Goal: Task Accomplishment & Management: Manage account settings

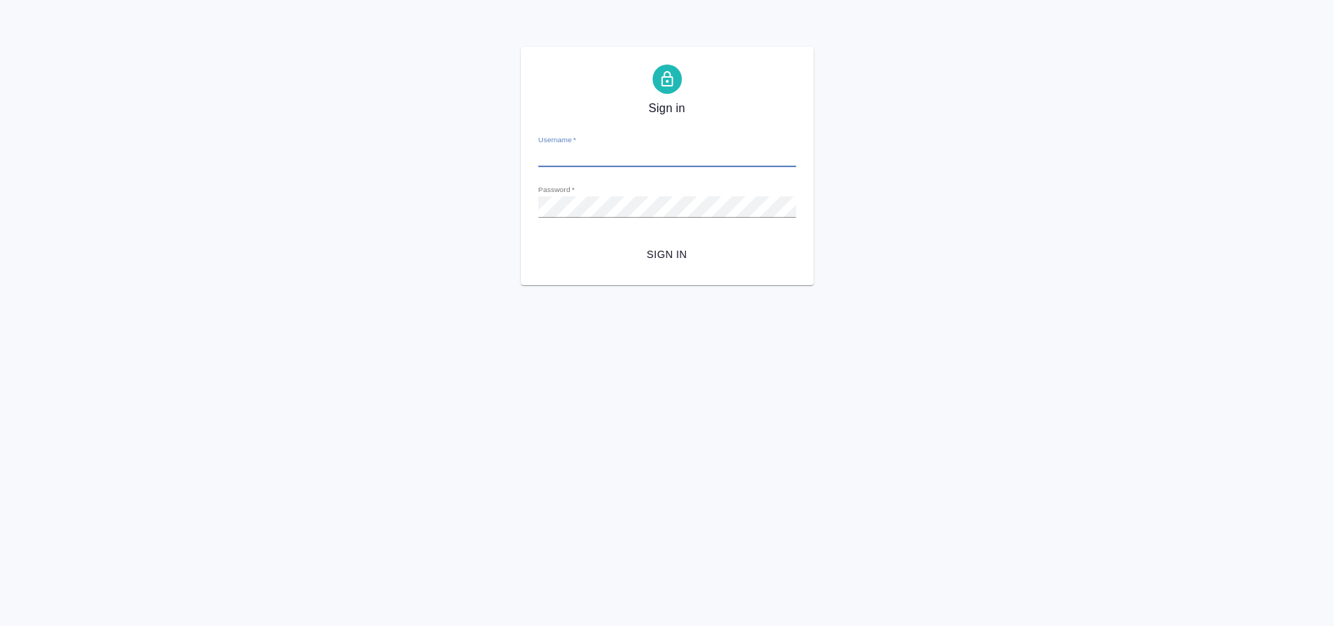
type input "n.fokina@awatera.com"
click at [676, 259] on span "Sign in" at bounding box center [667, 254] width 234 height 18
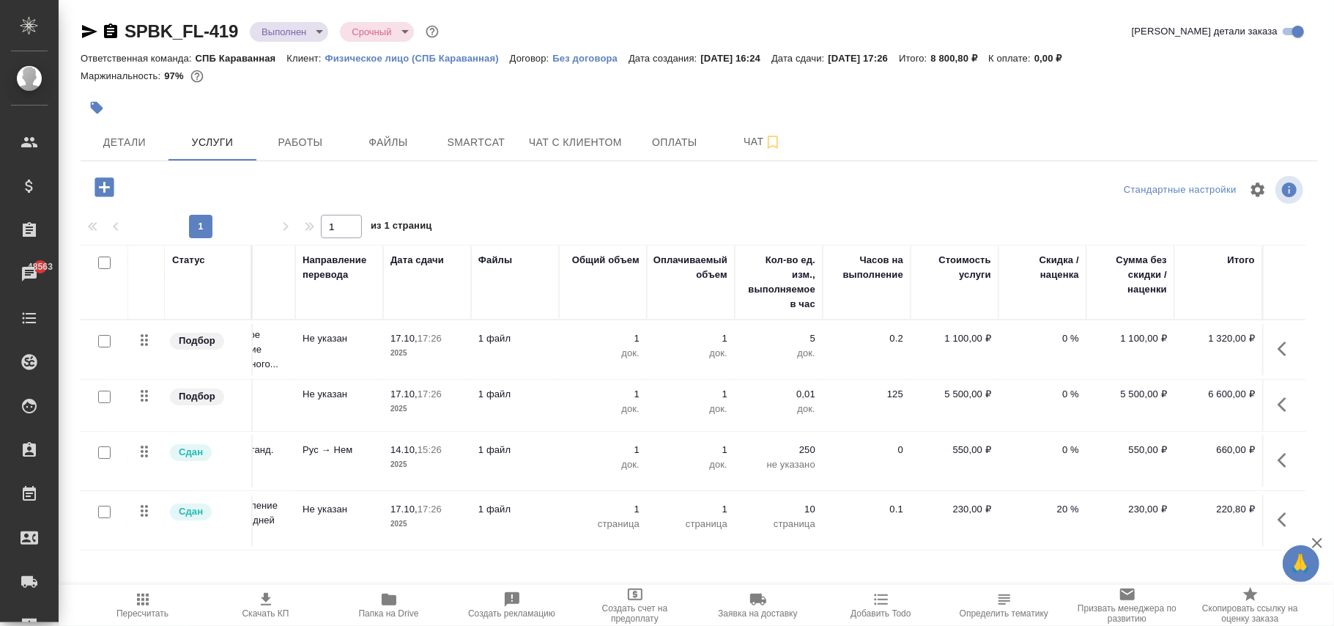
scroll to position [7, 169]
click at [956, 507] on p "230,00 ₽" at bounding box center [954, 509] width 73 height 15
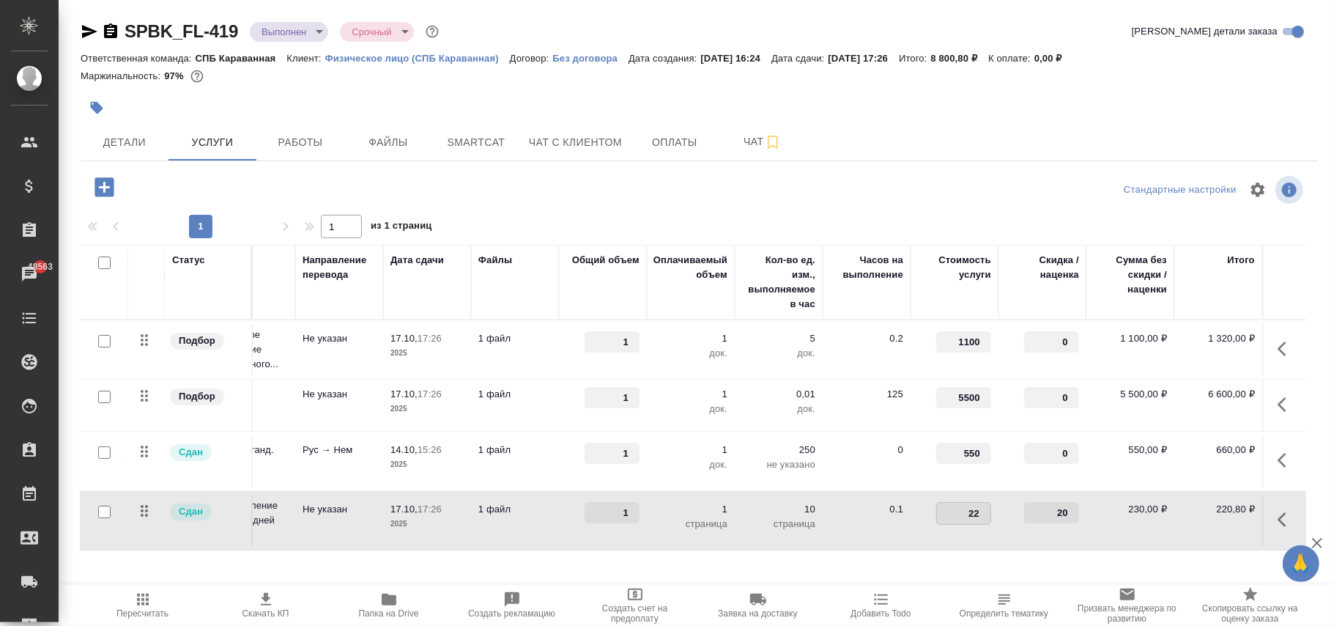
type input "229"
click at [923, 185] on div "Стандартные настройки" at bounding box center [1106, 189] width 401 height 35
click at [242, 179] on span "Сохранить и пересчитать" at bounding box center [207, 185] width 127 height 17
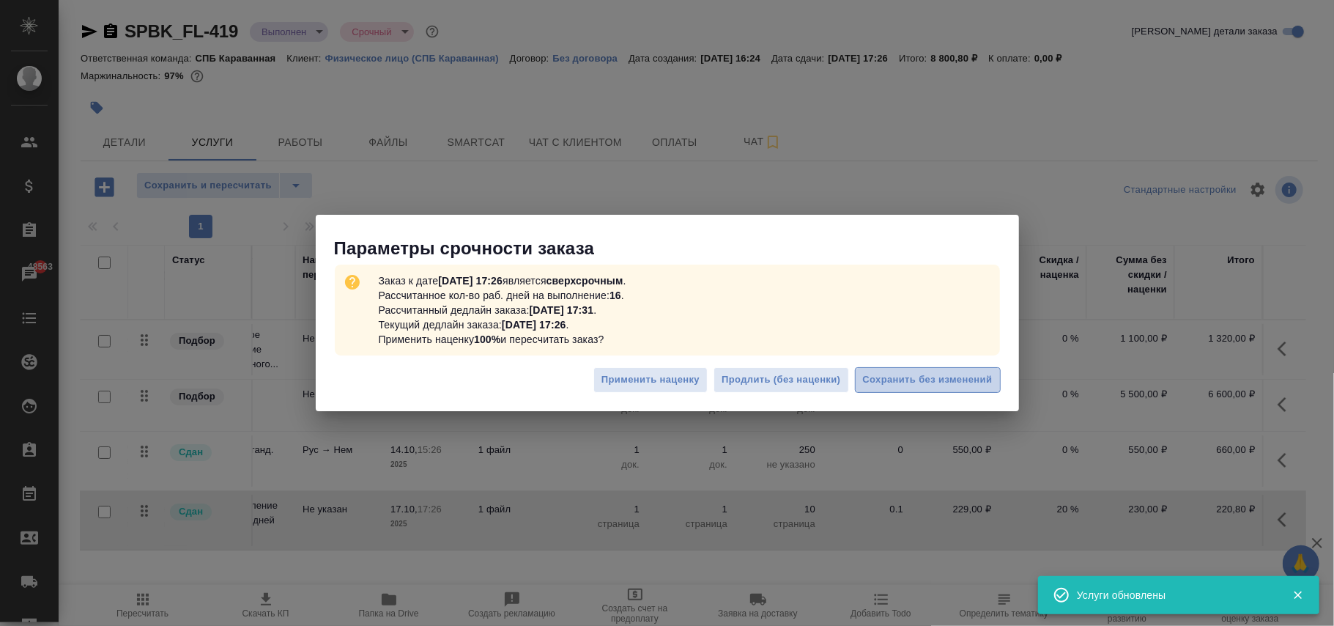
click at [944, 382] on span "Сохранить без изменений" at bounding box center [928, 379] width 130 height 17
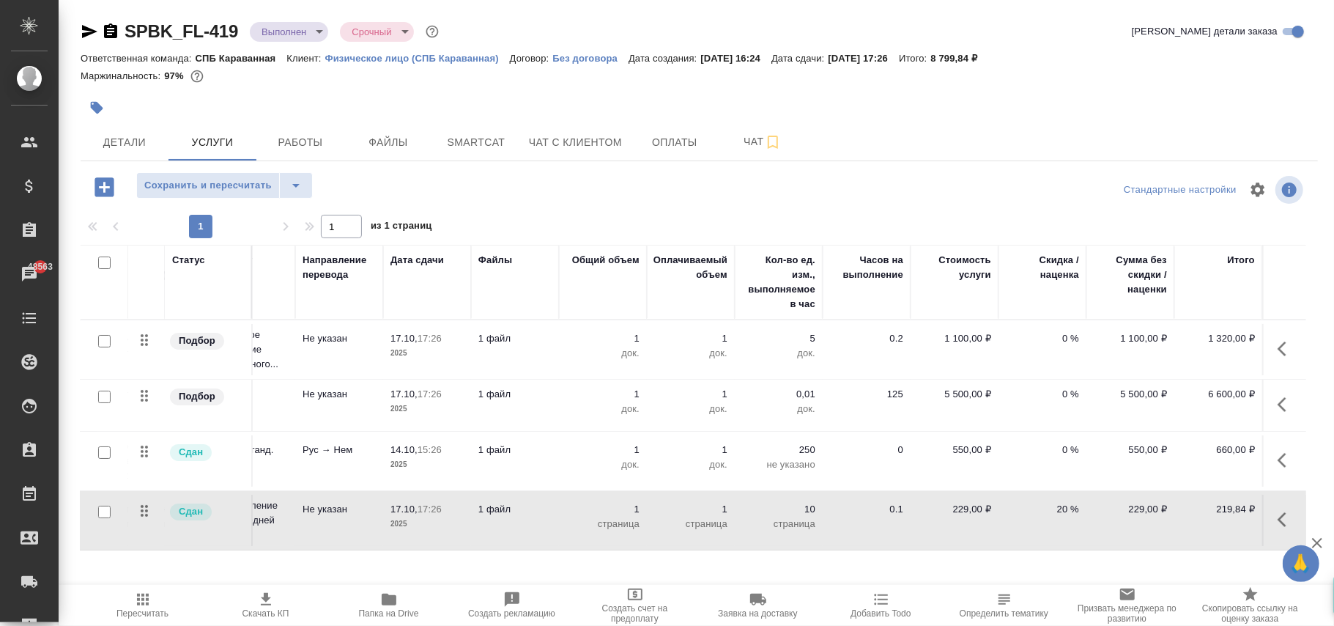
click at [955, 502] on p "229,00 ₽" at bounding box center [954, 509] width 73 height 15
type input "229.5"
click at [623, 218] on div "1 1 из 1 страниц" at bounding box center [699, 226] width 1237 height 23
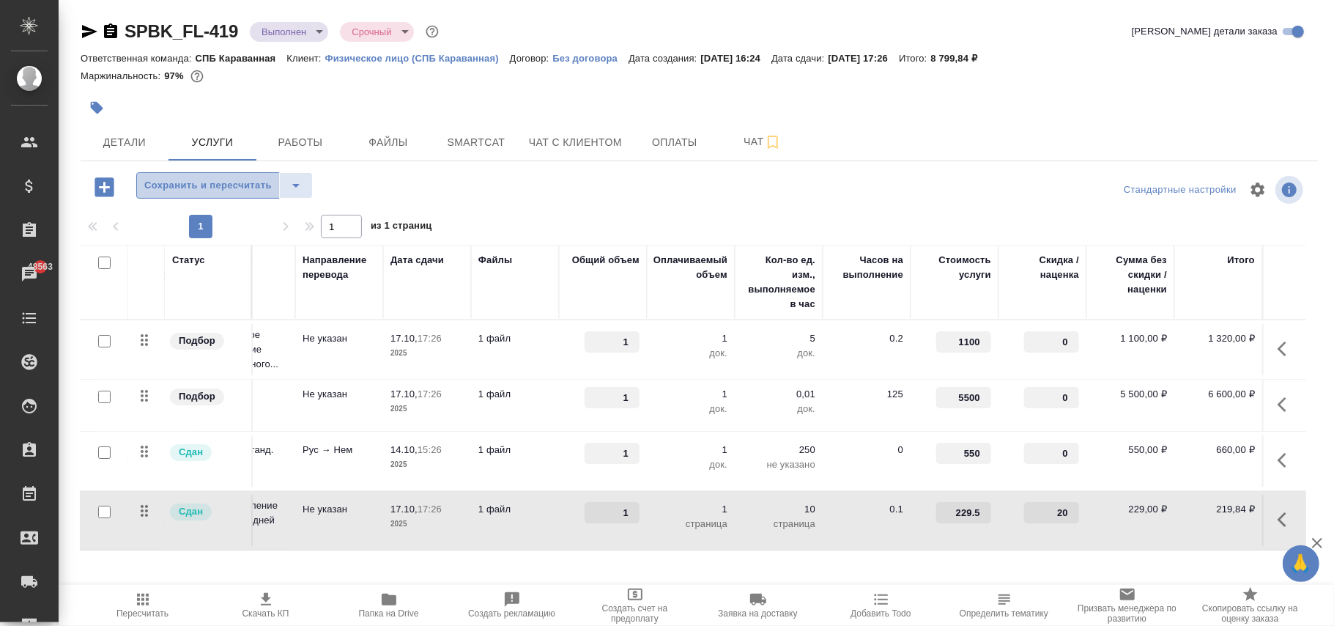
click at [258, 185] on span "Сохранить и пересчитать" at bounding box center [207, 185] width 127 height 17
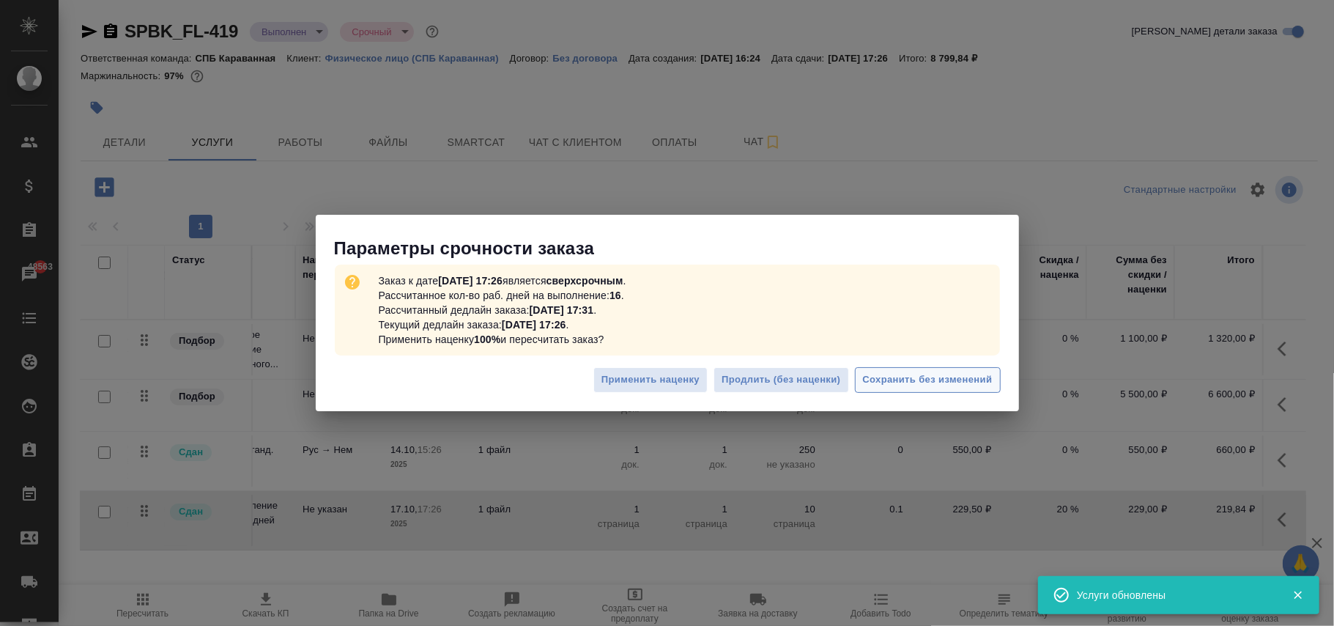
click at [914, 377] on span "Сохранить без изменений" at bounding box center [928, 379] width 130 height 17
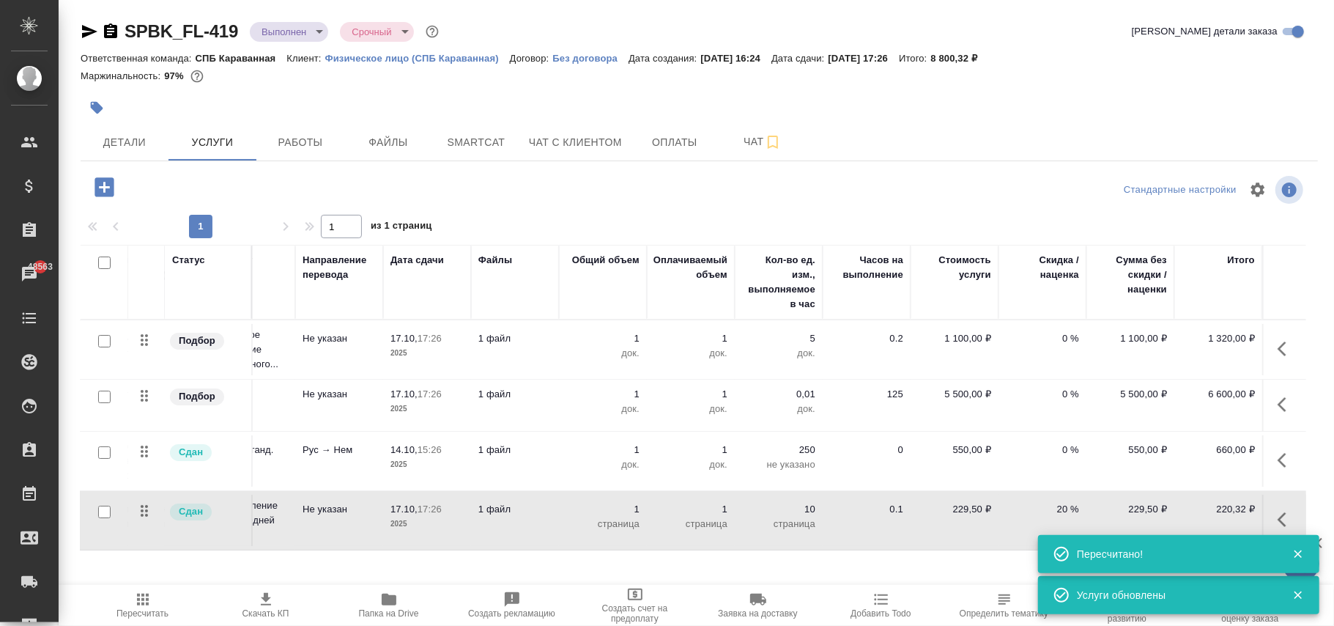
click at [960, 506] on p "229,50 ₽" at bounding box center [954, 509] width 73 height 15
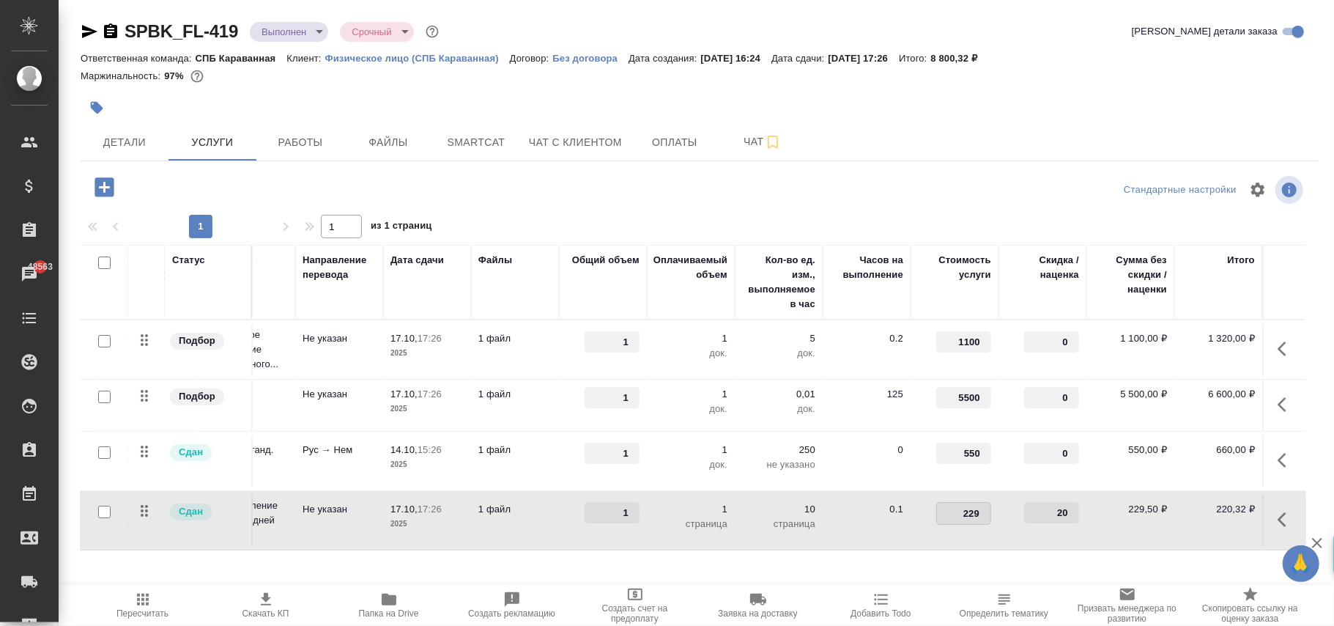
type input "229.4"
click at [760, 197] on div at bounding box center [699, 189] width 412 height 35
click at [254, 191] on span "Сохранить и пересчитать" at bounding box center [207, 185] width 127 height 17
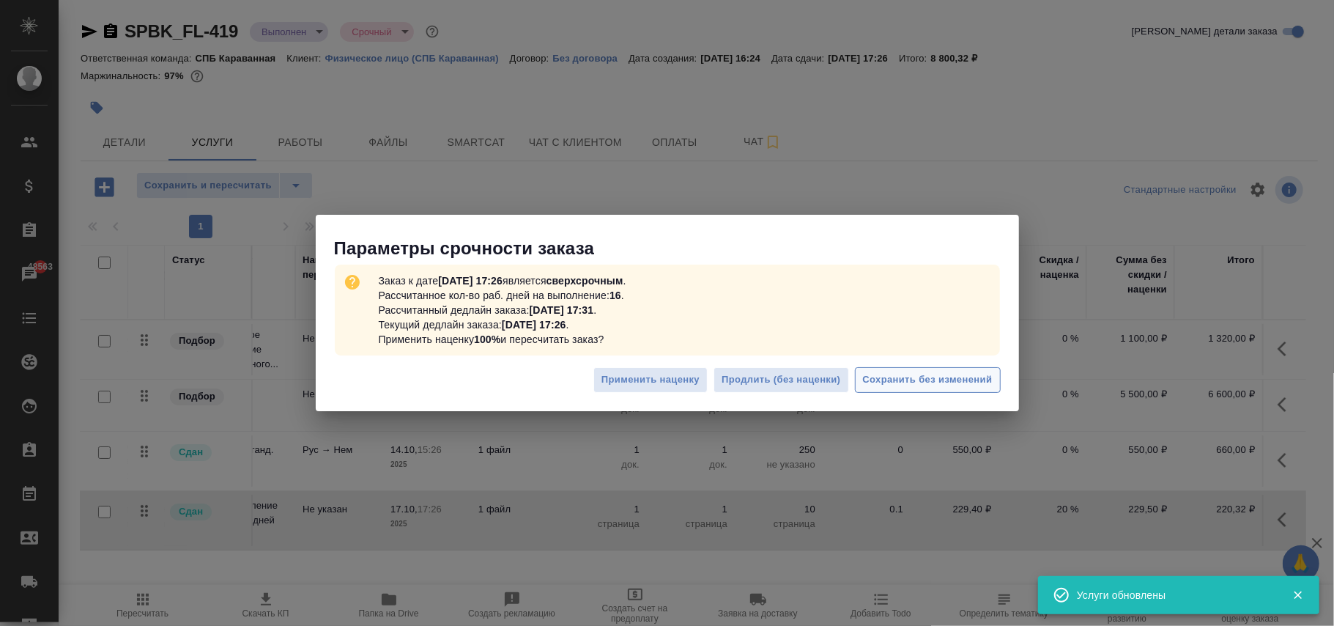
click at [926, 381] on span "Сохранить без изменений" at bounding box center [928, 379] width 130 height 17
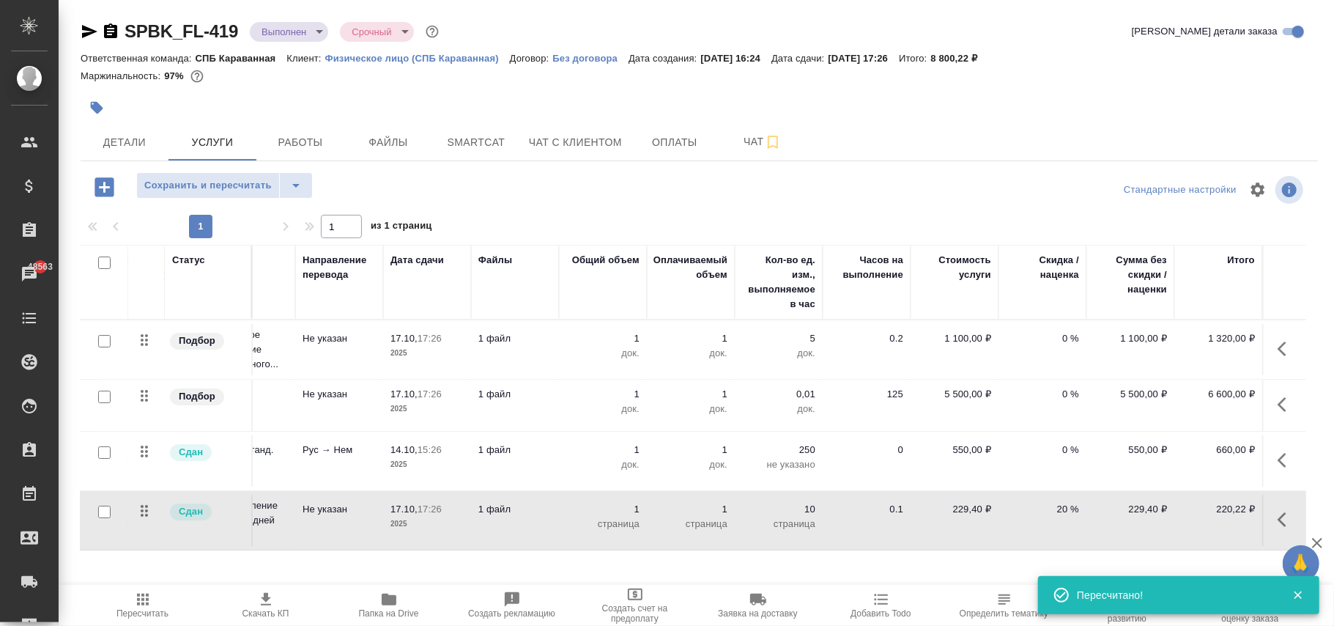
click at [962, 504] on p "229,40 ₽" at bounding box center [954, 509] width 73 height 15
type input "229.3"
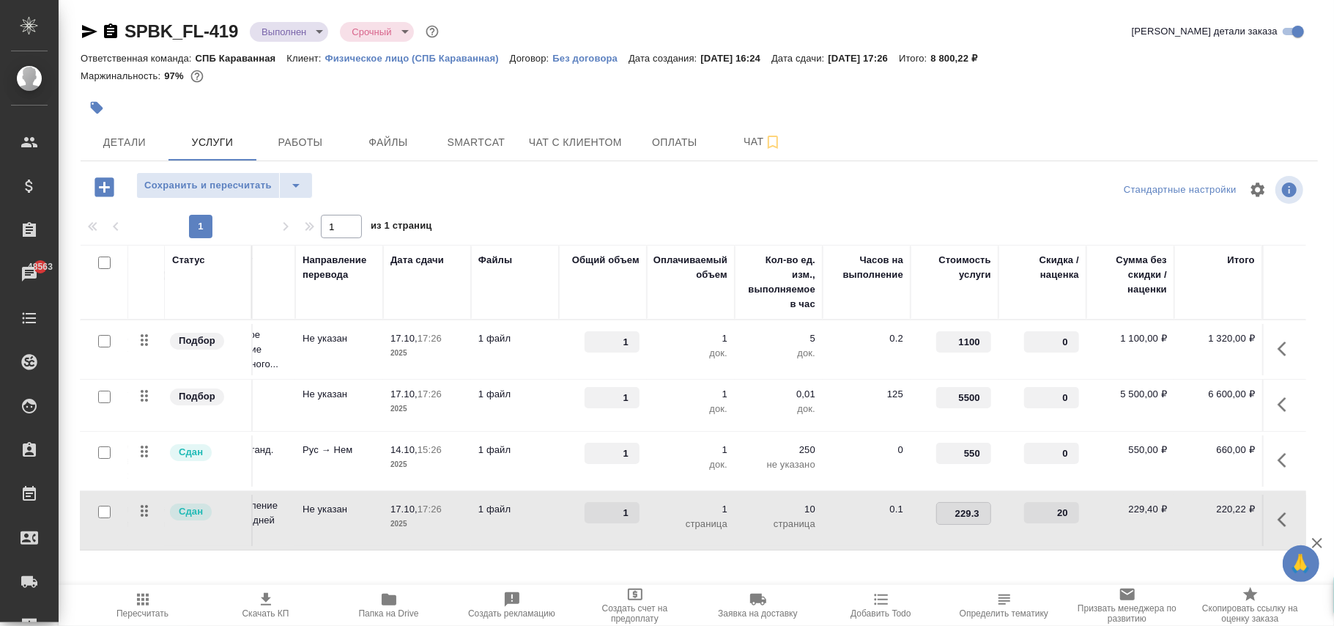
click at [592, 203] on div at bounding box center [699, 189] width 412 height 35
click at [227, 176] on button "Сохранить и пересчитать" at bounding box center [208, 185] width 144 height 26
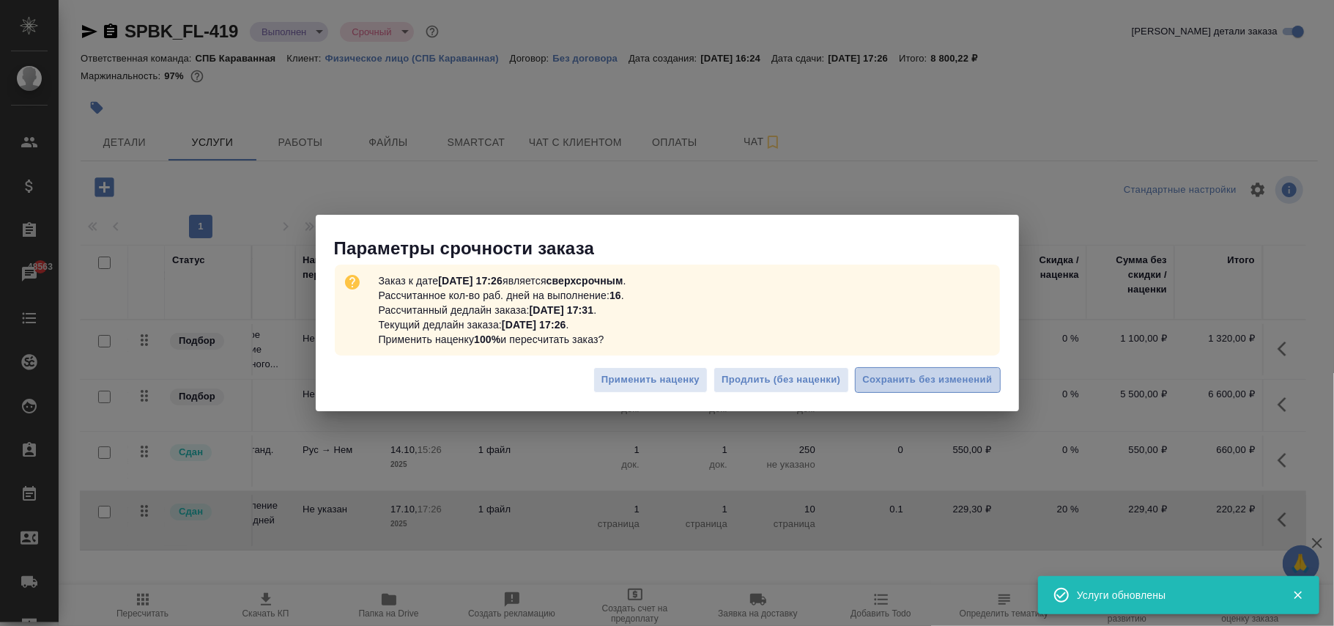
click at [932, 390] on button "Сохранить без изменений" at bounding box center [928, 380] width 146 height 26
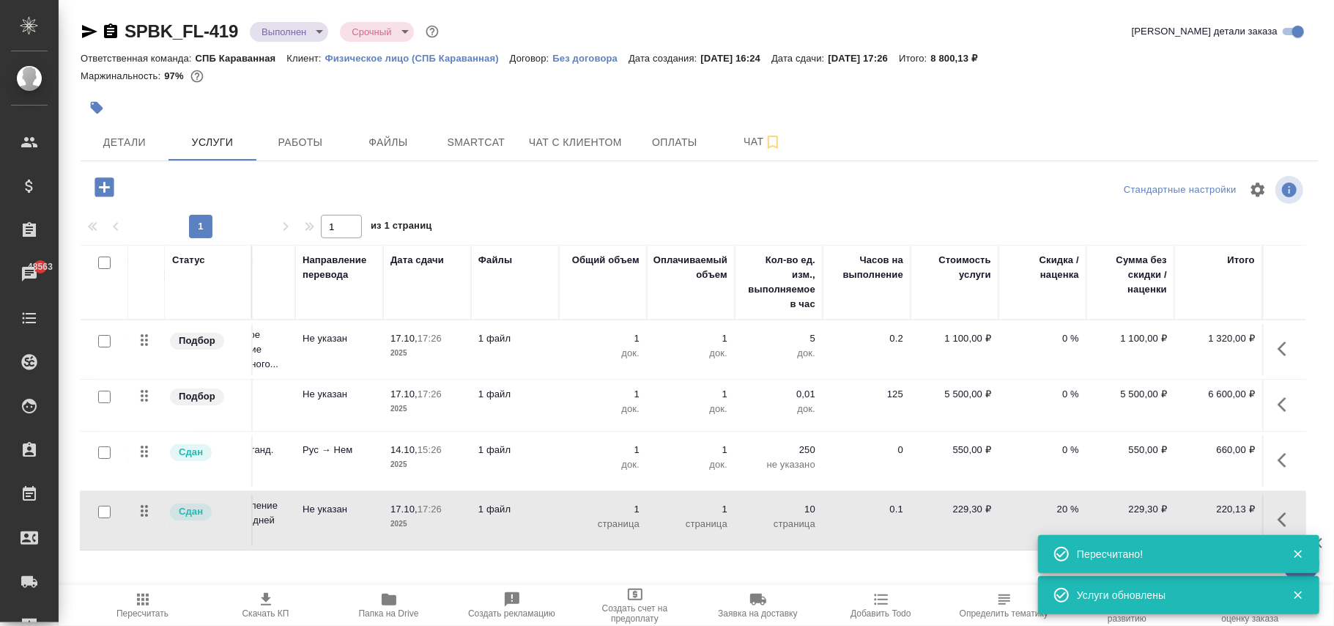
click at [957, 502] on p "229,30 ₽" at bounding box center [954, 509] width 73 height 15
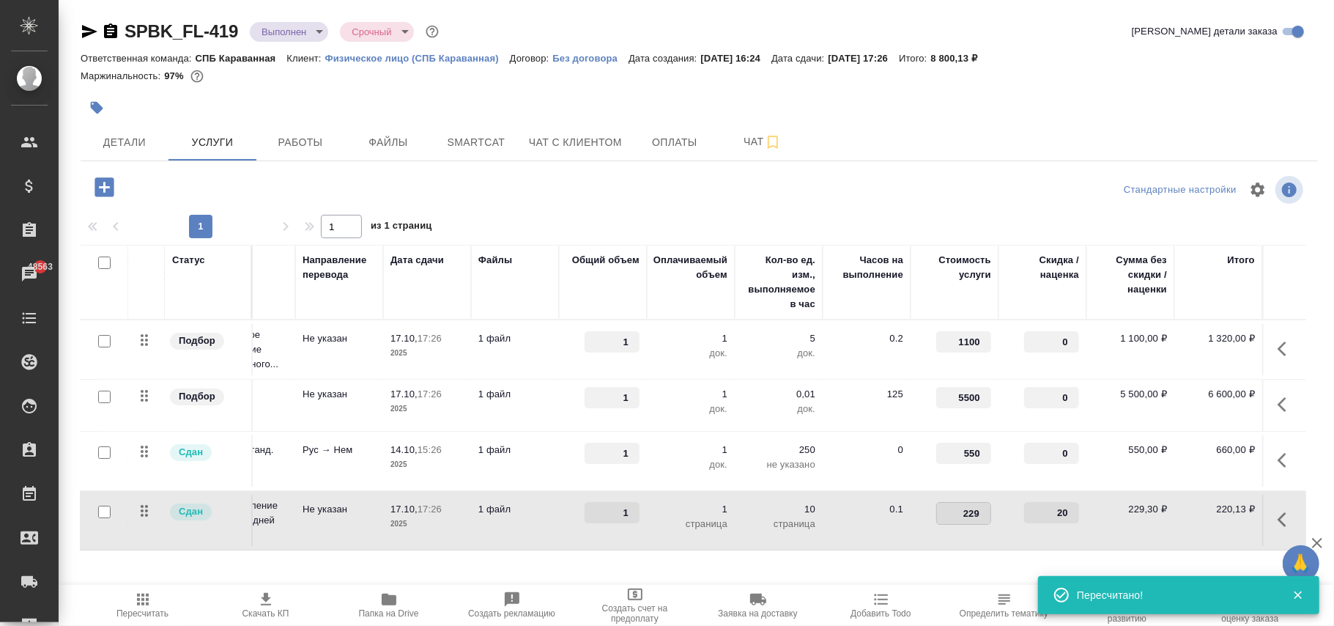
type input "229.1"
click at [561, 192] on div at bounding box center [699, 189] width 412 height 35
click at [227, 183] on span "Сохранить и пересчитать" at bounding box center [207, 185] width 127 height 17
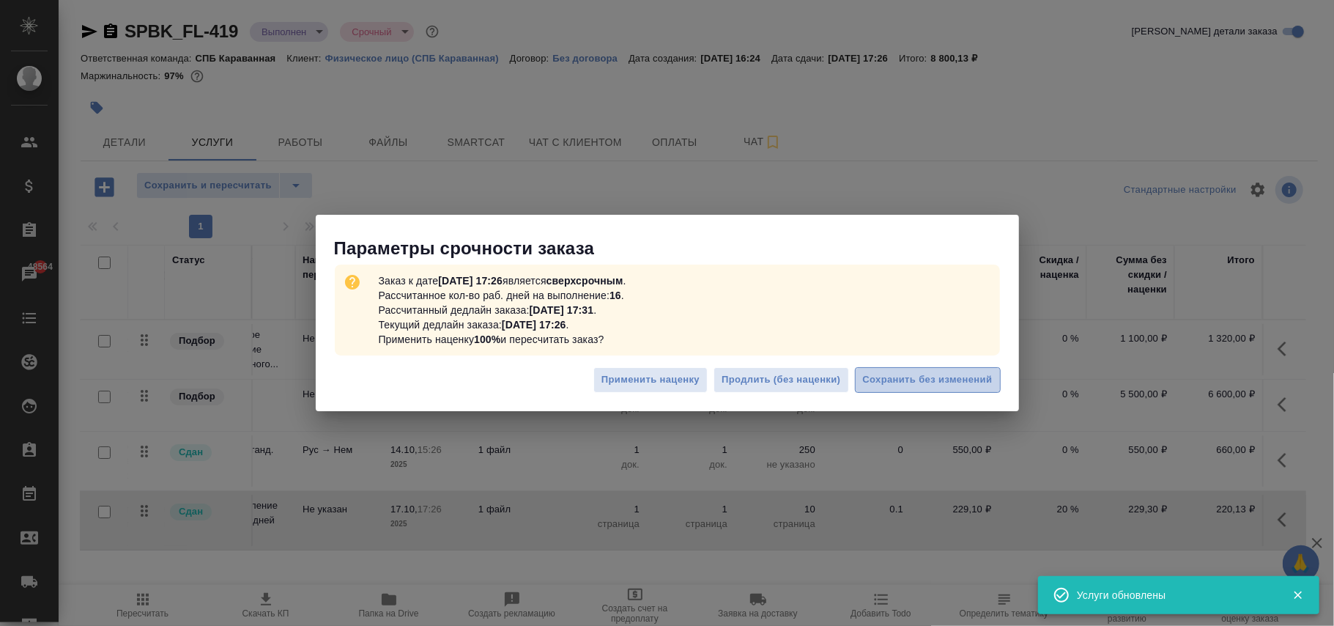
click at [892, 379] on span "Сохранить без изменений" at bounding box center [928, 379] width 130 height 17
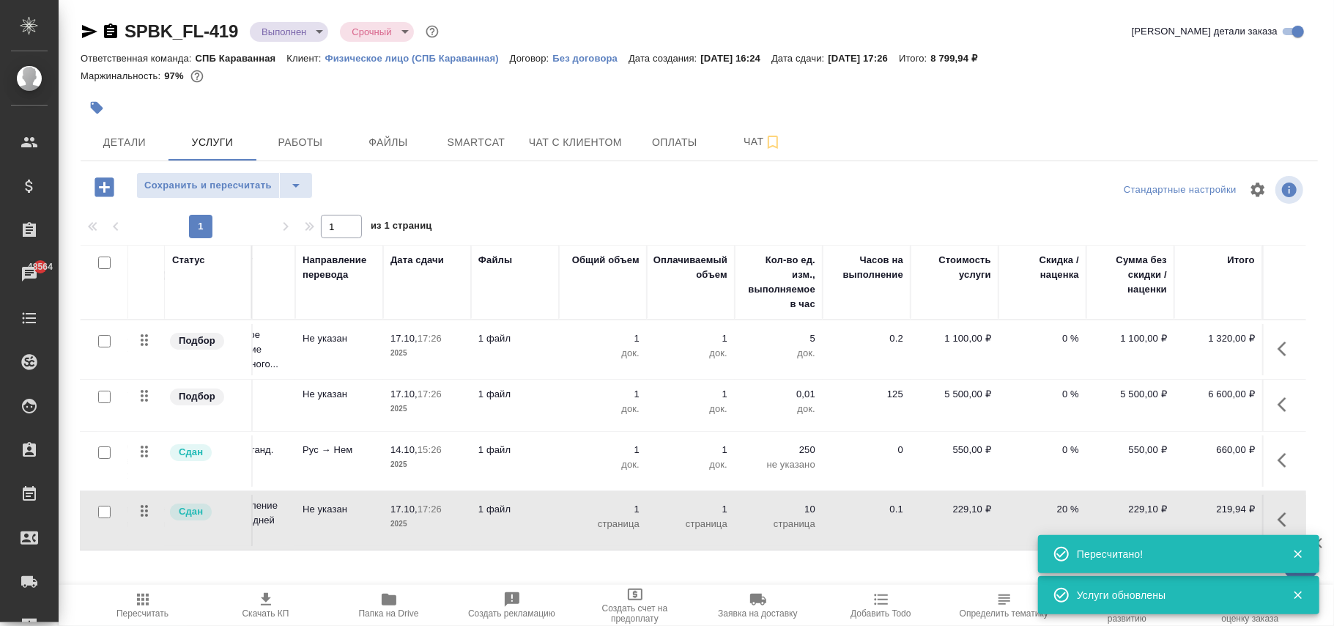
click at [956, 506] on p "229,10 ₽" at bounding box center [954, 509] width 73 height 15
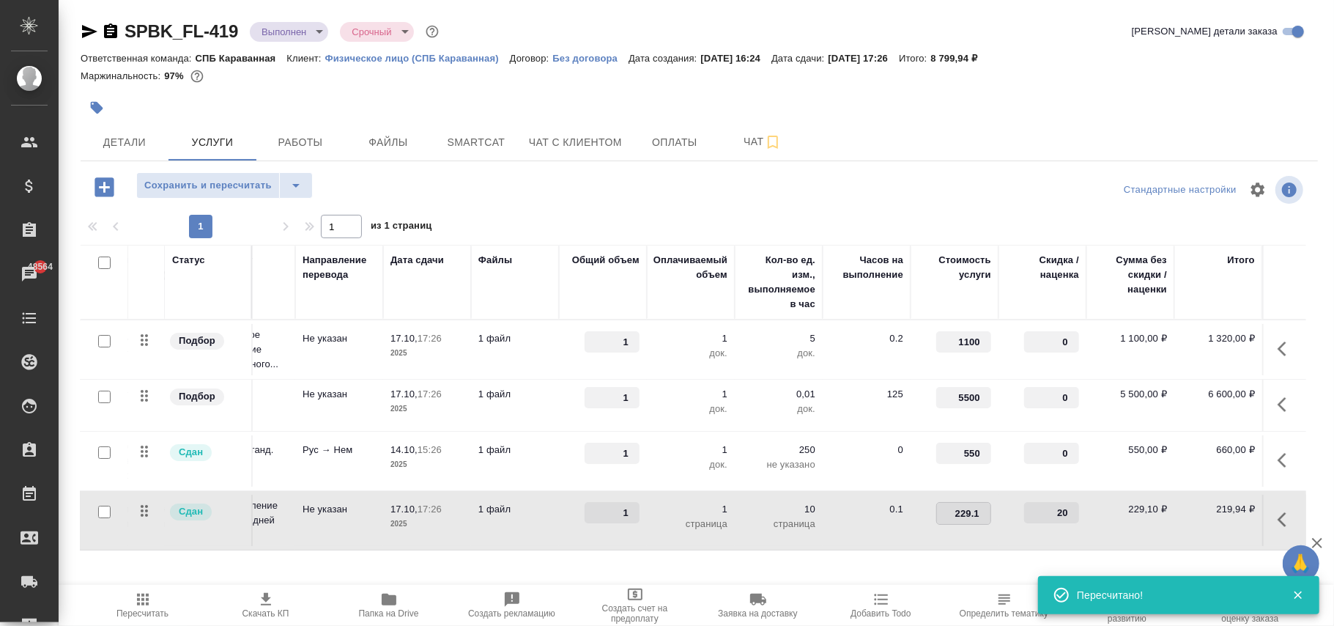
type input "229.15"
click at [476, 201] on div "Сохранить и пересчитать" at bounding box center [287, 187] width 412 height 30
click at [254, 180] on span "Сохранить и пересчитать" at bounding box center [207, 185] width 127 height 17
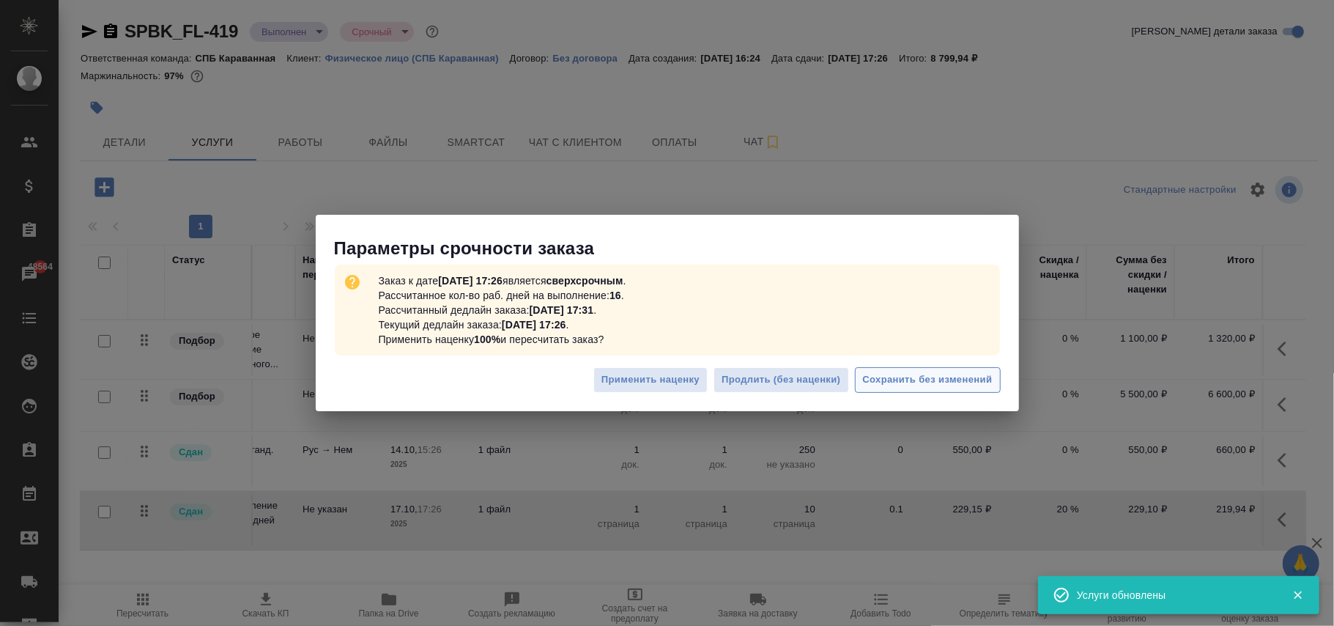
click at [919, 384] on span "Сохранить без изменений" at bounding box center [928, 379] width 130 height 17
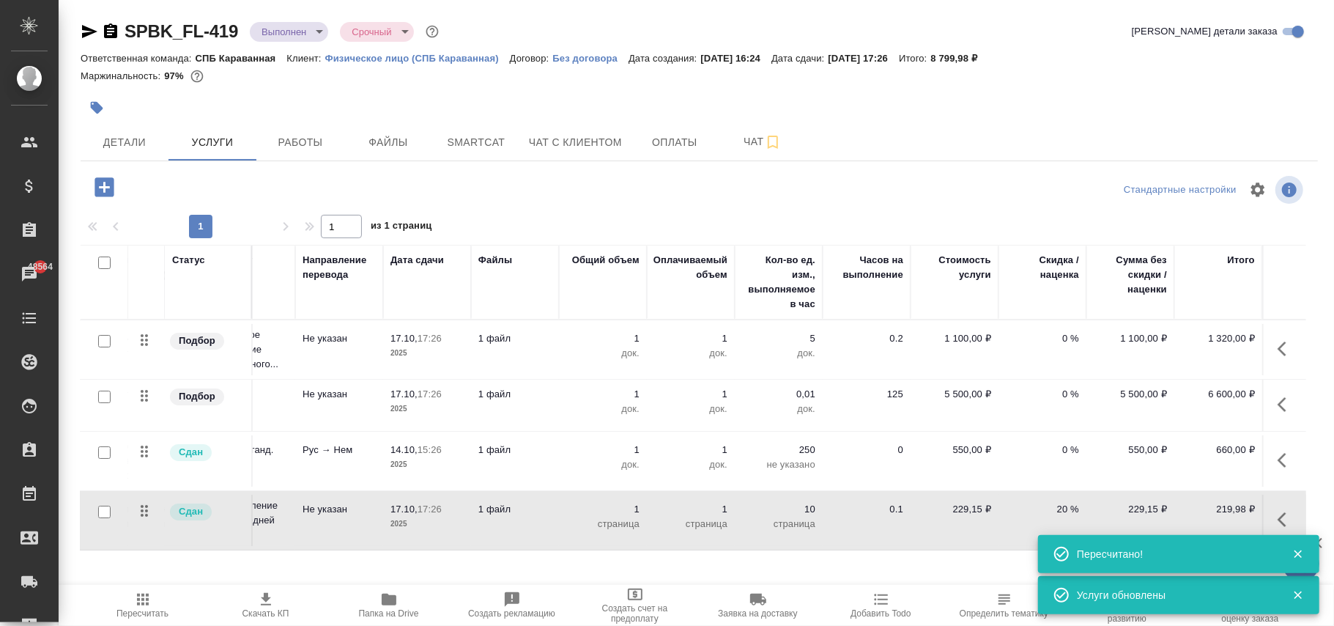
click at [966, 504] on p "229,15 ₽" at bounding box center [954, 509] width 73 height 15
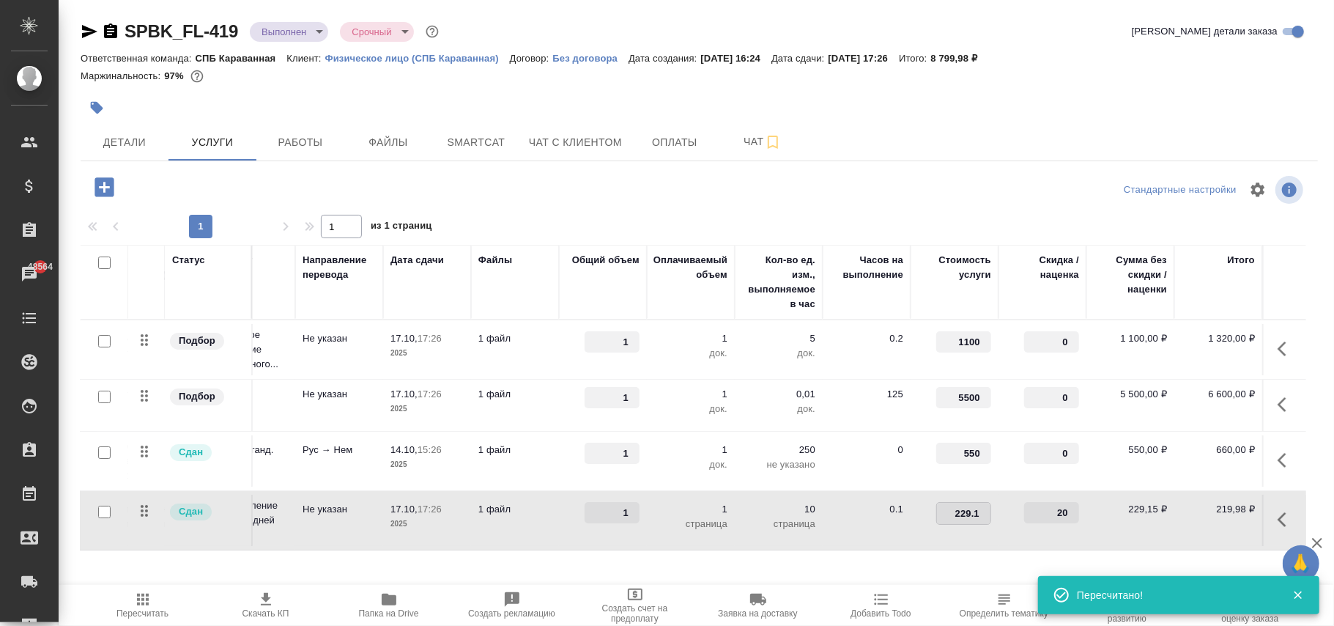
type input "229.16"
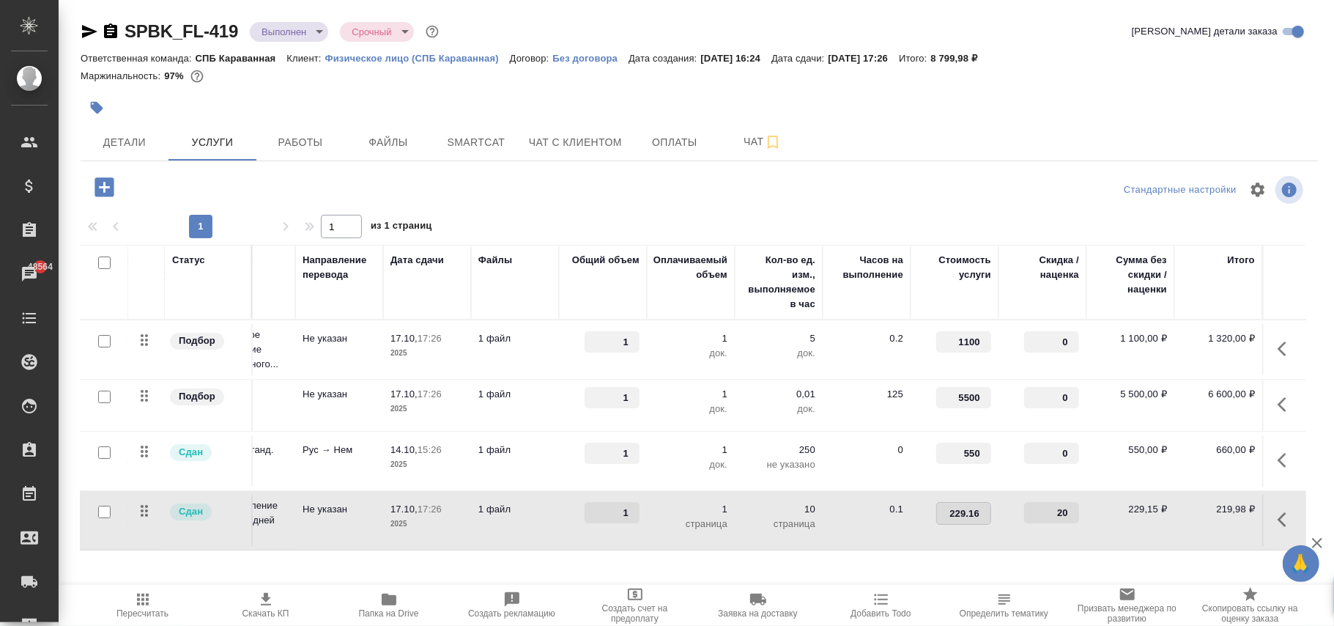
click at [552, 182] on div at bounding box center [699, 189] width 412 height 35
click at [202, 186] on span "Сохранить и пересчитать" at bounding box center [207, 185] width 127 height 17
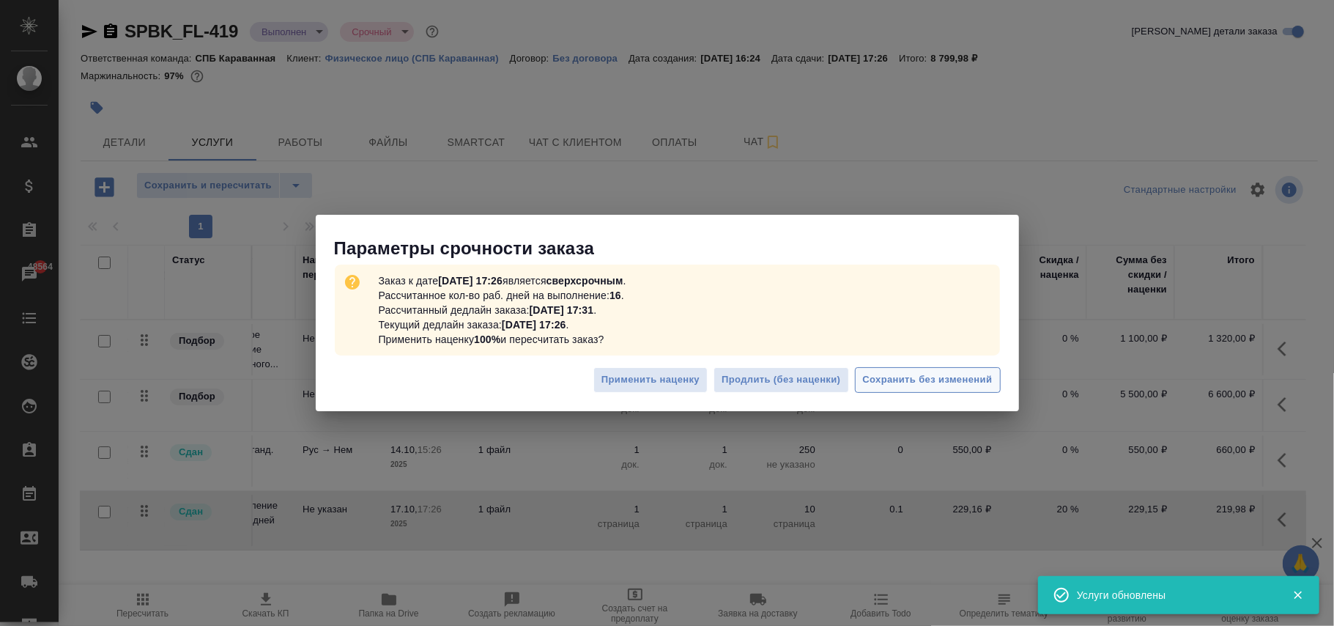
click at [962, 373] on span "Сохранить без изменений" at bounding box center [928, 379] width 130 height 17
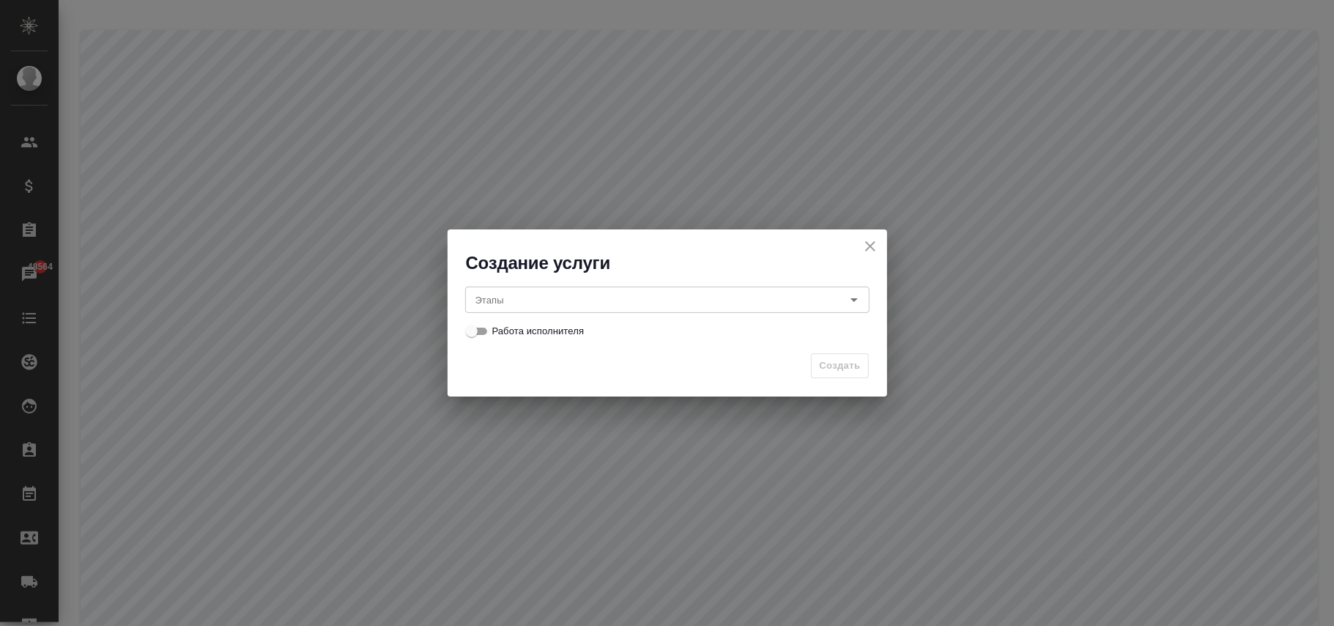
click at [525, 306] on input "Этапы" at bounding box center [643, 300] width 347 height 18
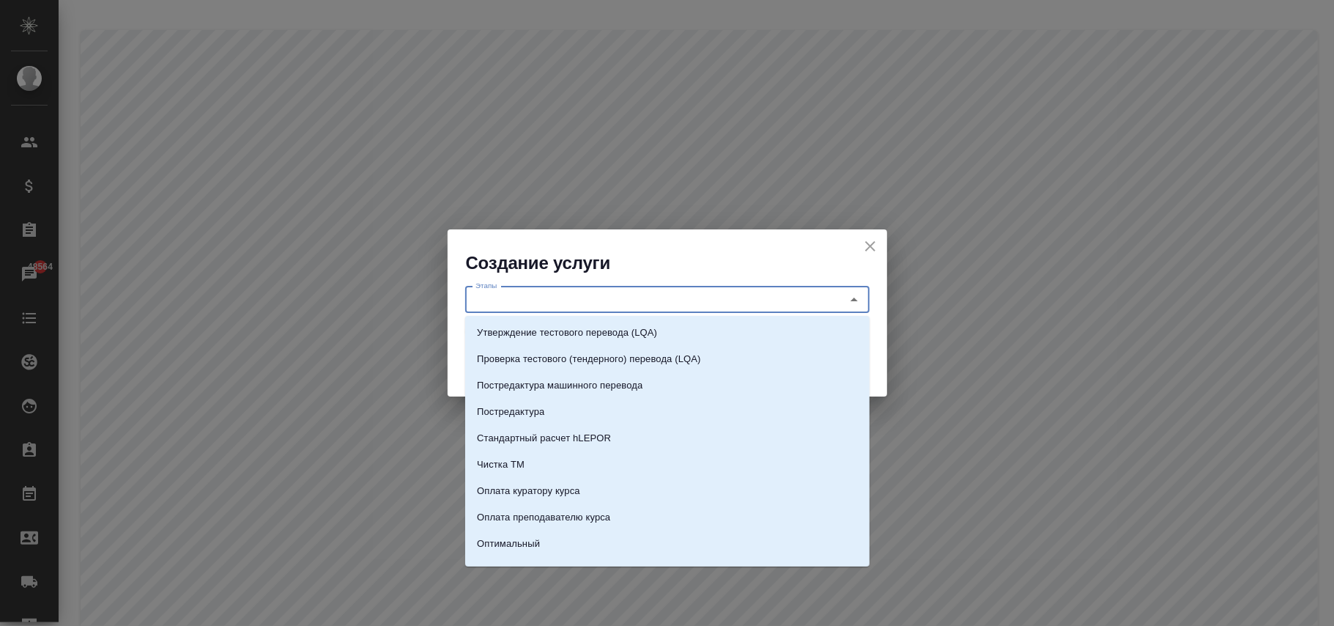
paste input "Техническое сопровождение конференции онлайн"
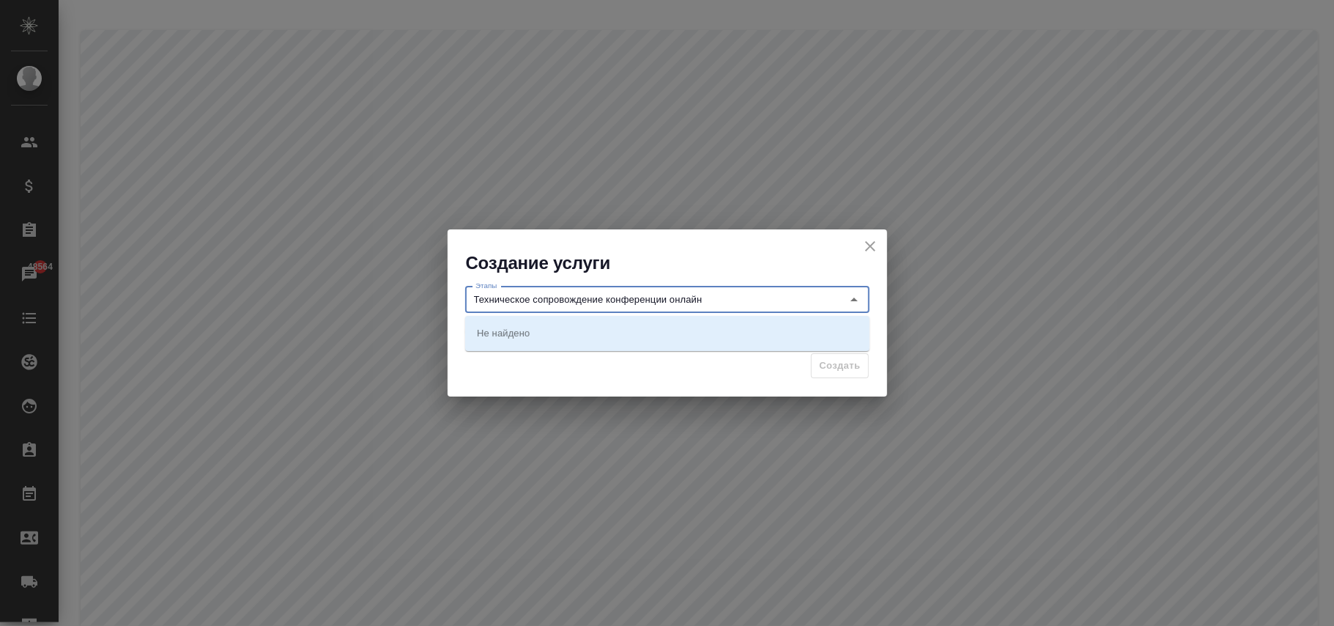
type input "Техническое сопровождение конференции онлайн"
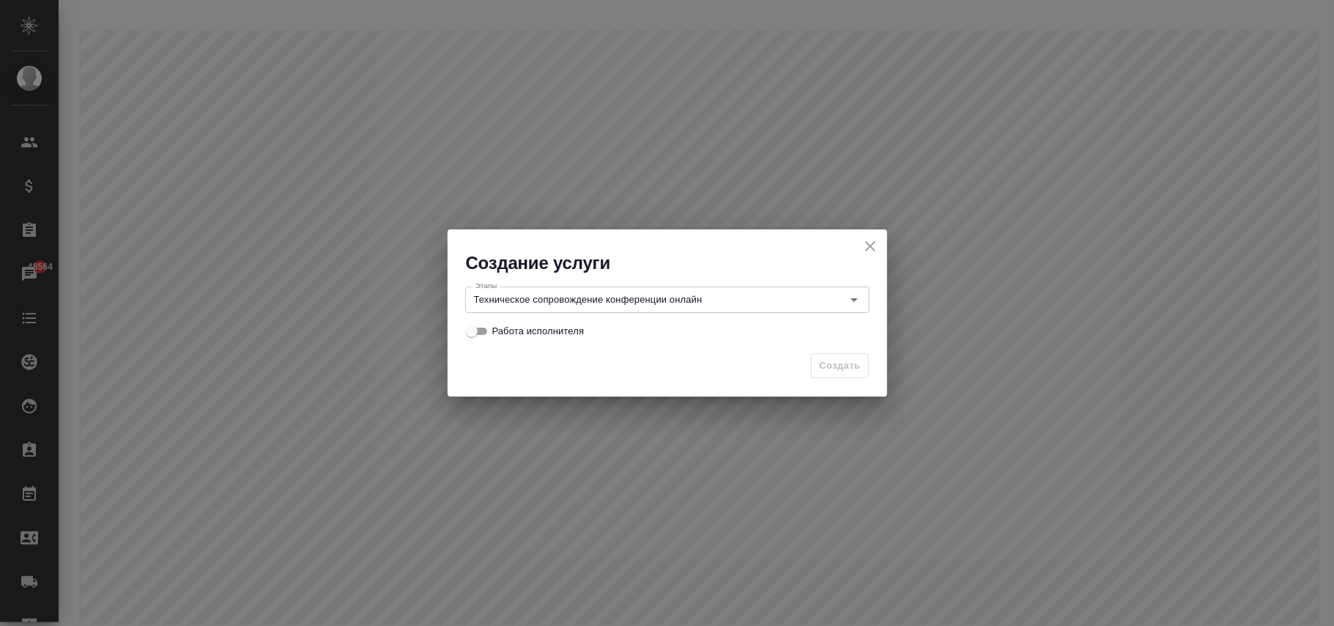
drag, startPoint x: 608, startPoint y: 371, endPoint x: 504, endPoint y: 364, distance: 104.2
click at [607, 371] on div "Создать" at bounding box center [668, 371] width 440 height 51
click at [482, 331] on input "Работа исполнителя" at bounding box center [471, 331] width 53 height 18
checkbox input "true"
click at [842, 364] on span "Создать" at bounding box center [839, 366] width 41 height 17
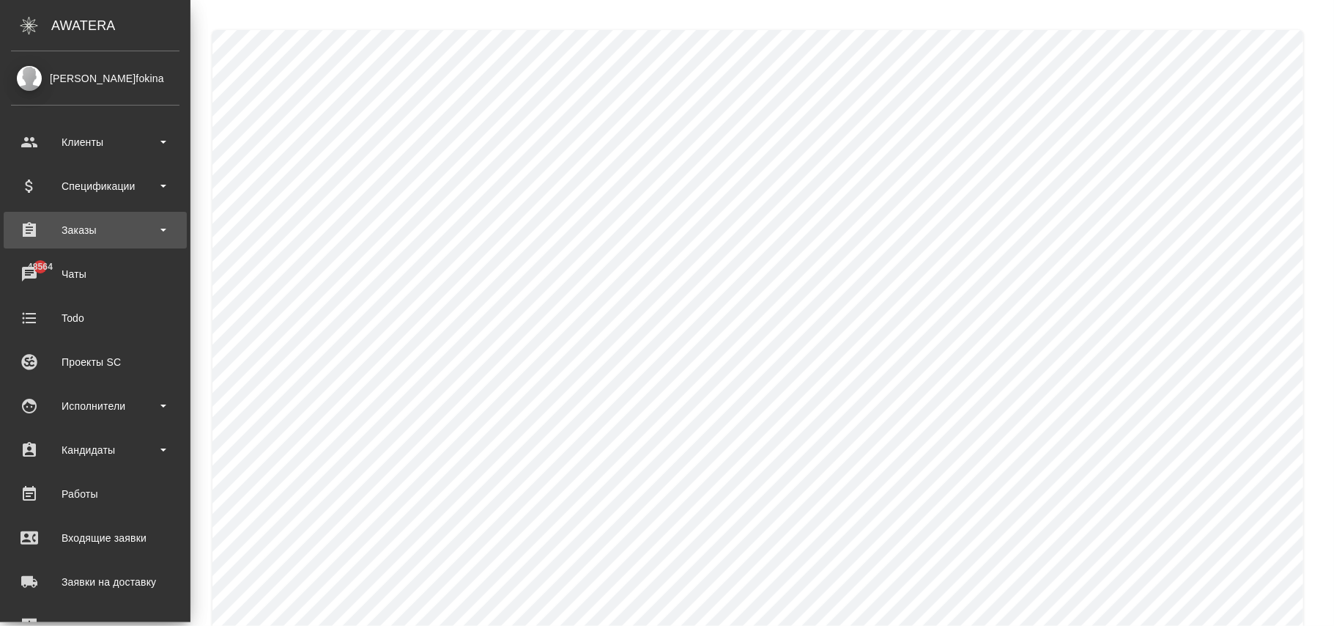
click at [95, 223] on div "Заказы" at bounding box center [95, 230] width 169 height 22
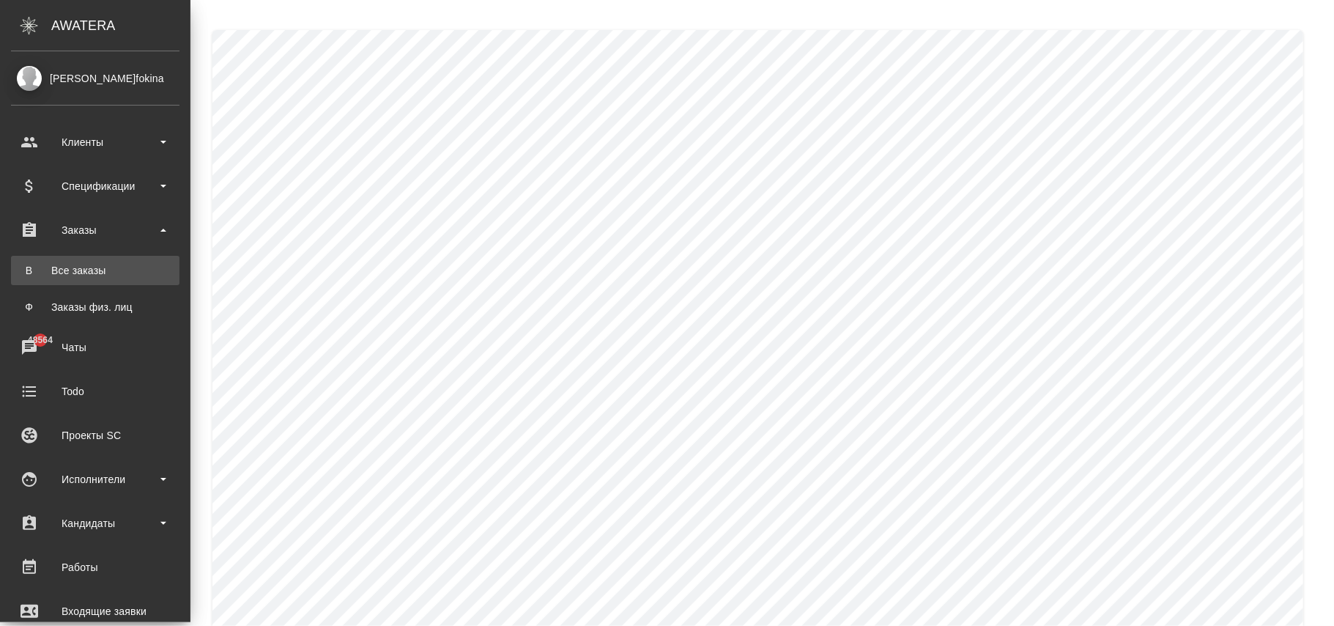
click at [98, 270] on div "Все заказы" at bounding box center [95, 270] width 154 height 15
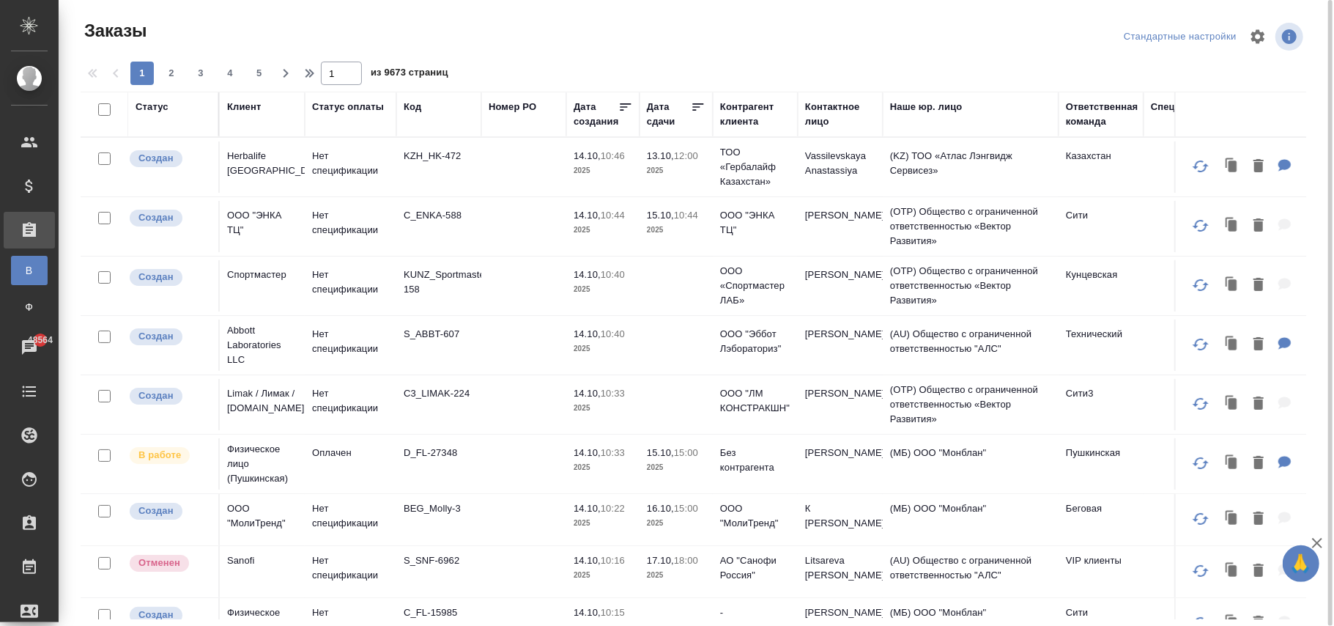
click at [409, 108] on div "Код" at bounding box center [413, 107] width 18 height 15
click at [412, 113] on div "Заказы Стандартные настройки 1 2 3 4 5 1 из 9673 страниц Статус Клиент Статус о…" at bounding box center [700, 313] width 1254 height 627
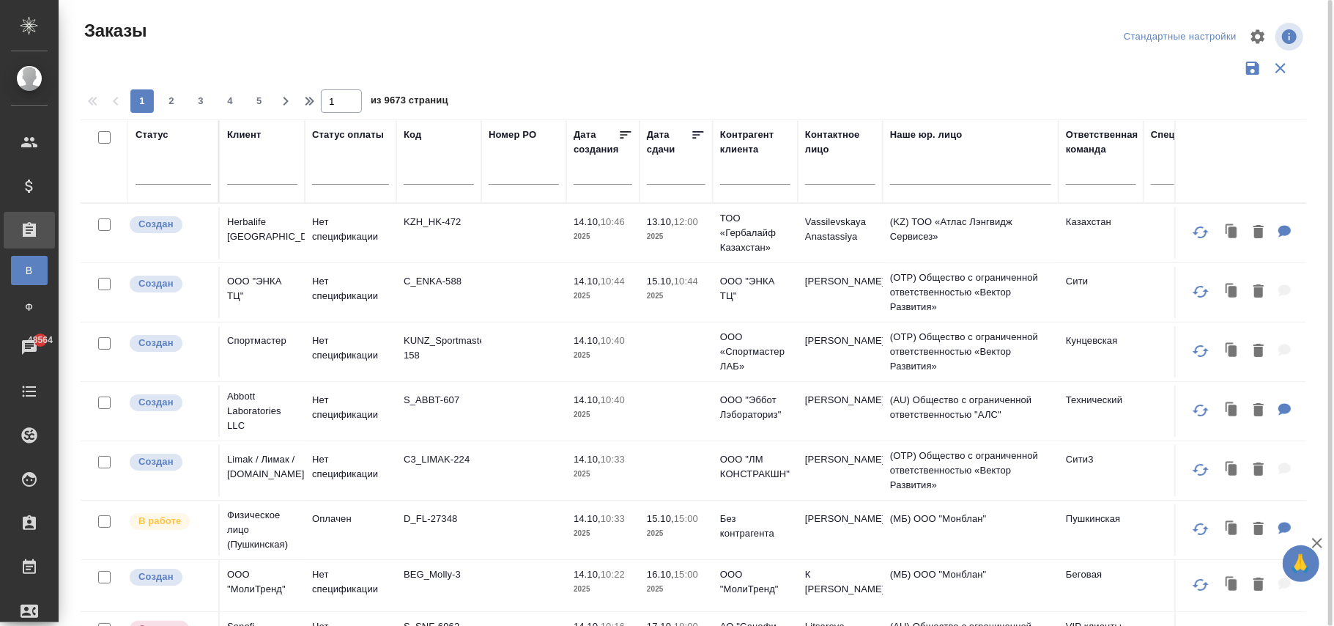
click at [434, 174] on input "text" at bounding box center [439, 175] width 70 height 18
click at [428, 177] on input "text" at bounding box center [439, 175] width 70 height 18
click at [426, 171] on input "text" at bounding box center [439, 175] width 70 height 18
paste input "S_Chanel-363"
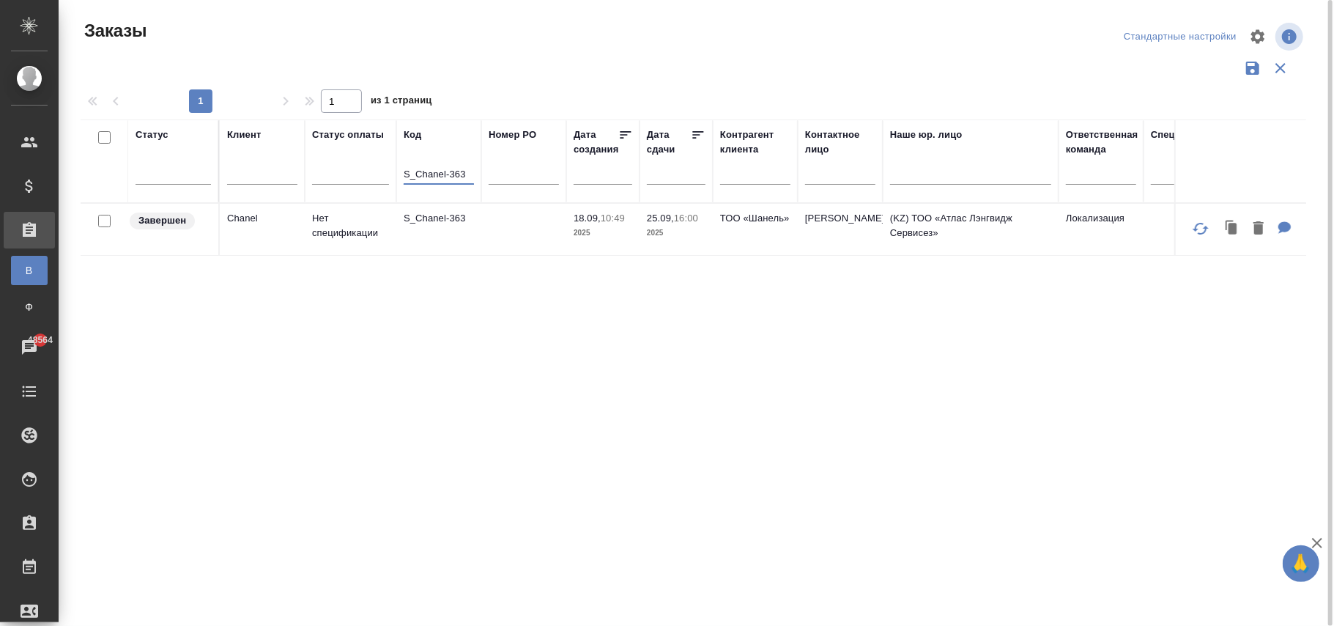
type input "S_Chanel-363"
click at [589, 229] on p "2025" at bounding box center [603, 233] width 59 height 15
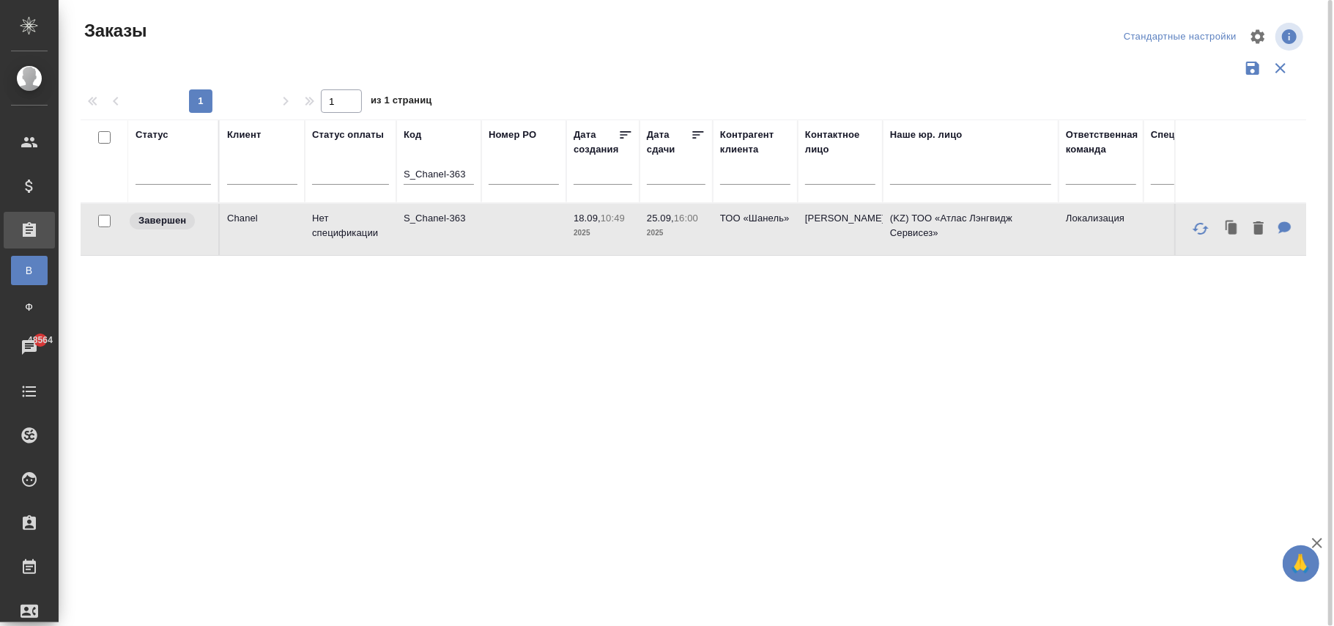
click at [589, 229] on p "2025" at bounding box center [603, 233] width 59 height 15
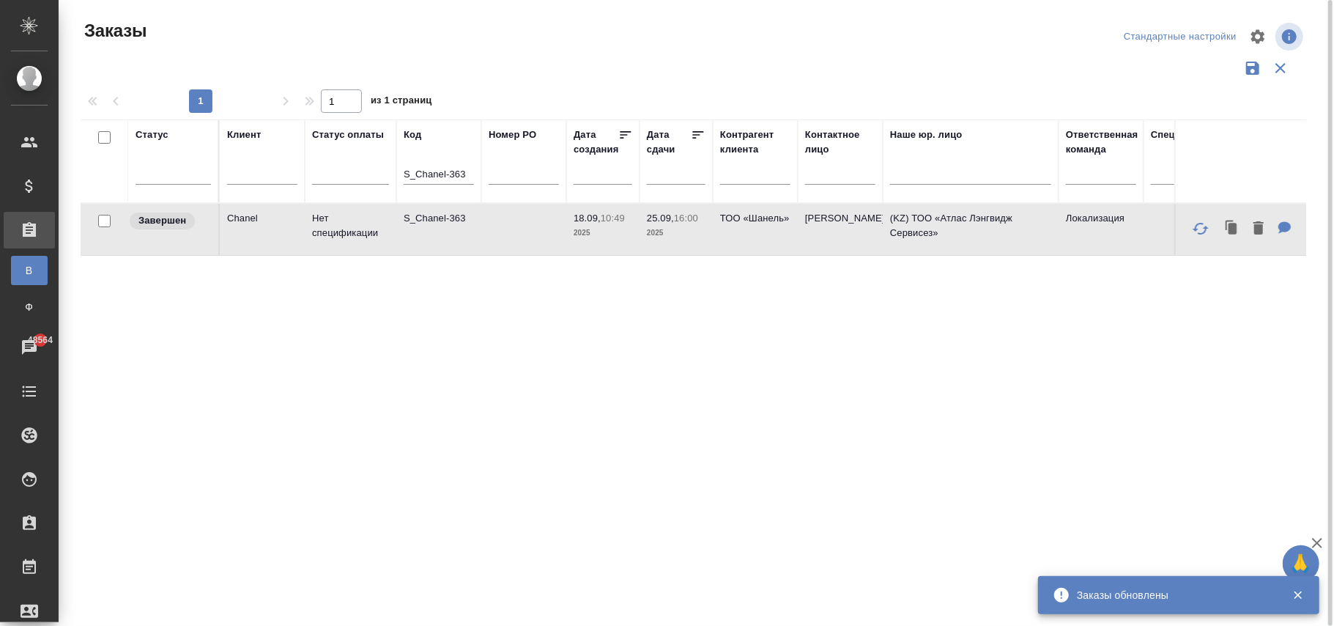
click at [476, 229] on td "S_Chanel-363" at bounding box center [438, 229] width 85 height 51
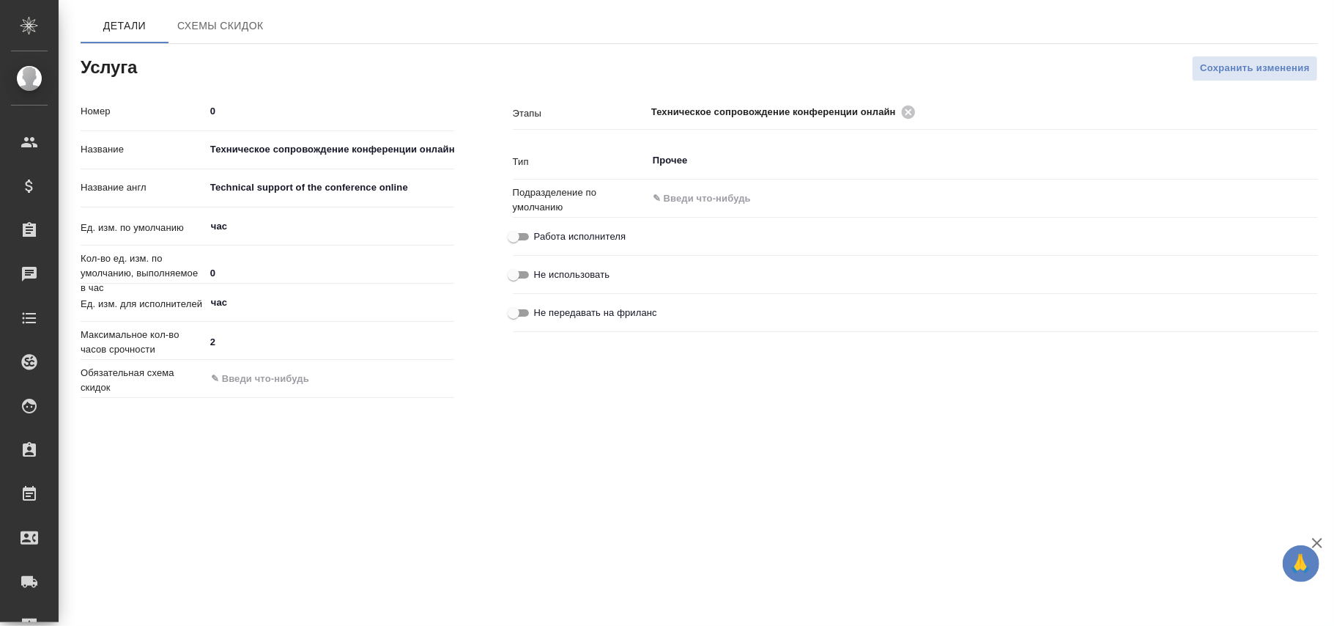
click at [522, 236] on input "Работа исполнителя" at bounding box center [513, 237] width 53 height 18
checkbox input "true"
click at [1246, 75] on span "Сохранить изменения" at bounding box center [1255, 68] width 110 height 17
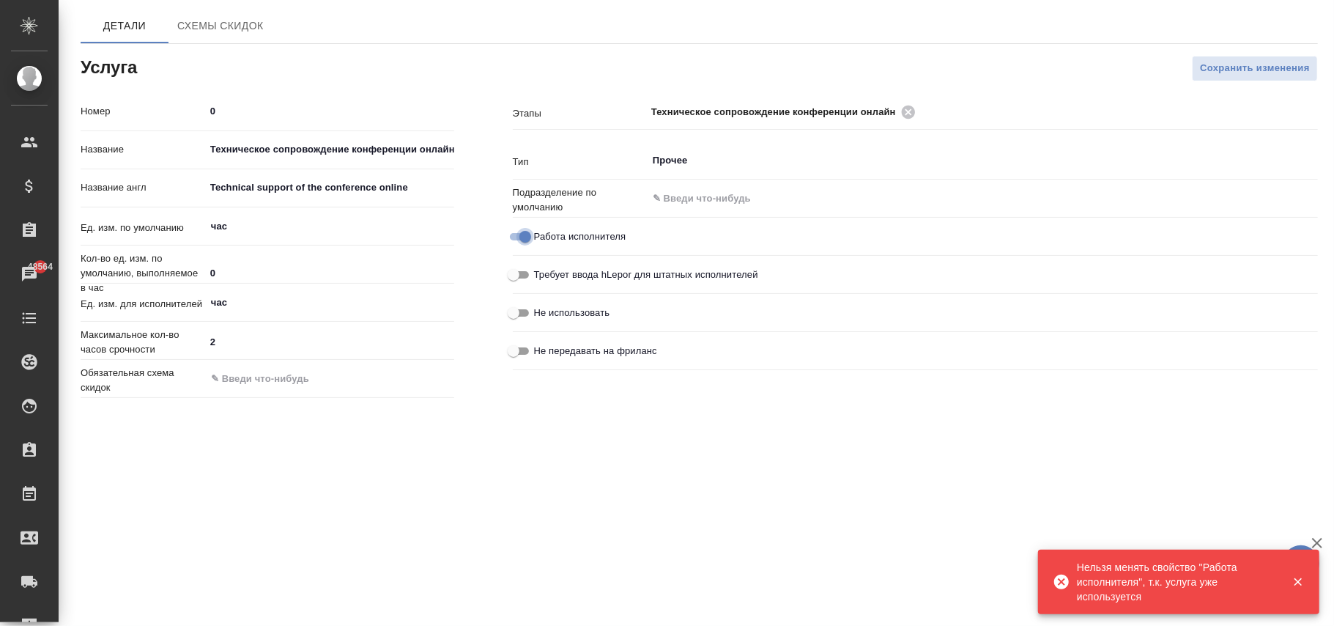
click at [522, 234] on input "Работа исполнителя" at bounding box center [525, 237] width 53 height 18
checkbox input "false"
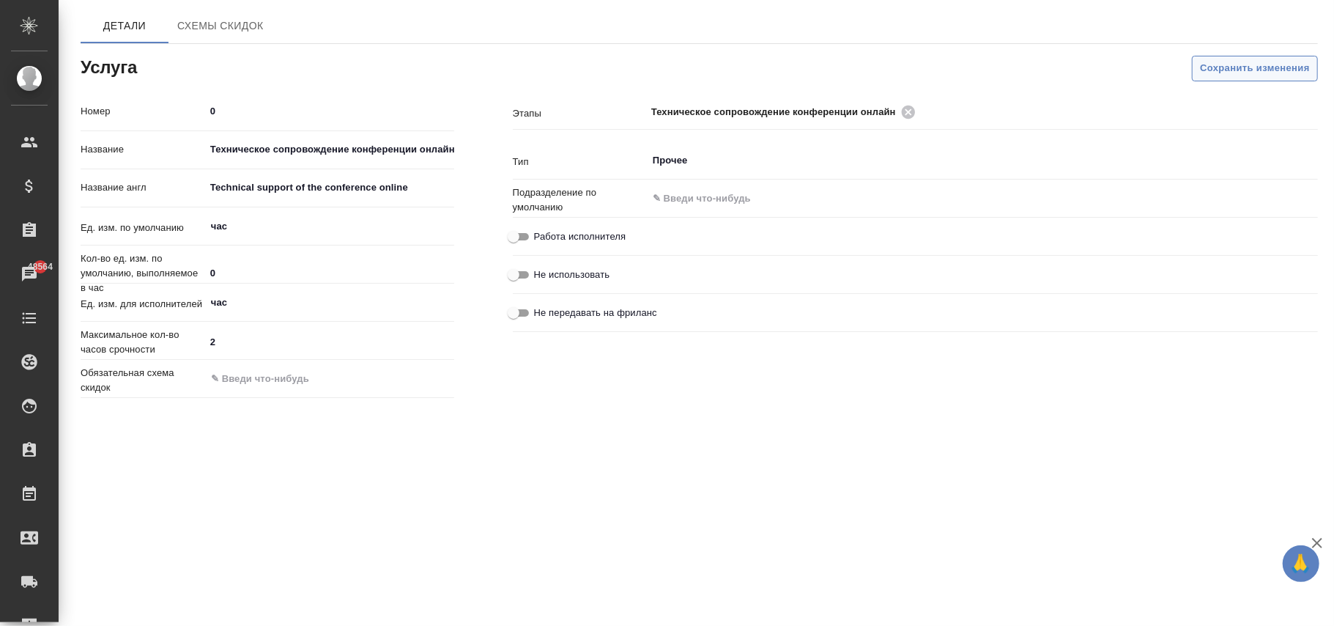
click at [1226, 69] on span "Сохранить изменения" at bounding box center [1255, 68] width 110 height 17
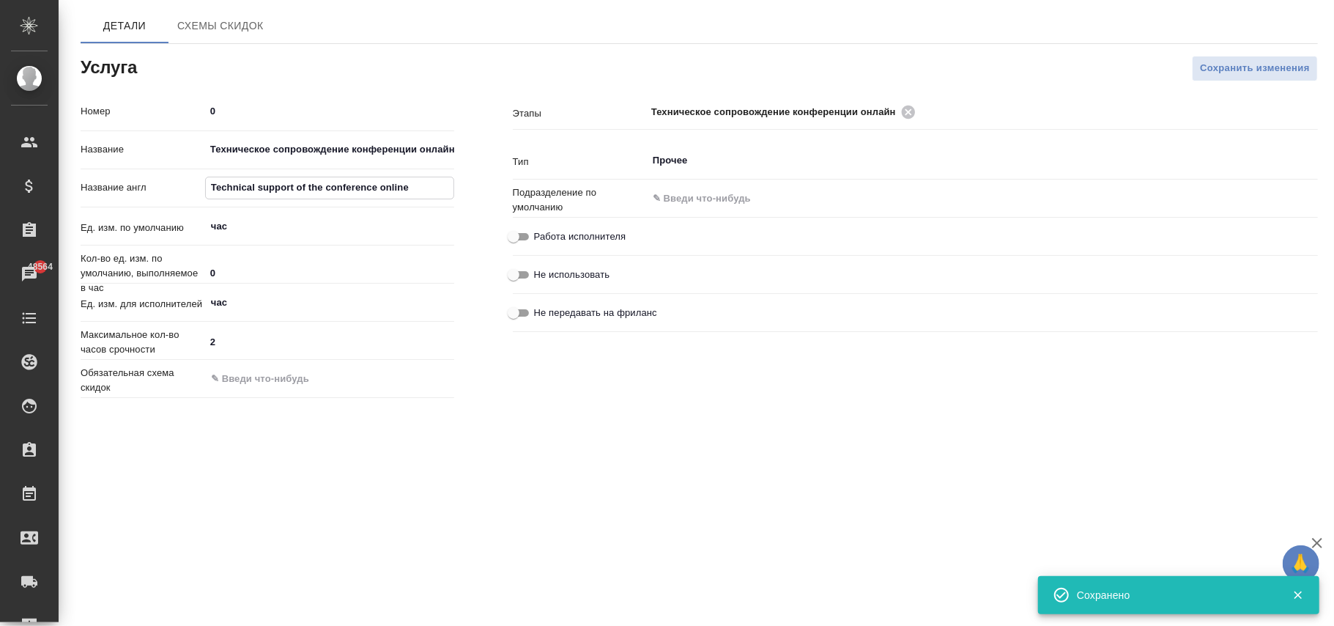
drag, startPoint x: 447, startPoint y: 190, endPoint x: 189, endPoint y: 182, distance: 258.0
click at [189, 182] on div "Название англ Technical support of the conference online" at bounding box center [268, 188] width 374 height 26
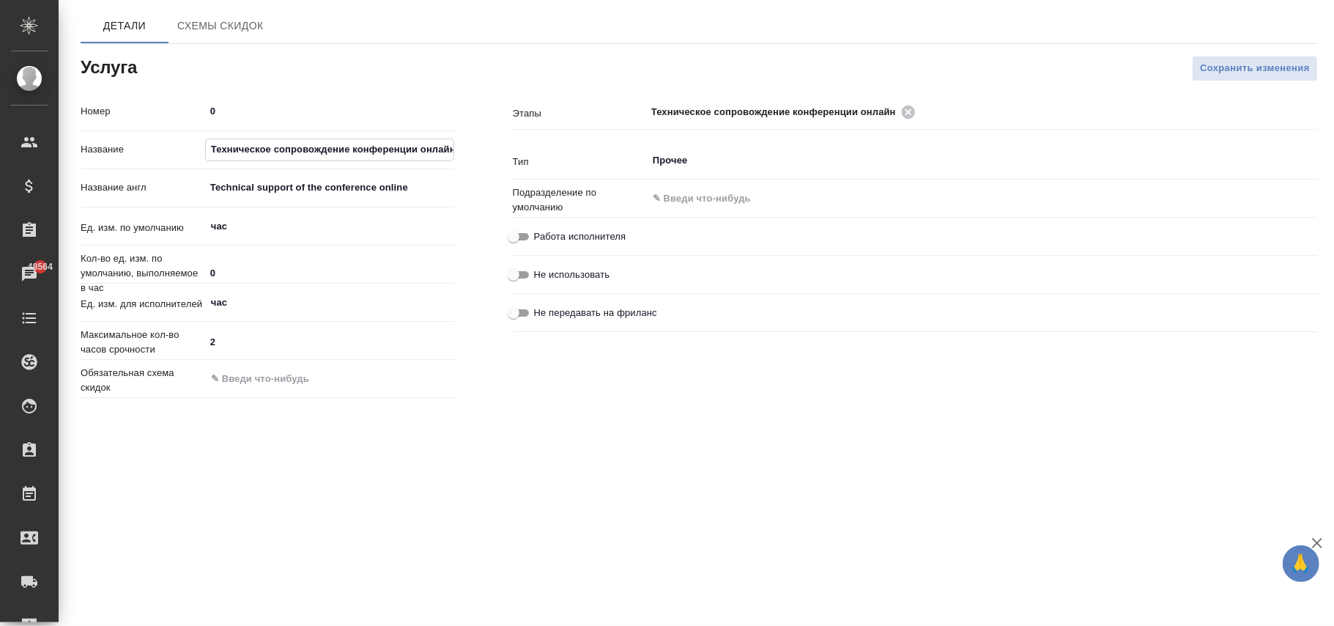
scroll to position [0, 1]
drag, startPoint x: 209, startPoint y: 151, endPoint x: 457, endPoint y: 144, distance: 248.5
click at [457, 144] on div "Номер 0 Название Техническое сопровождение конференции онлайн Название англ Tec…" at bounding box center [267, 251] width 432 height 363
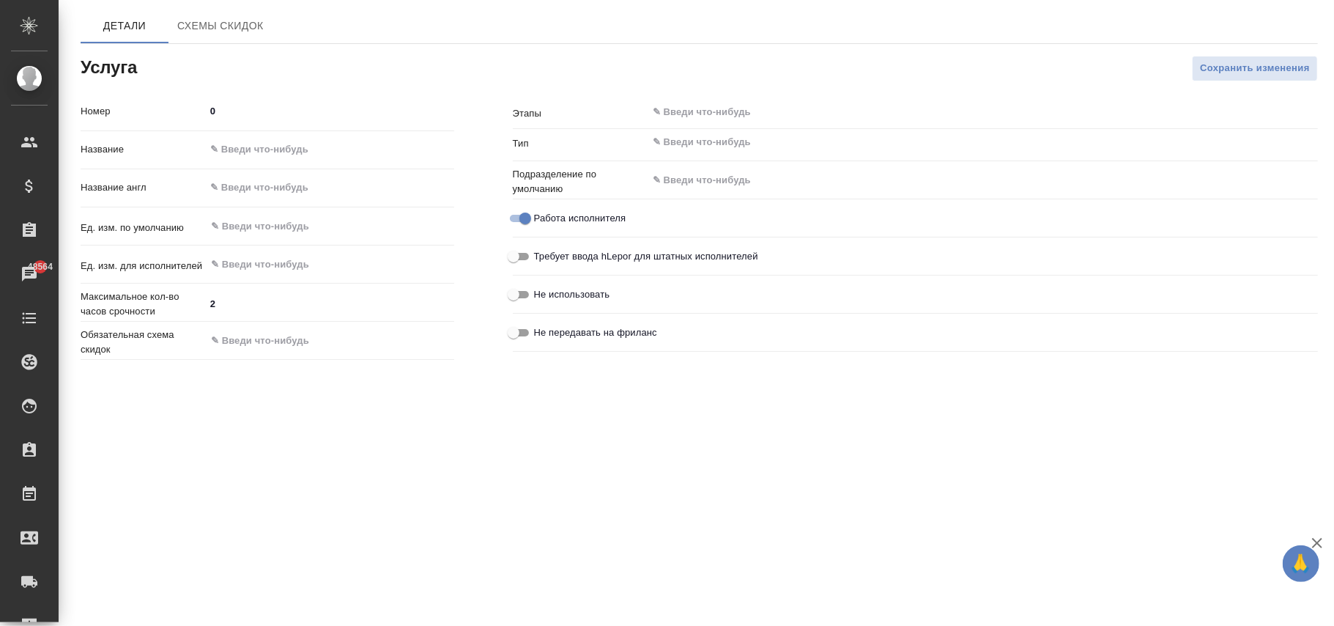
click at [261, 179] on input "text" at bounding box center [329, 187] width 249 height 21
paste input "Technical support of the conference online"
type input "Technical support of the conference online"
drag, startPoint x: 291, startPoint y: 149, endPoint x: 311, endPoint y: 147, distance: 19.9
click at [291, 149] on input "text" at bounding box center [330, 149] width 248 height 21
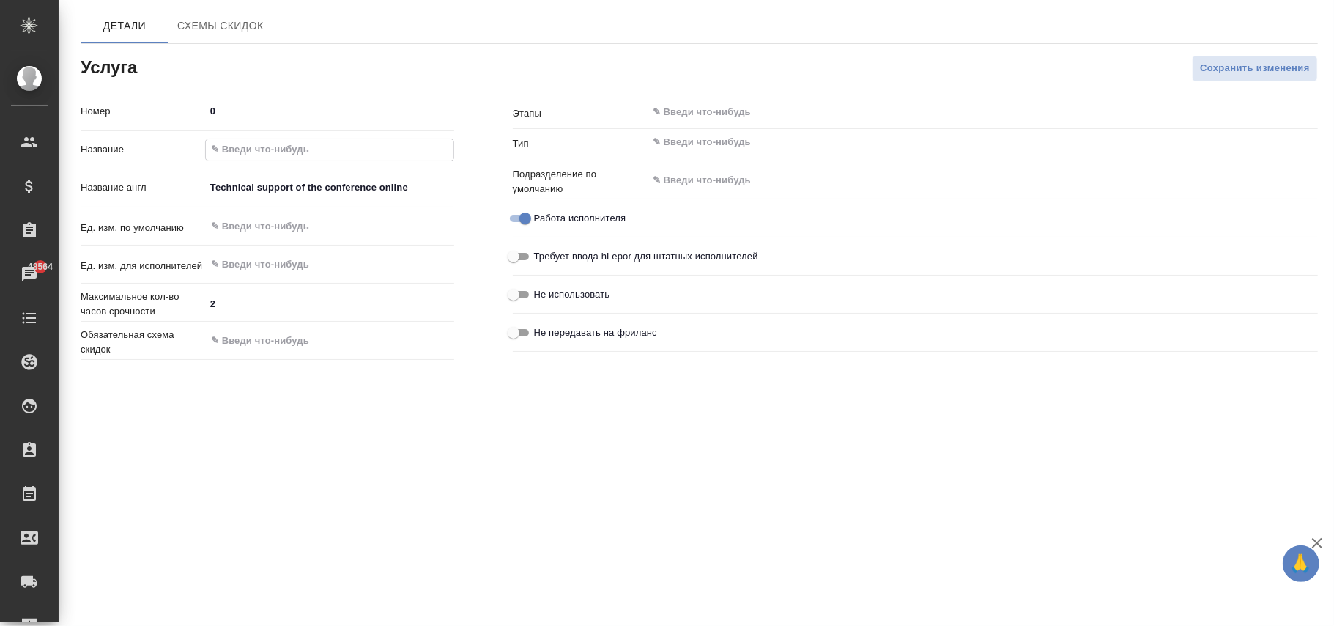
paste input "Техническое сопровождение конференции онлайн"
type input "Техническое сопровождение конференции онлайн"
click at [214, 226] on input "text" at bounding box center [305, 227] width 191 height 18
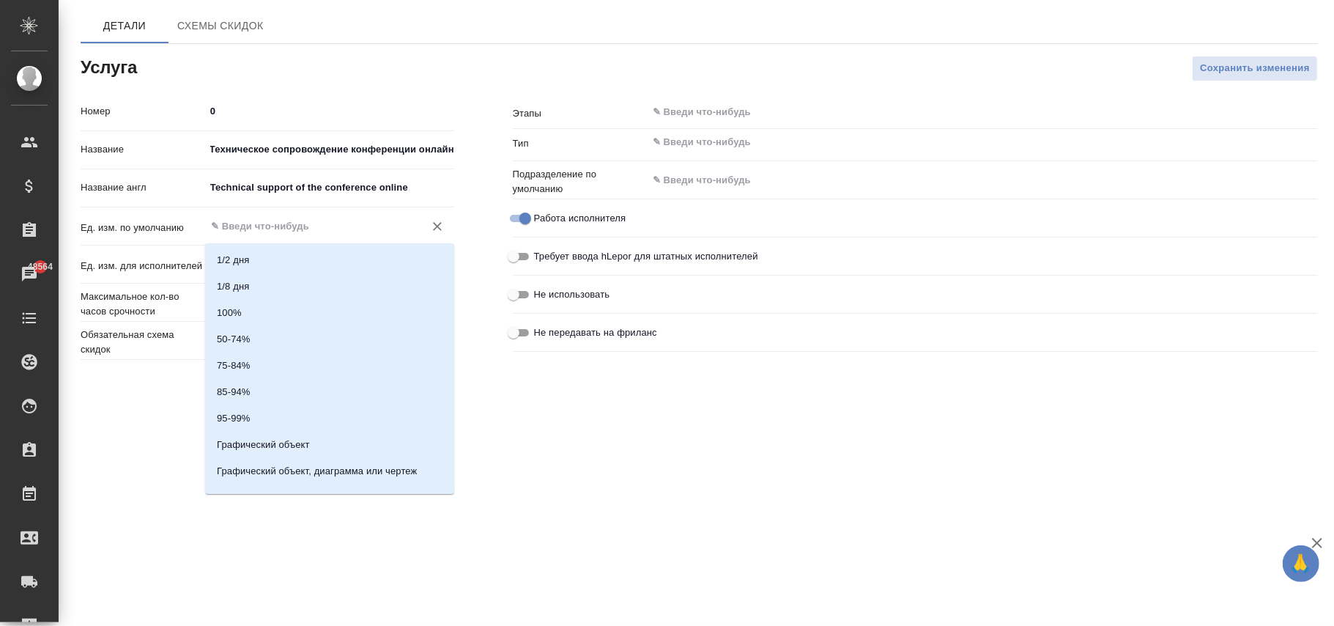
scroll to position [0, 0]
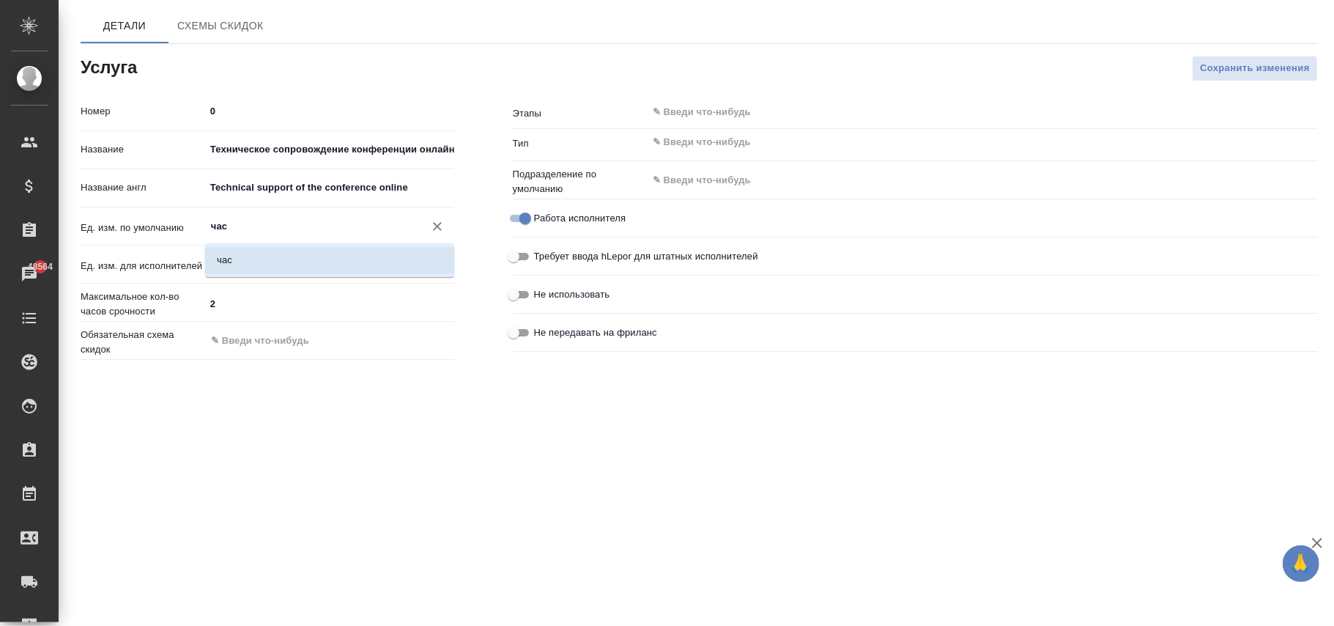
click at [255, 259] on li "час" at bounding box center [329, 260] width 249 height 26
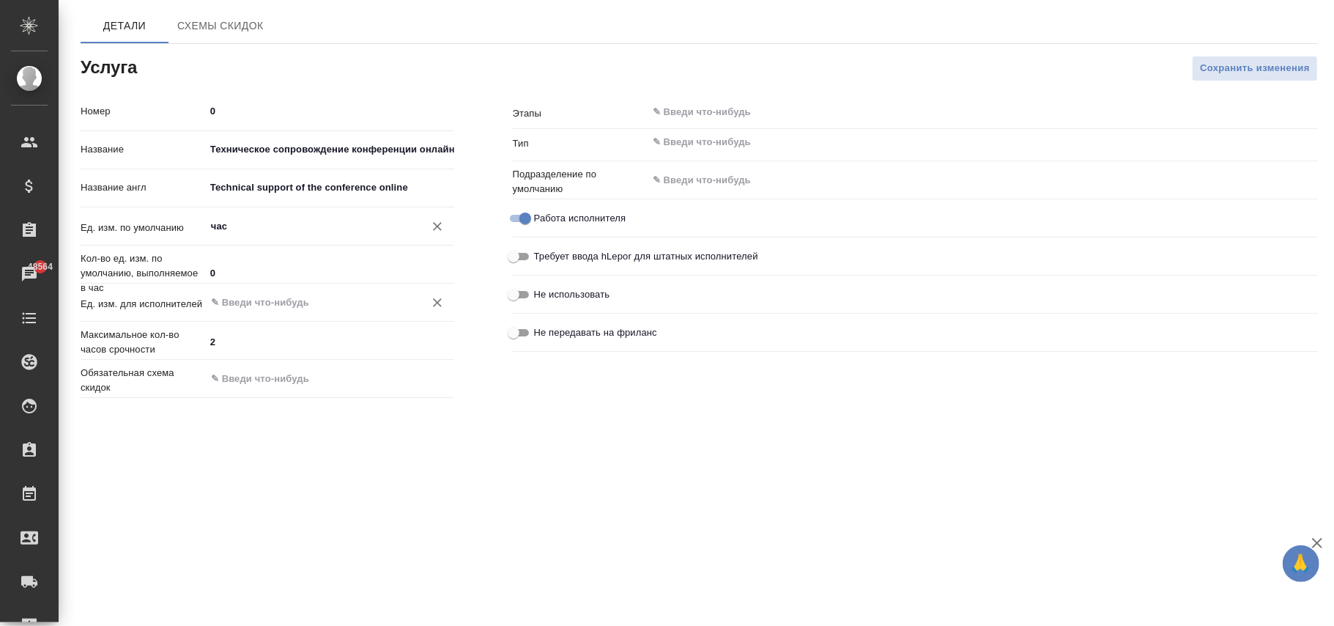
type input "час"
click at [242, 300] on input "text" at bounding box center [305, 303] width 191 height 18
type input "час"
click at [806, 412] on div ".cls-1 fill:#fff; AWATERA Фокина Наталья n.fokina Клиенты Спецификации Заказы 4…" at bounding box center [667, 313] width 1334 height 626
click at [692, 148] on input "text" at bounding box center [957, 142] width 613 height 18
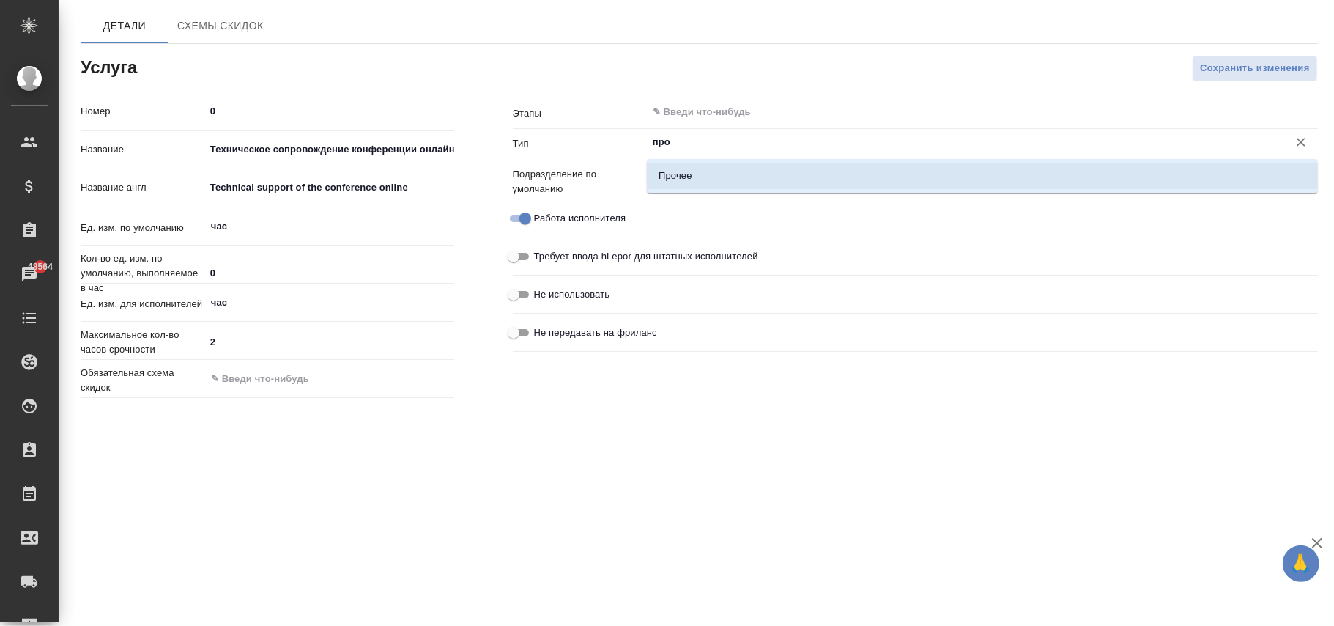
click at [698, 169] on li "Прочее" at bounding box center [982, 176] width 671 height 26
type input "Прочее"
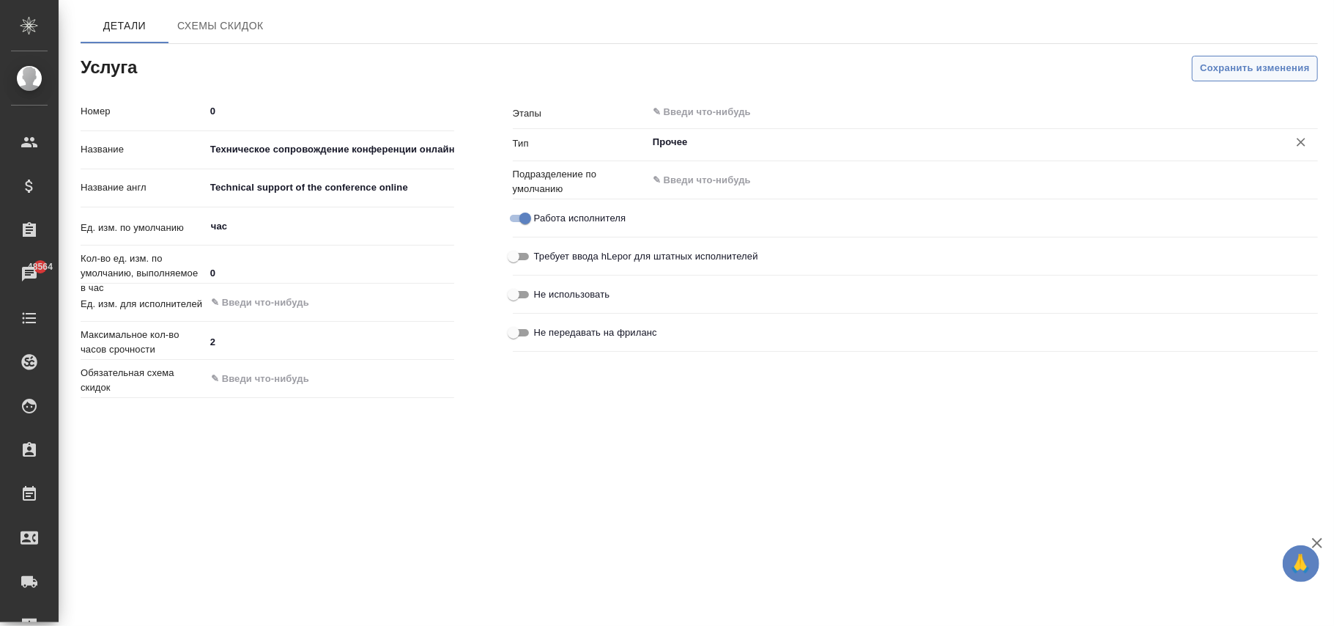
type input "Прочее"
click at [1250, 73] on span "Сохранить изменения" at bounding box center [1255, 68] width 110 height 17
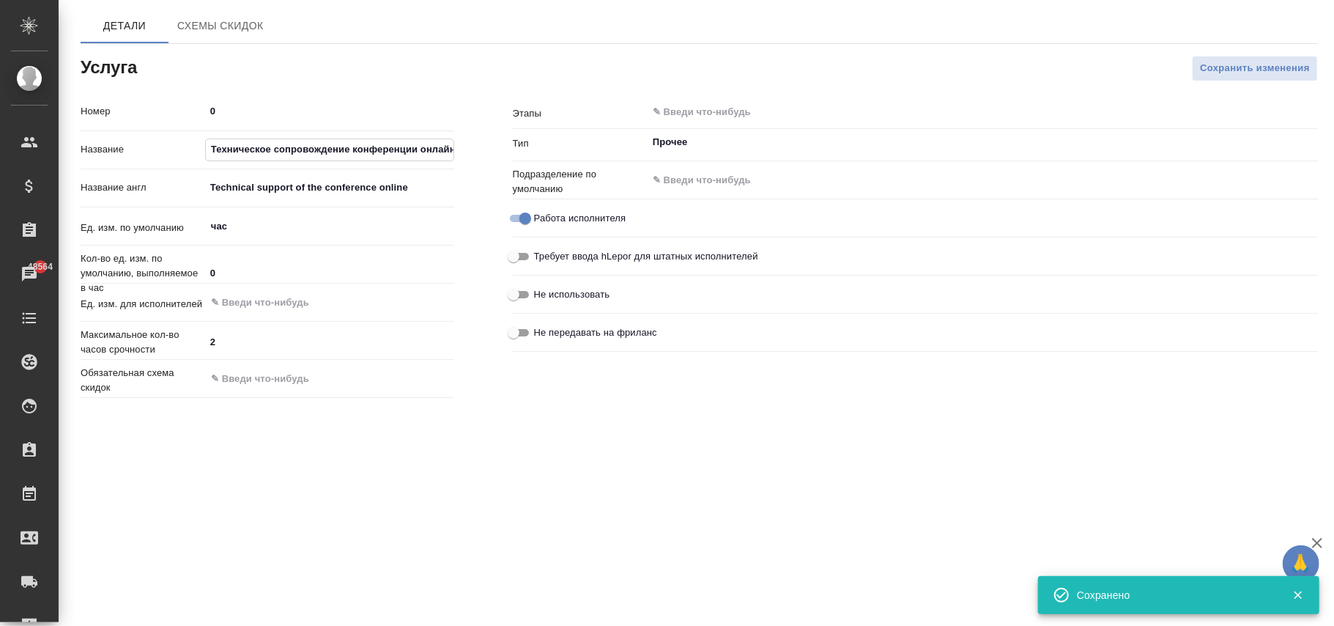
scroll to position [0, 1]
drag, startPoint x: 208, startPoint y: 149, endPoint x: 575, endPoint y: 152, distance: 367.1
click at [575, 152] on div "Номер 0 Название Техническое сопровождение конференции онлайн Название англ Tec…" at bounding box center [699, 251] width 1296 height 363
click at [713, 111] on input "text" at bounding box center [957, 112] width 613 height 18
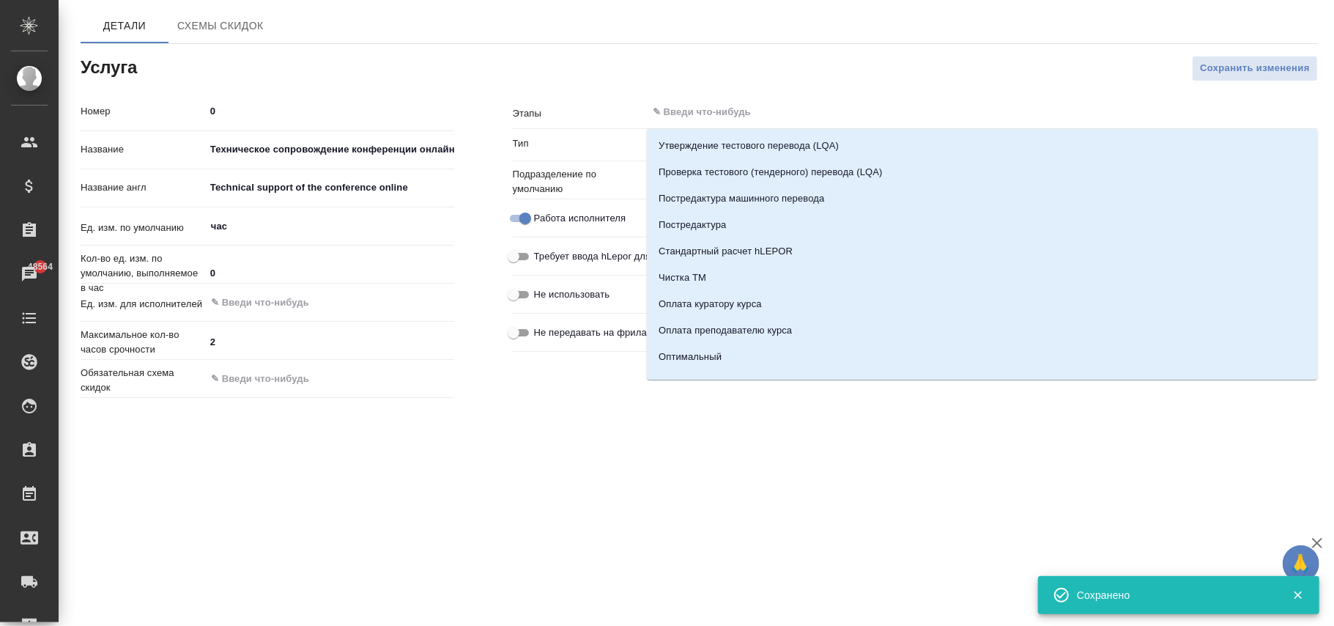
paste input "Техническое сопровождение конференции онлайн"
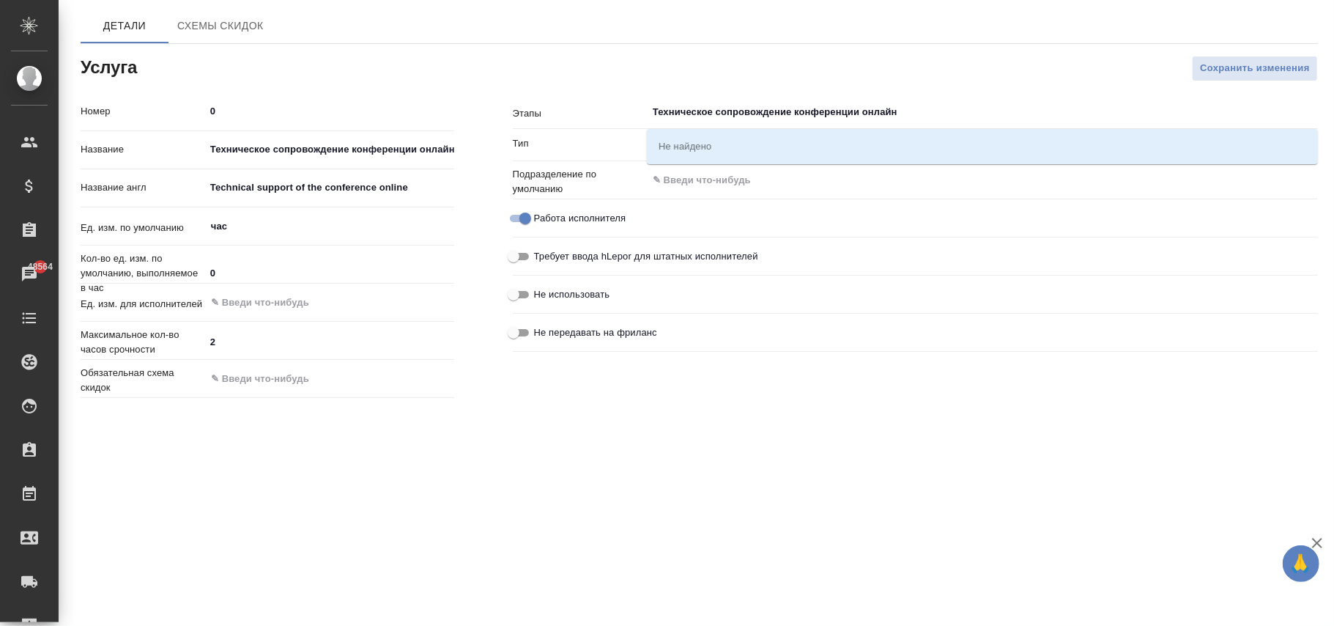
click at [654, 112] on input "Техническое сопровождение конференции онлайн" at bounding box center [957, 112] width 613 height 18
type input "Техническое сопровождение конференции онлайн"
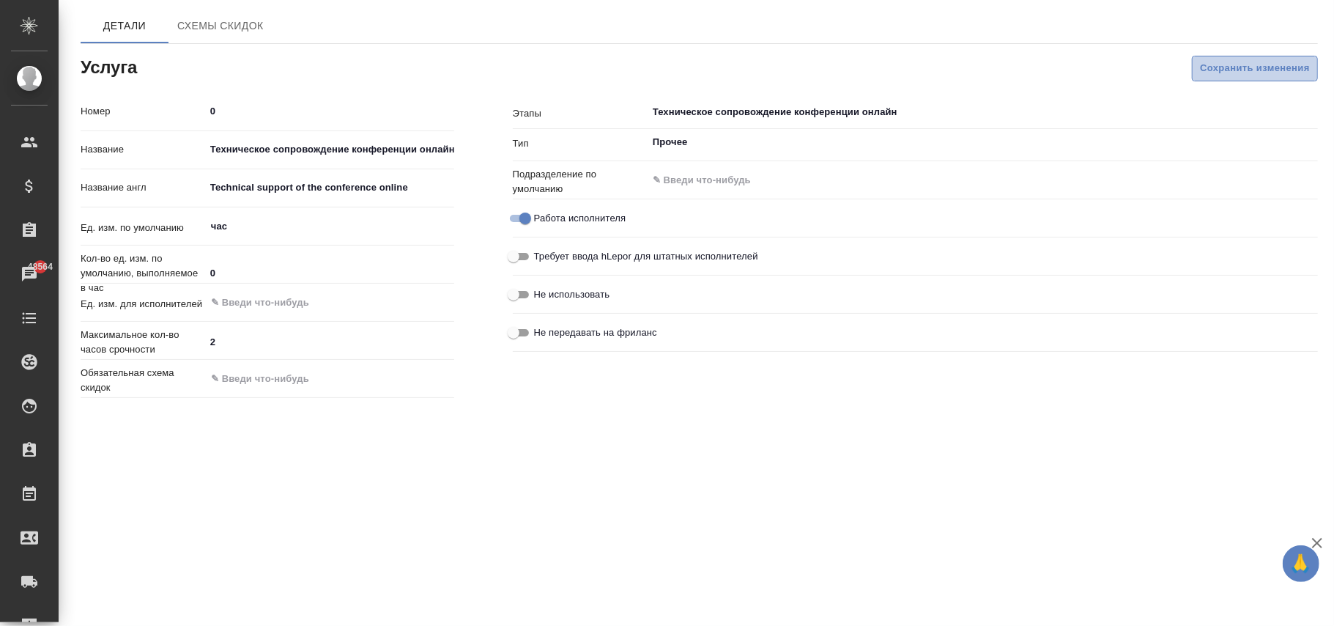
click at [1254, 68] on span "Сохранить изменения" at bounding box center [1255, 68] width 110 height 17
type input "Прочее"
click at [734, 112] on input "text" at bounding box center [957, 112] width 613 height 18
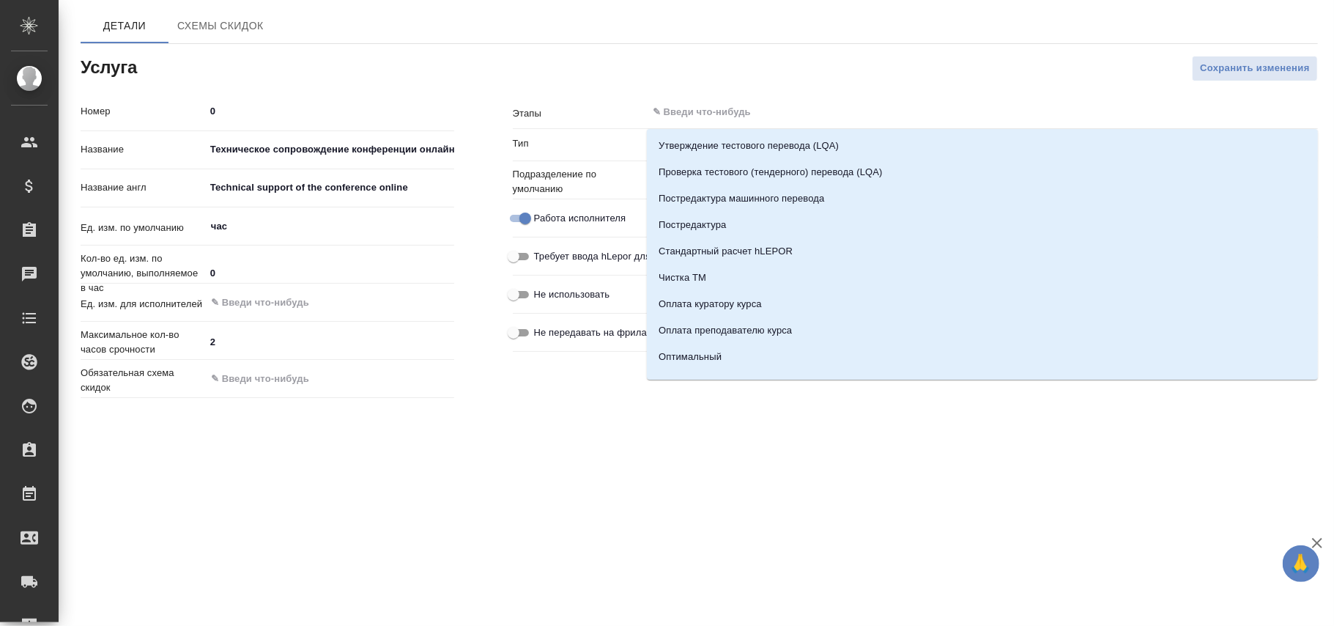
paste input "Техническое сопровождение конференции онлайн"
type input "Техническое сопровождение конференции онлайн"
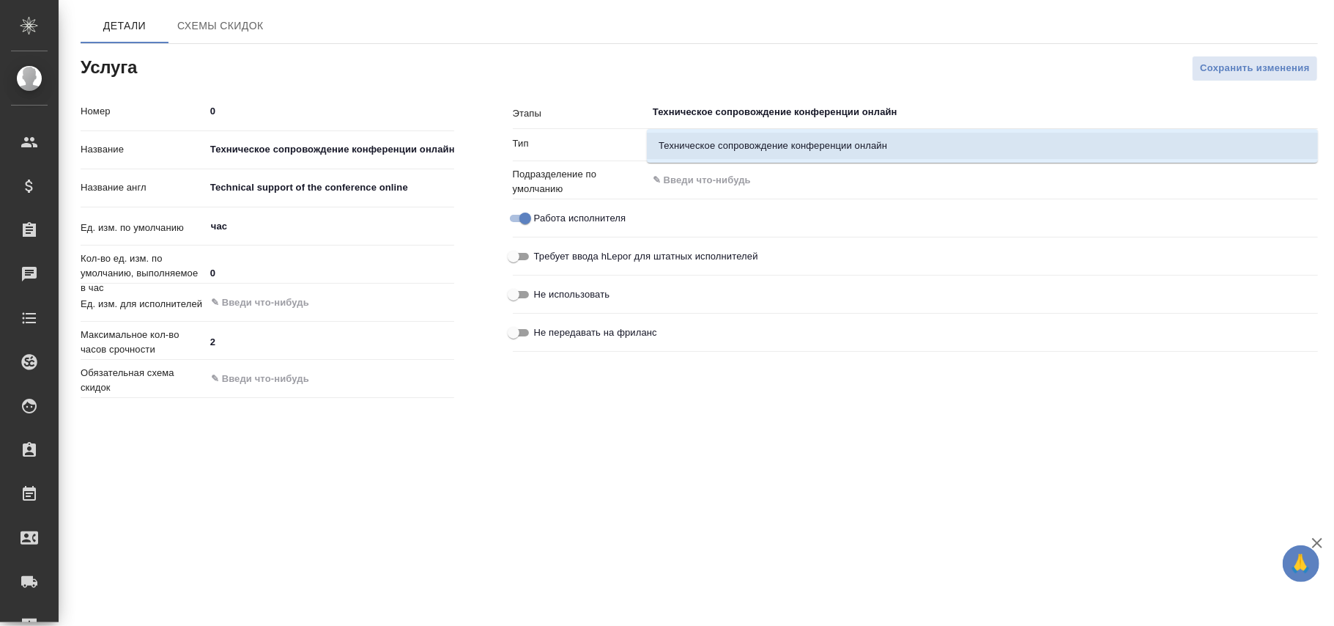
drag, startPoint x: 750, startPoint y: 144, endPoint x: 1032, endPoint y: 130, distance: 281.7
click at [754, 150] on li "Техническое сопровождение конференции онлайн" at bounding box center [982, 146] width 671 height 26
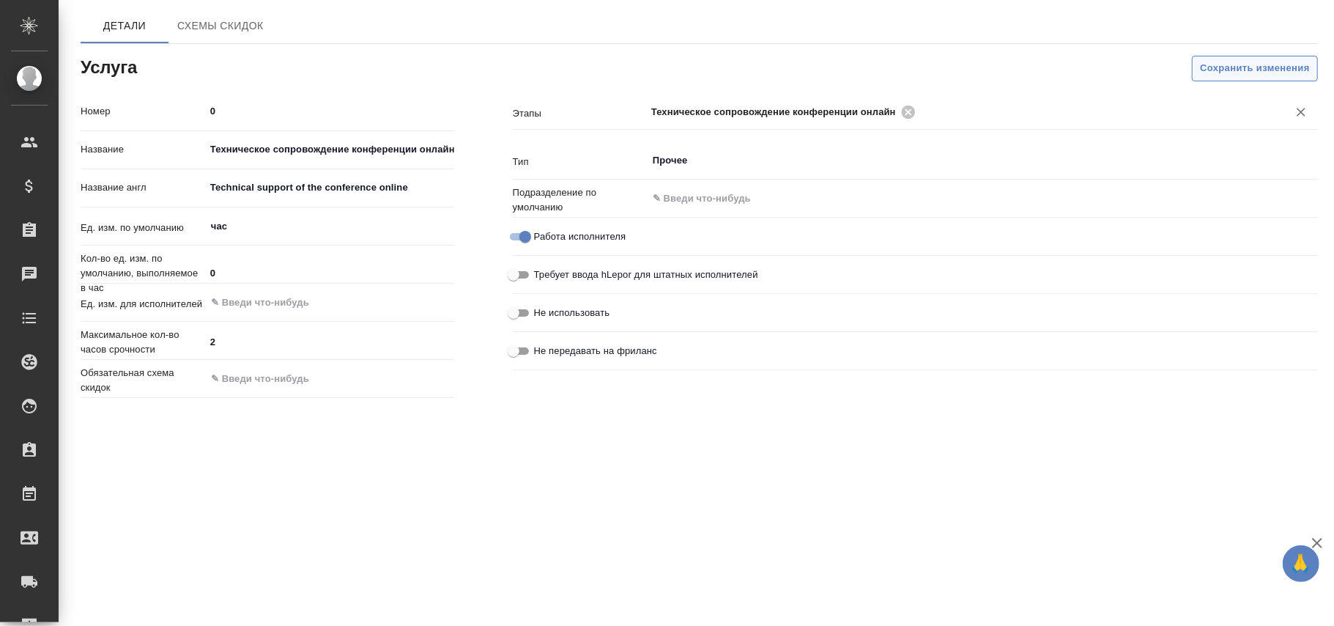
click at [1222, 69] on span "Сохранить изменения" at bounding box center [1255, 68] width 110 height 17
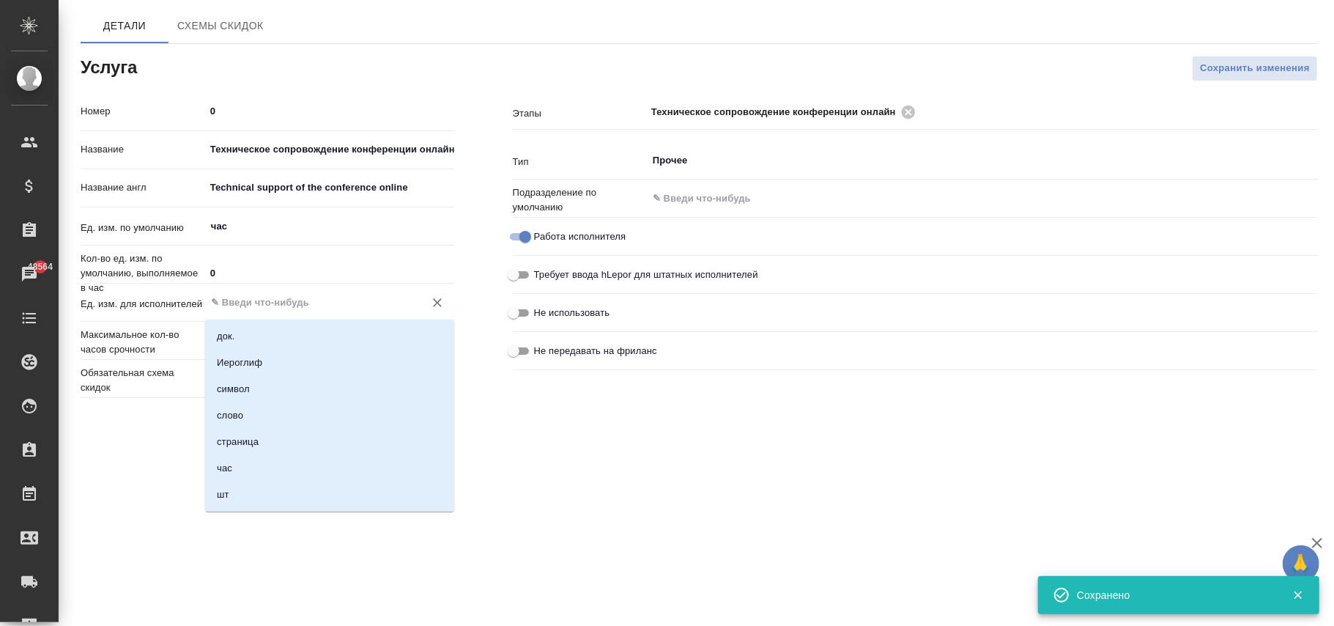
click at [241, 306] on input "text" at bounding box center [305, 303] width 191 height 18
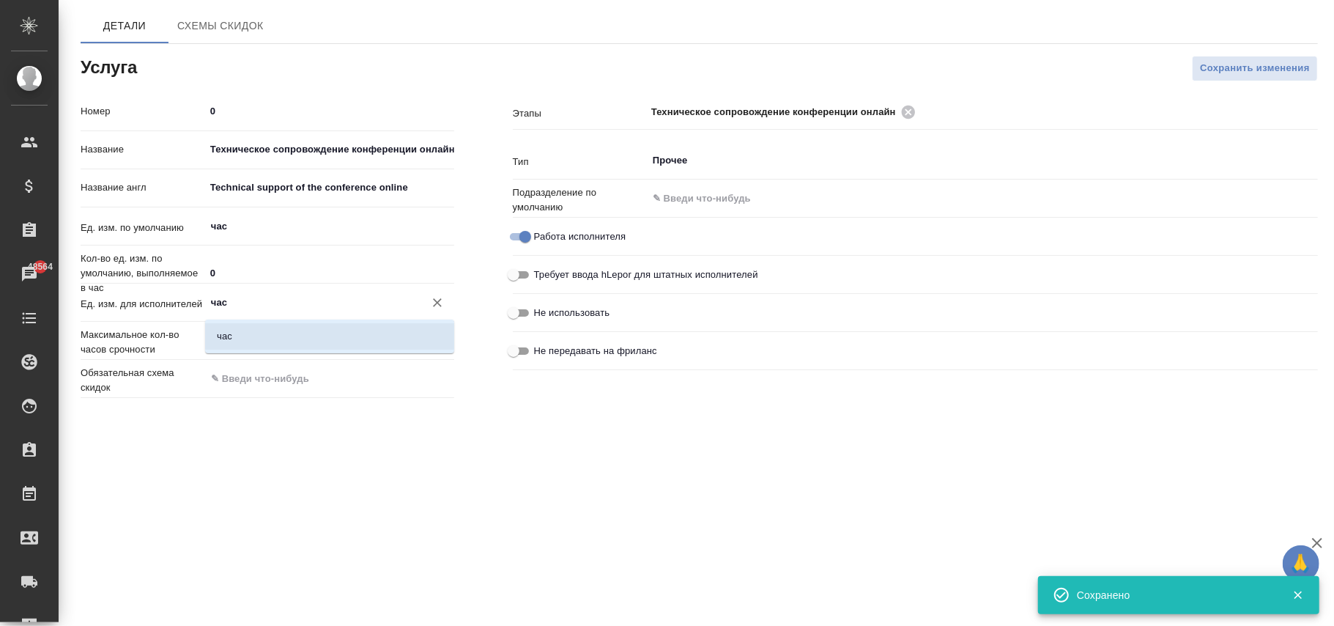
click at [248, 329] on li "час" at bounding box center [329, 336] width 249 height 26
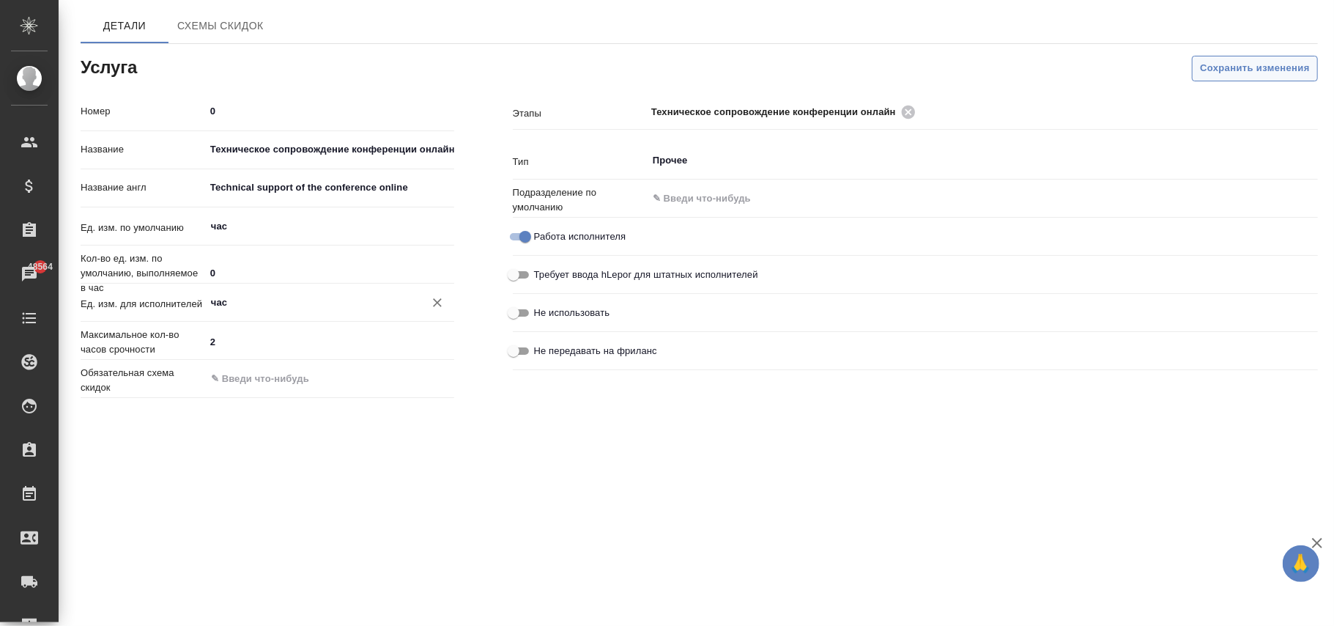
type input "час"
click at [1246, 64] on span "Сохранить изменения" at bounding box center [1255, 68] width 110 height 17
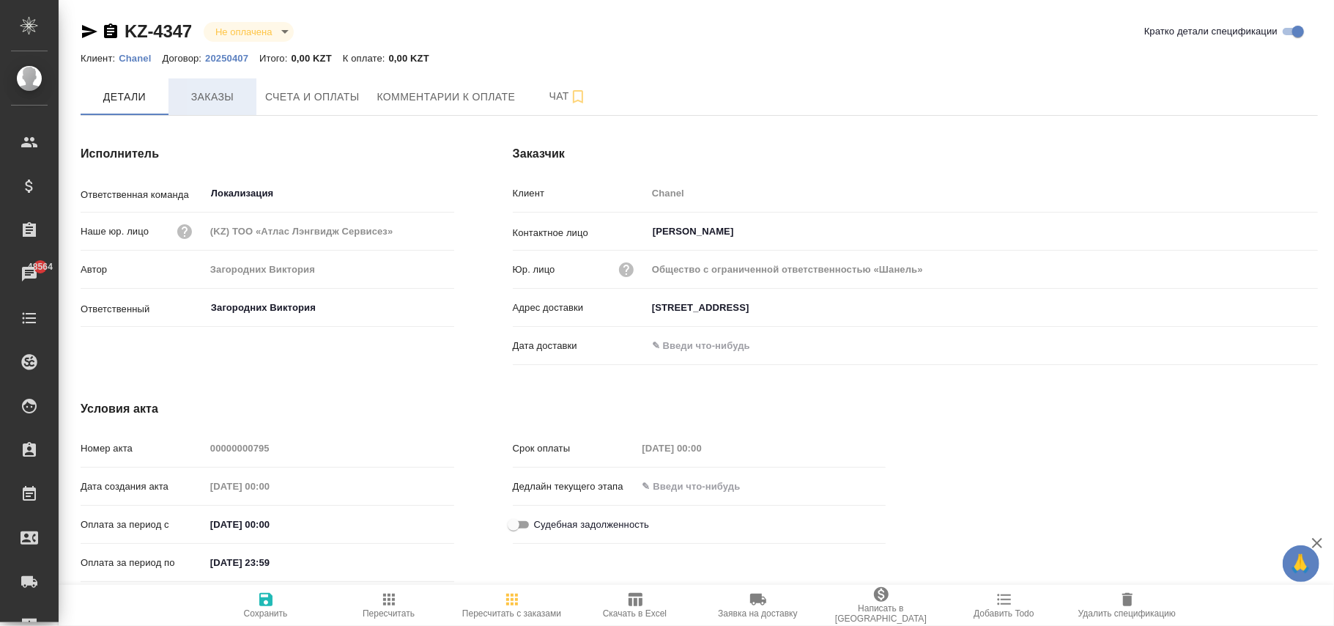
click at [211, 100] on span "Заказы" at bounding box center [212, 97] width 70 height 18
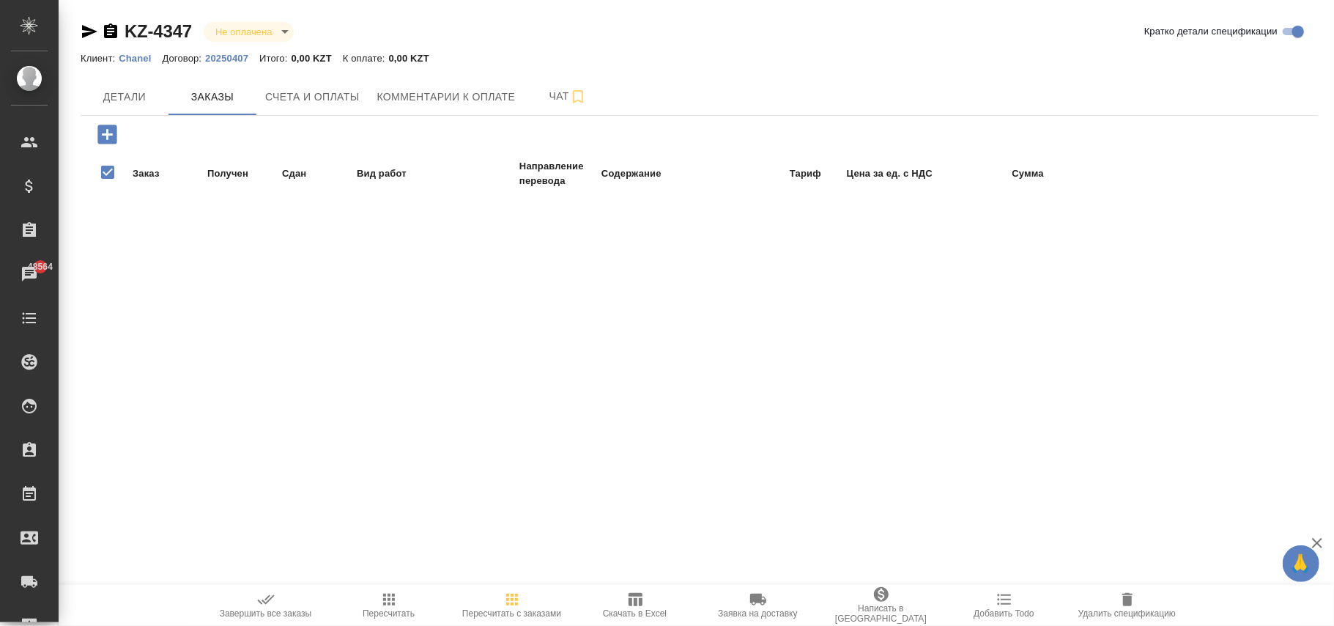
click at [113, 136] on icon "button" at bounding box center [106, 134] width 19 height 19
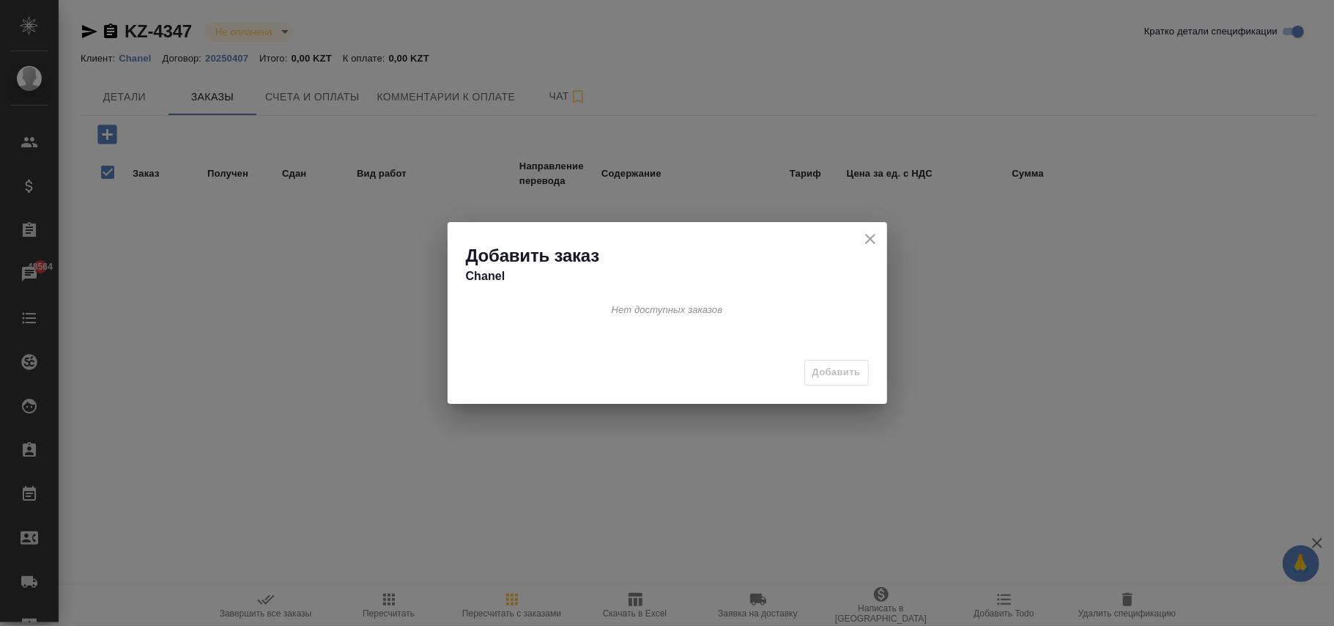
drag, startPoint x: 869, startPoint y: 238, endPoint x: 856, endPoint y: 238, distance: 12.5
click at [868, 238] on icon "close" at bounding box center [871, 239] width 18 height 18
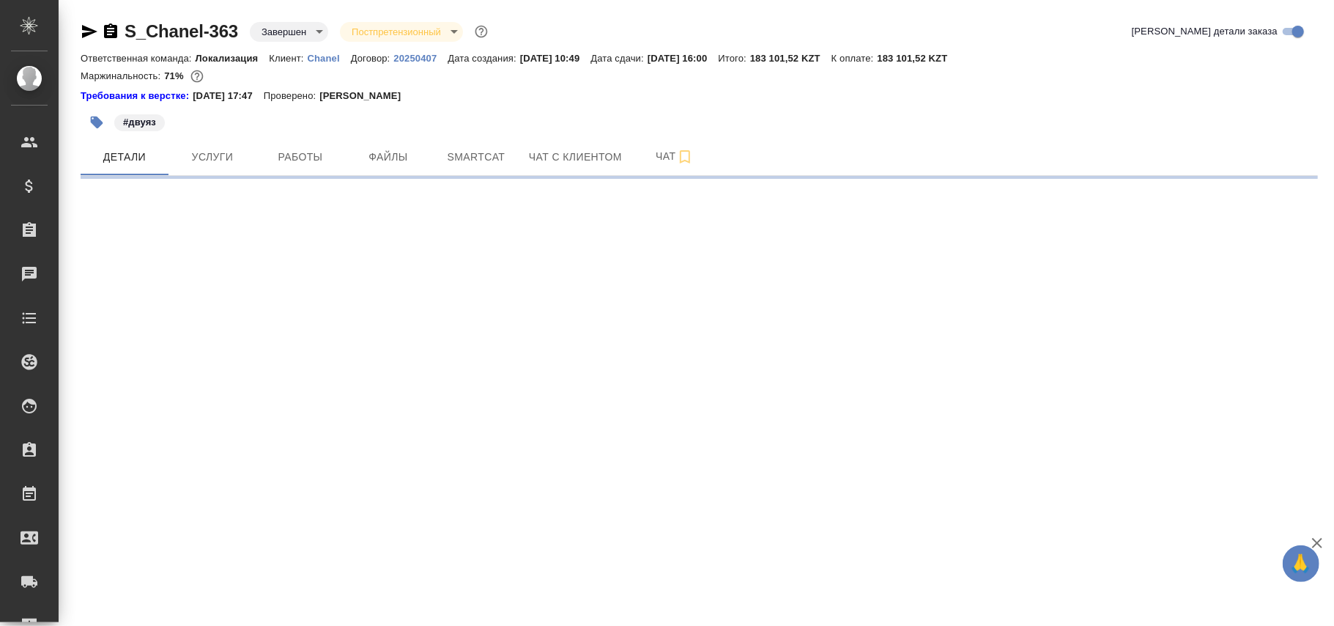
select select "RU"
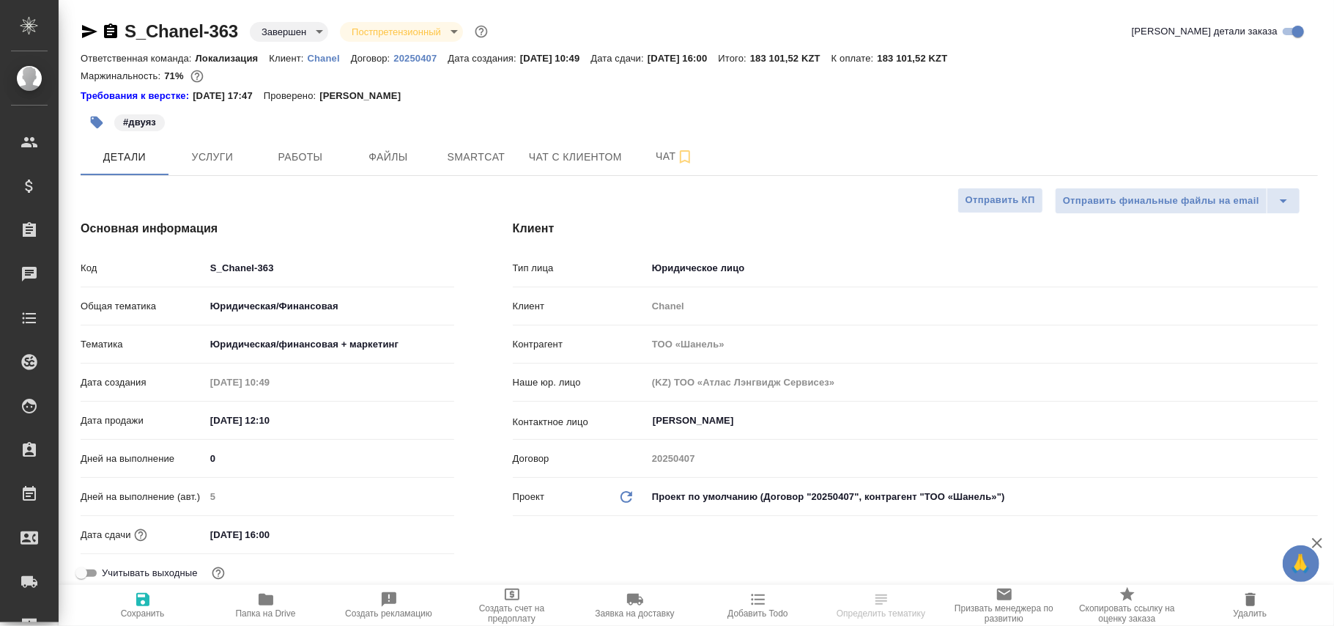
type textarea "x"
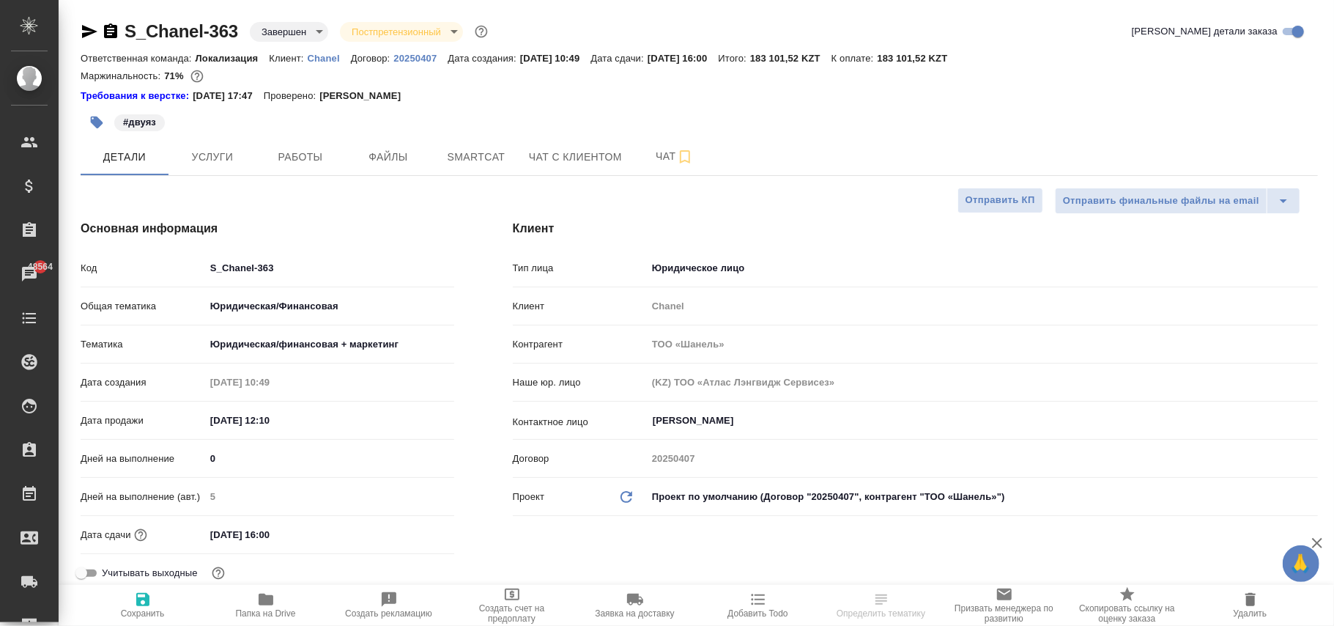
type textarea "x"
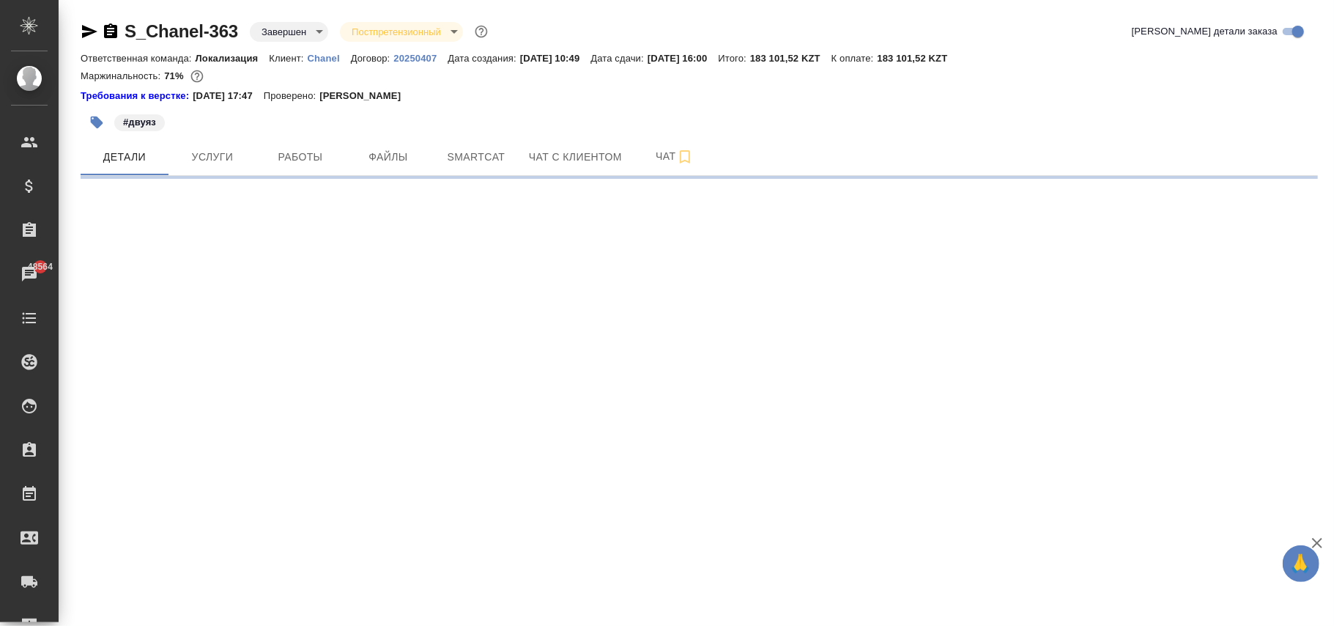
select select "RU"
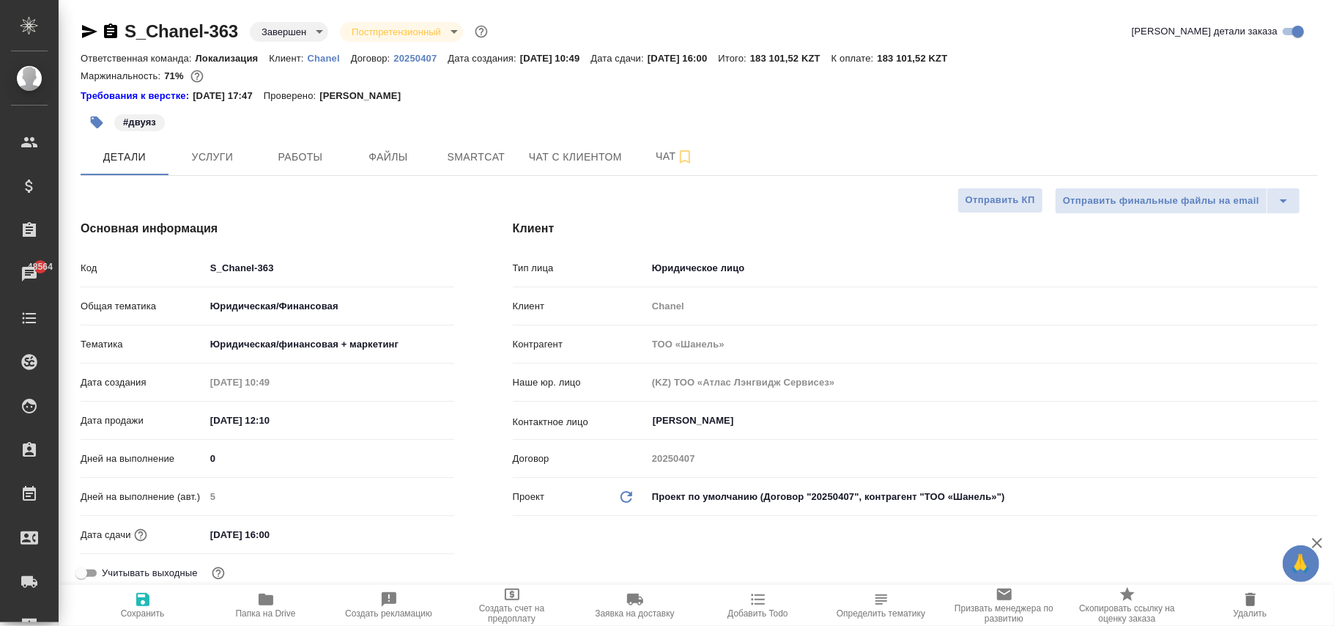
type textarea "x"
click at [799, 495] on body "🙏 .cls-1 fill:#fff; AWATERA Фокина Наталья n.fokina Клиенты Спецификации Заказы…" at bounding box center [667, 313] width 1334 height 626
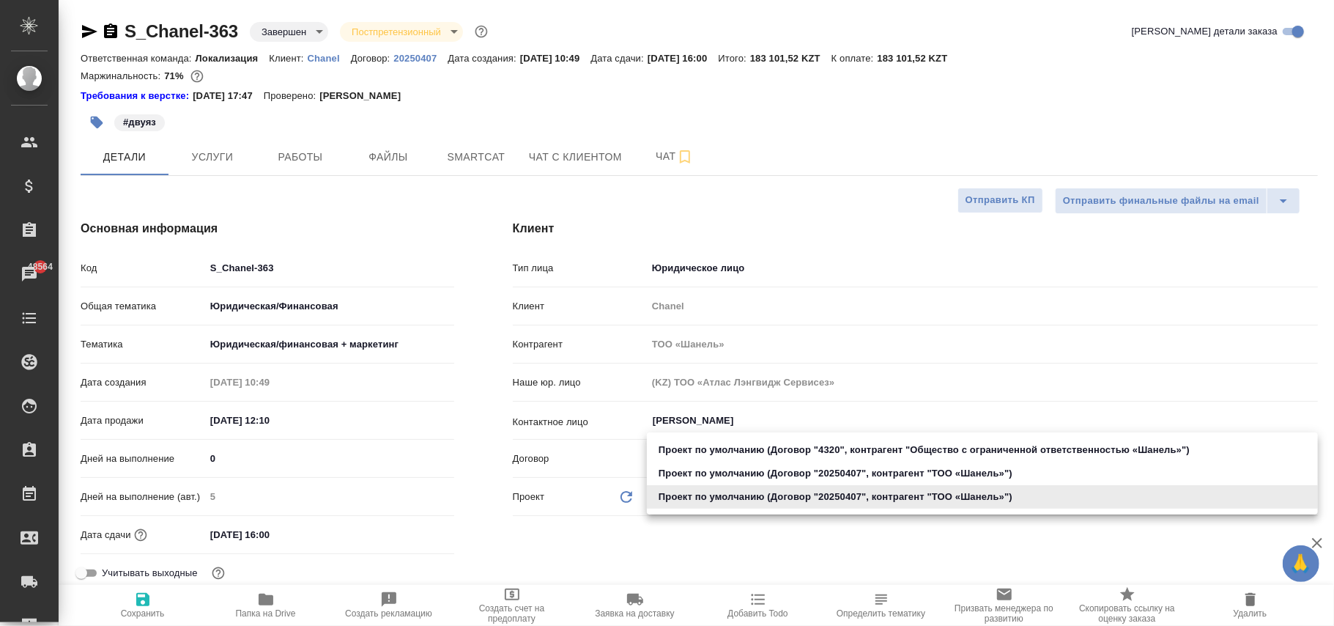
click at [803, 473] on li "Проект по умолчанию (Договор "20250407", контрагент "ТОО «Шaнель»")" at bounding box center [982, 473] width 671 height 23
type input "68711264e603c5d1978bfe56"
type textarea "x"
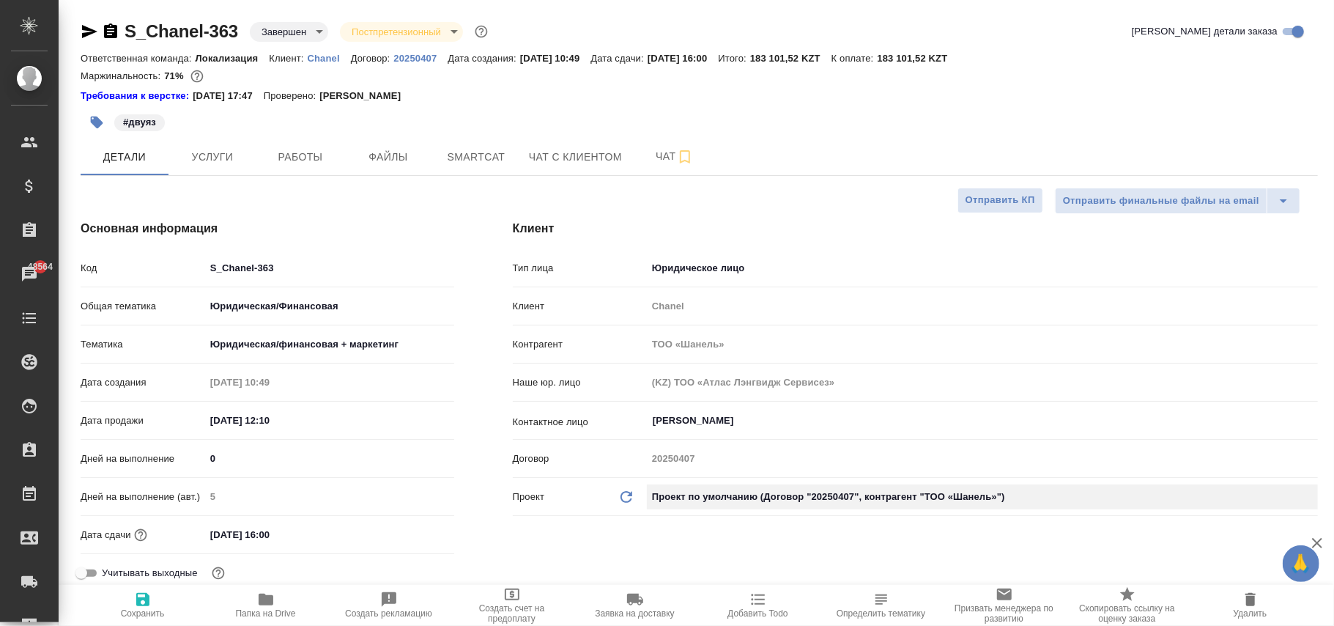
type textarea "x"
click at [628, 493] on icon "Обновить данные" at bounding box center [627, 497] width 18 height 18
type textarea "x"
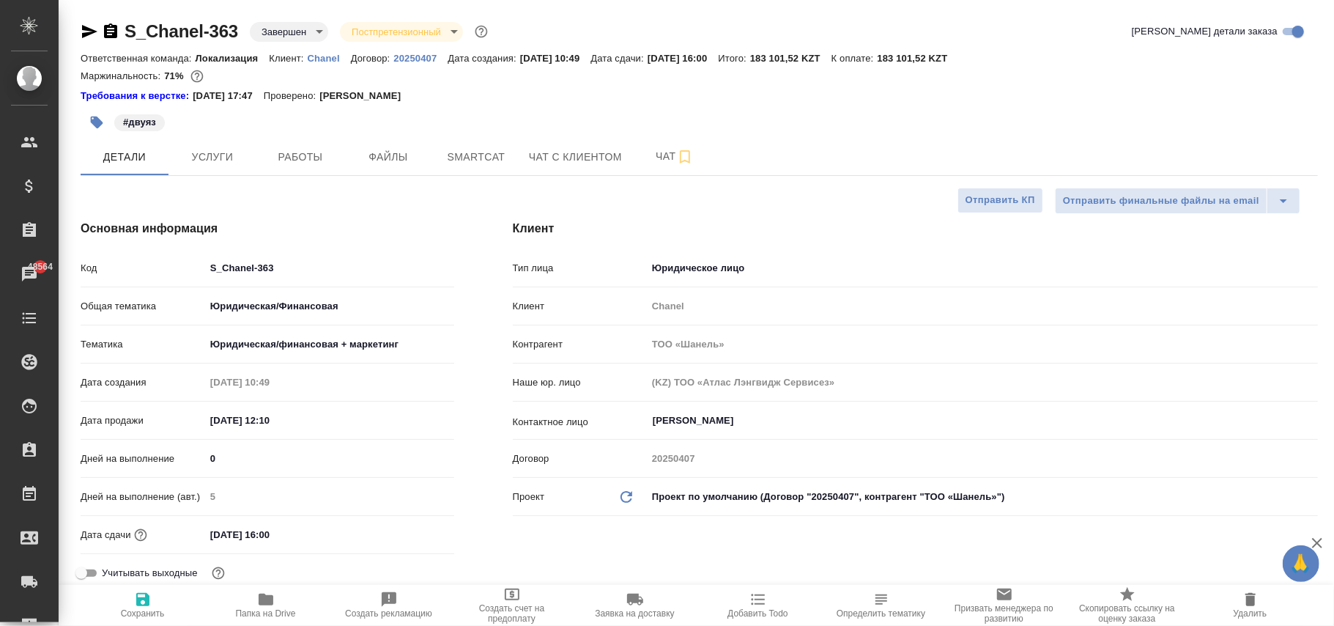
type textarea "x"
click at [628, 493] on icon "Обновить данные" at bounding box center [627, 497] width 18 height 18
type textarea "x"
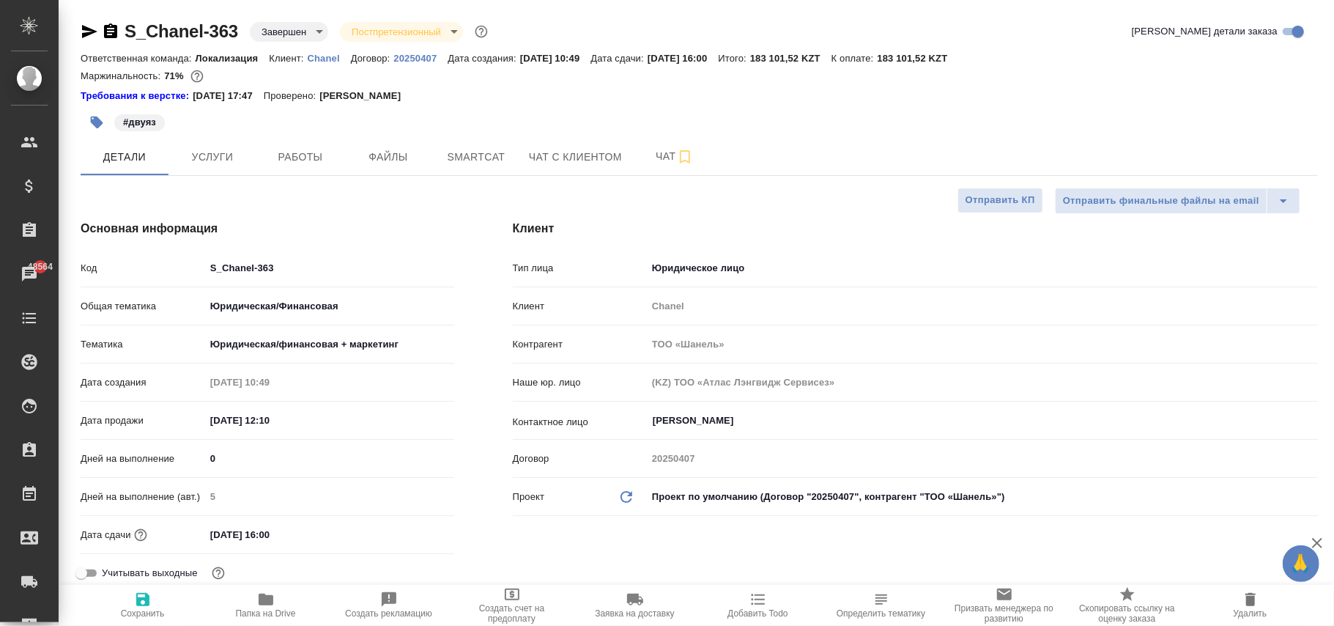
type textarea "x"
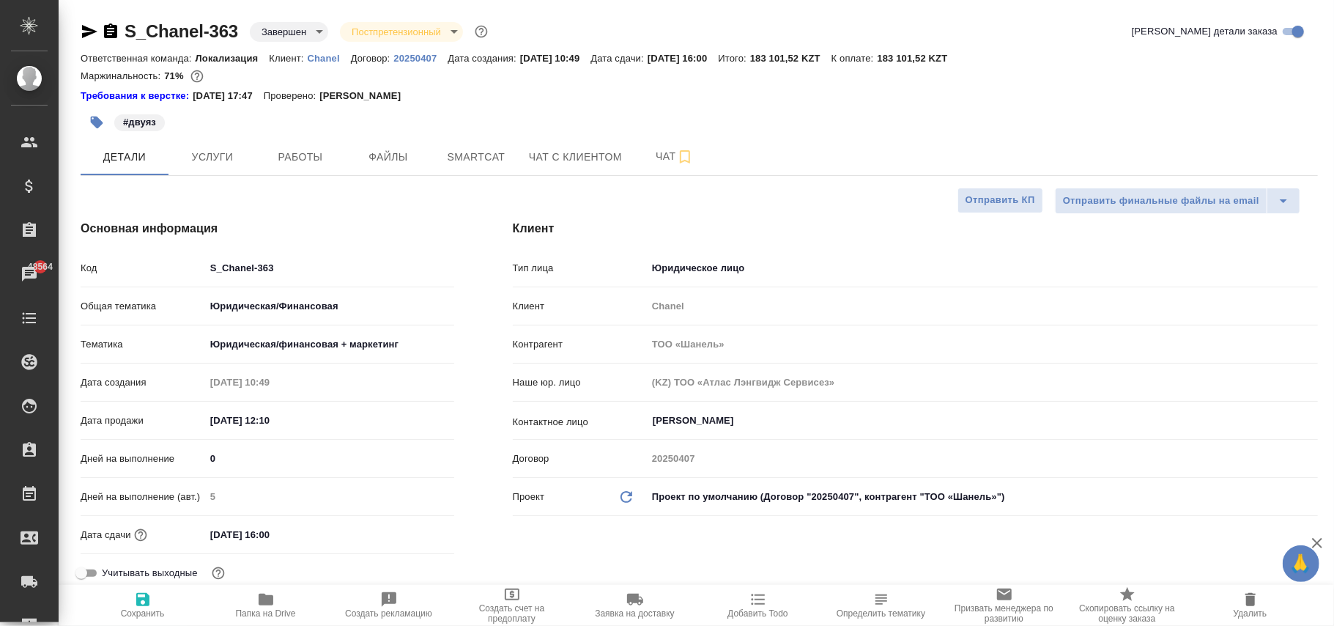
type textarea "x"
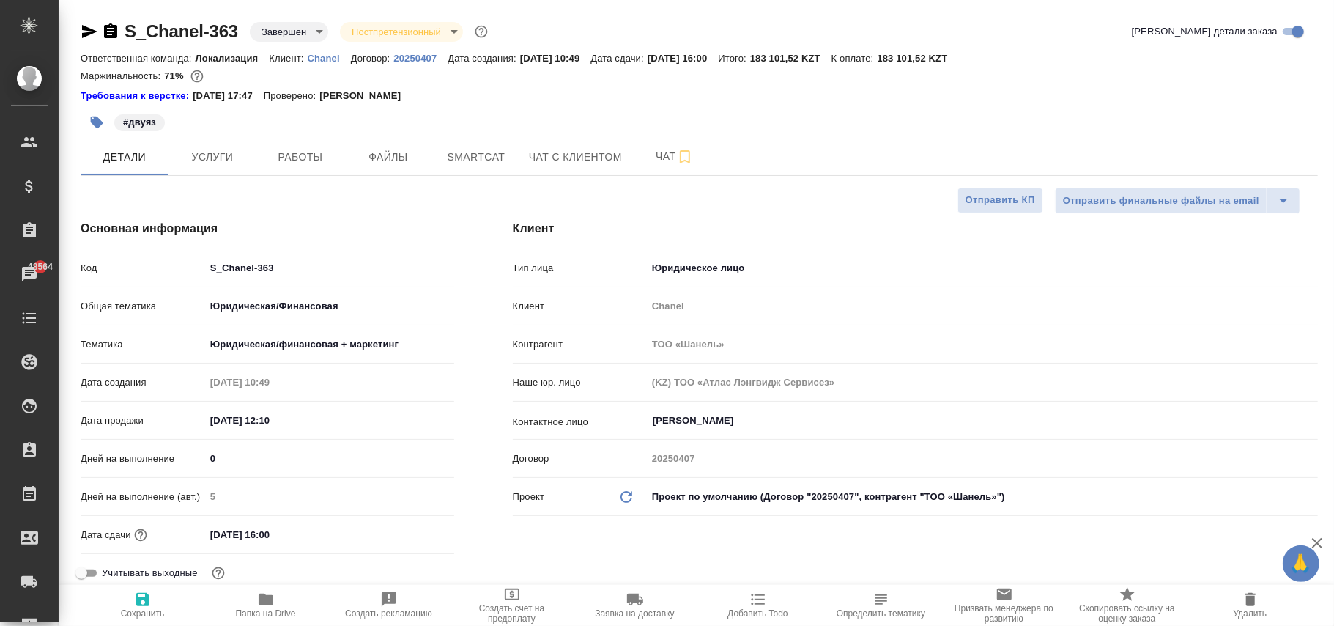
click at [144, 602] on icon "button" at bounding box center [142, 599] width 13 height 13
type textarea "x"
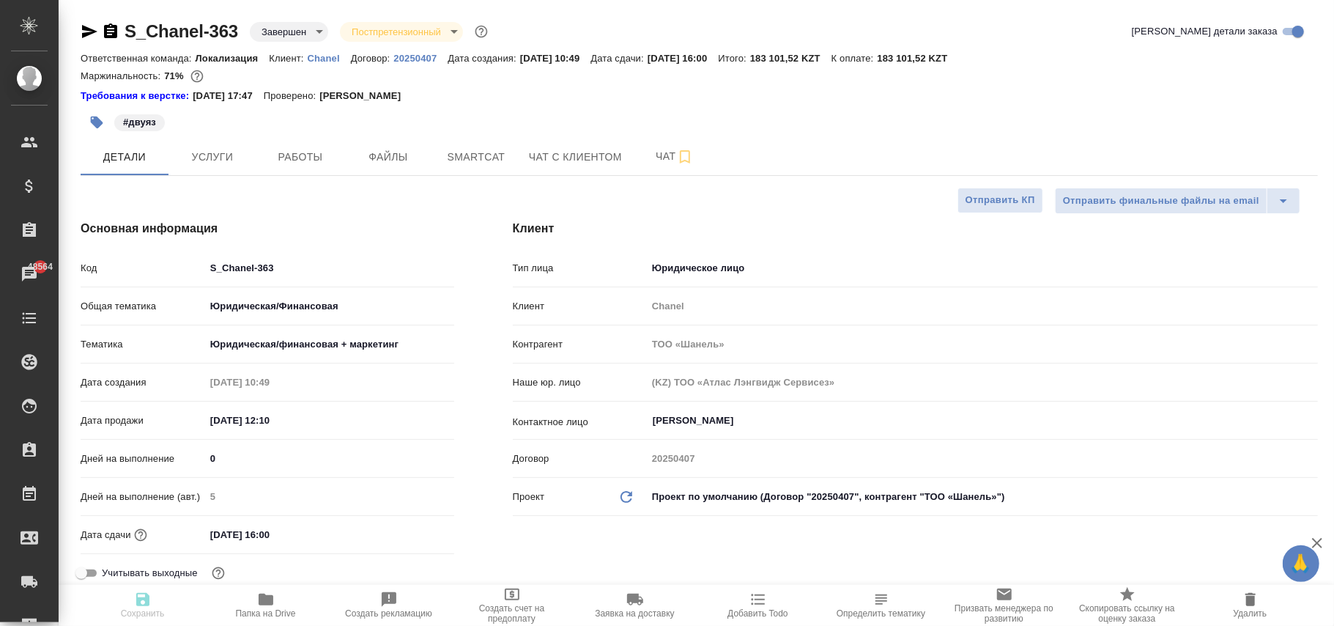
type textarea "x"
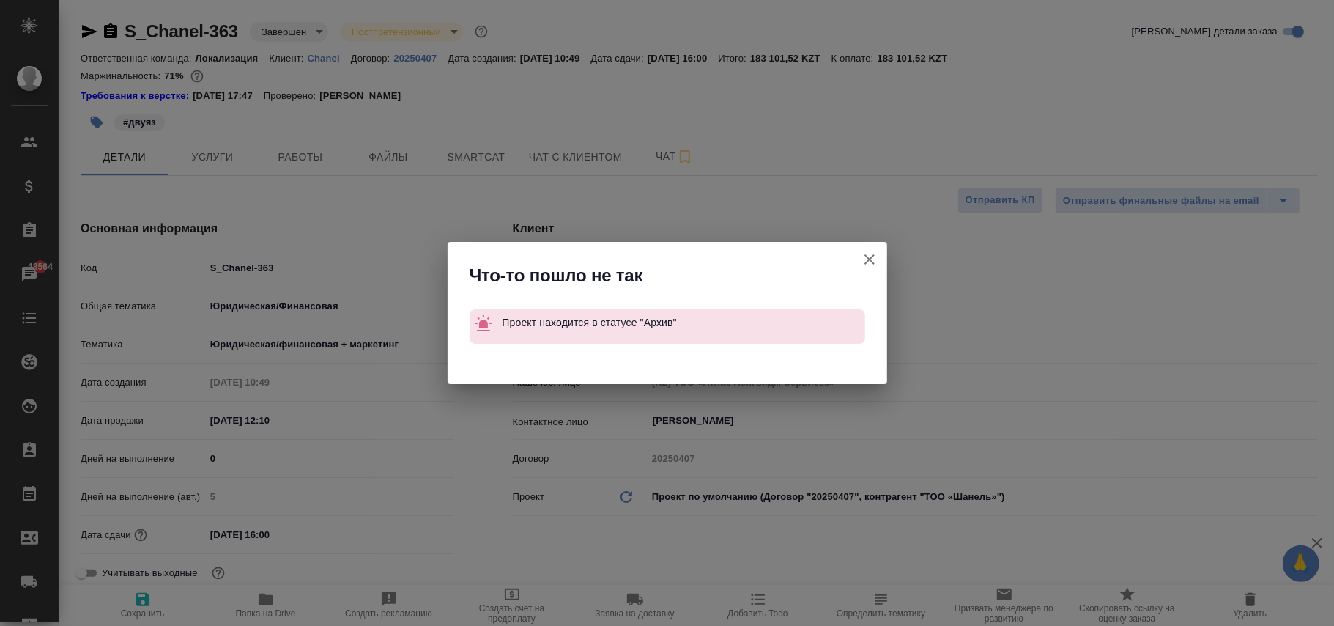
click at [865, 259] on icon "button" at bounding box center [870, 260] width 18 height 18
type textarea "x"
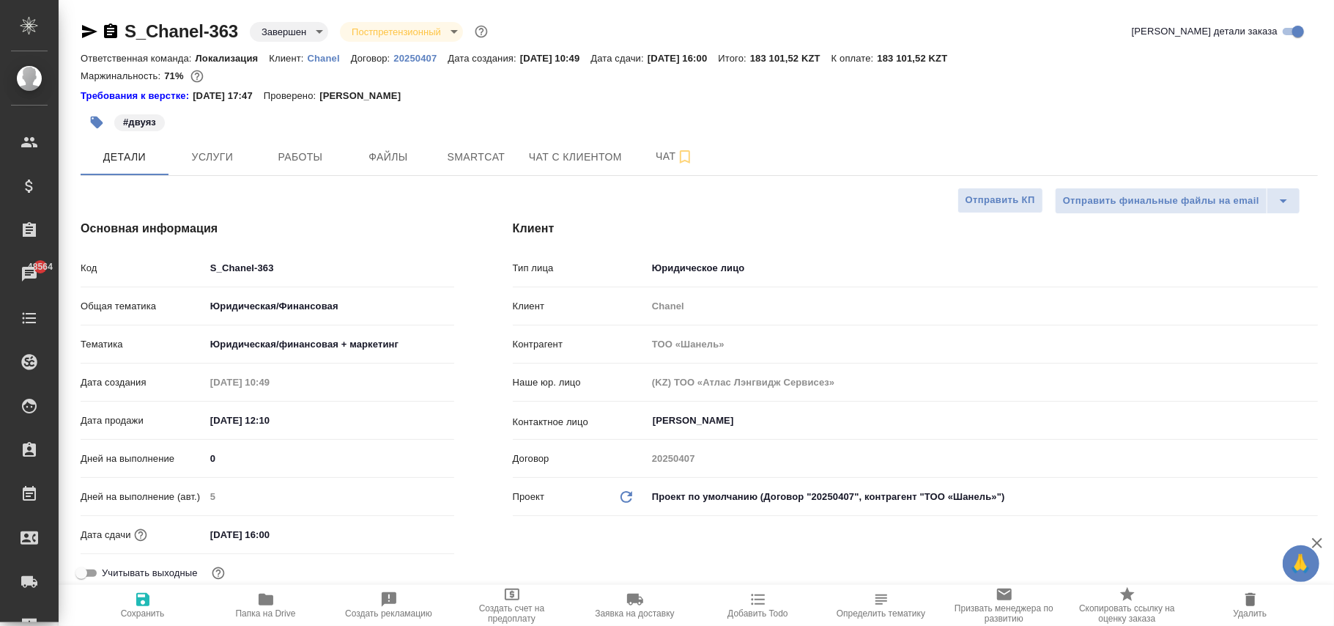
click at [331, 60] on p "Chanel" at bounding box center [329, 58] width 43 height 11
type textarea "x"
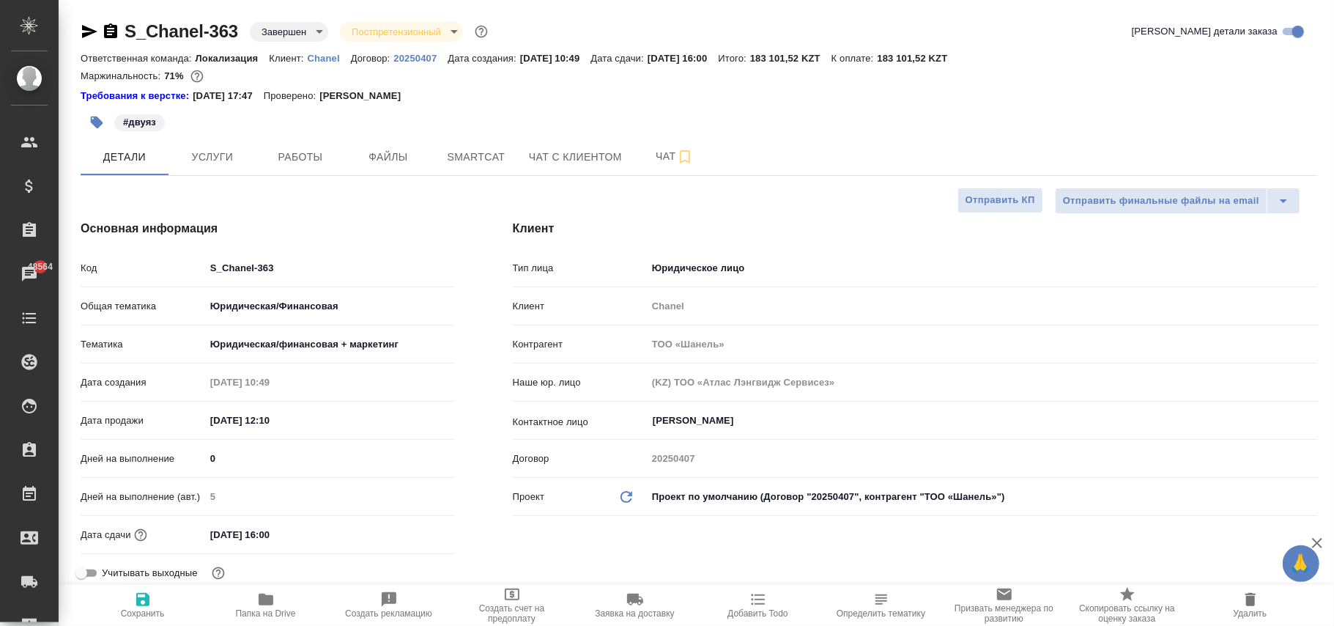
type textarea "x"
click at [788, 487] on body "🙏 .cls-1 fill:#fff; AWATERA Фокина Наталья n.fokina Клиенты Спецификации Заказы…" at bounding box center [667, 313] width 1334 height 626
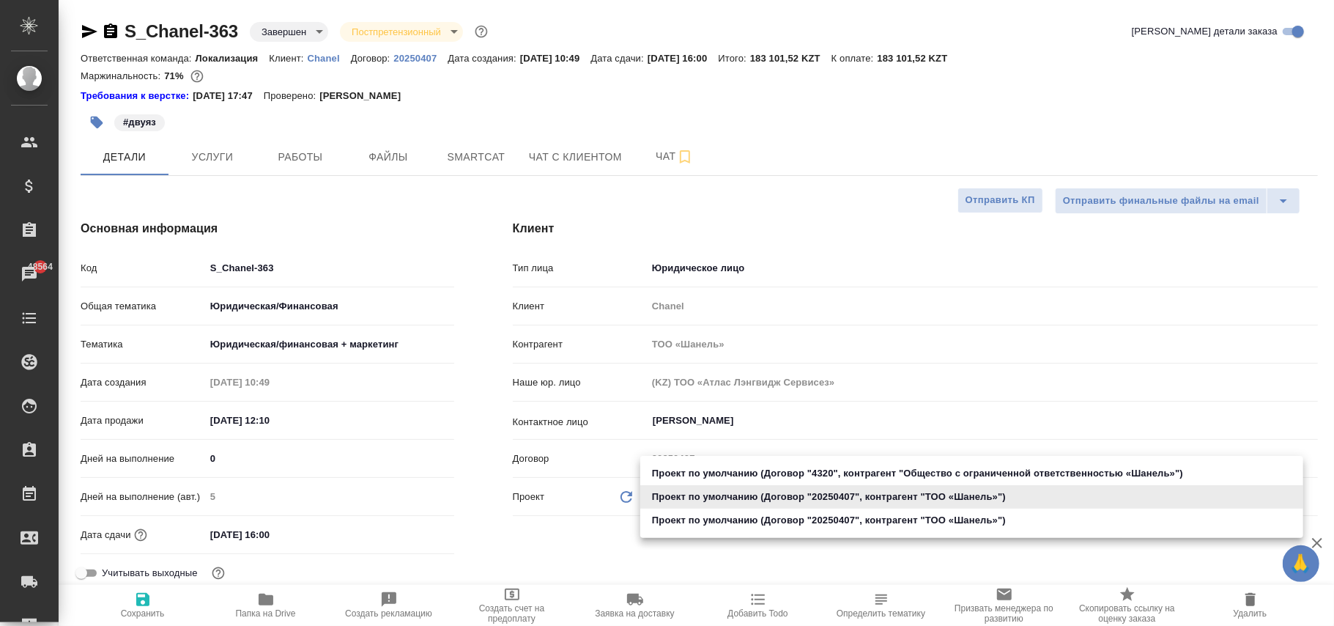
click at [787, 514] on li "Проект по умолчанию (Договор "20250407", контрагент "ТОО «Шaнель»")" at bounding box center [971, 519] width 663 height 23
type input "68ecc7e2b6bfaa7a9a4390a8"
type textarea "x"
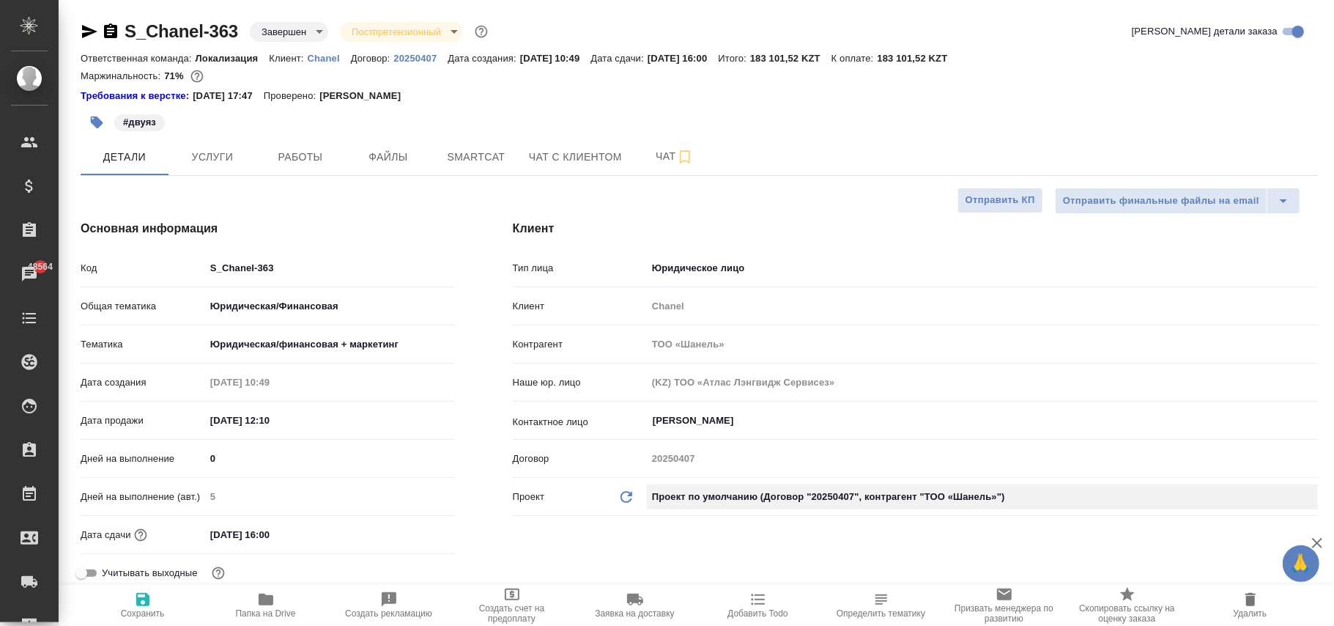
type textarea "x"
click at [627, 493] on icon "Обновить данные" at bounding box center [627, 497] width 18 height 18
type textarea "x"
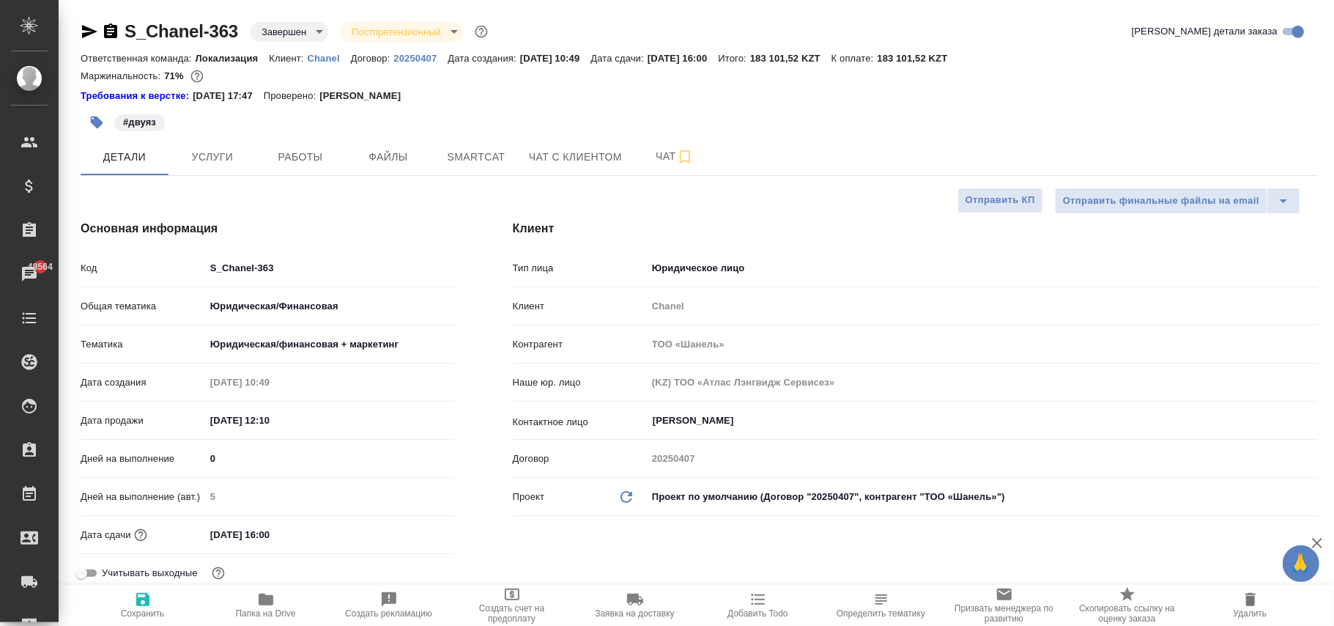
type textarea "x"
click at [627, 493] on icon "Обновить данные" at bounding box center [627, 497] width 18 height 18
type textarea "x"
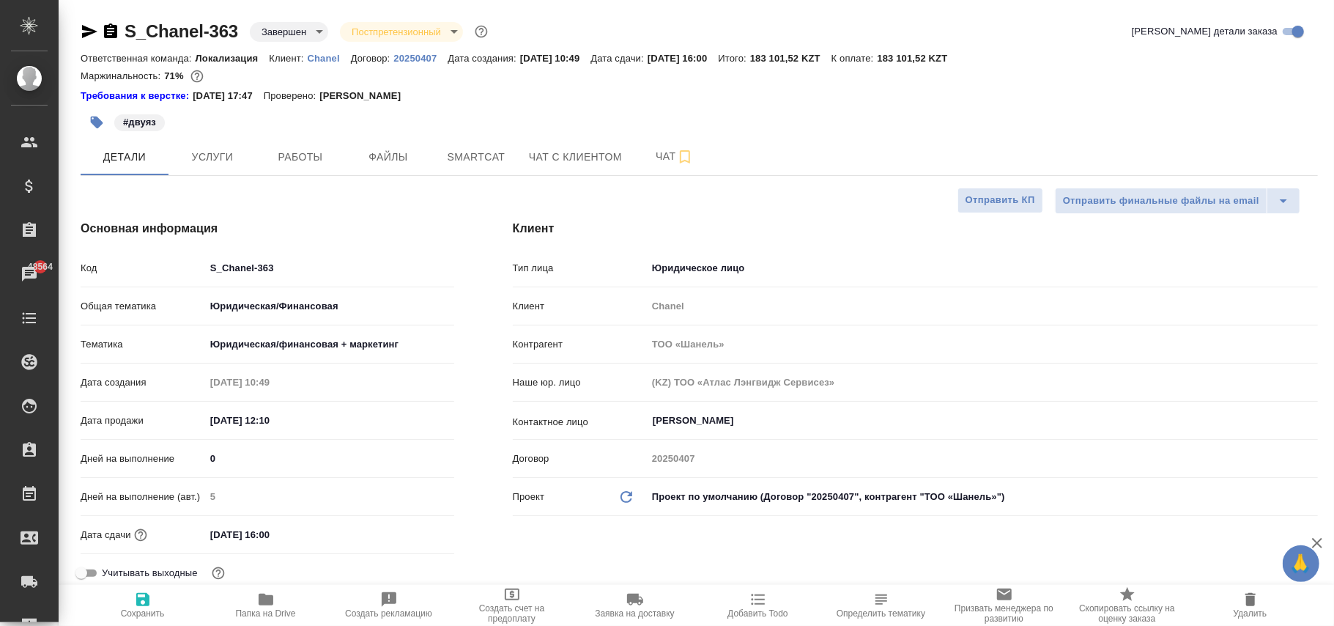
type textarea "x"
click at [627, 493] on icon "Обновить данные" at bounding box center [627, 497] width 18 height 18
type textarea "x"
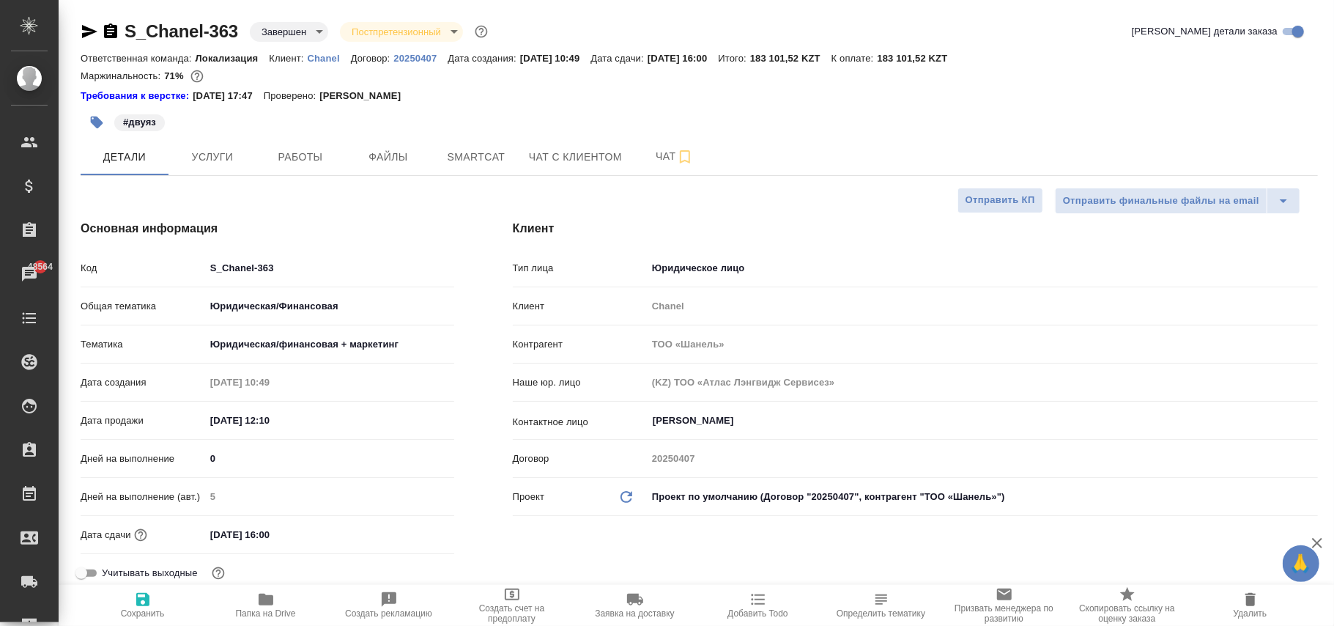
type textarea "x"
click at [149, 602] on icon "button" at bounding box center [143, 600] width 18 height 18
type textarea "x"
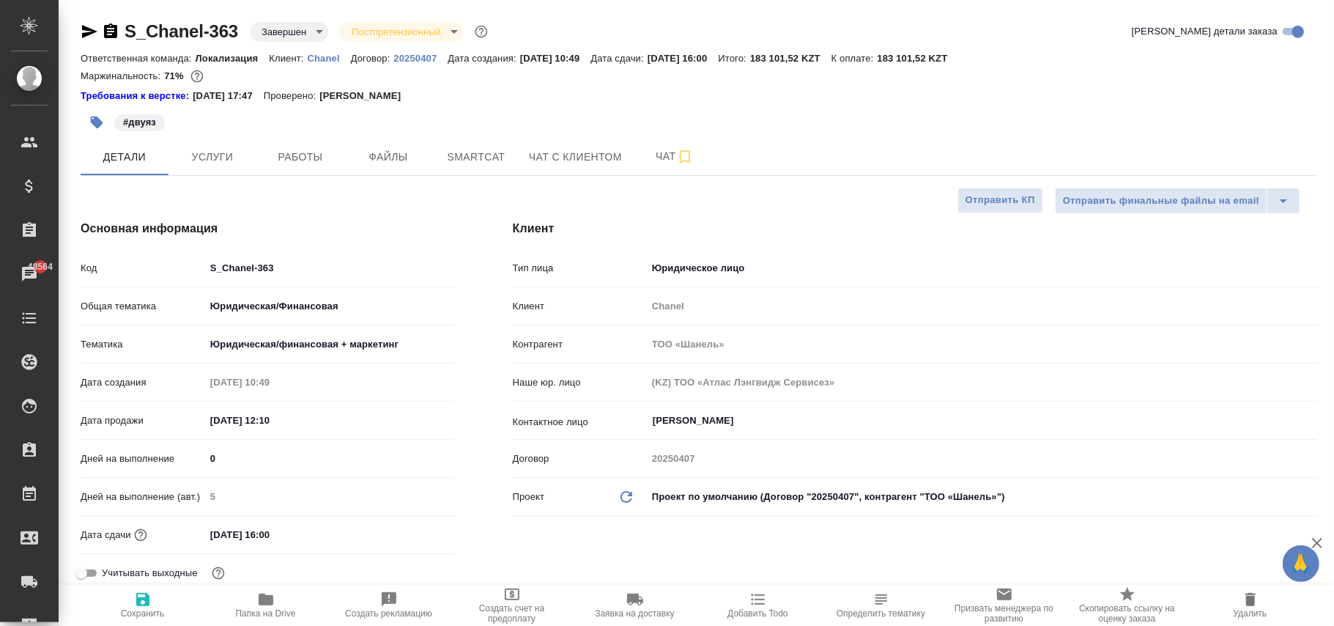
type textarea "x"
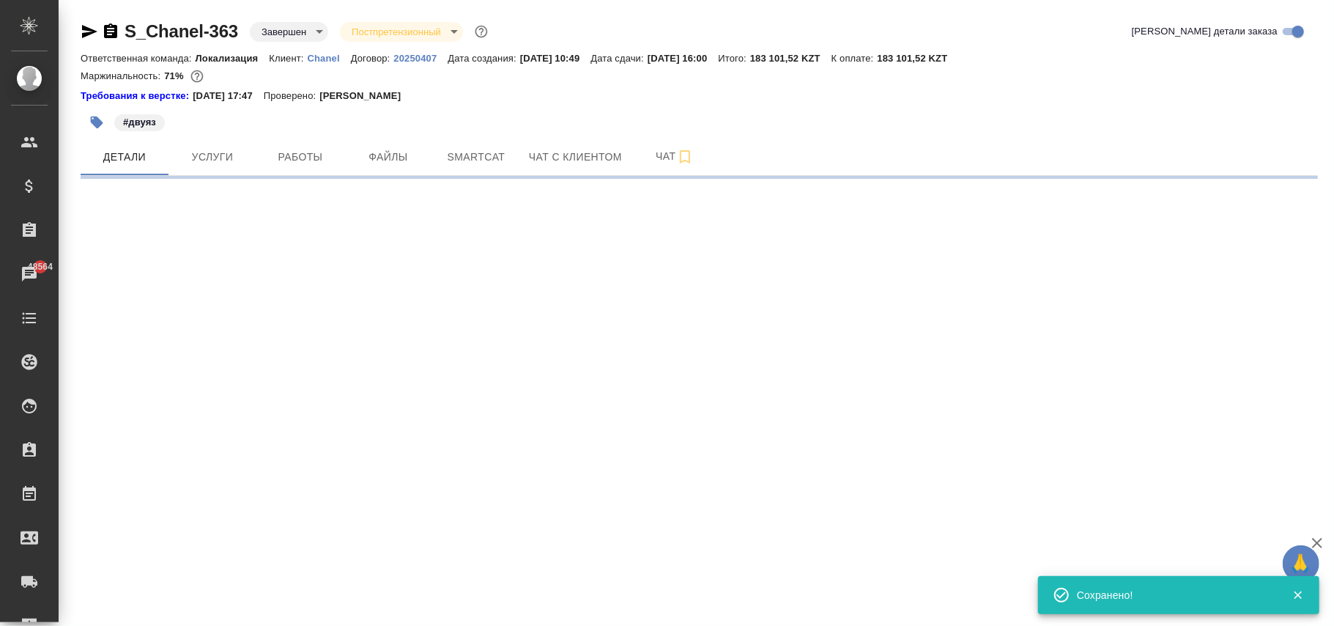
select select "RU"
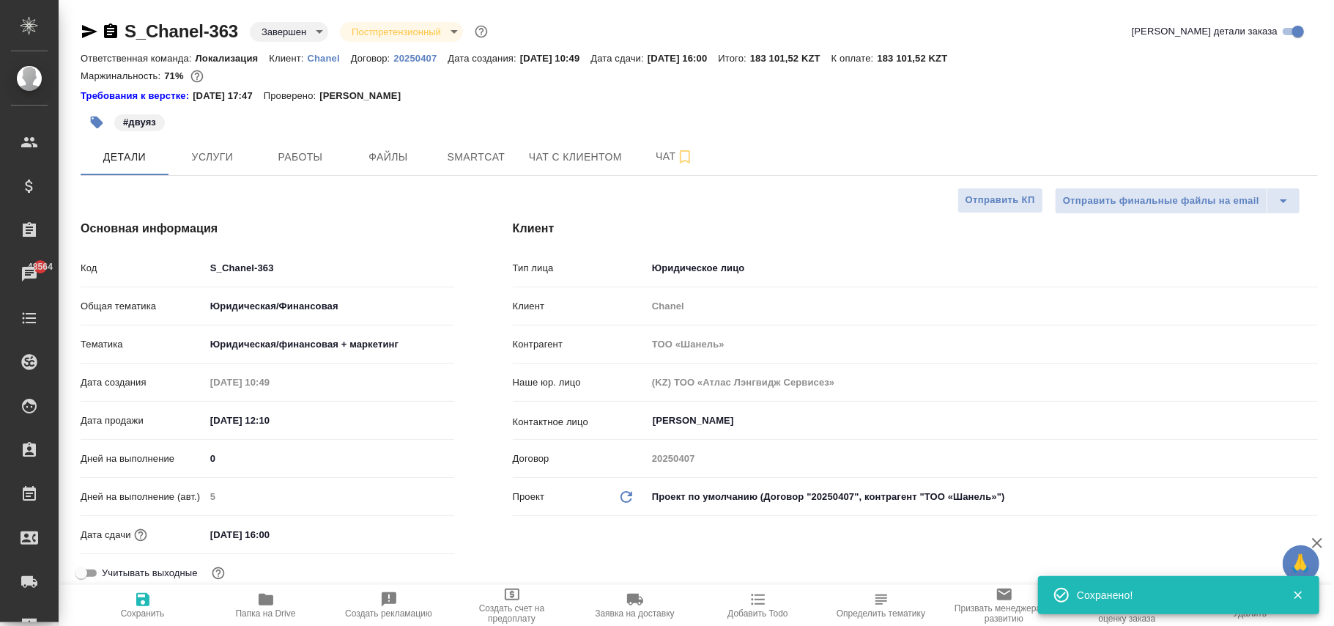
type textarea "x"
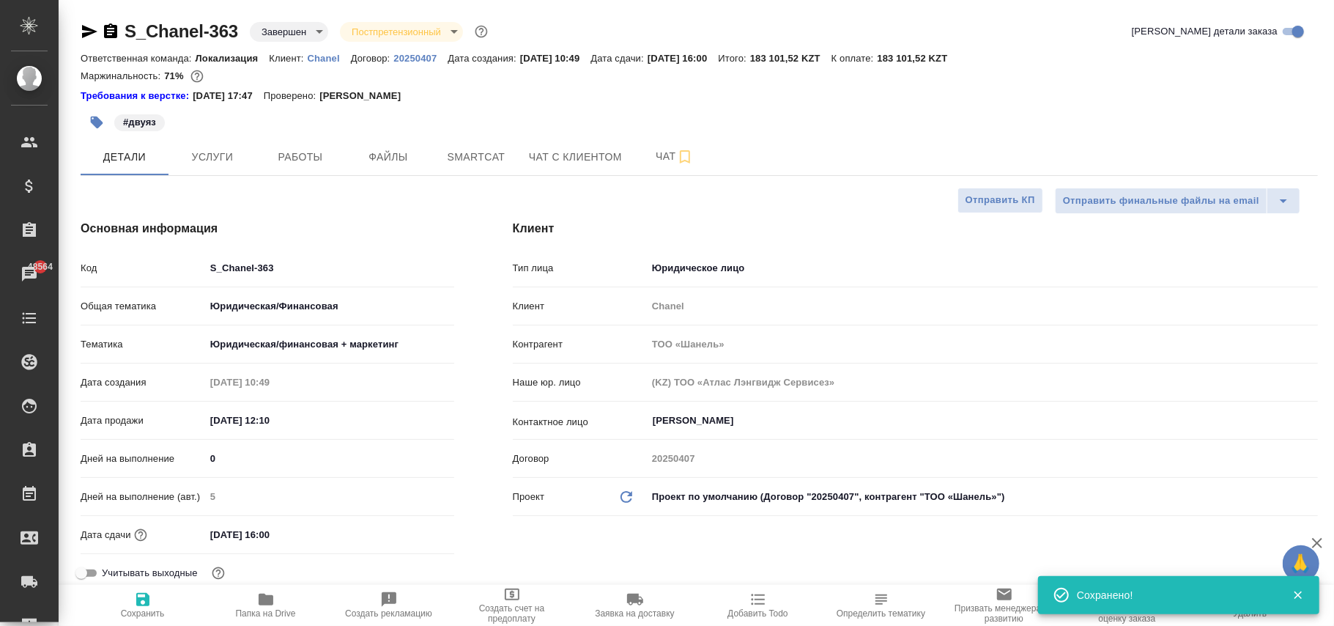
type textarea "x"
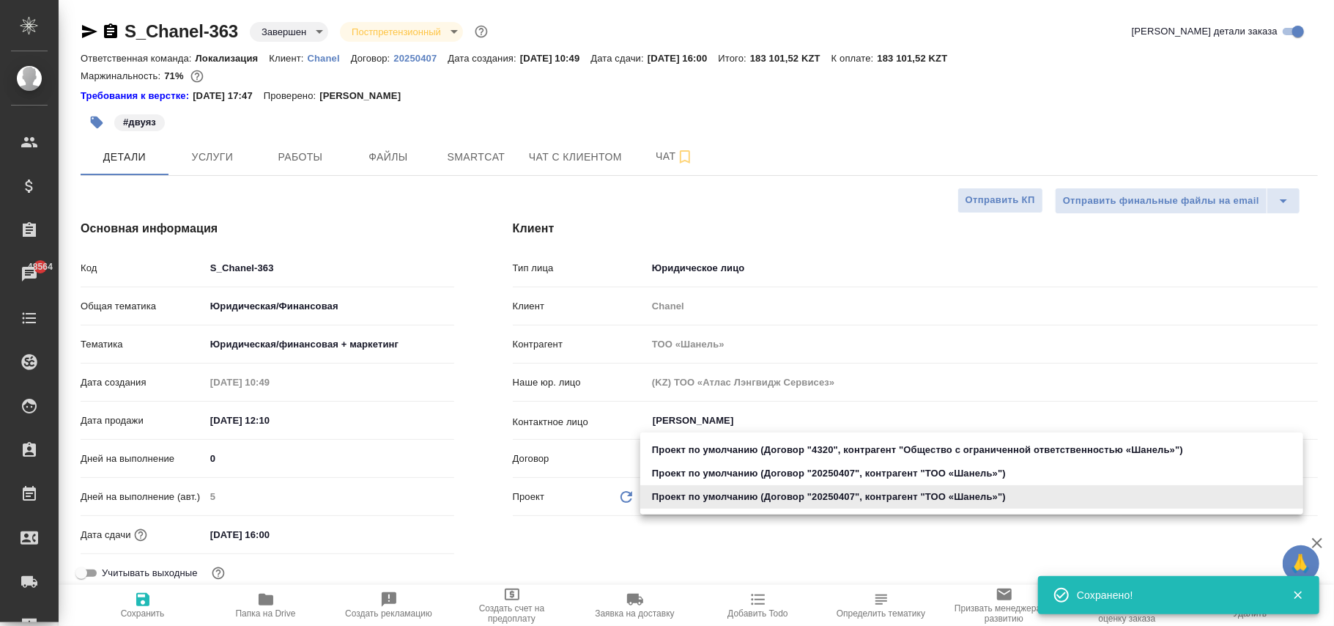
click at [718, 503] on body "🙏 .cls-1 fill:#fff; AWATERA Фокина Наталья n.fokina Клиенты Спецификации Заказы…" at bounding box center [667, 313] width 1334 height 626
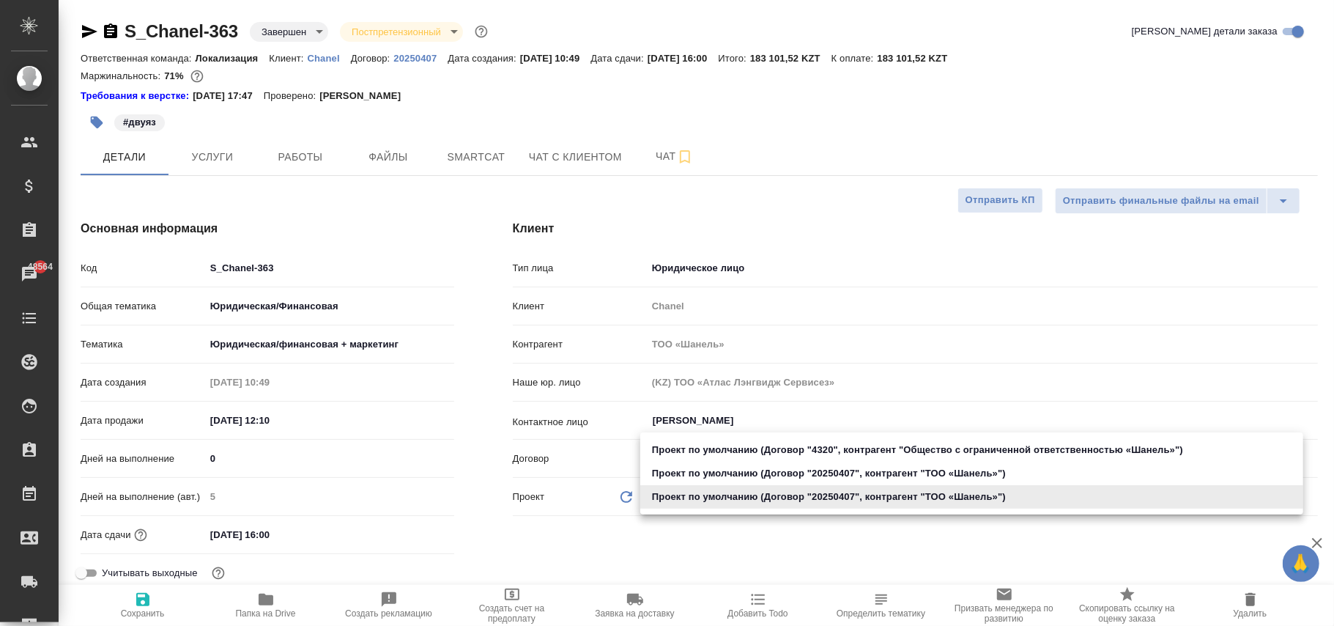
click at [718, 503] on li "Проект по умолчанию (Договор "20250407", контрагент "ТОО «Шaнель»")" at bounding box center [971, 496] width 663 height 23
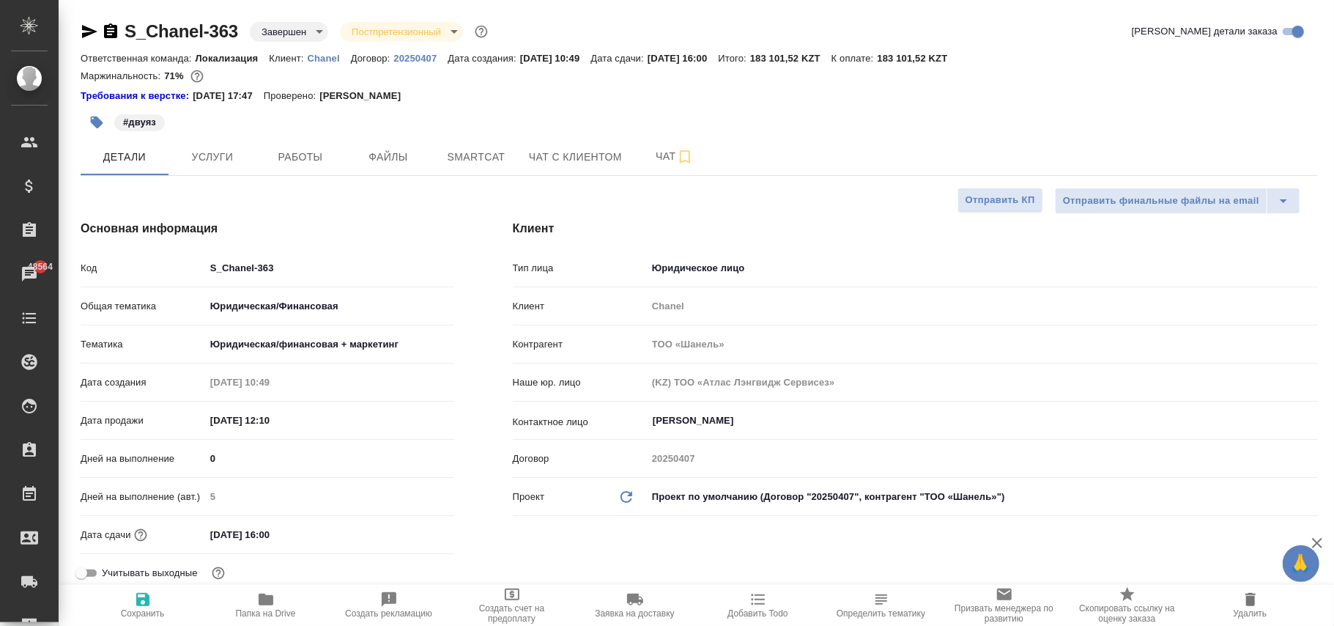
click at [623, 498] on icon "Обновить данные" at bounding box center [627, 497] width 18 height 18
type textarea "x"
click at [623, 498] on icon "Обновить данные" at bounding box center [627, 497] width 18 height 18
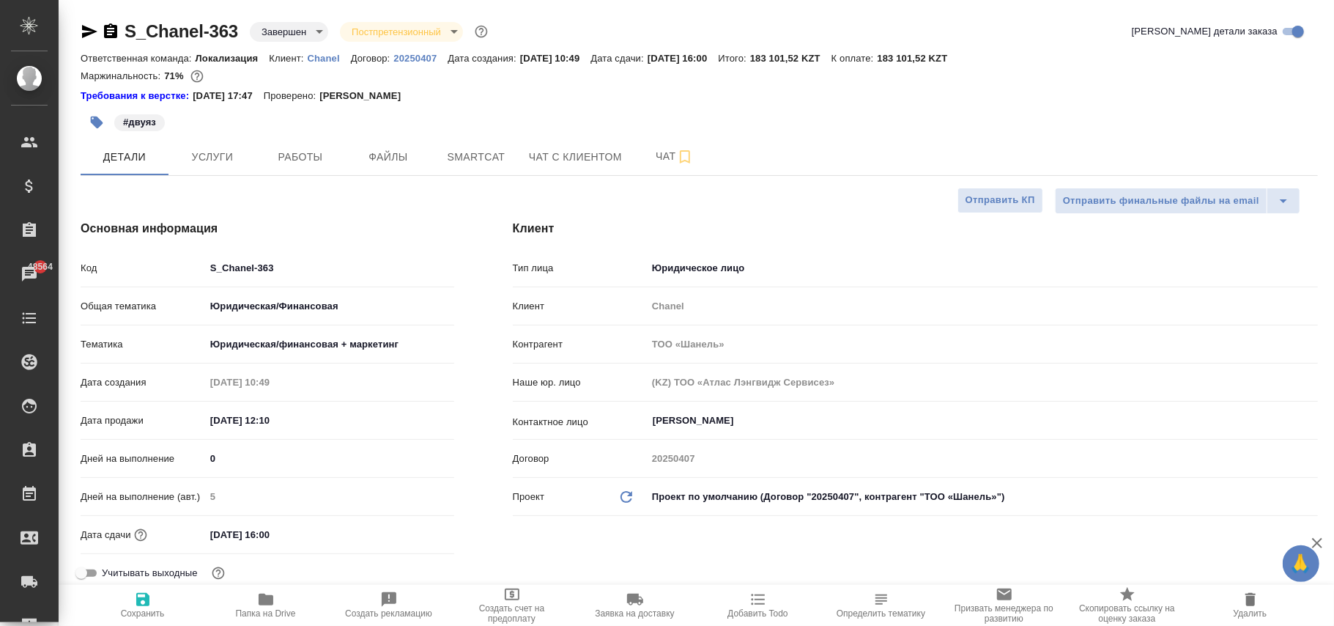
type textarea "x"
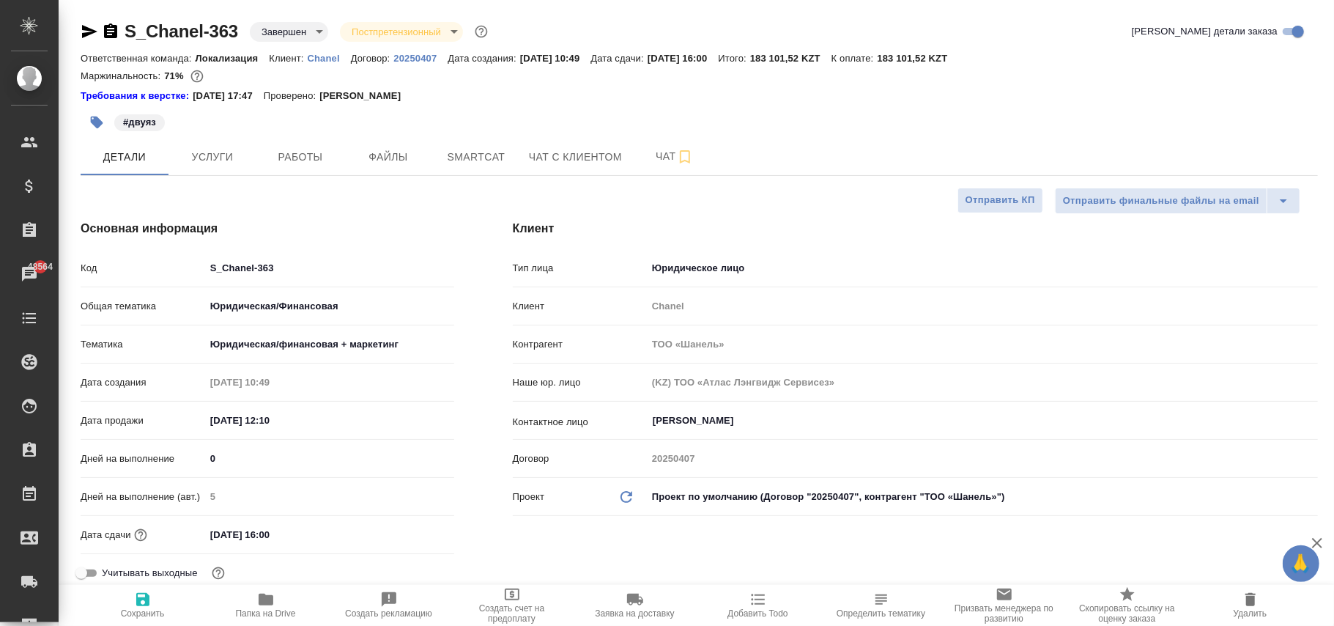
type textarea "x"
click at [156, 599] on span "Сохранить" at bounding box center [143, 605] width 106 height 28
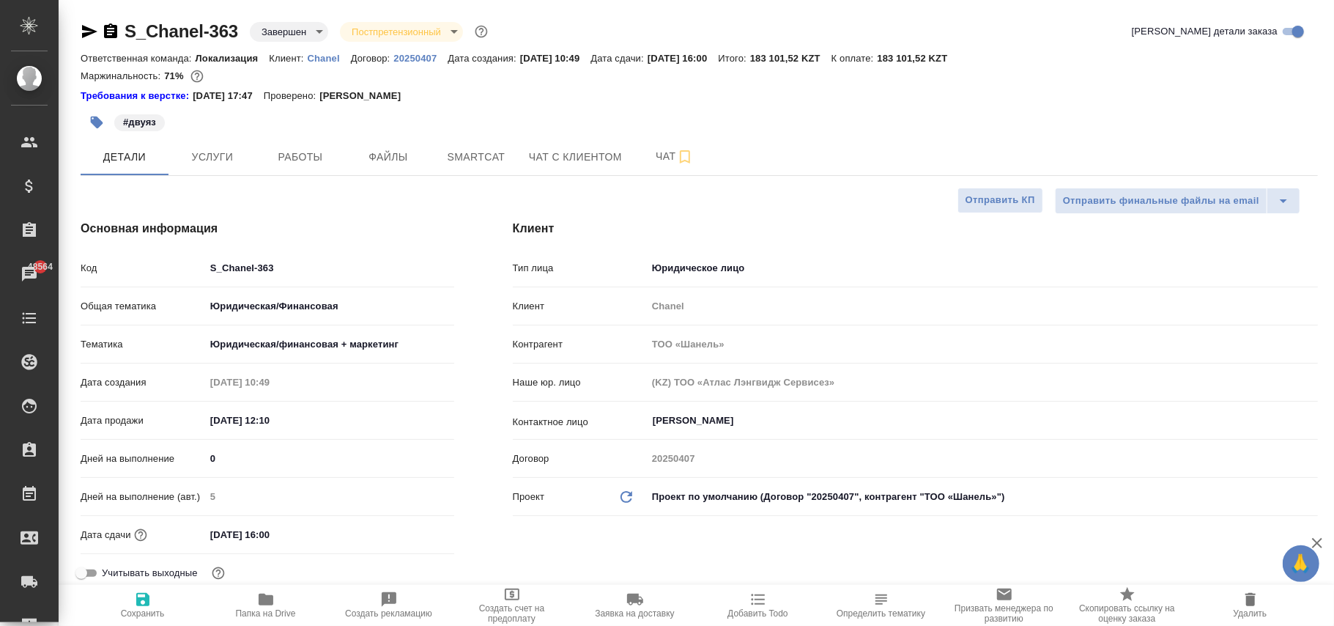
type textarea "x"
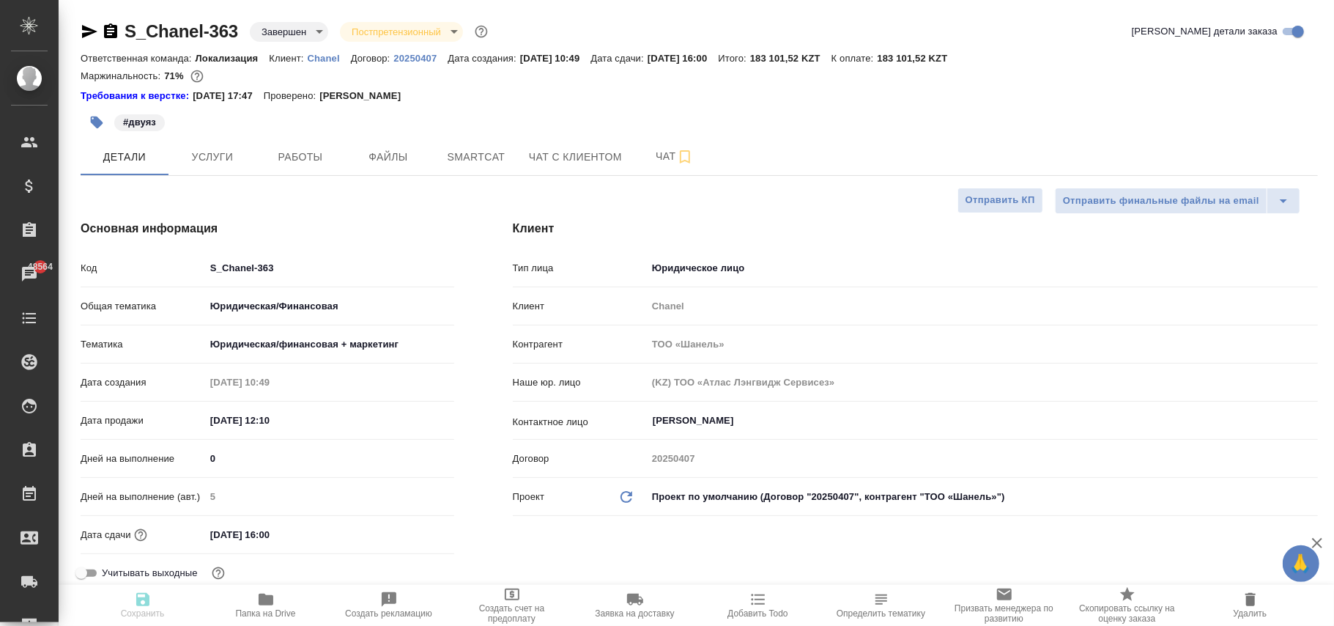
type textarea "x"
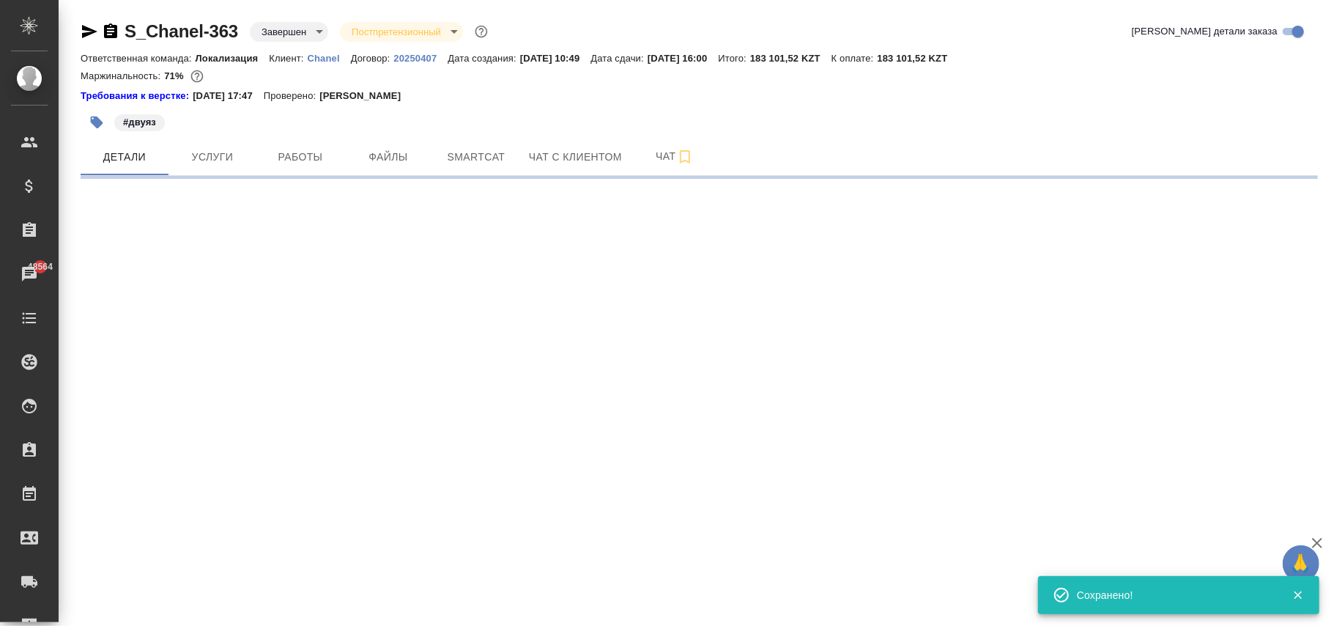
select select "RU"
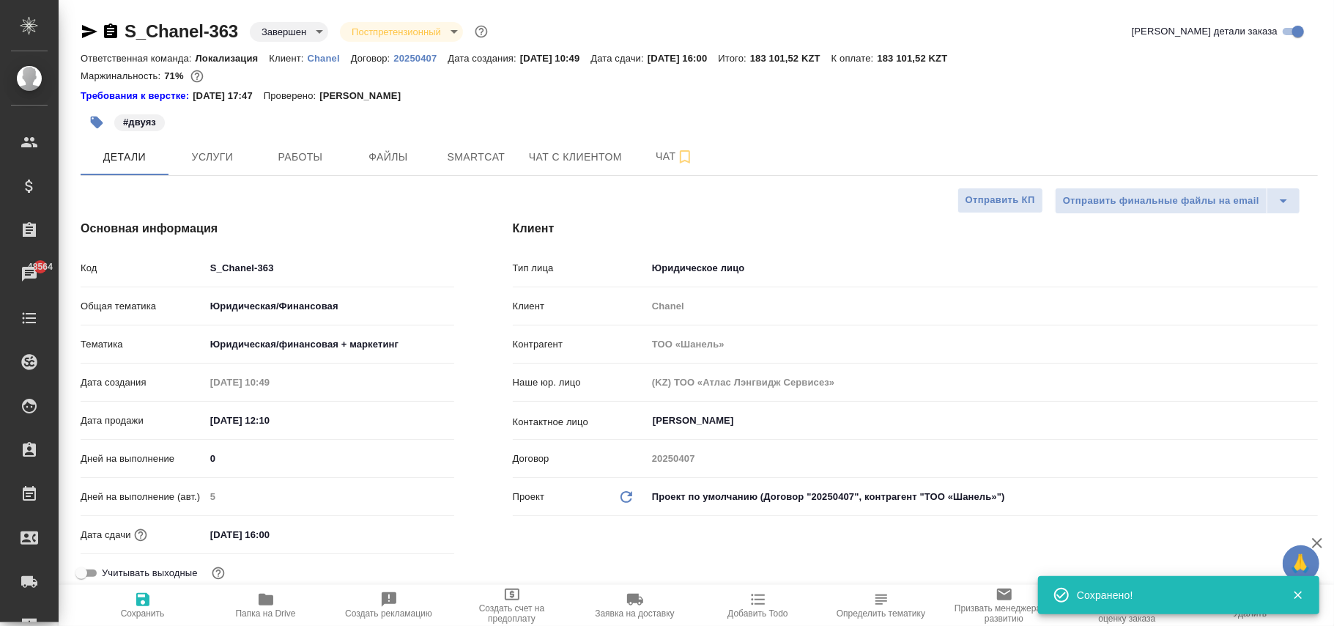
click at [327, 62] on p "Chanel" at bounding box center [329, 58] width 43 height 11
type textarea "x"
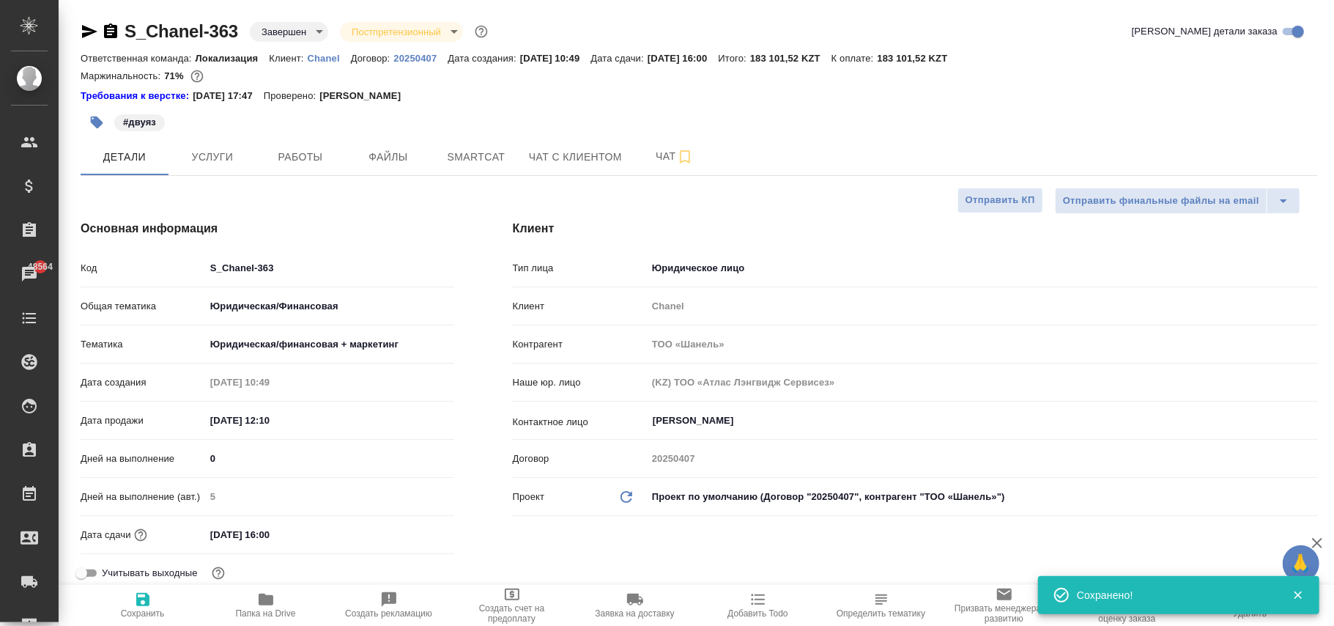
type textarea "x"
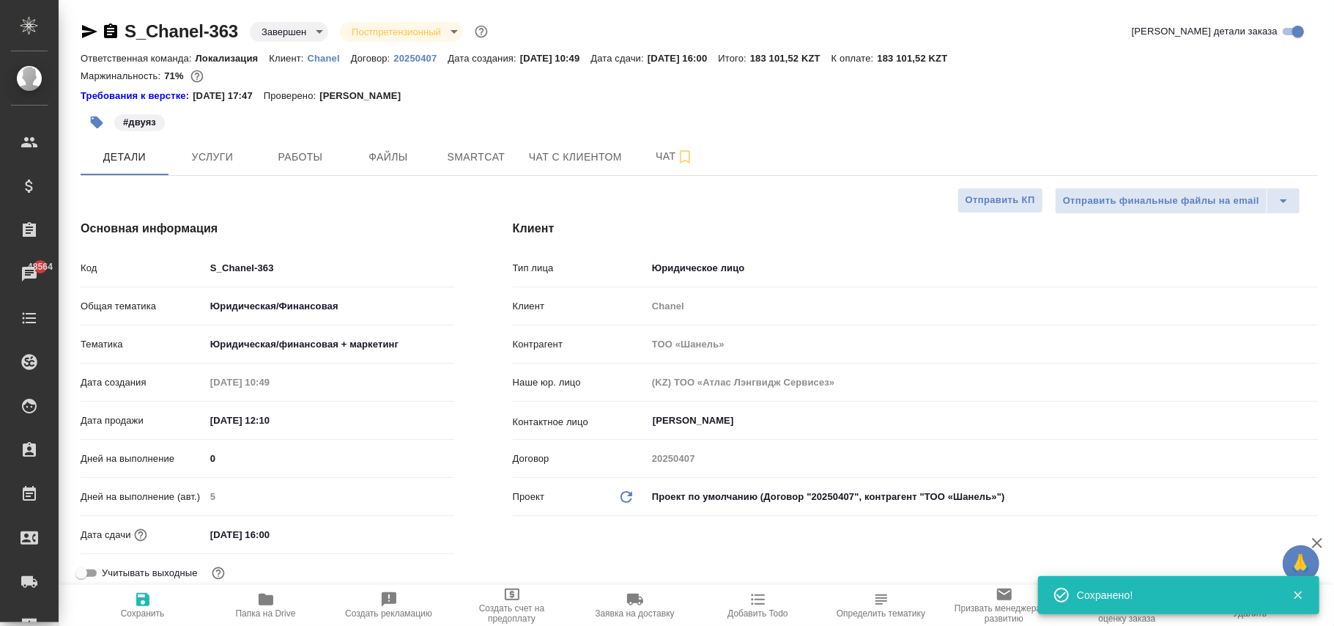
click at [136, 602] on icon "button" at bounding box center [143, 600] width 18 height 18
type textarea "x"
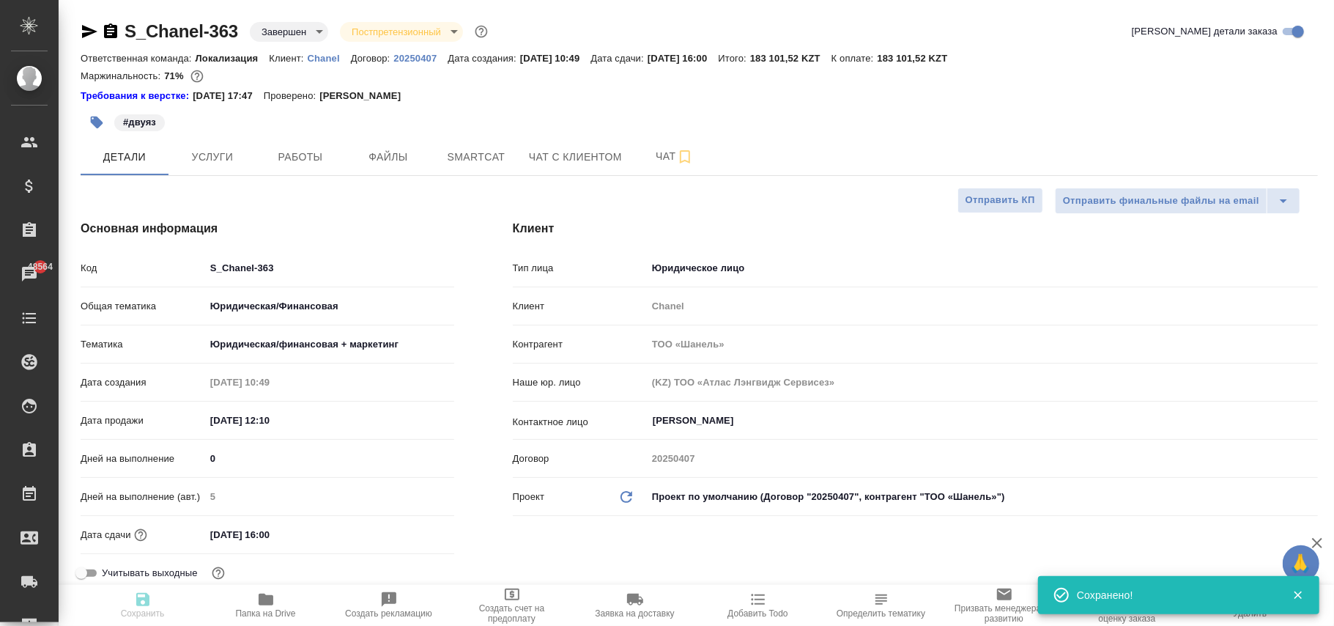
type textarea "x"
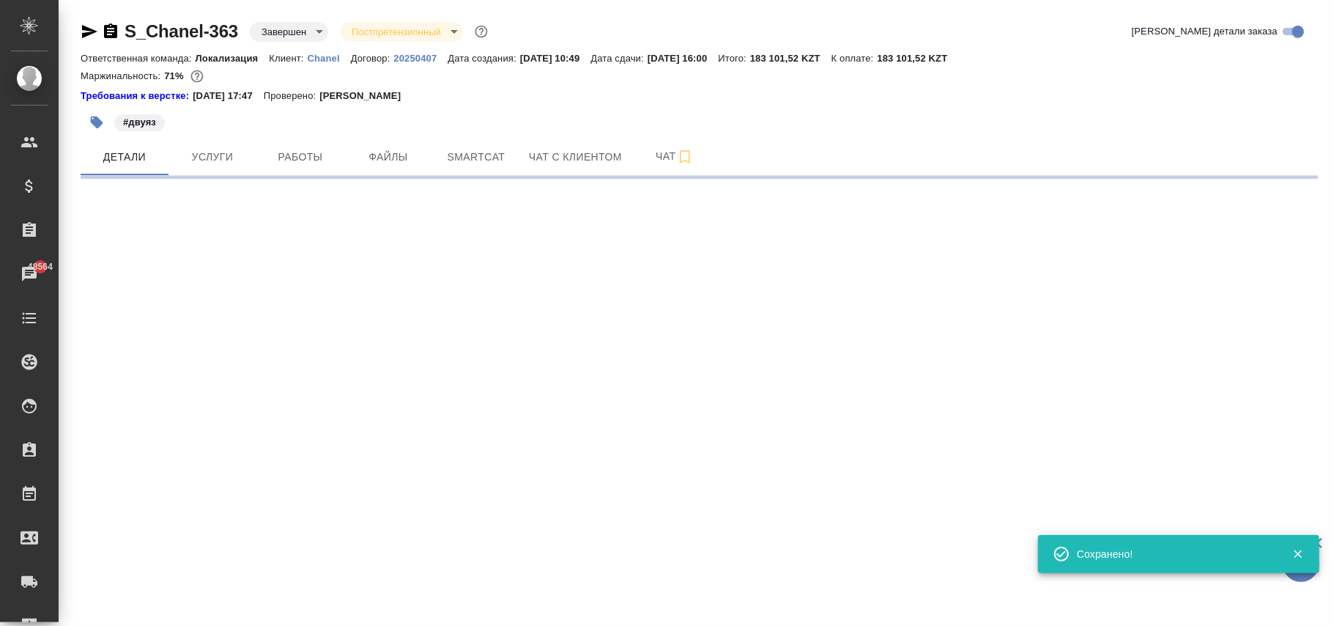
select select "RU"
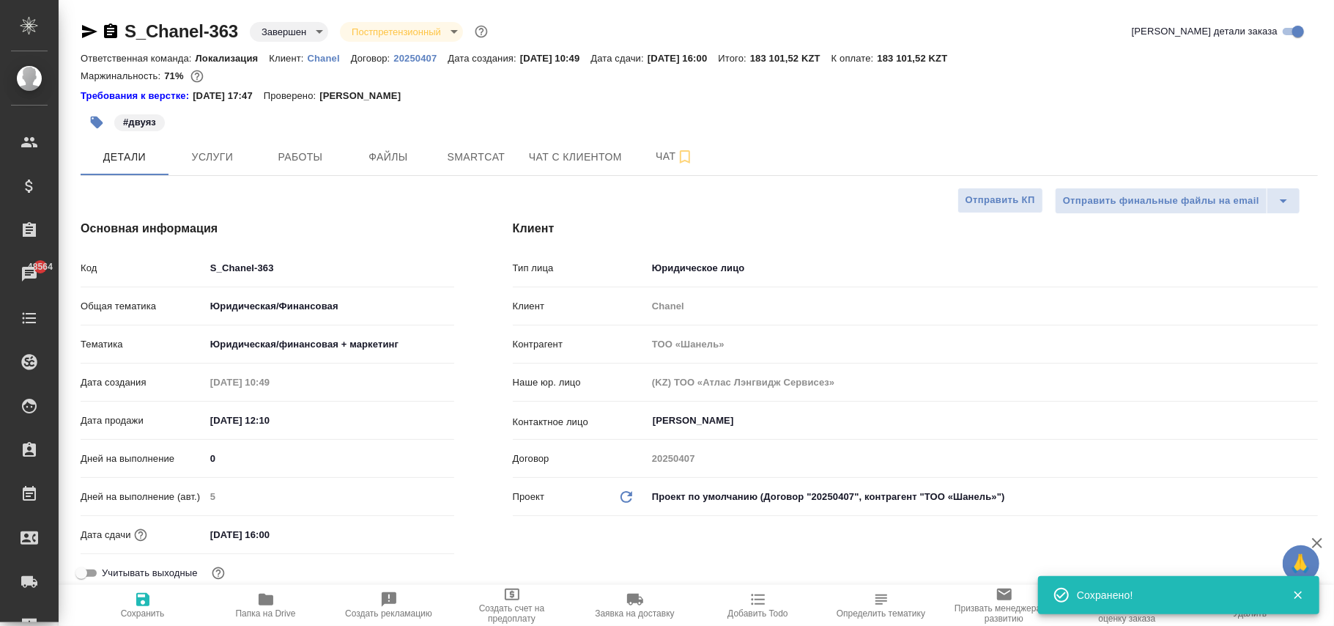
type textarea "x"
click at [701, 494] on body "🙏 .cls-1 fill:#fff; AWATERA Фокина Наталья n.fokina Клиенты Спецификации Заказы…" at bounding box center [667, 313] width 1334 height 626
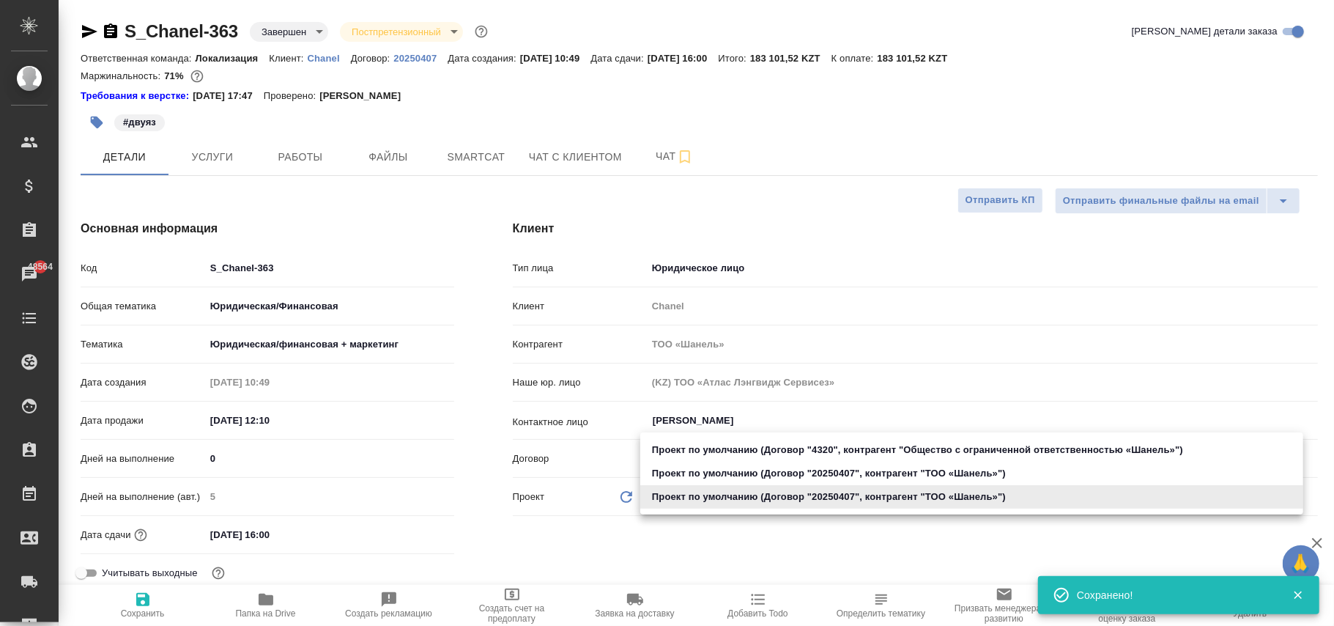
click at [695, 472] on li "Проект по умолчанию (Договор "20250407", контрагент "ТОО «Шaнель»")" at bounding box center [971, 473] width 663 height 23
type input "68711264e603c5d1978bfe56"
type textarea "x"
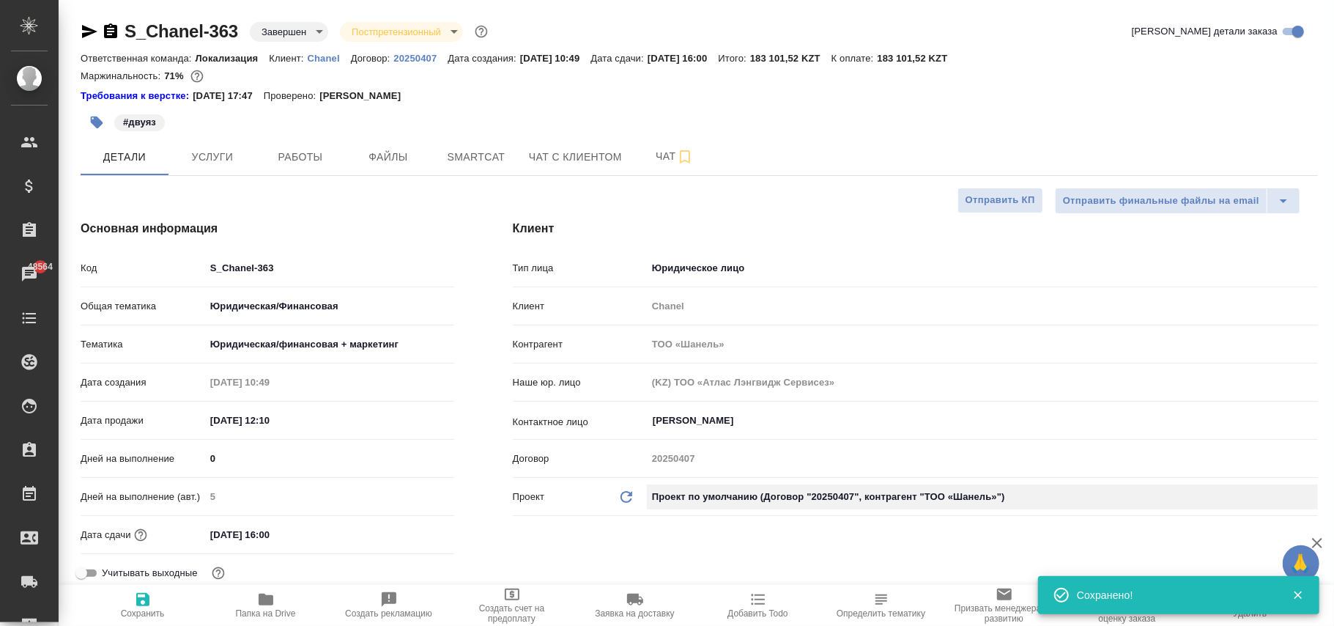
type textarea "x"
click at [624, 498] on icon "Обновить данные" at bounding box center [627, 497] width 18 height 18
type textarea "x"
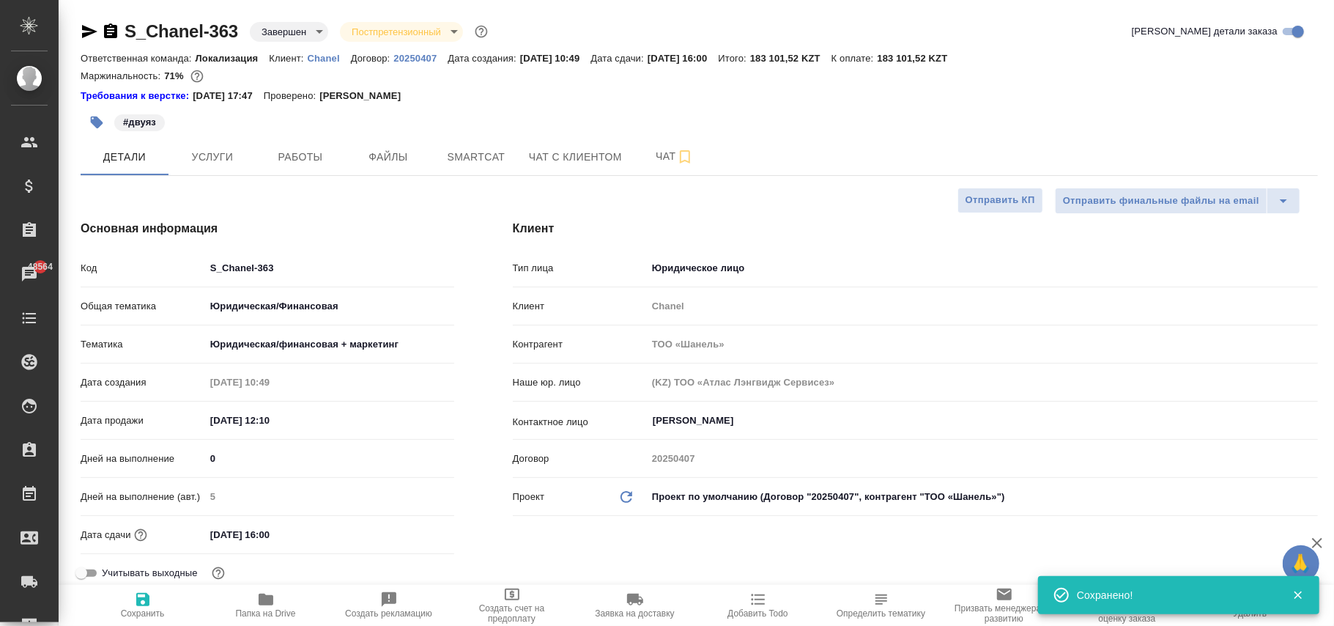
type textarea "x"
click at [624, 498] on icon "Обновить данные" at bounding box center [627, 497] width 18 height 18
type textarea "x"
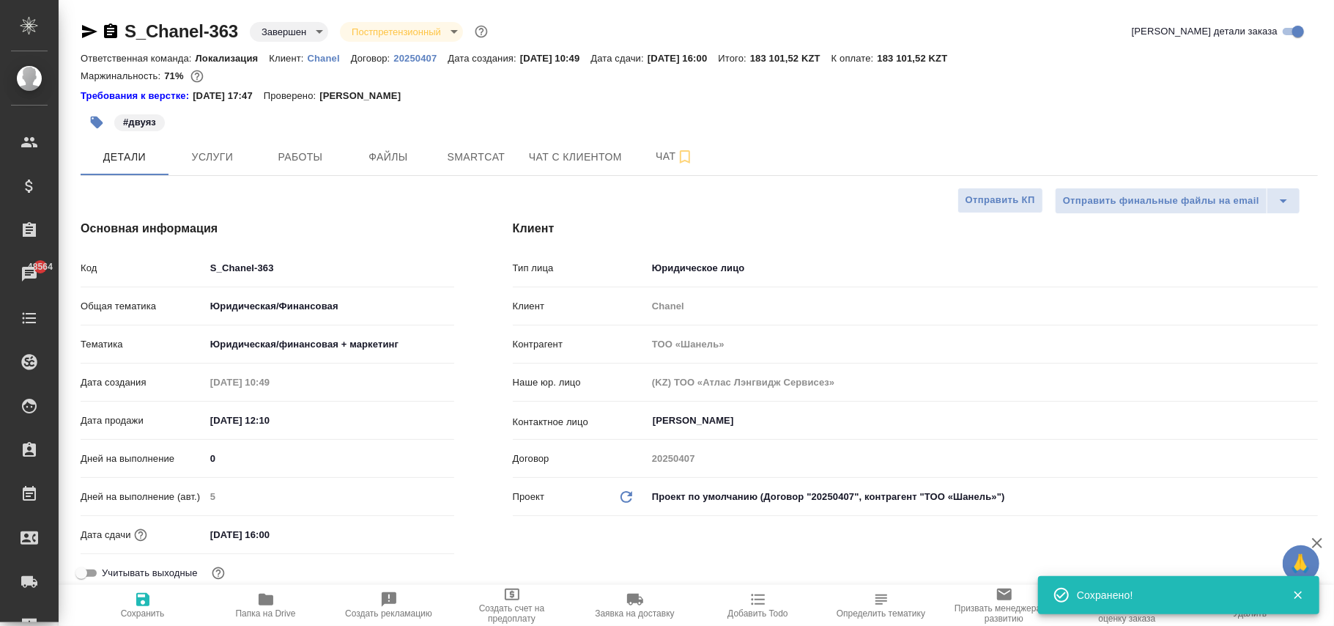
type textarea "x"
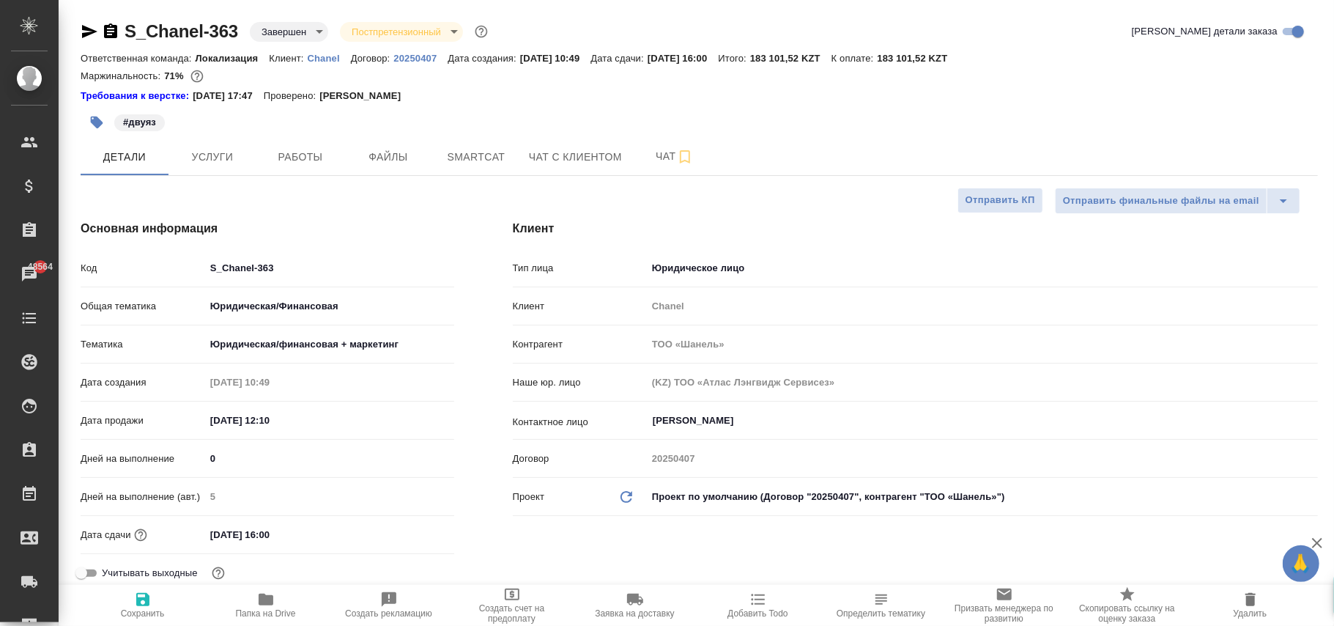
click at [624, 498] on icon "Обновить данные" at bounding box center [627, 497] width 18 height 18
type textarea "x"
click at [624, 498] on icon "Обновить данные" at bounding box center [627, 497] width 18 height 18
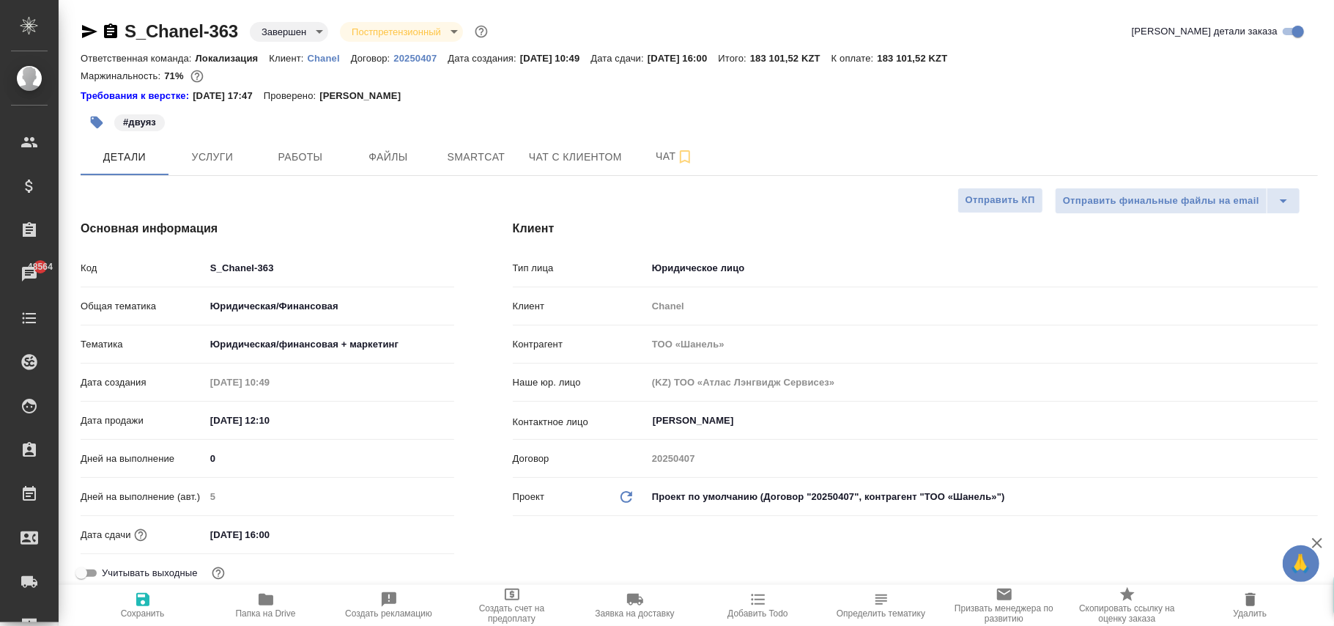
type textarea "x"
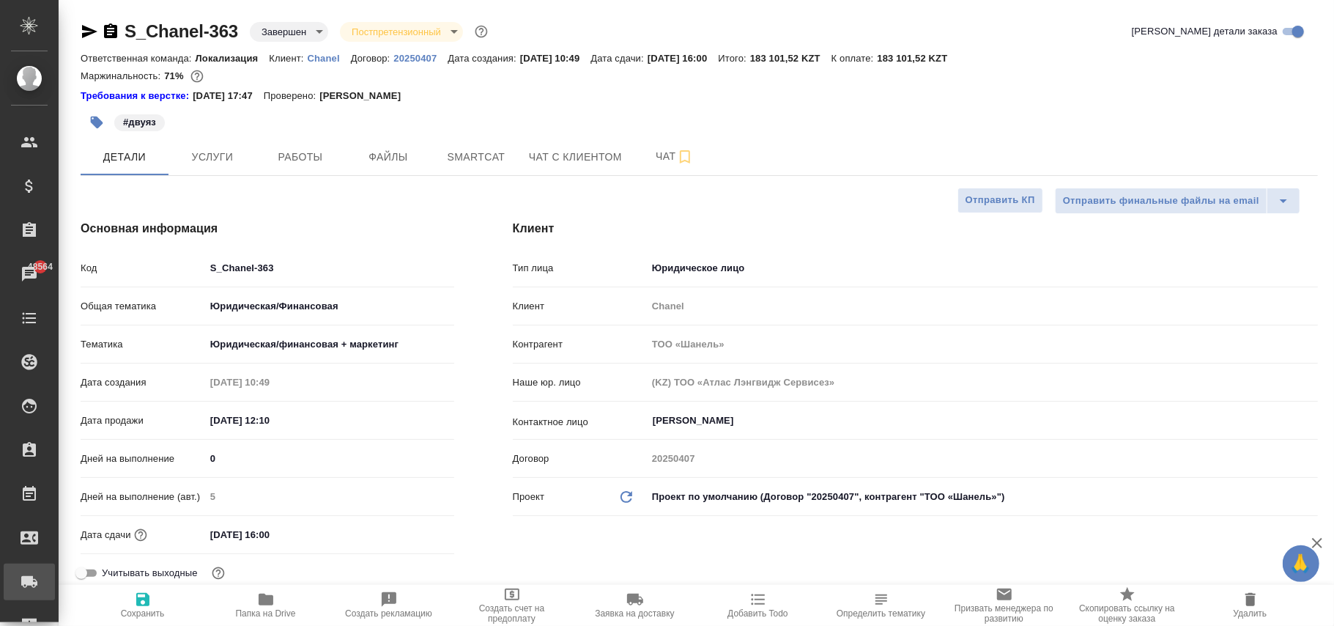
type textarea "x"
drag, startPoint x: 144, startPoint y: 601, endPoint x: 223, endPoint y: 525, distance: 110.4
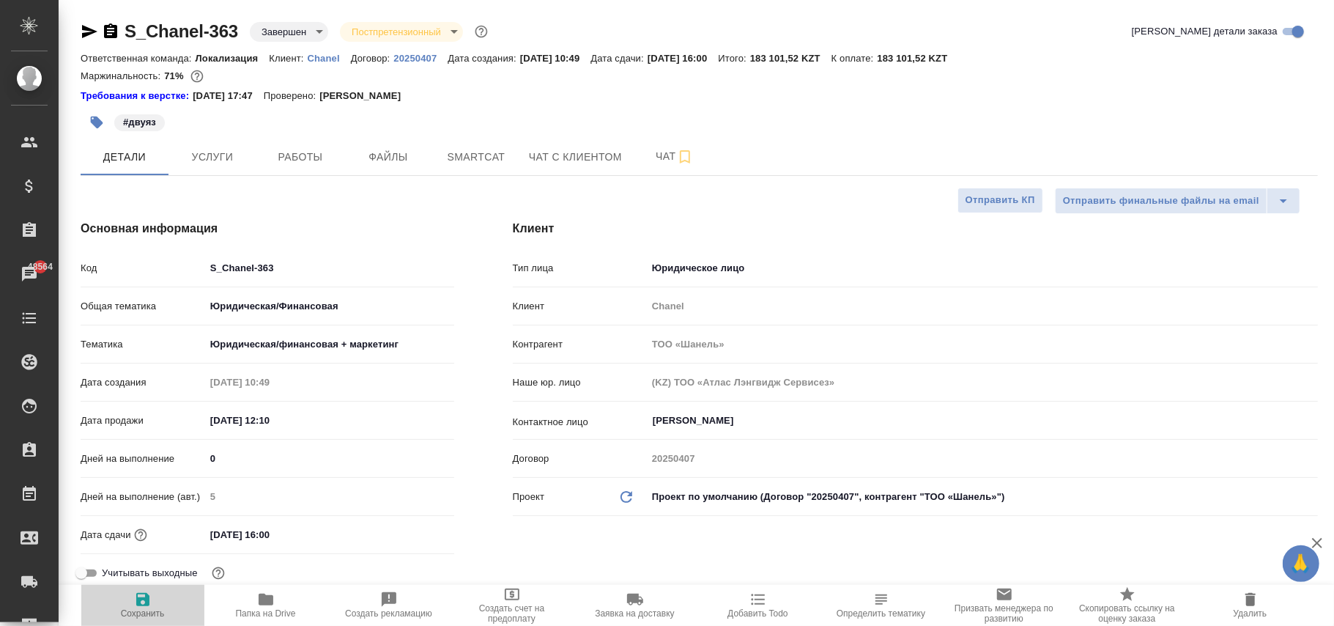
click at [144, 599] on icon "button" at bounding box center [142, 599] width 13 height 13
type textarea "x"
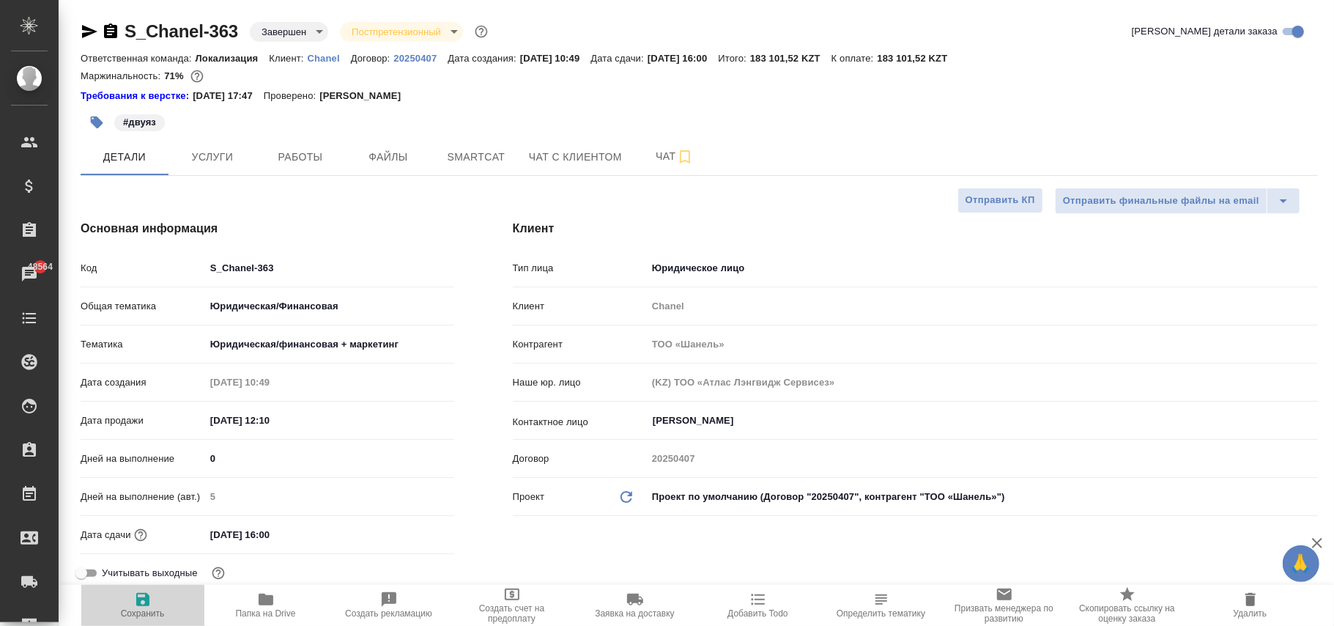
type textarea "x"
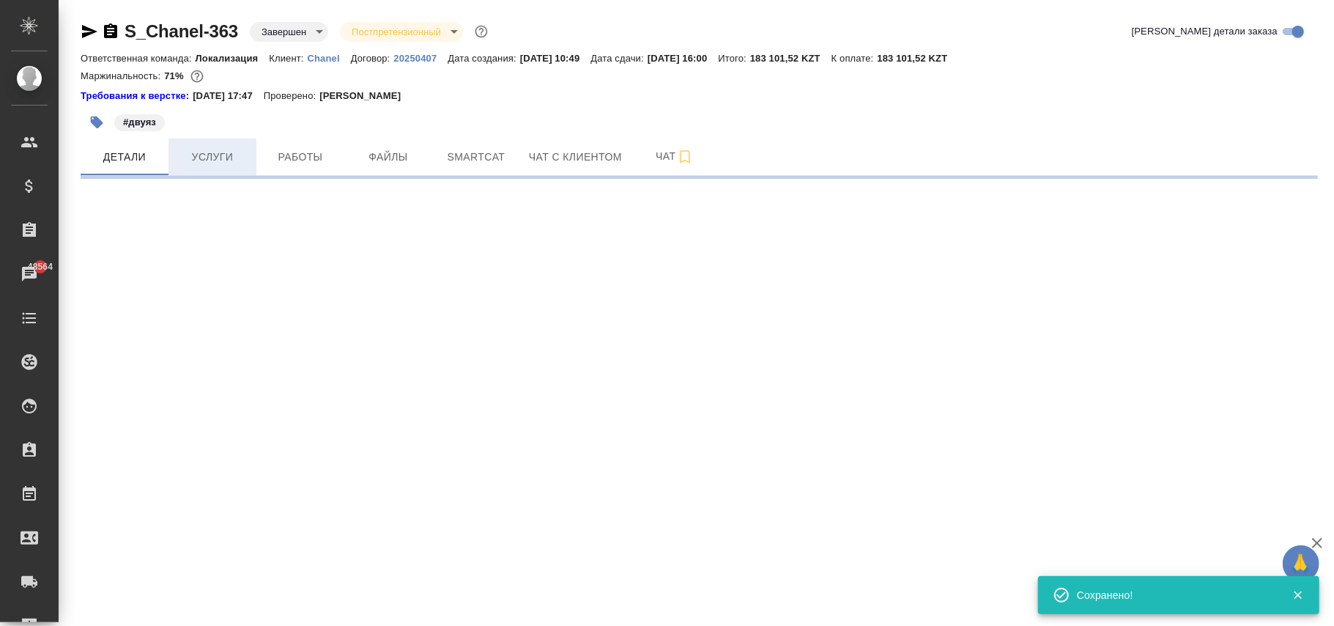
select select "RU"
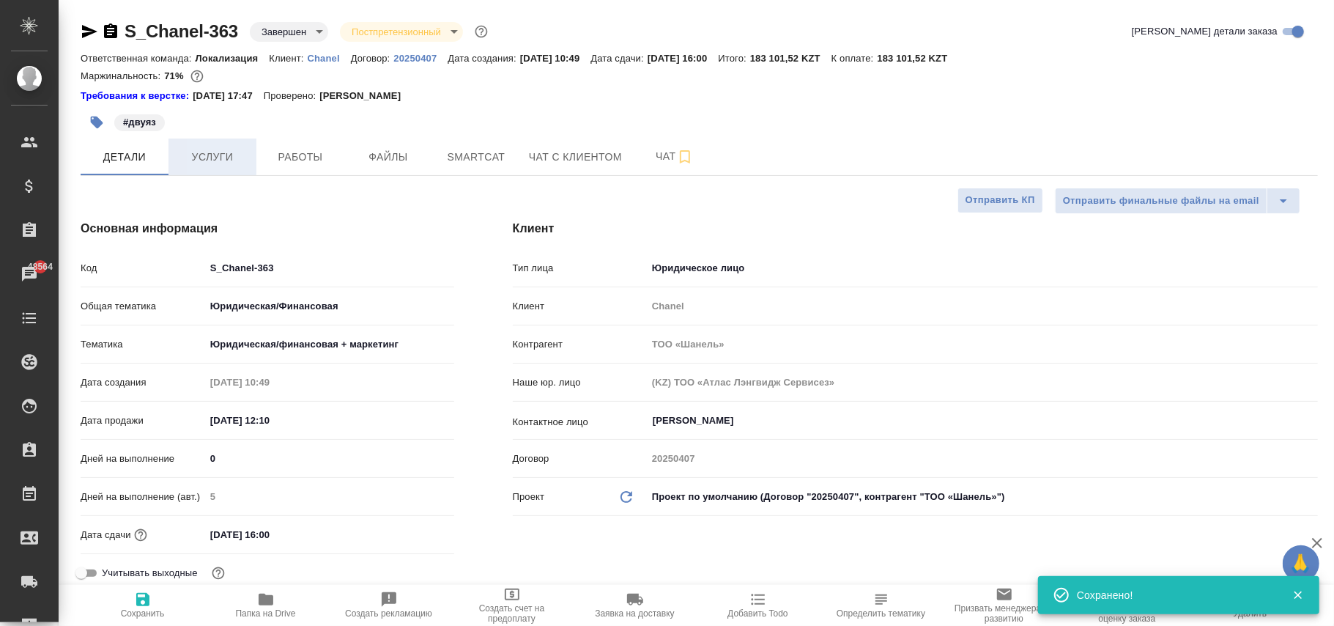
type textarea "x"
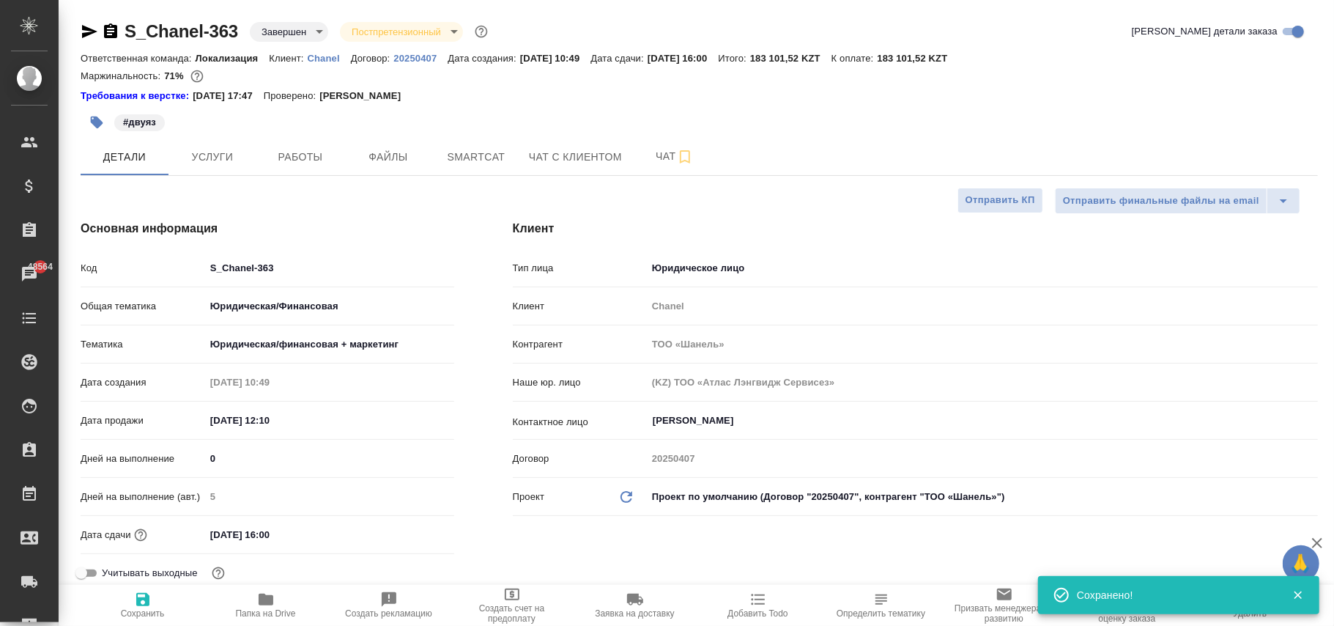
type textarea "x"
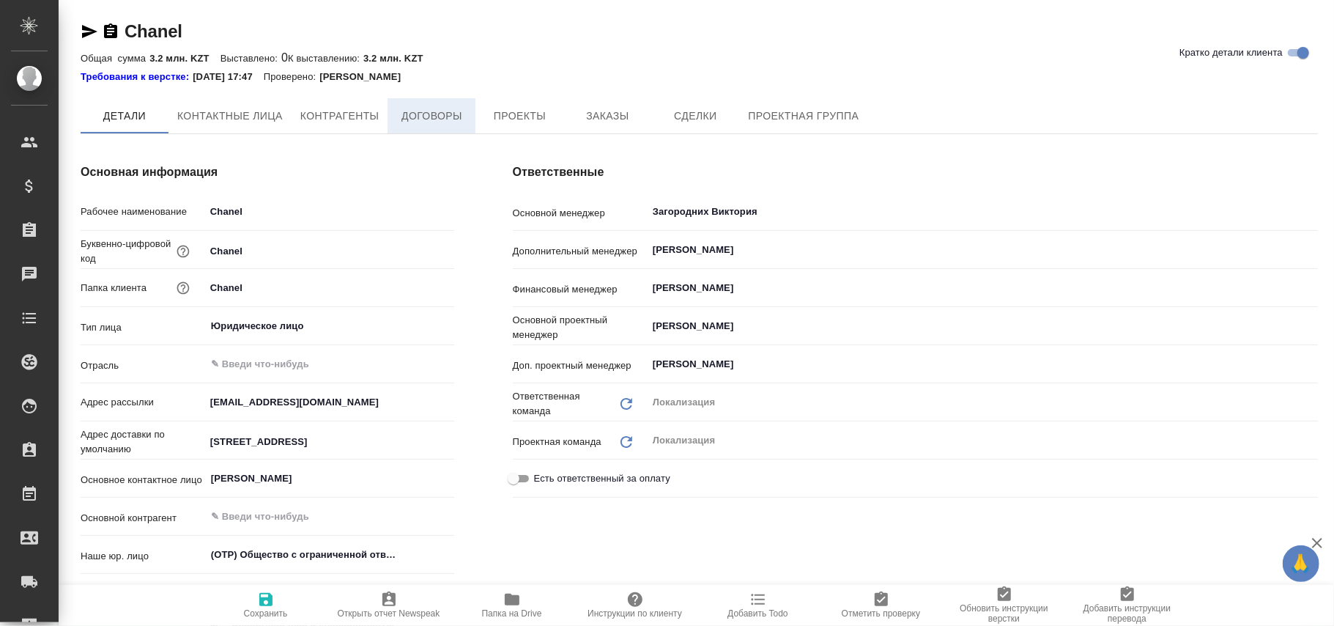
type textarea "x"
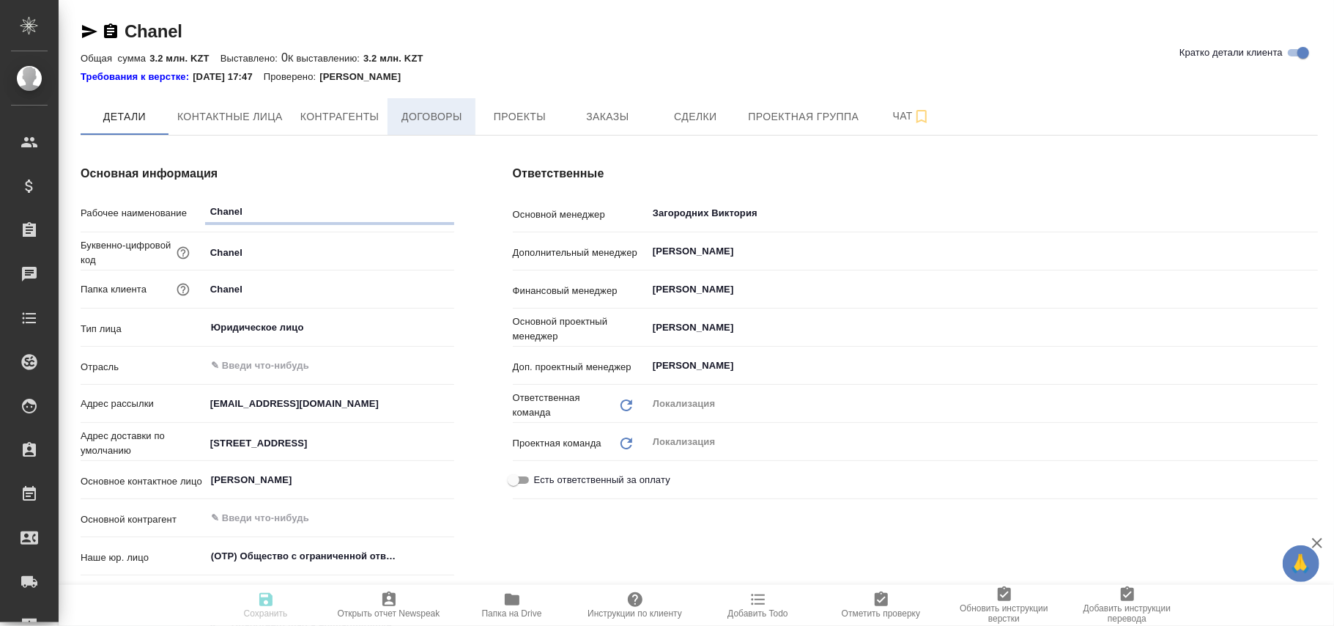
type textarea "x"
click at [431, 116] on span "Договоры" at bounding box center [431, 117] width 70 height 18
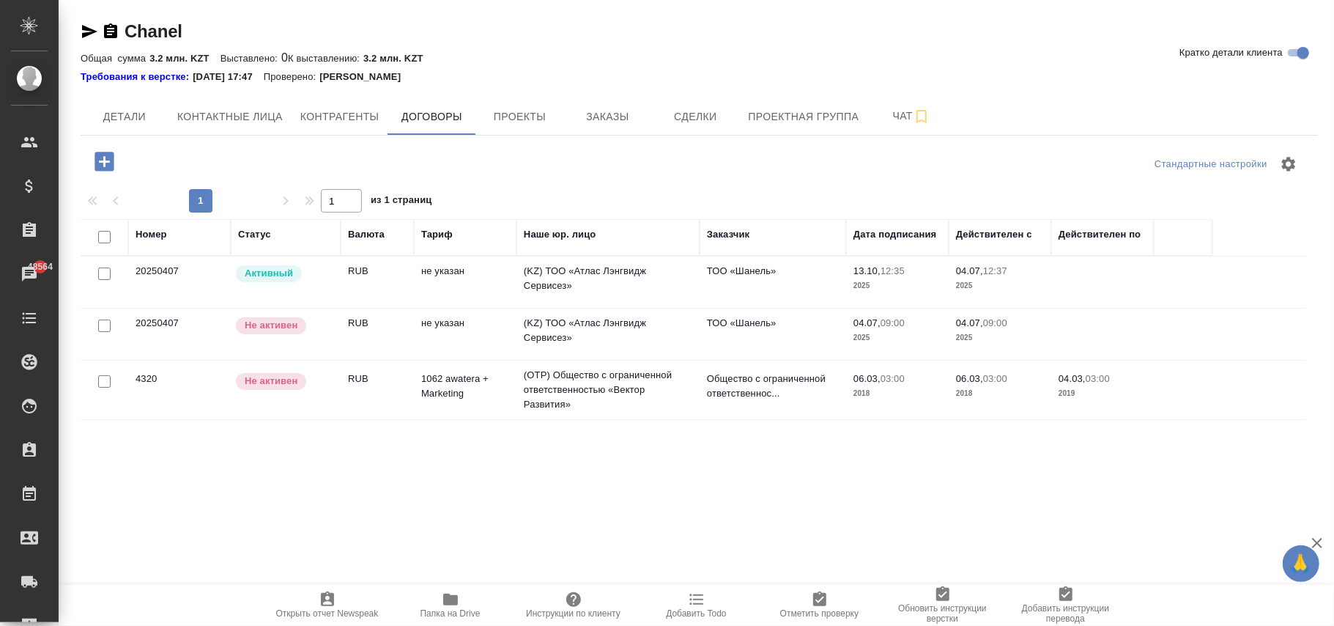
click at [409, 331] on td "RUB" at bounding box center [377, 333] width 73 height 51
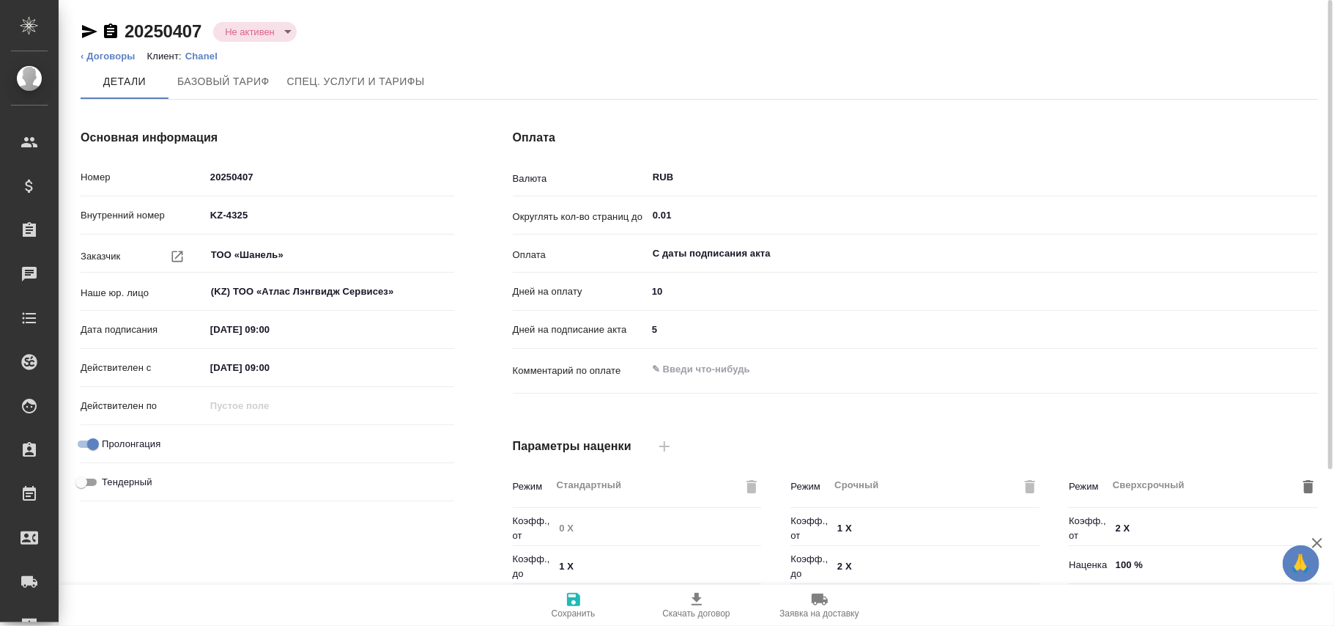
click at [262, 31] on body "🙏 .cls-1 fill:#fff; AWATERA [PERSON_NAME]fokina Клиенты Спецификации Заказы Чат…" at bounding box center [667, 313] width 1334 height 626
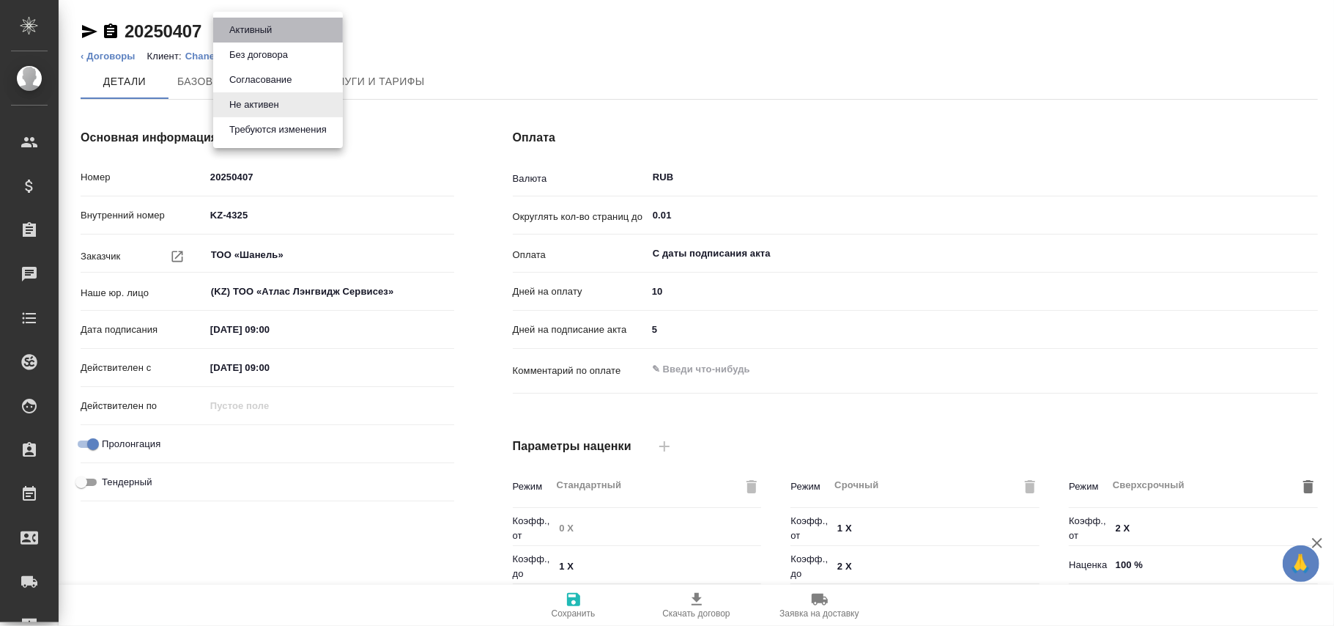
click at [258, 33] on button "Активный" at bounding box center [250, 30] width 51 height 16
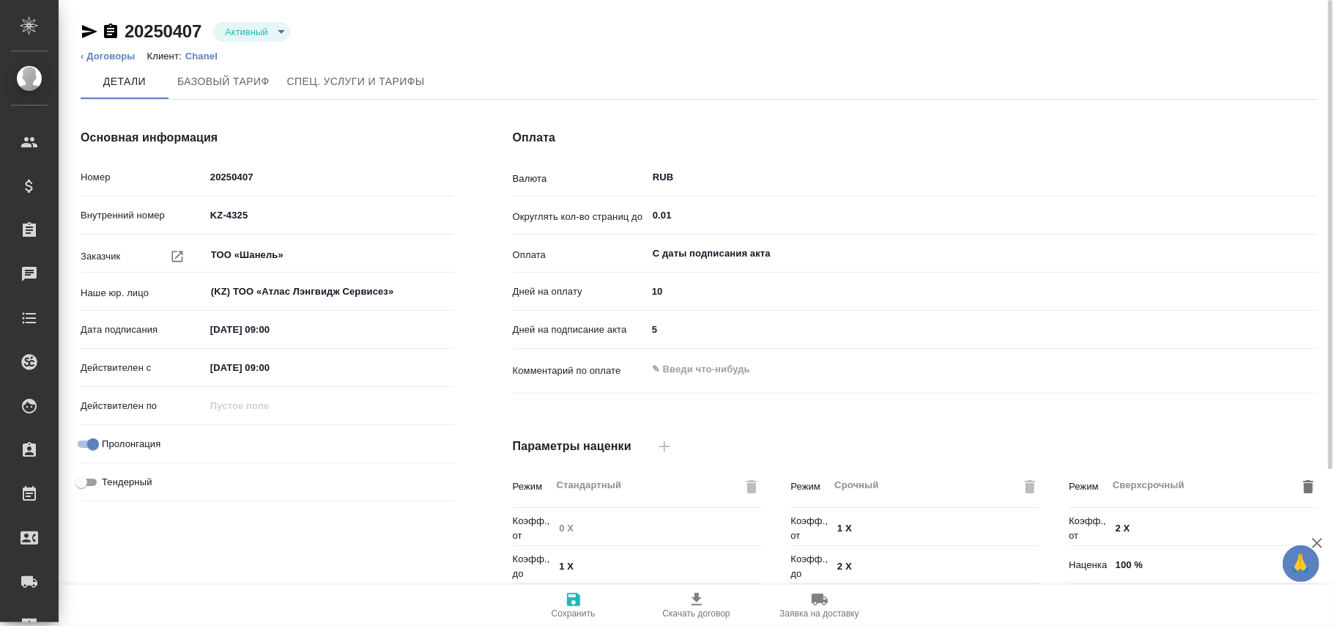
click at [575, 610] on span "Сохранить" at bounding box center [574, 613] width 44 height 10
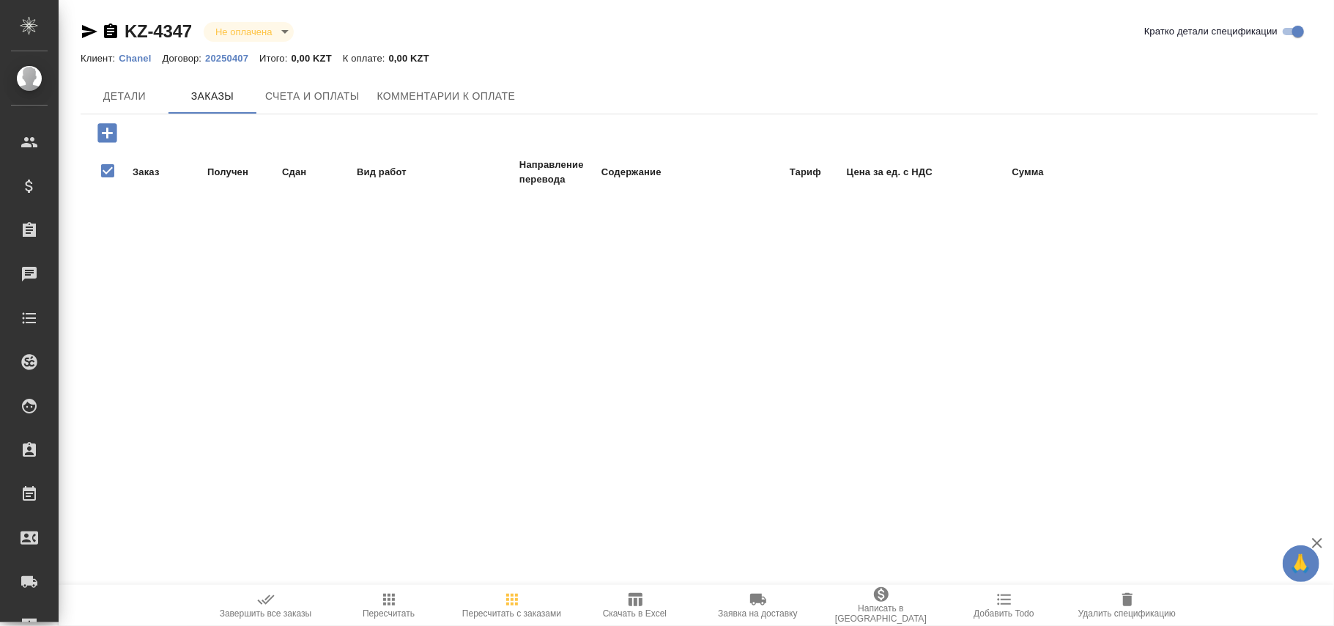
click at [110, 130] on icon "button" at bounding box center [106, 132] width 19 height 19
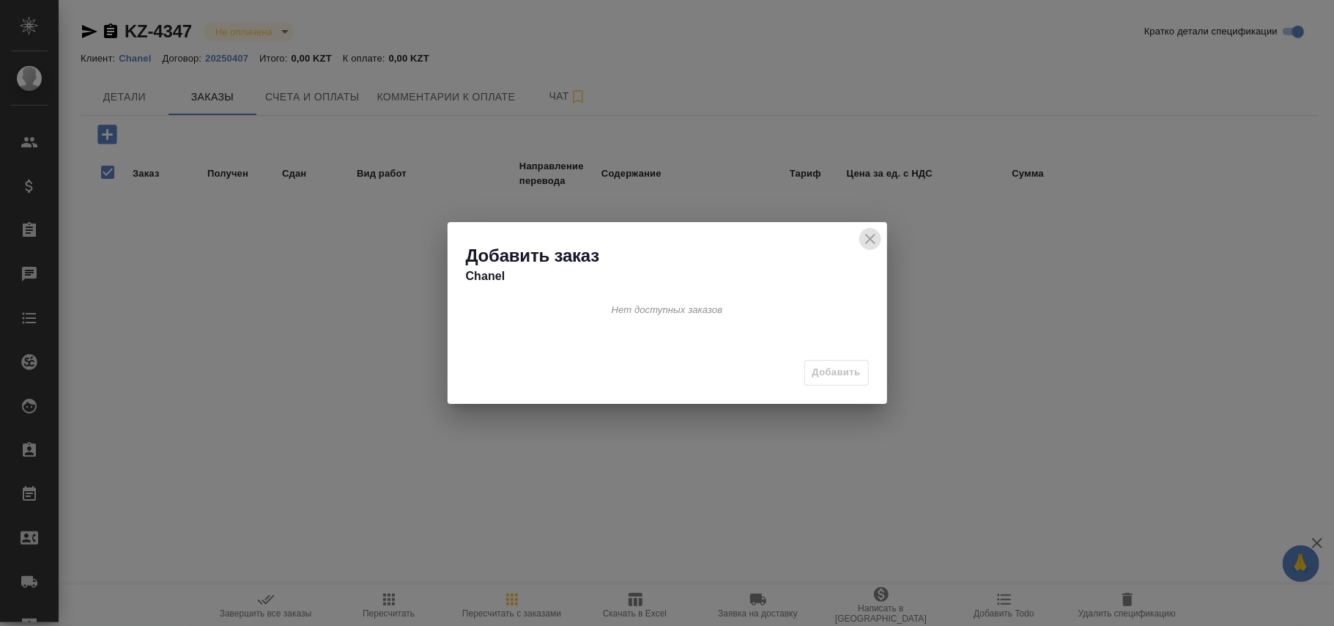
click at [869, 240] on icon "close" at bounding box center [870, 239] width 10 height 10
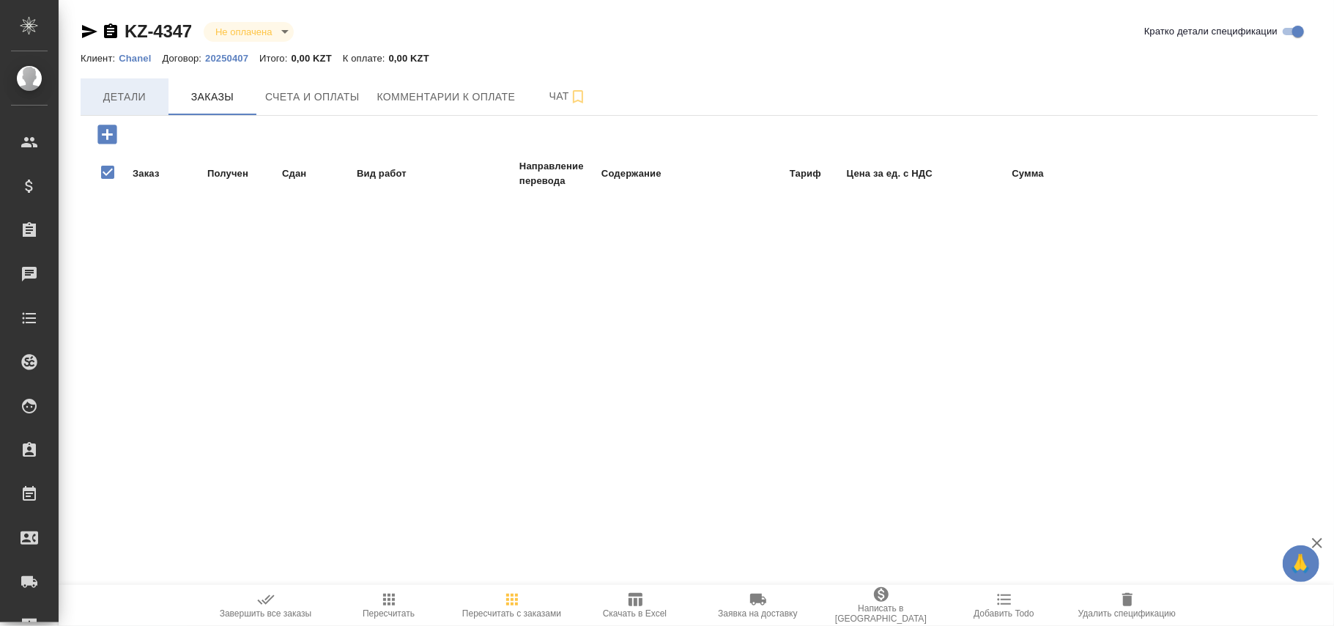
click at [138, 100] on span "Детали" at bounding box center [124, 97] width 70 height 18
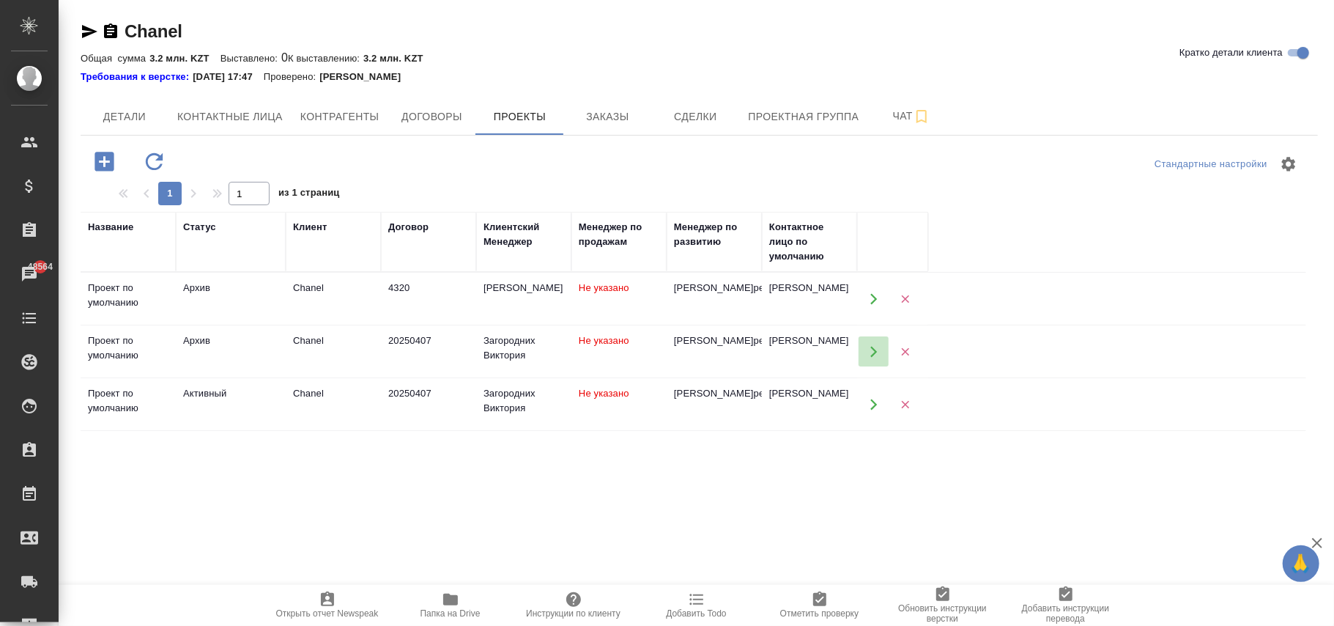
click at [870, 358] on icon "button" at bounding box center [873, 351] width 13 height 13
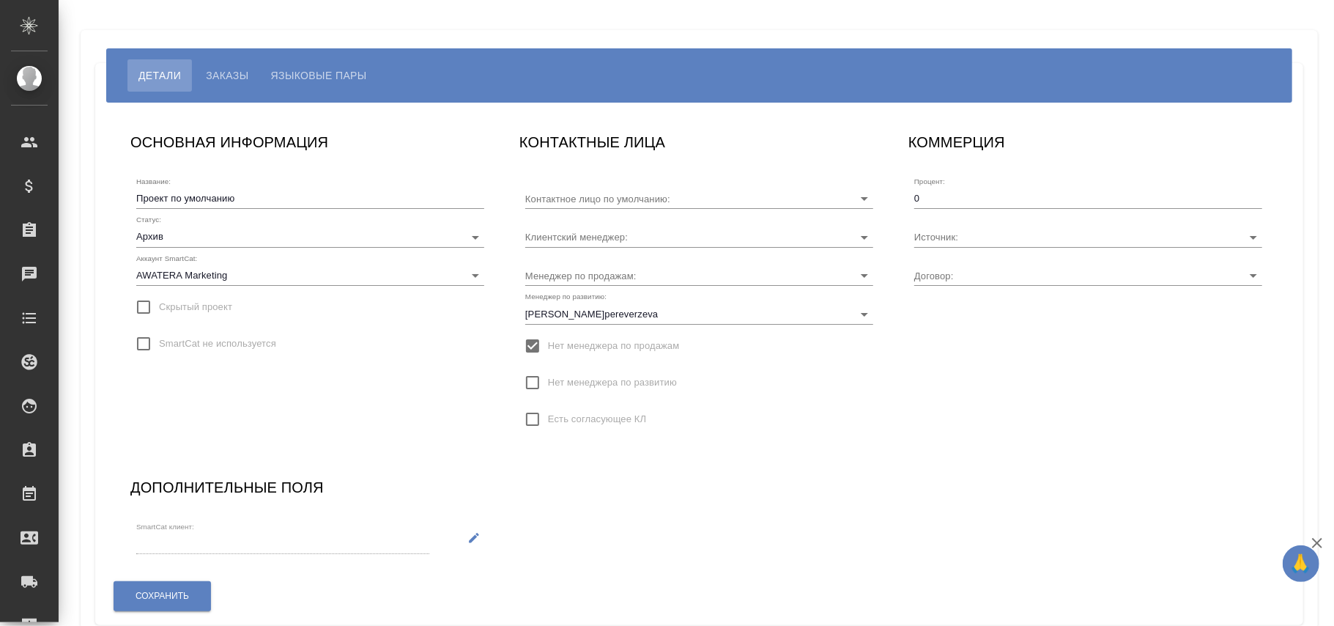
type input "[PERSON_NAME]"
type input "20250407"
type input "Загородних Виктория"
click at [202, 236] on body "🙏 .cls-1 fill:#fff; AWATERA Фокина Наталья n.fokina Клиенты Спецификации Заказы…" at bounding box center [667, 313] width 1334 height 626
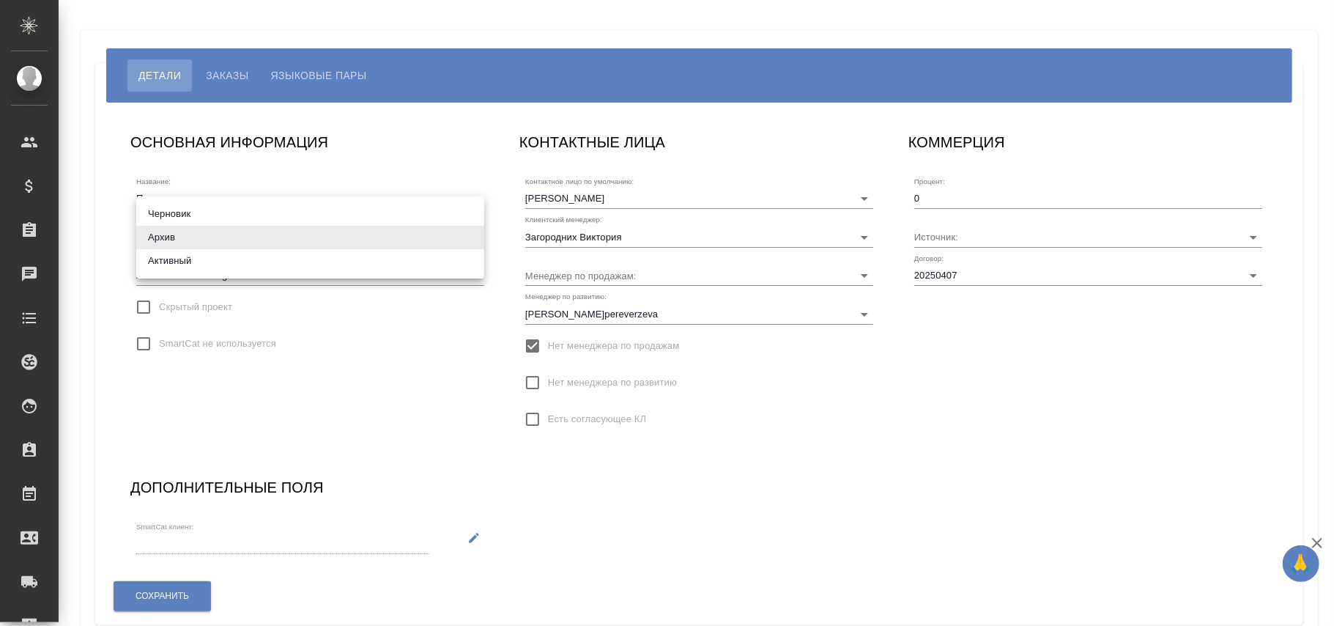
click at [207, 262] on li "Активный" at bounding box center [310, 260] width 348 height 23
type input "active"
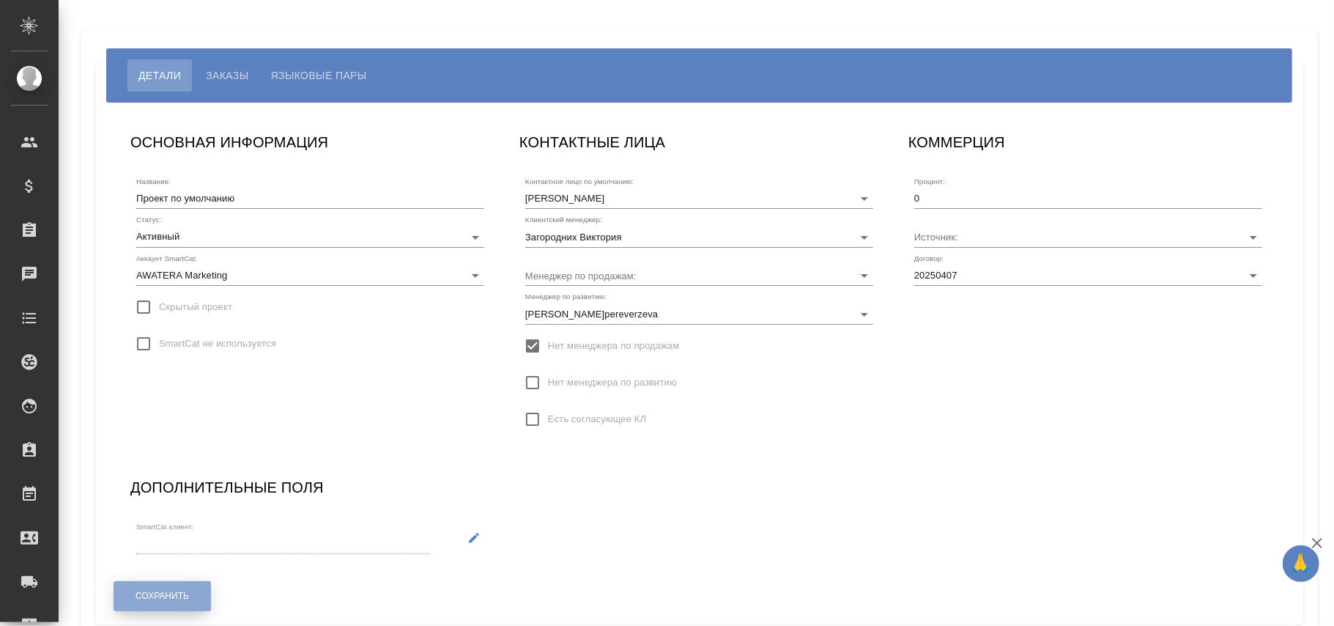
click at [162, 591] on span "Сохранить" at bounding box center [162, 596] width 53 height 12
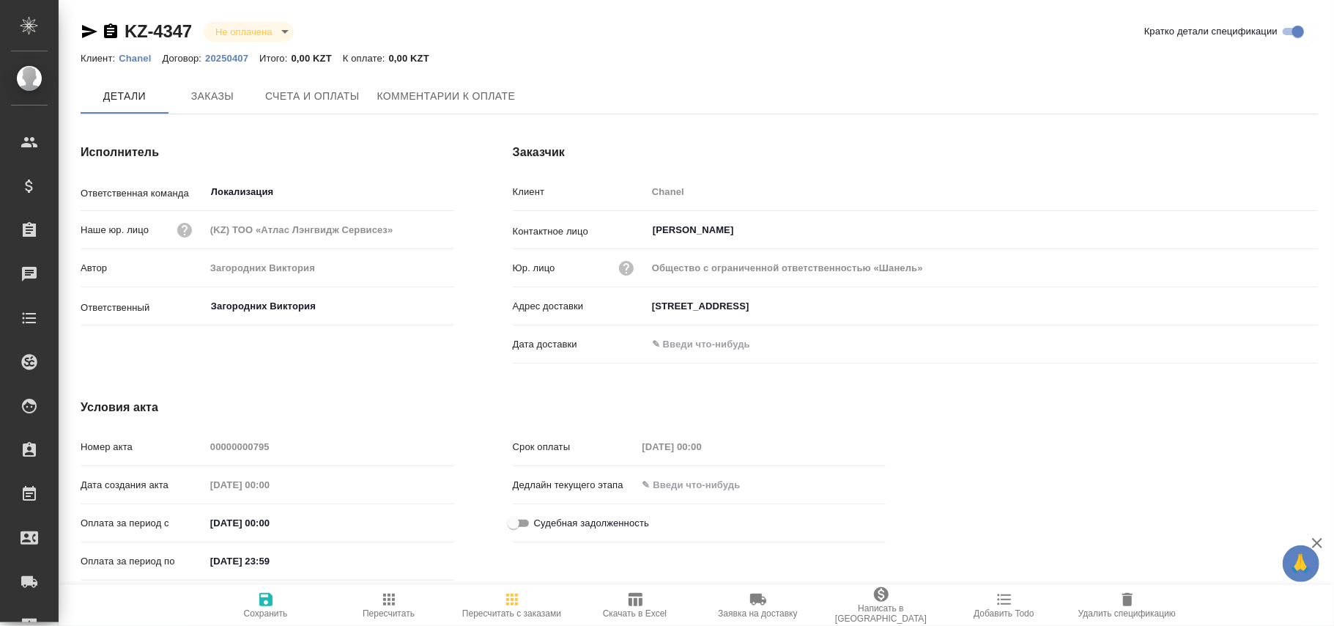
click at [209, 89] on span "Заказы" at bounding box center [212, 96] width 70 height 18
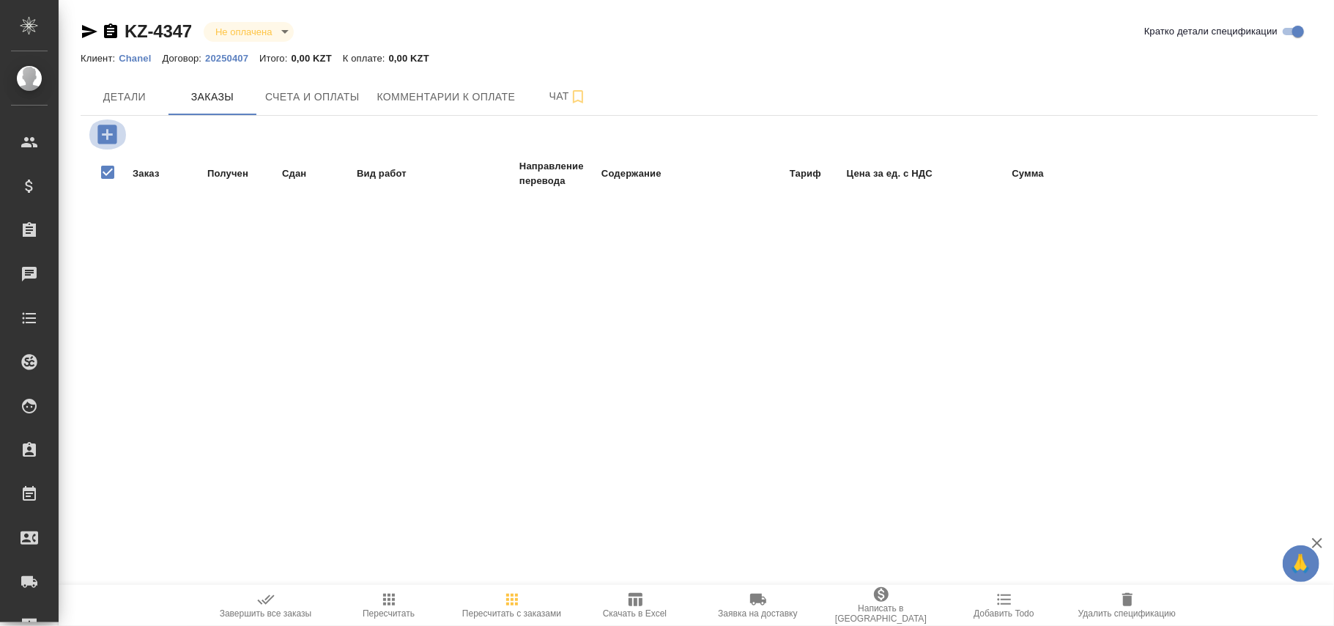
click at [112, 133] on icon "button" at bounding box center [106, 134] width 19 height 19
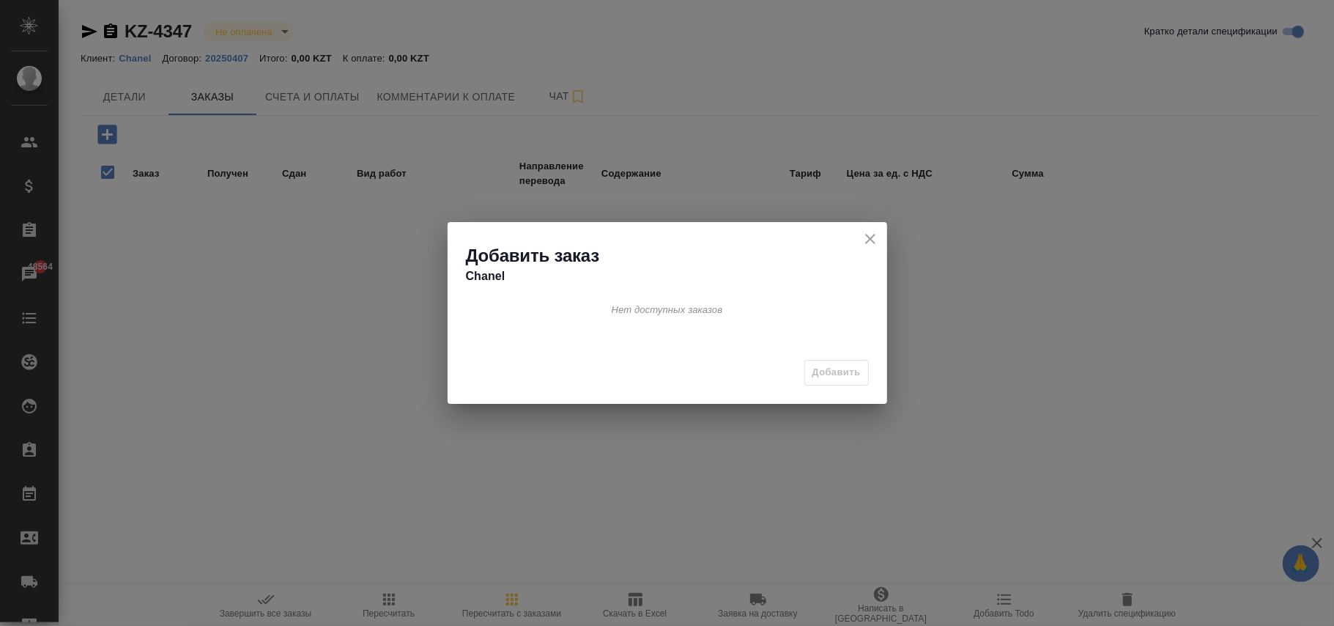
click at [870, 235] on icon "close" at bounding box center [871, 239] width 18 height 18
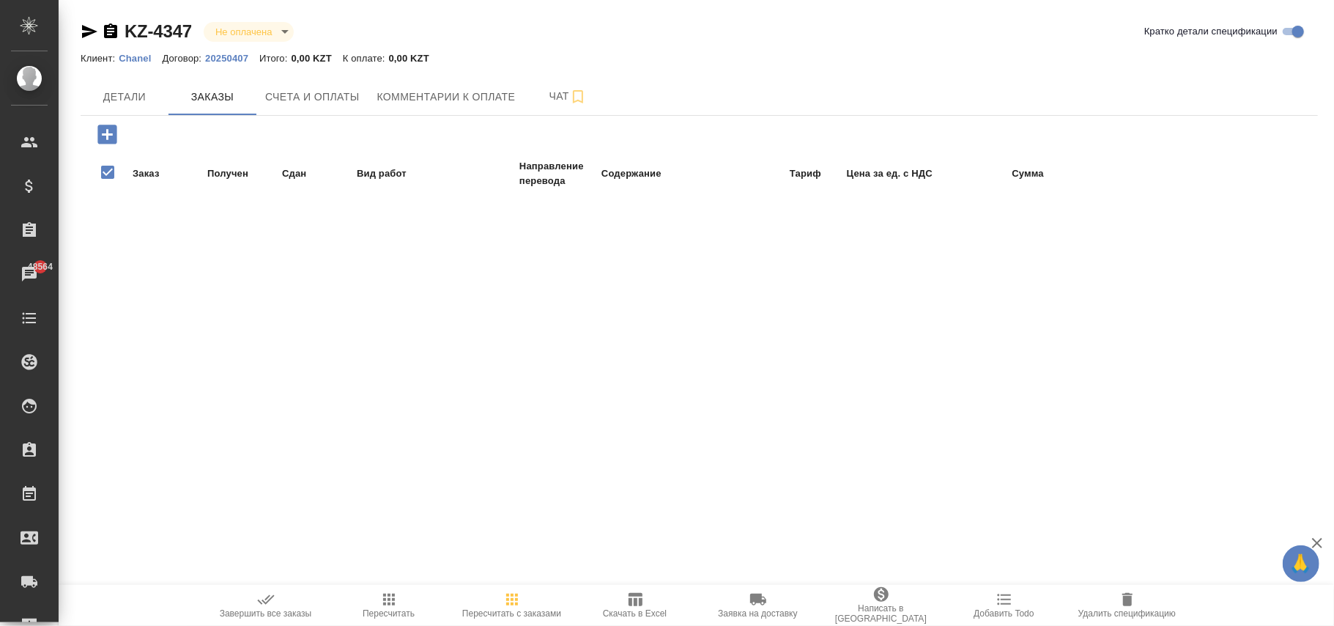
click at [108, 138] on icon "button" at bounding box center [106, 134] width 19 height 19
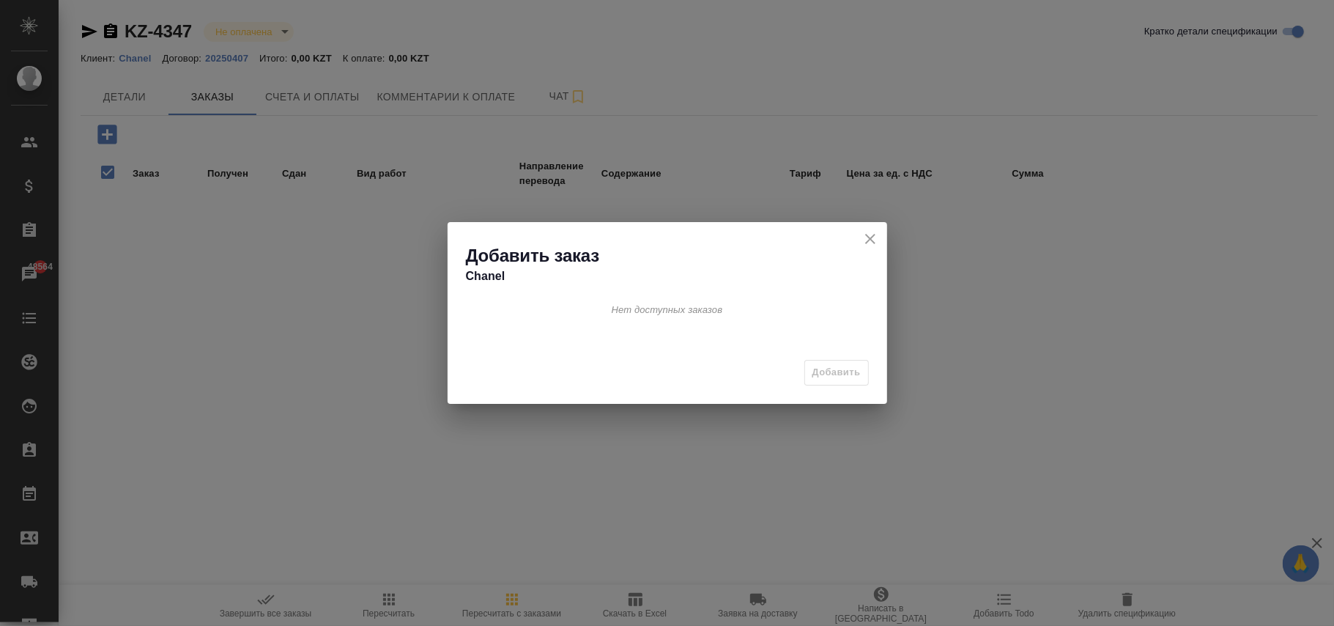
click at [863, 236] on icon "close" at bounding box center [871, 239] width 18 height 18
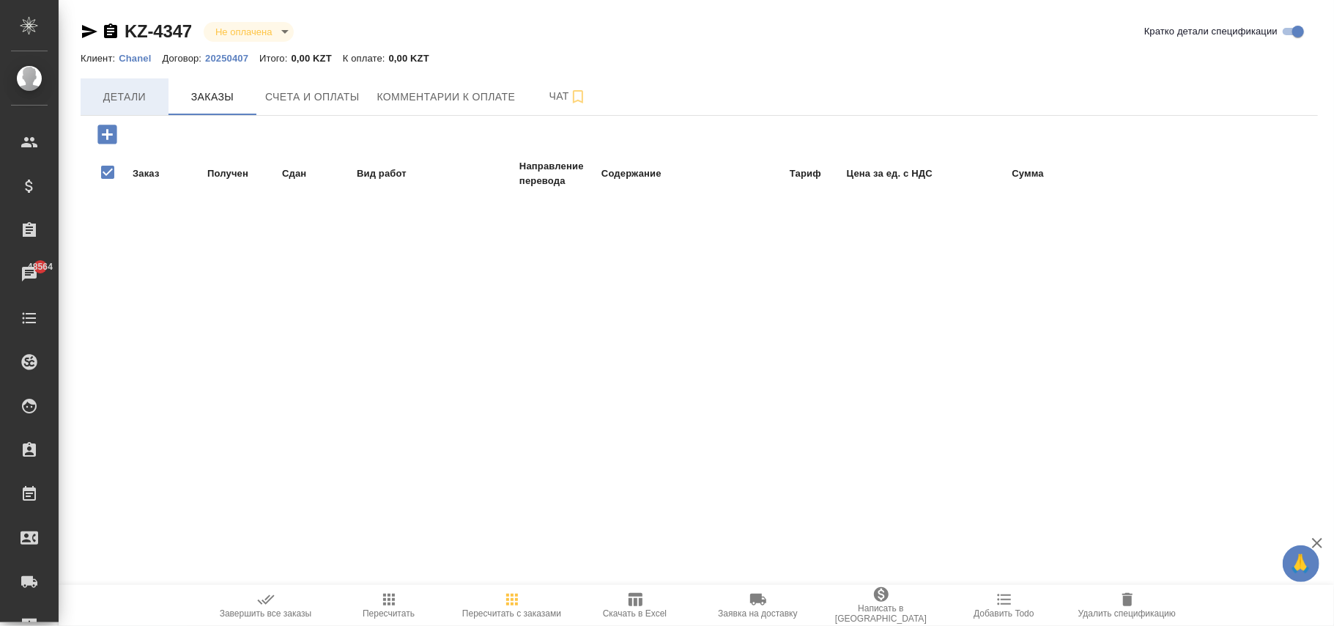
click at [145, 95] on span "Детали" at bounding box center [124, 97] width 70 height 18
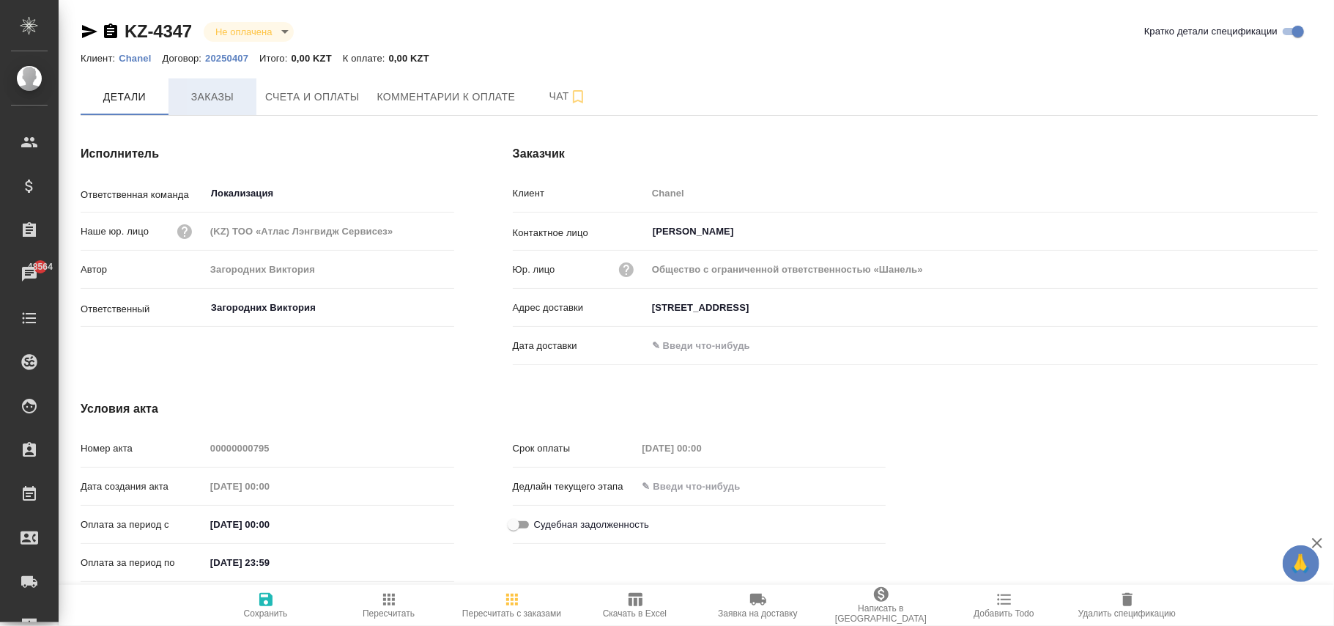
click at [218, 89] on span "Заказы" at bounding box center [212, 97] width 70 height 18
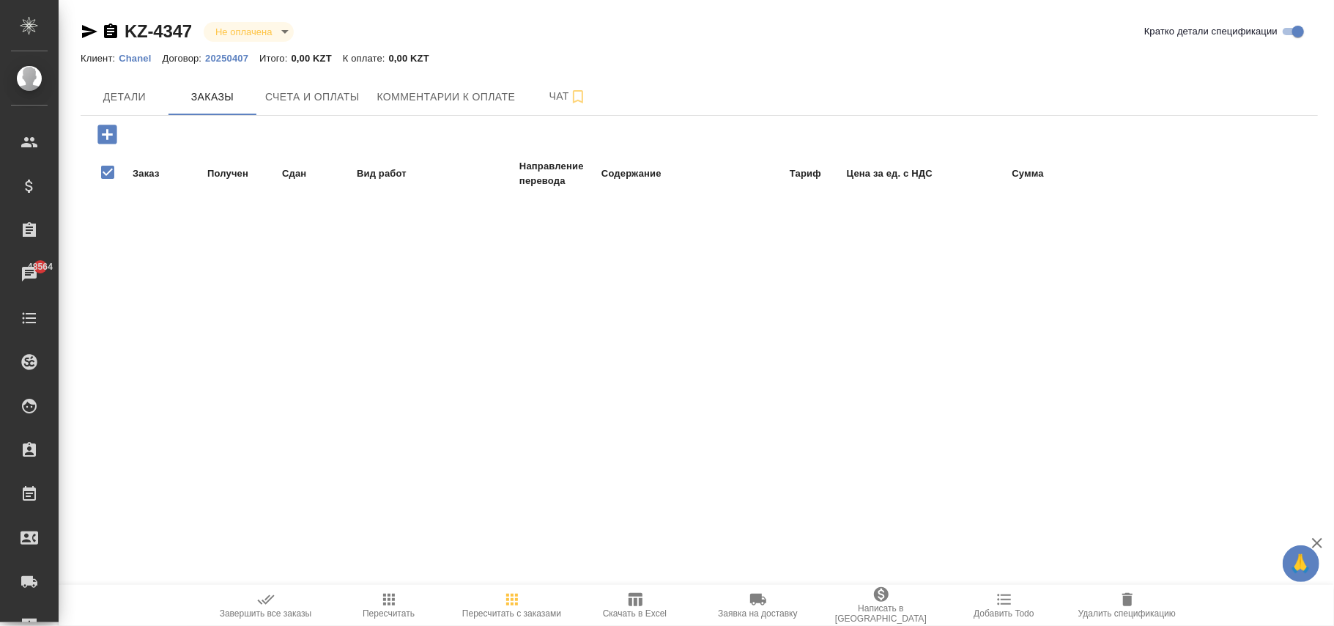
click at [103, 133] on icon "button" at bounding box center [106, 134] width 19 height 19
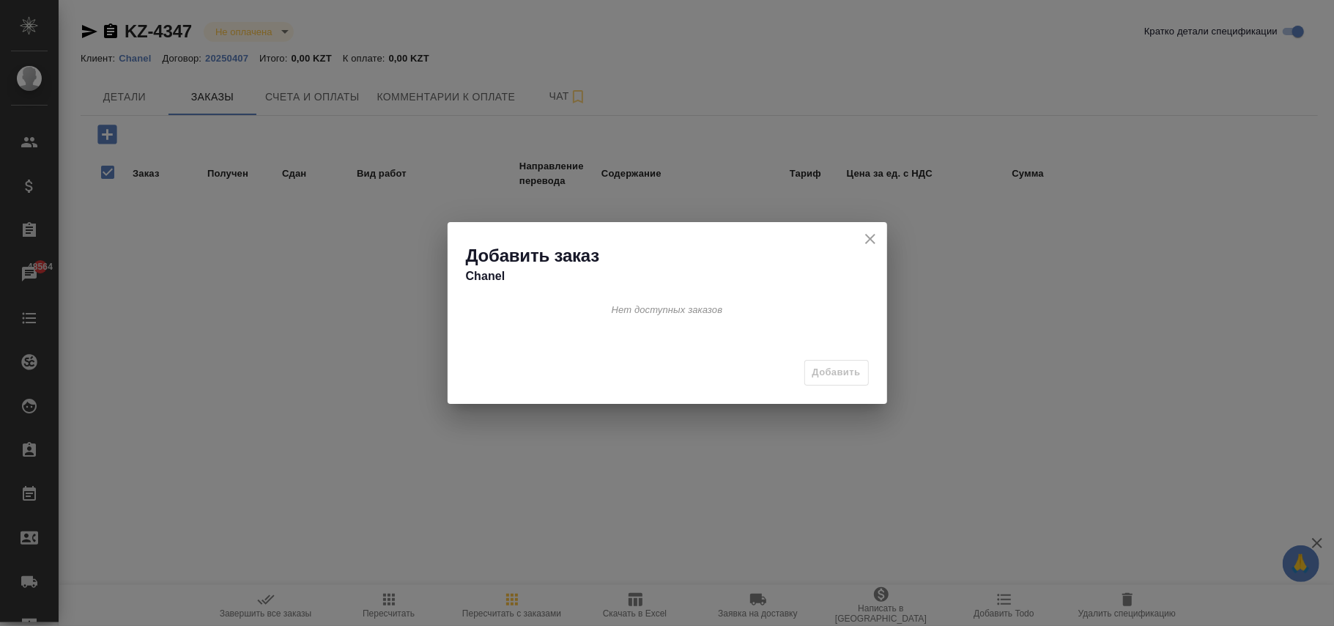
click at [865, 247] on icon "close" at bounding box center [871, 239] width 18 height 18
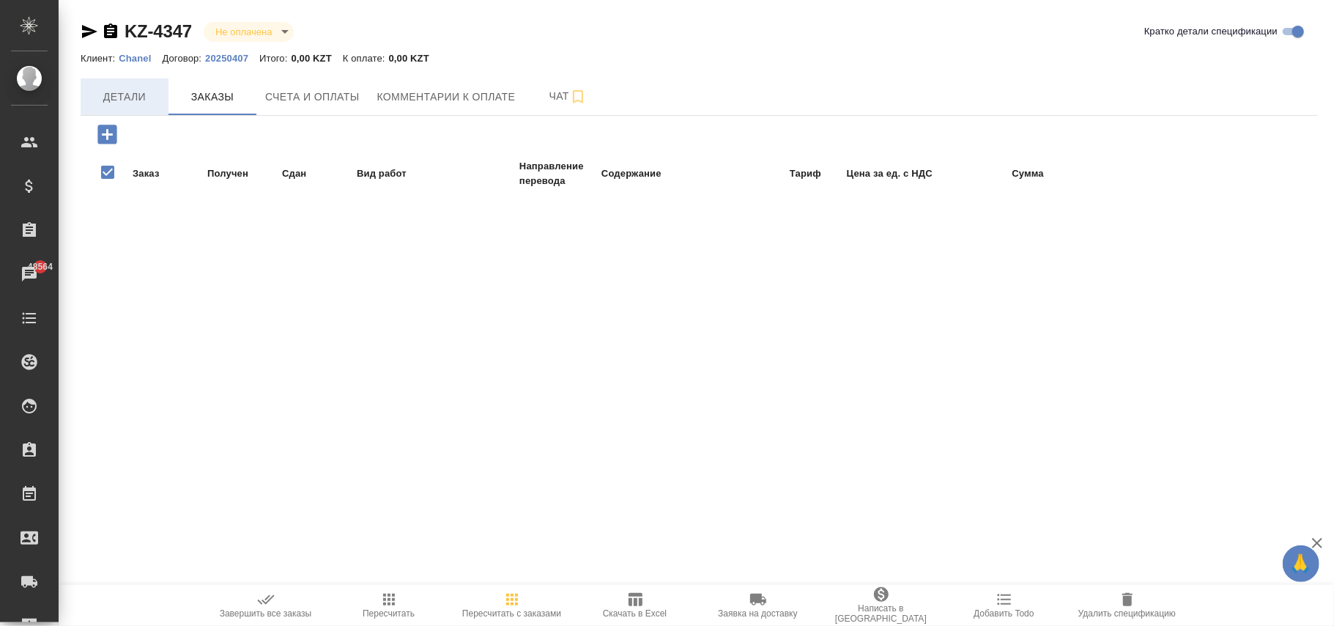
click at [116, 94] on span "Детали" at bounding box center [124, 97] width 70 height 18
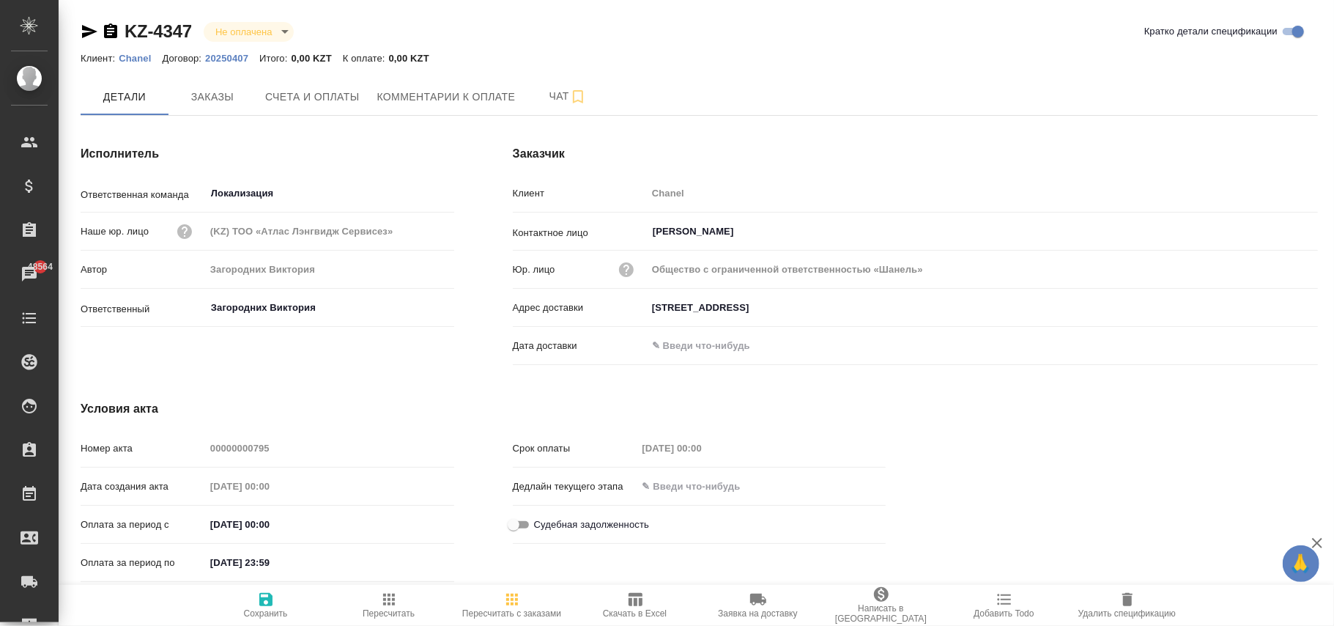
click at [138, 59] on p "Chanel" at bounding box center [140, 58] width 43 height 11
drag, startPoint x: 221, startPoint y: 94, endPoint x: 230, endPoint y: 124, distance: 31.5
click at [221, 95] on span "Заказы" at bounding box center [212, 97] width 70 height 18
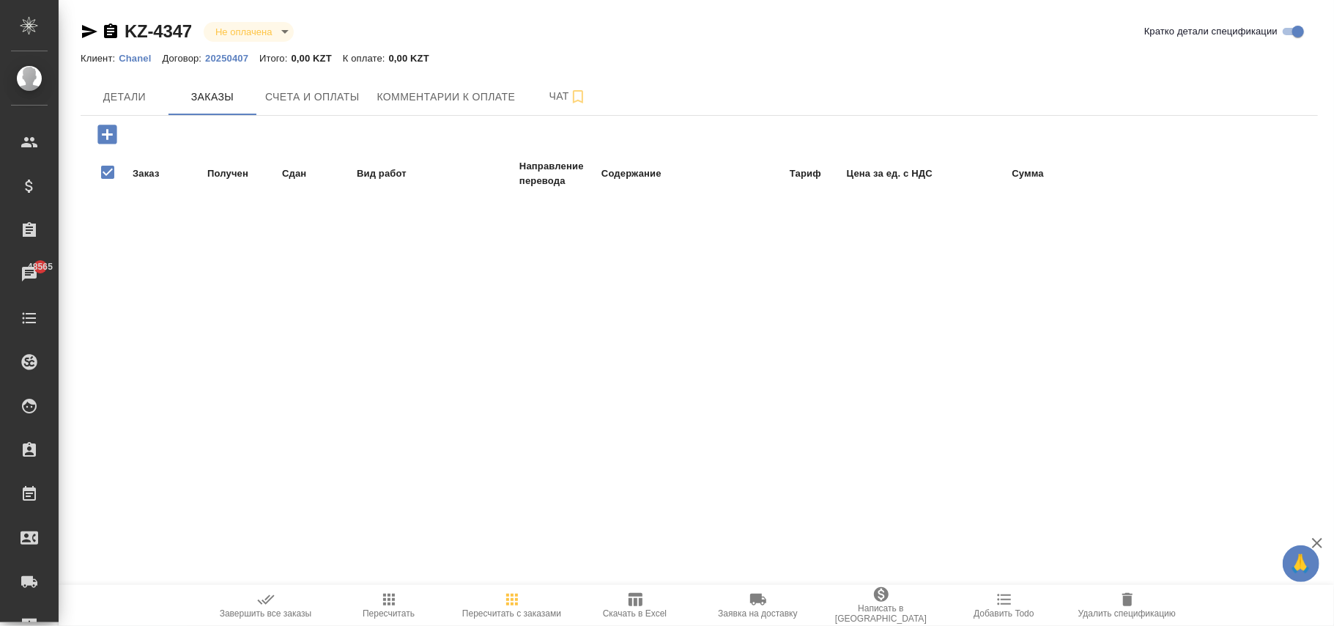
click at [108, 132] on icon "button" at bounding box center [106, 134] width 19 height 19
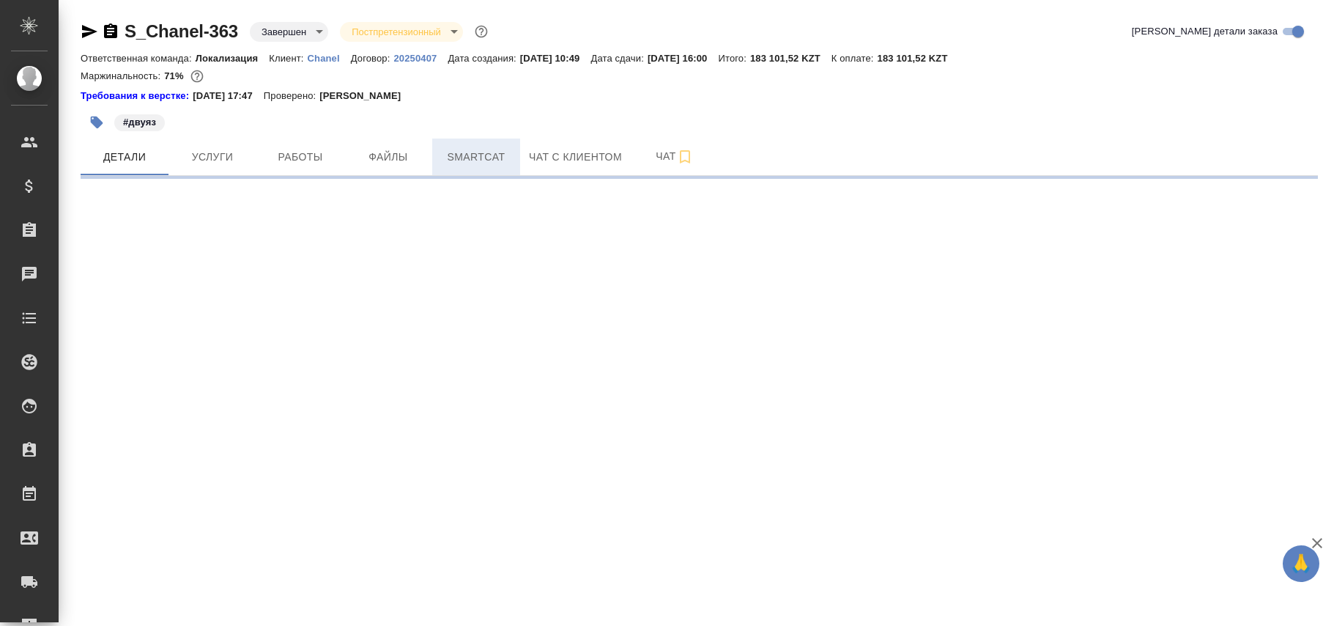
select select "RU"
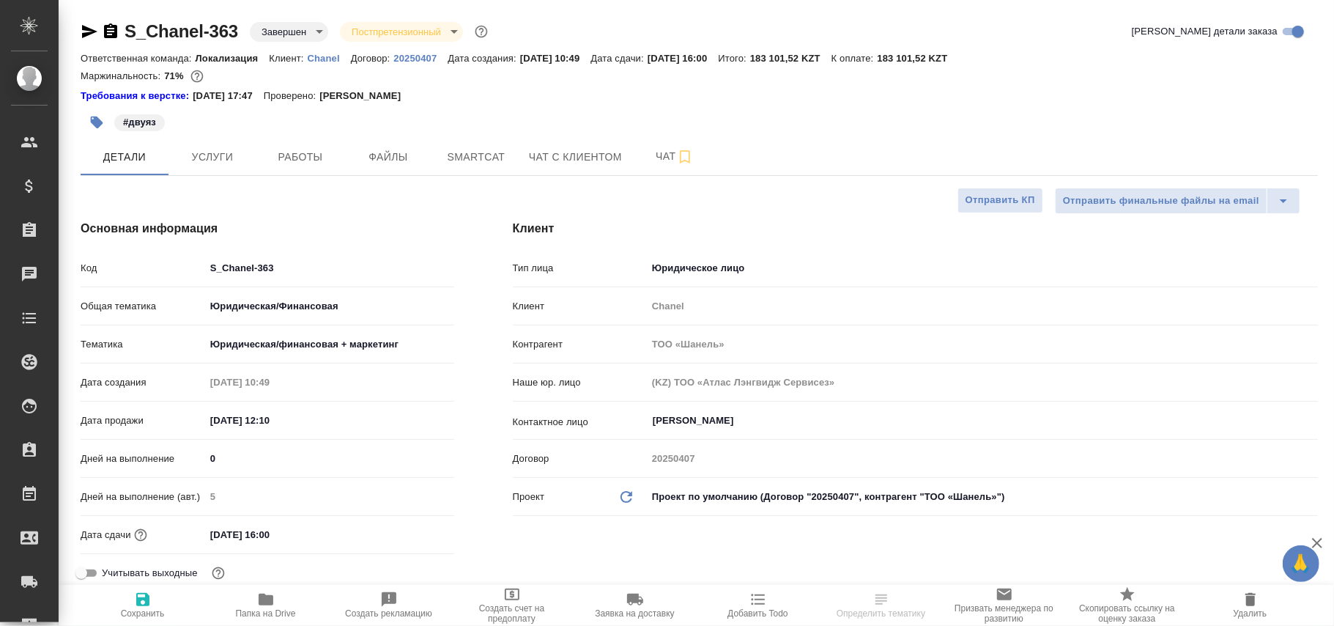
type textarea "x"
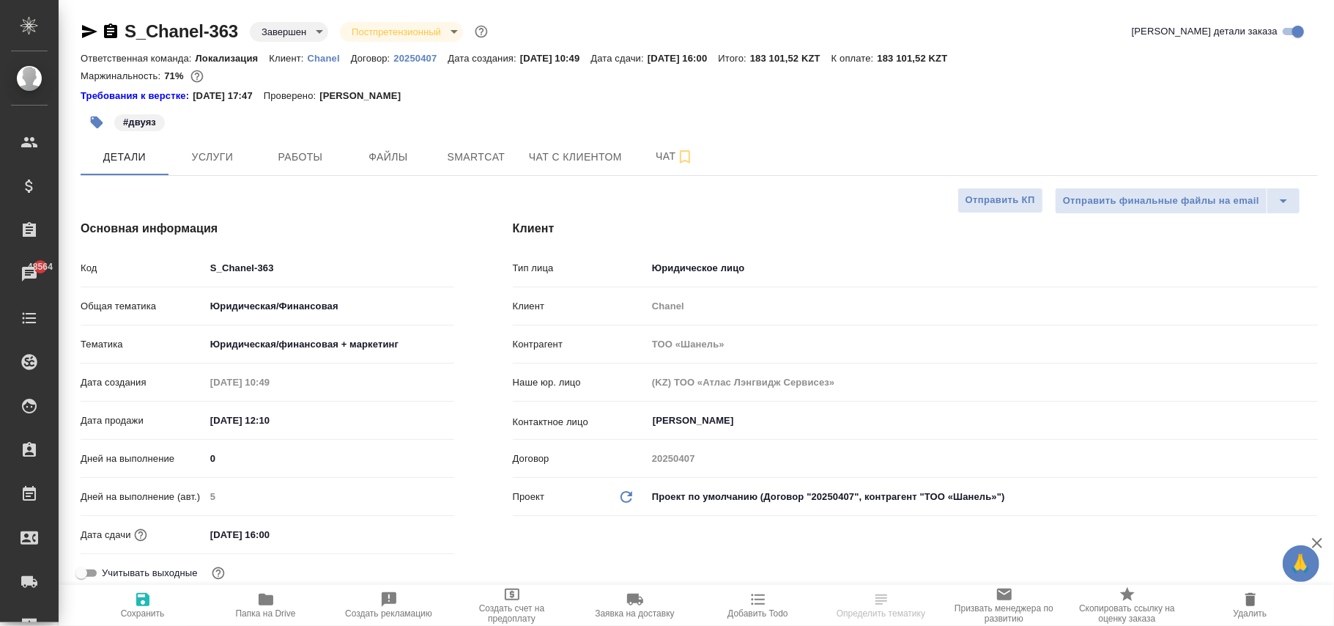
type textarea "x"
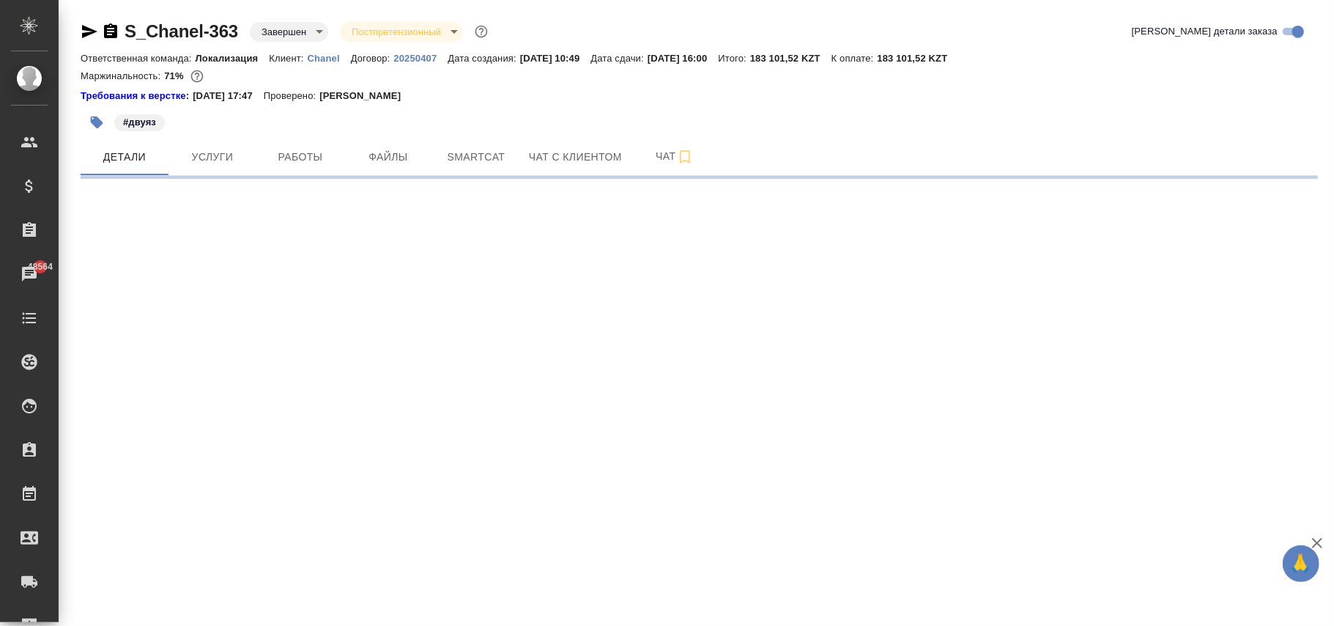
select select "RU"
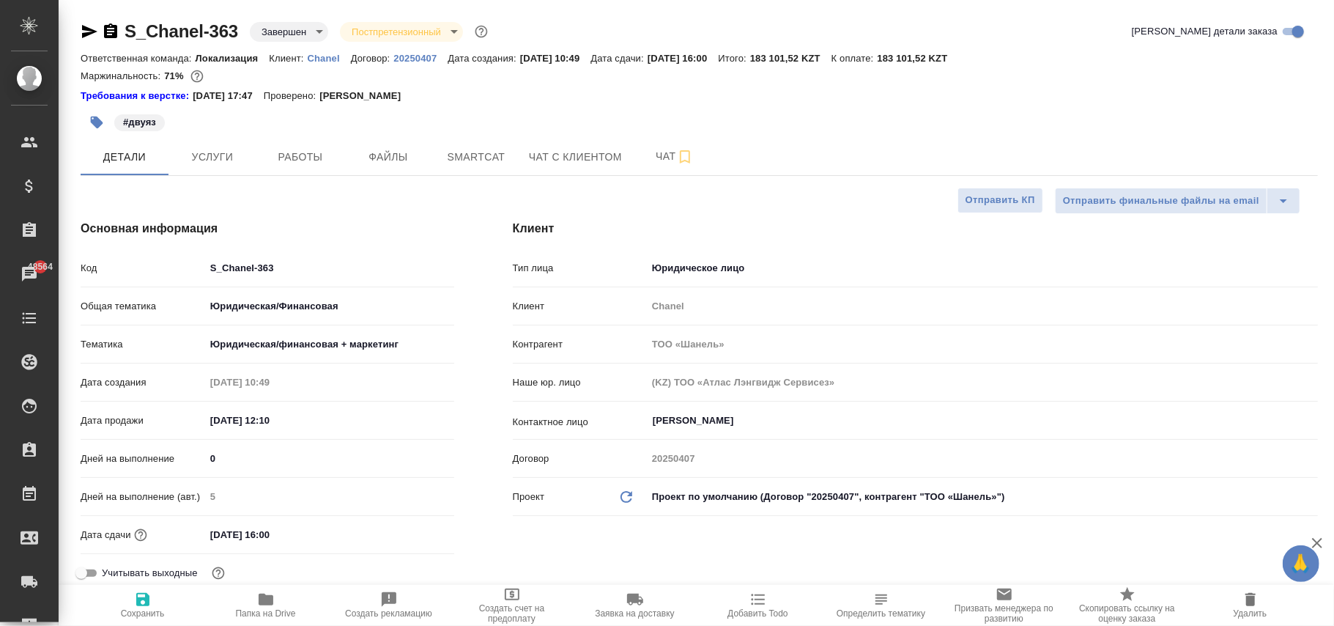
type textarea "x"
click at [747, 495] on body "🙏 .cls-1 fill:#fff; AWATERA [PERSON_NAME]fokina Клиенты Спецификации Заказы 485…" at bounding box center [667, 313] width 1334 height 626
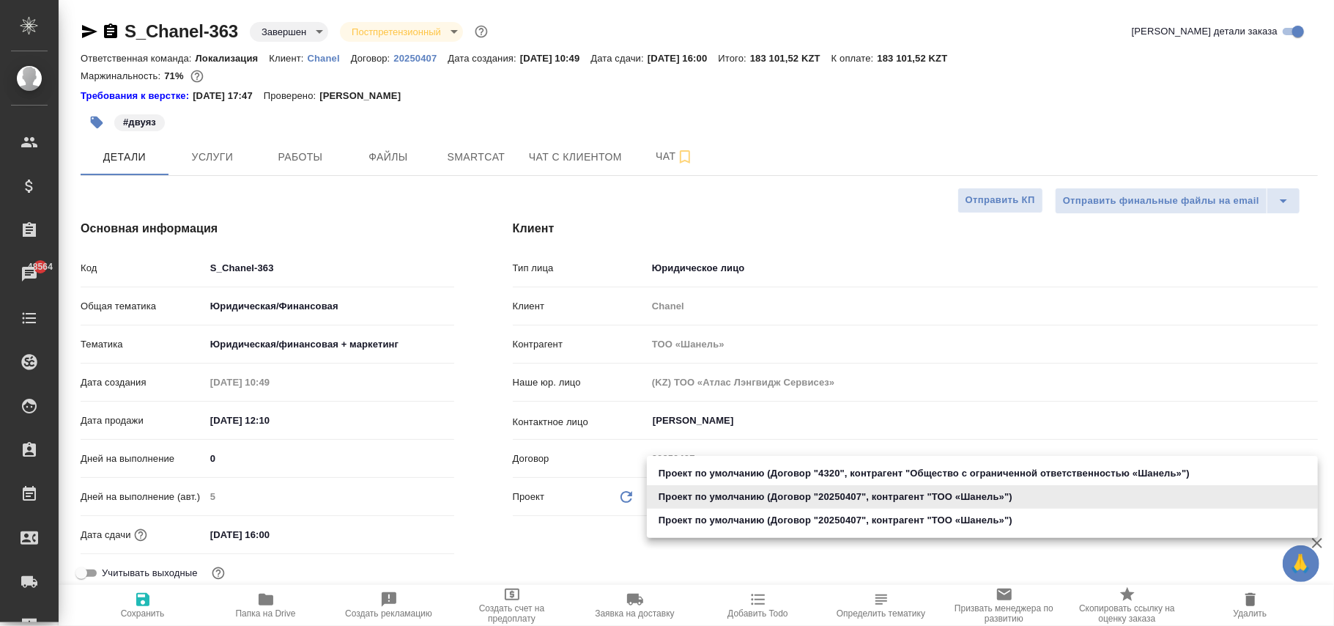
click at [748, 516] on li "Проект по умолчанию (Договор "20250407", контрагент "ТОО «Шaнель»")" at bounding box center [982, 519] width 671 height 23
type input "68ecc7e2b6bfaa7a9a4390a8"
type textarea "x"
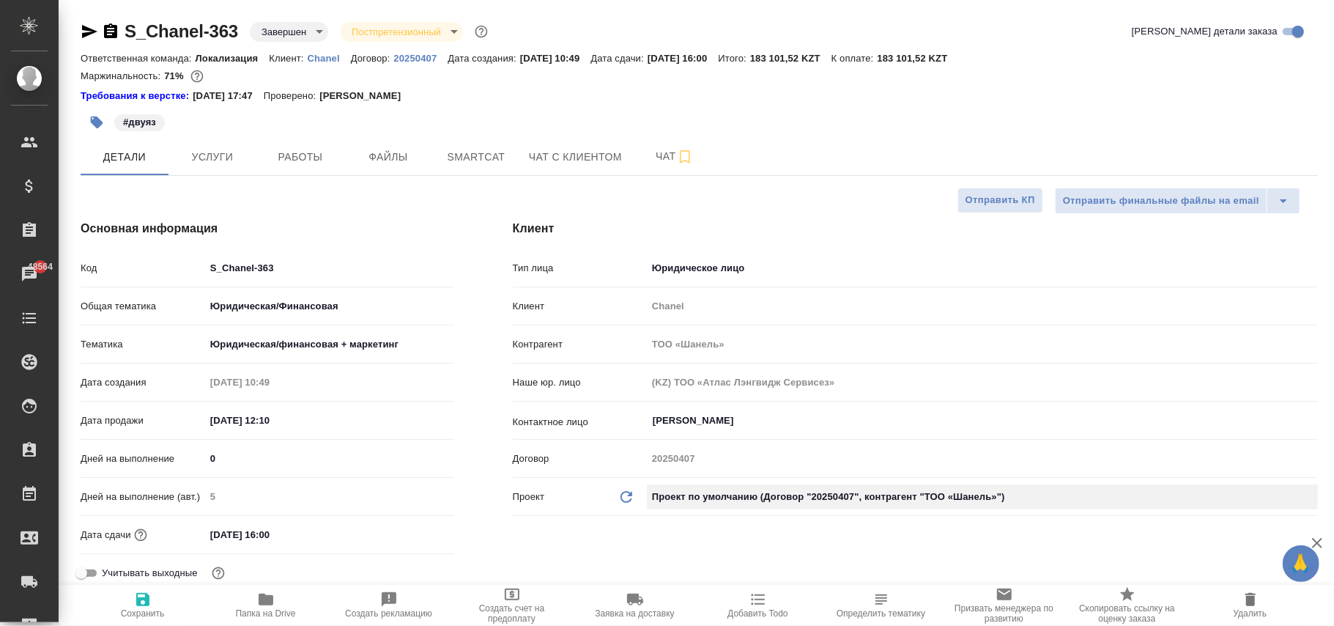
type textarea "x"
click at [634, 499] on icon "Обновить данные" at bounding box center [627, 497] width 18 height 18
type textarea "x"
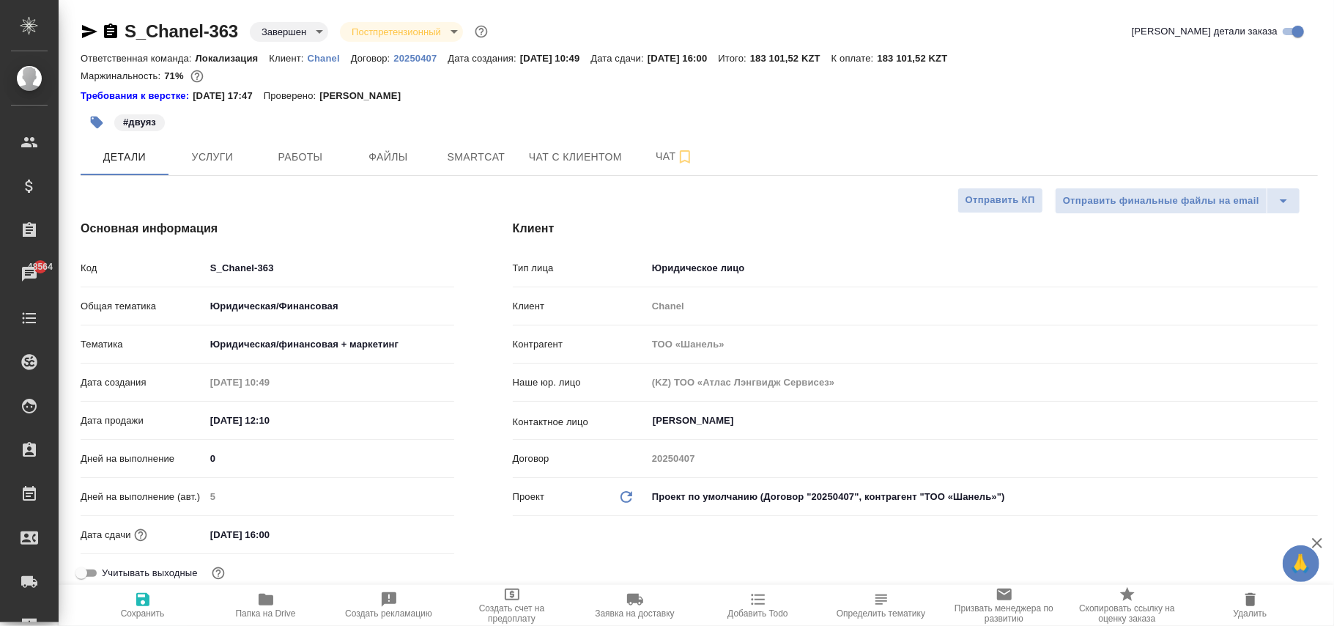
type textarea "x"
click at [634, 499] on icon "Обновить данные" at bounding box center [627, 497] width 18 height 18
type textarea "x"
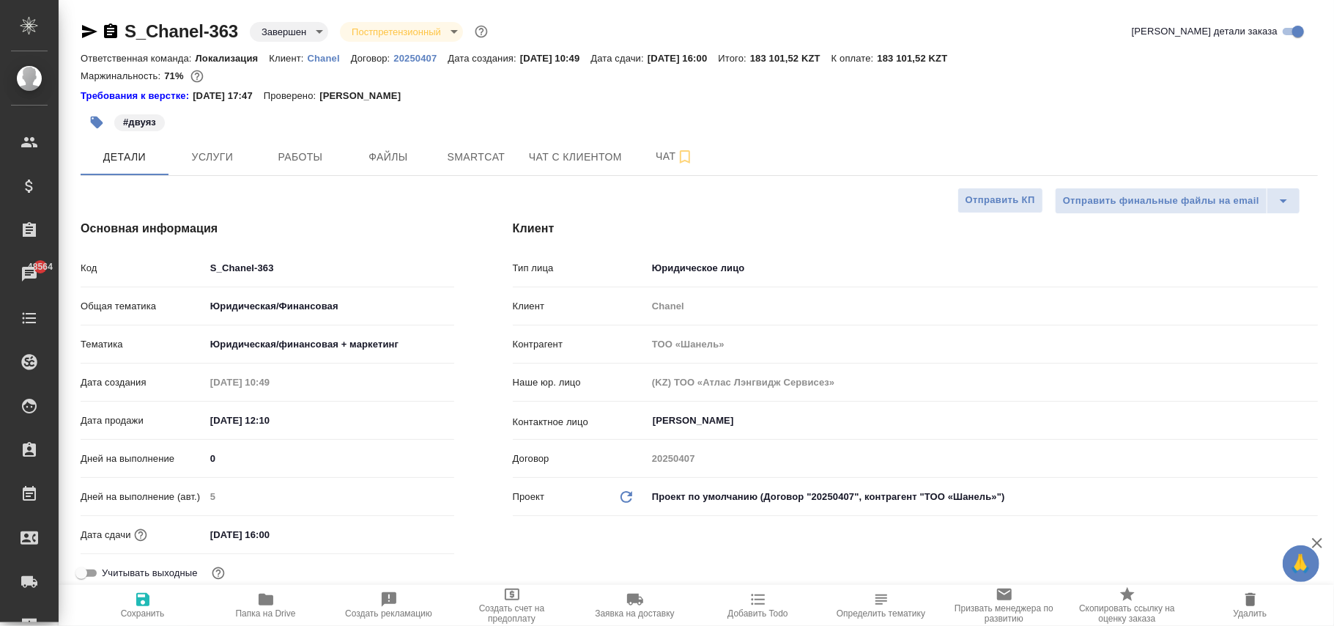
type textarea "x"
click at [130, 602] on span "Сохранить" at bounding box center [143, 605] width 106 height 28
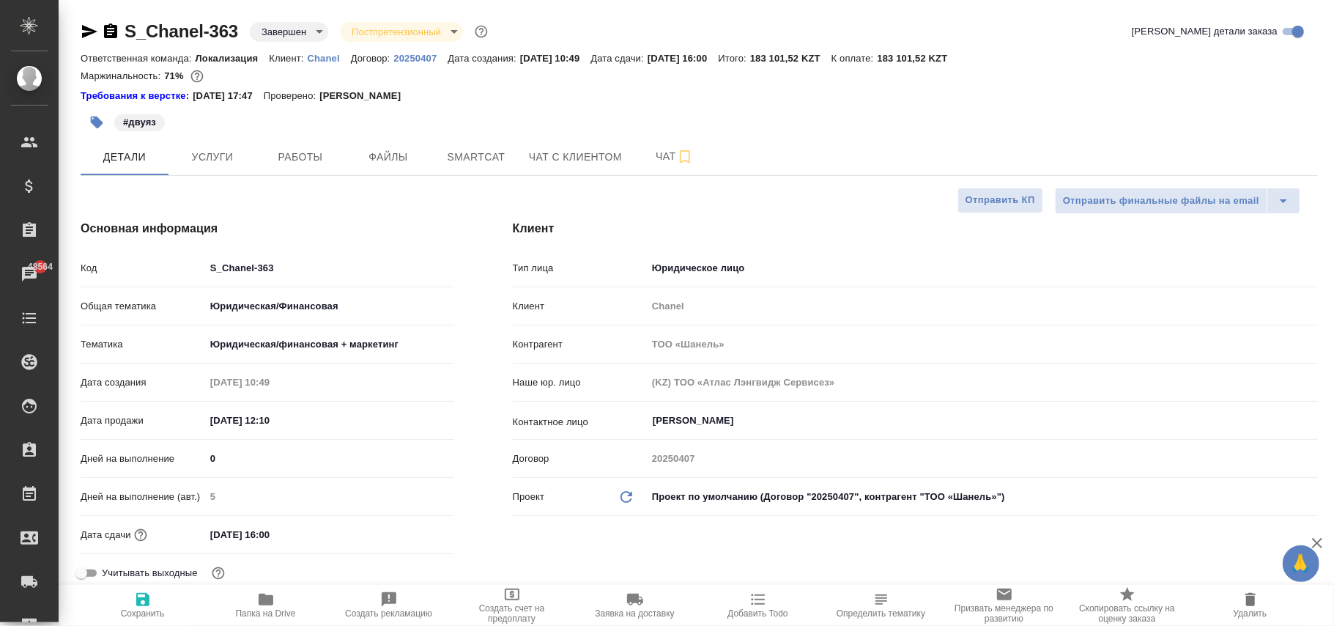
type textarea "x"
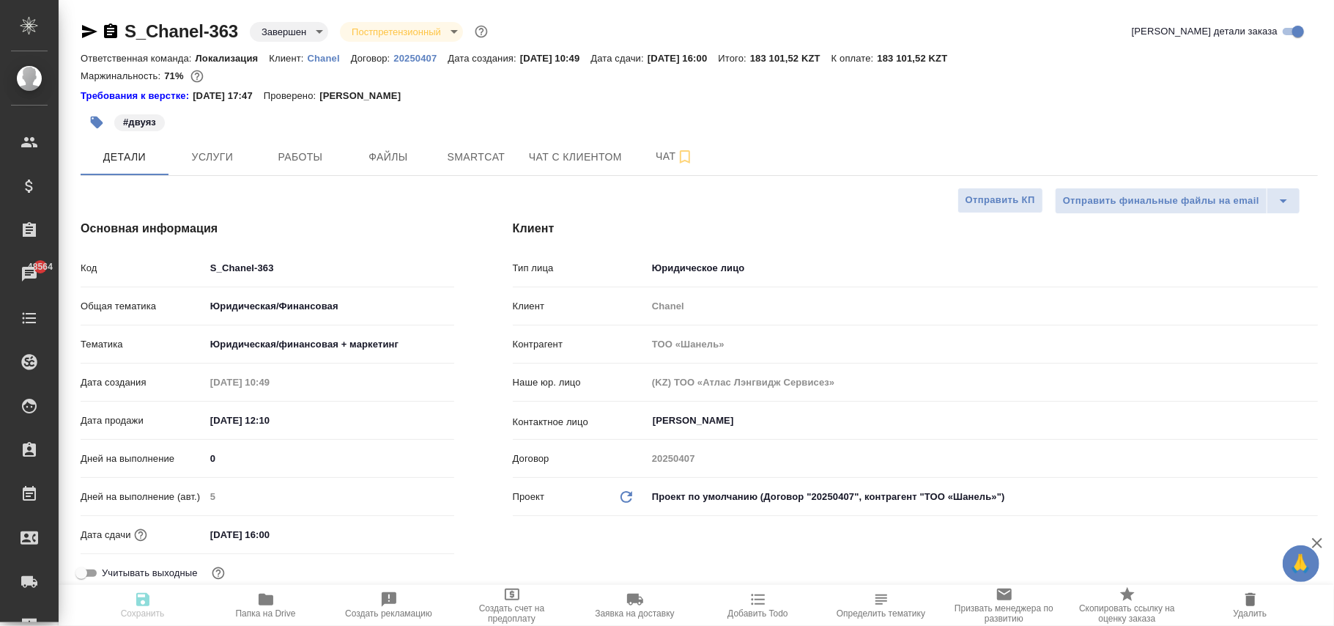
type textarea "x"
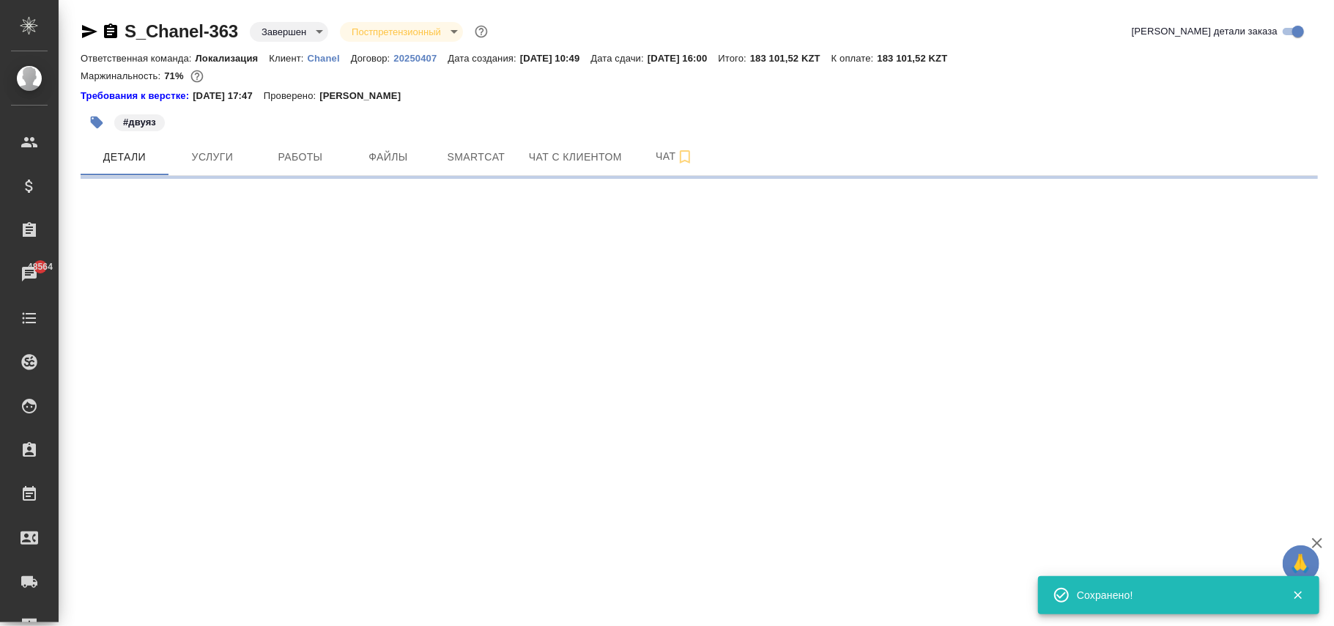
select select "RU"
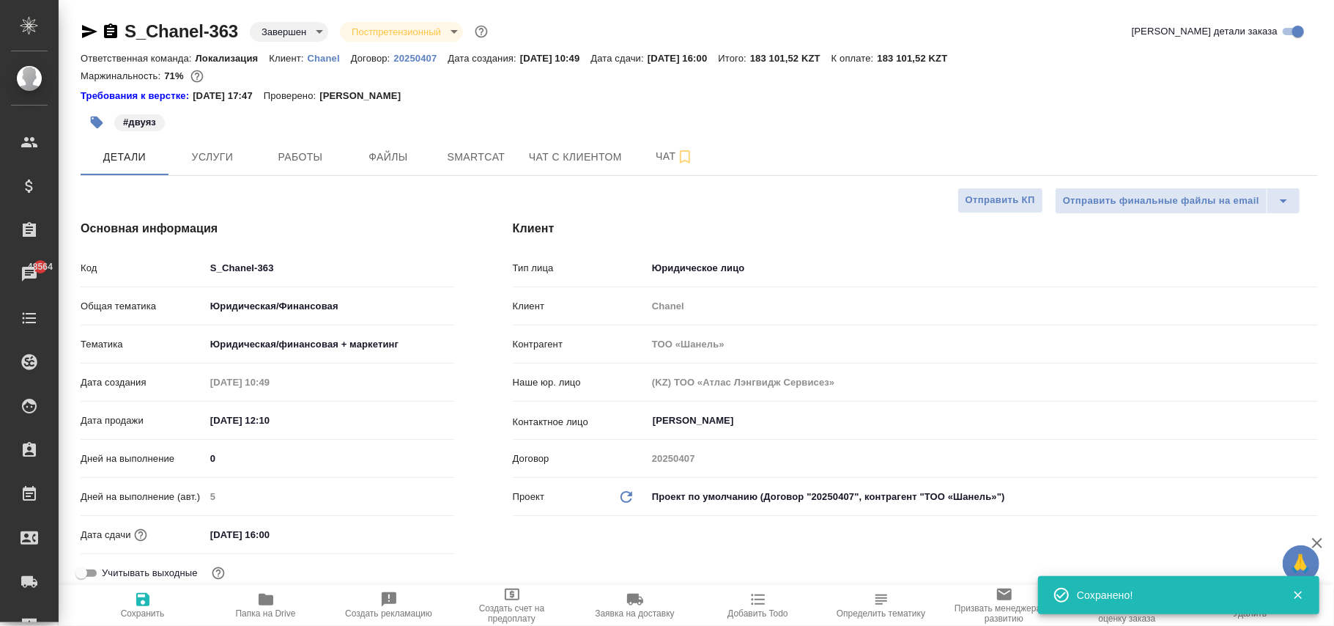
type textarea "x"
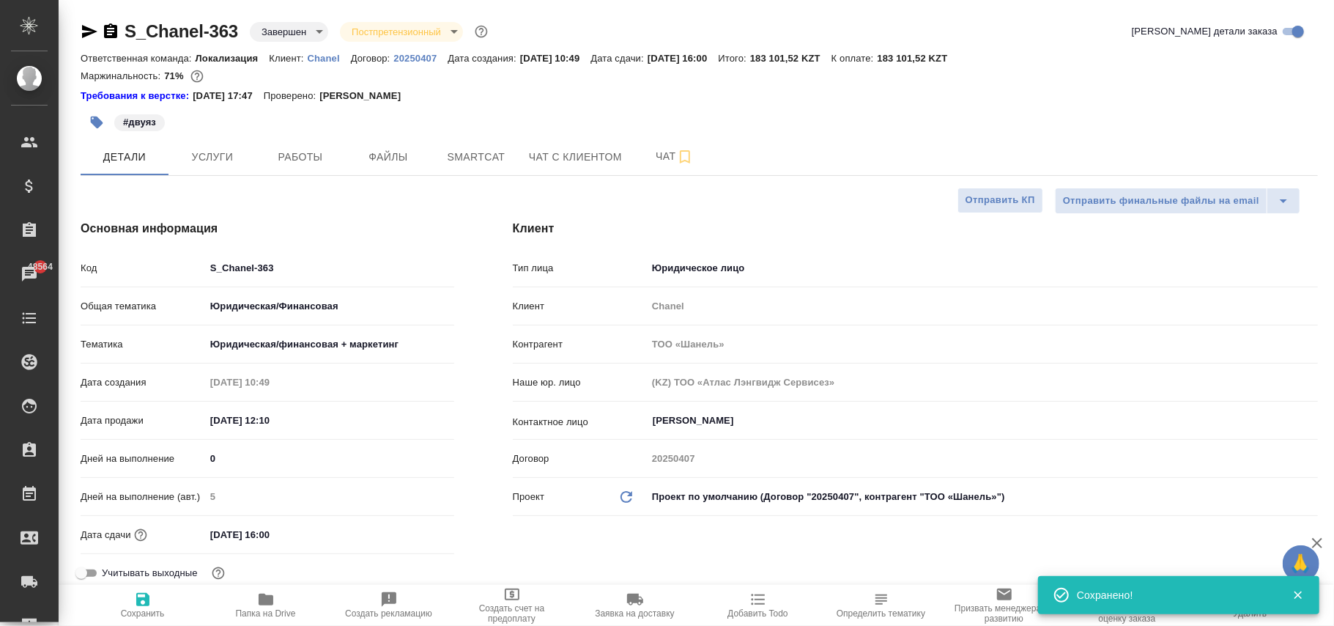
type textarea "x"
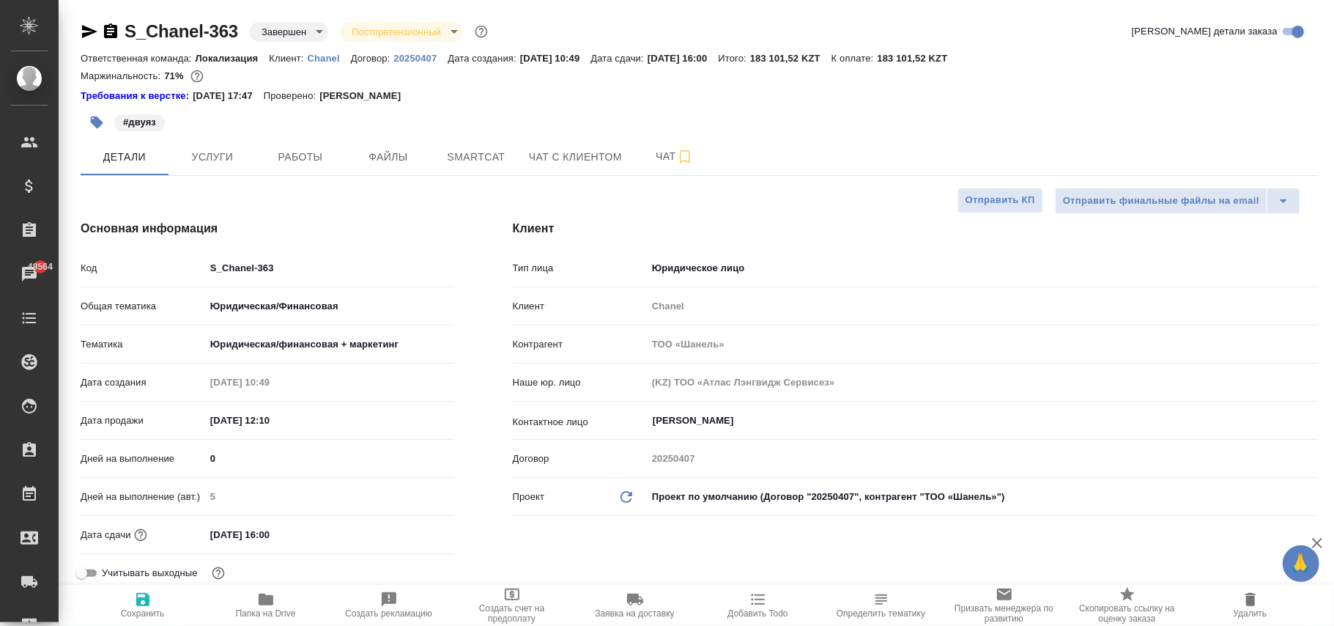
click at [795, 495] on body "🙏 .cls-1 fill:#fff; AWATERA Фокина Наталья n.fokina Клиенты Спецификации Заказы…" at bounding box center [667, 313] width 1334 height 626
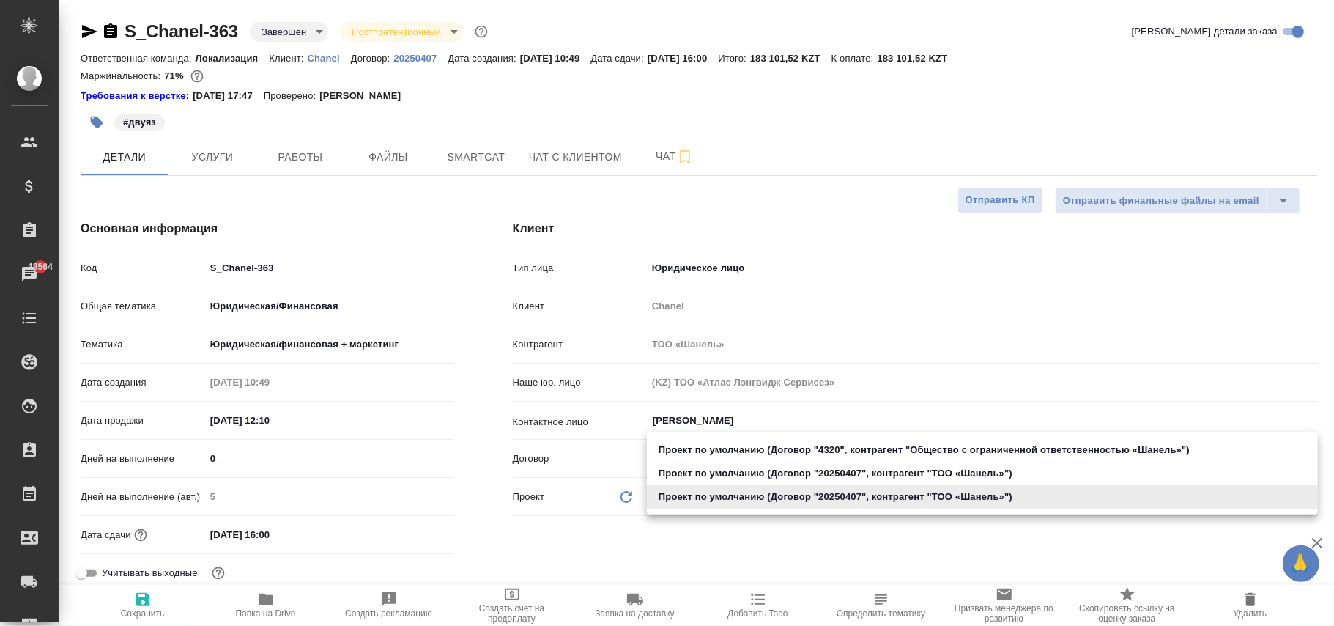
type textarea "x"
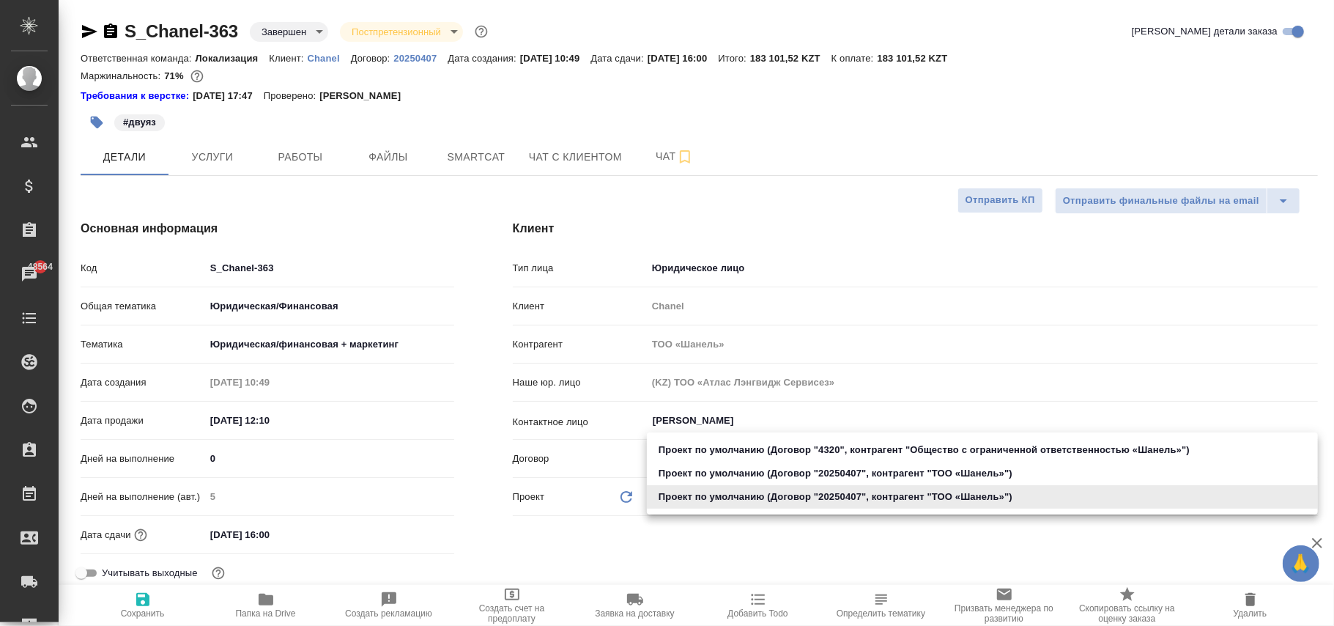
type textarea "x"
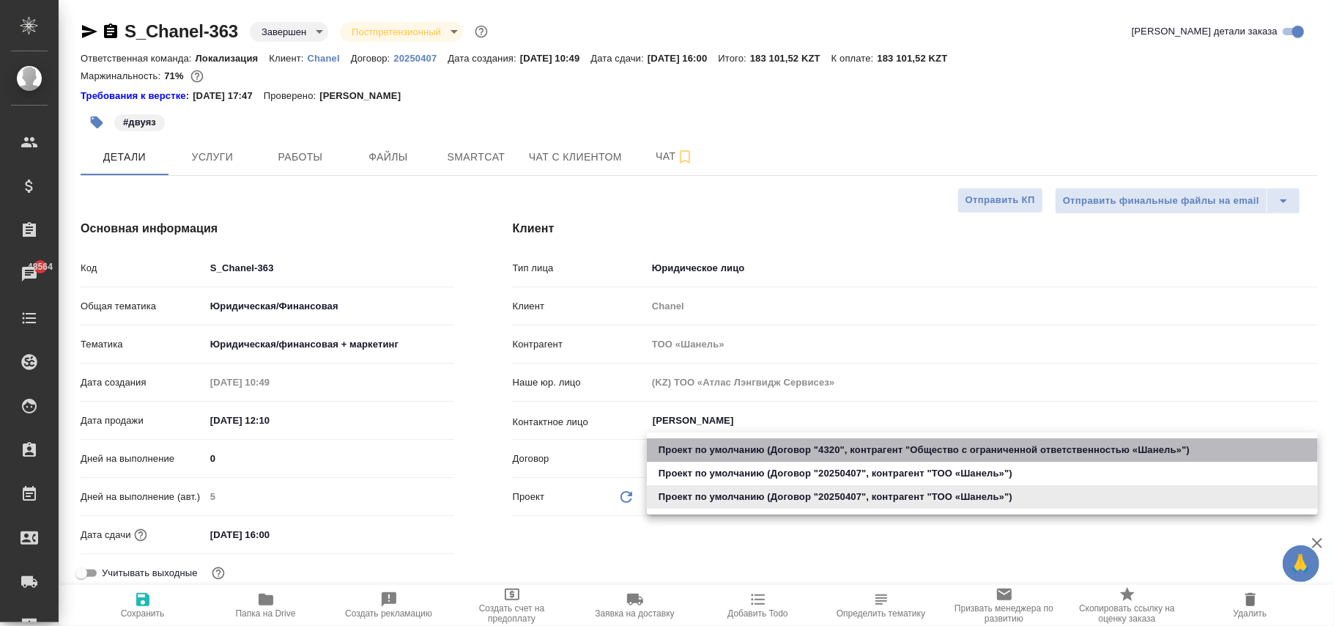
click at [930, 449] on li "Проект по умолчанию (Договор "4320", контрагент "Общество с ограниченной ответс…" at bounding box center [982, 449] width 671 height 23
type input "5ea880b94da68f08e40004b0"
type textarea "x"
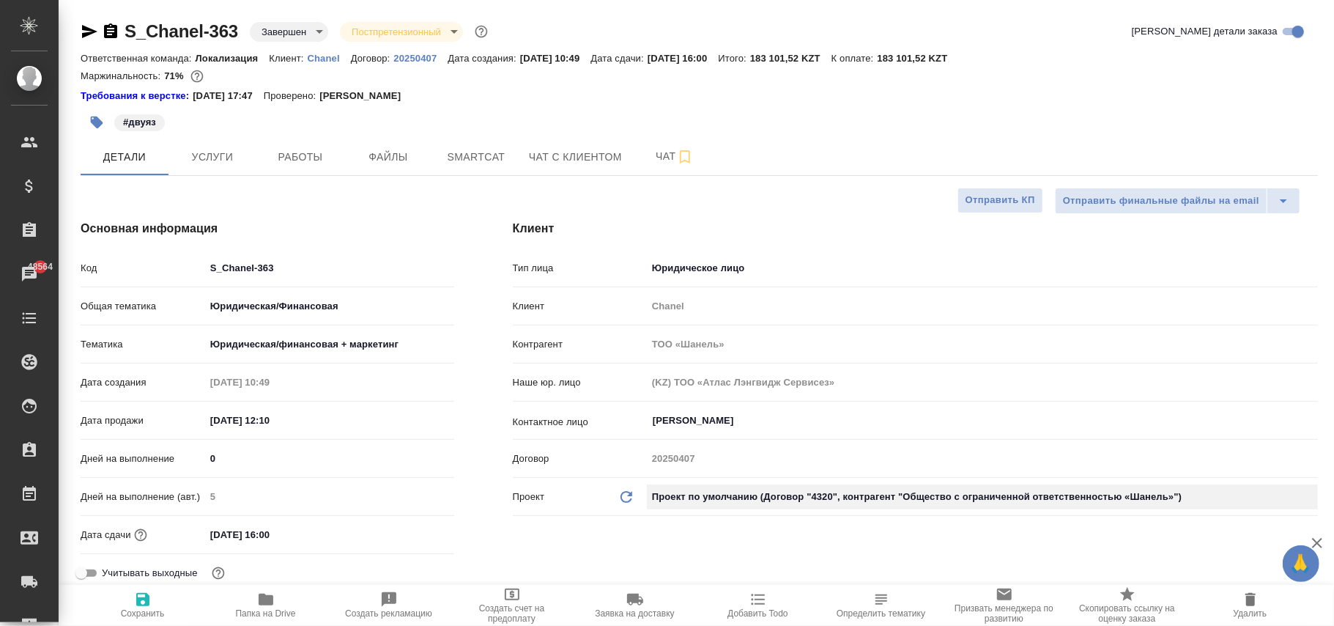
type input "Общество с ограниченной ответственностью «Шанель»"
type input "(OTP) Общество с ограниченной ответственностью «Вектор Развития»"
type input "4320"
type textarea "x"
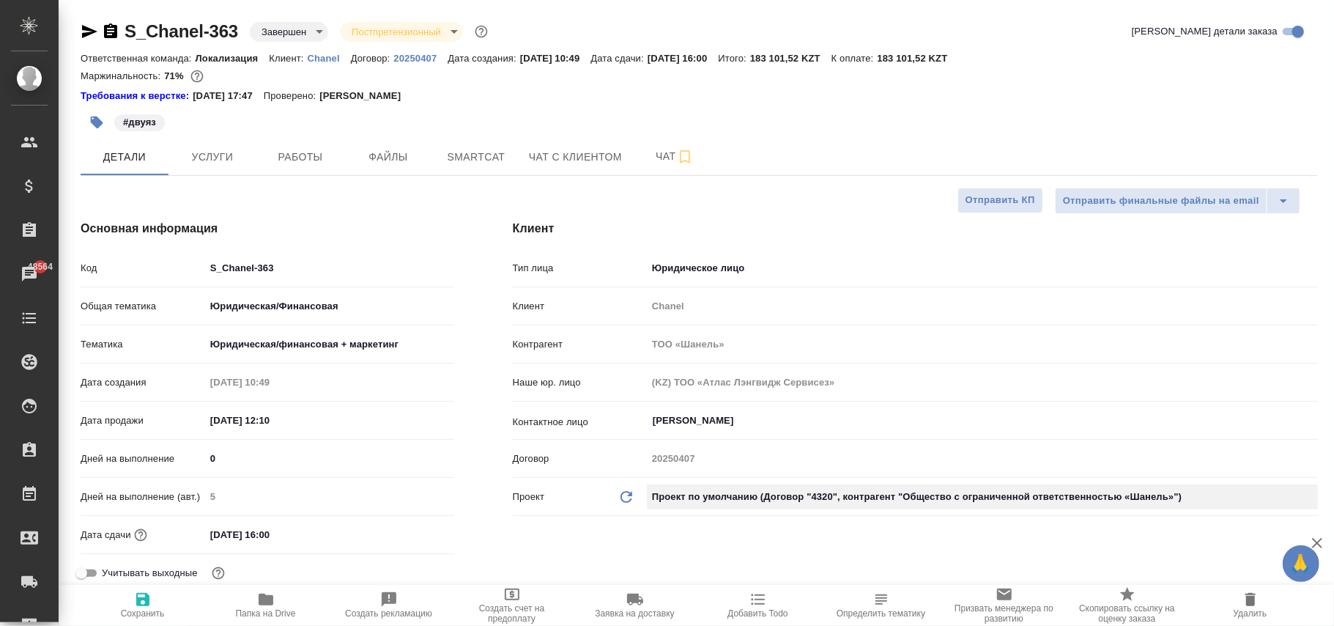
type textarea "x"
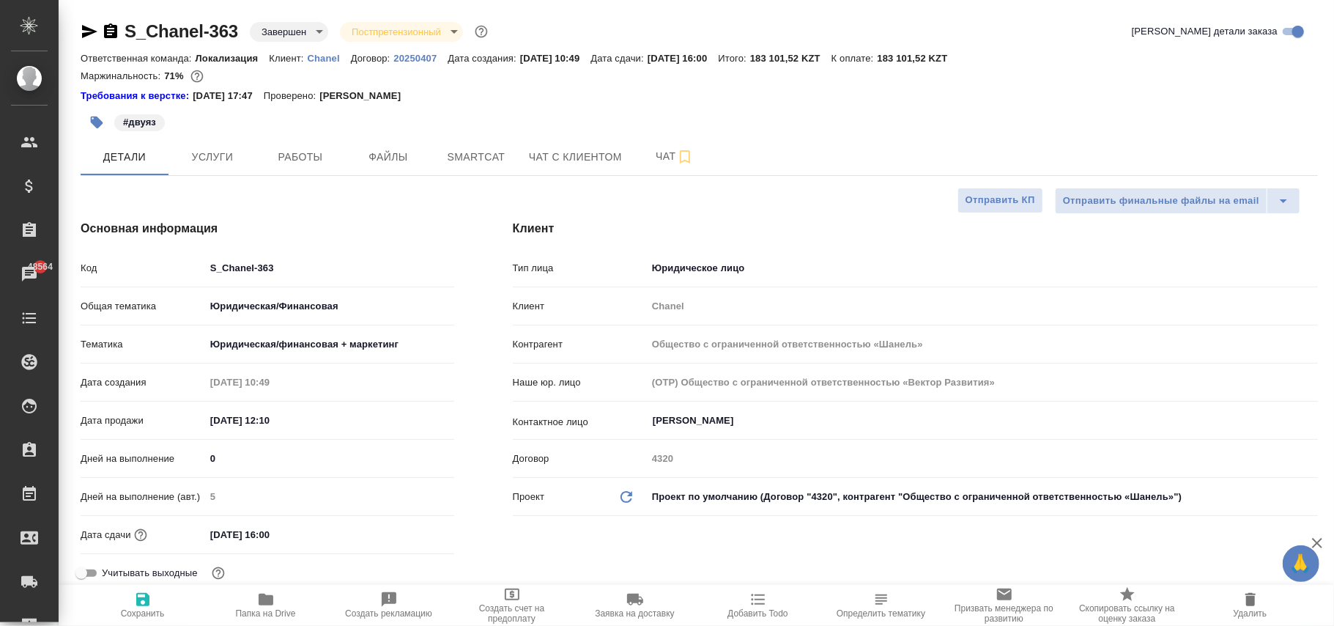
click at [620, 499] on icon "Обновить данные" at bounding box center [627, 497] width 18 height 18
type textarea "x"
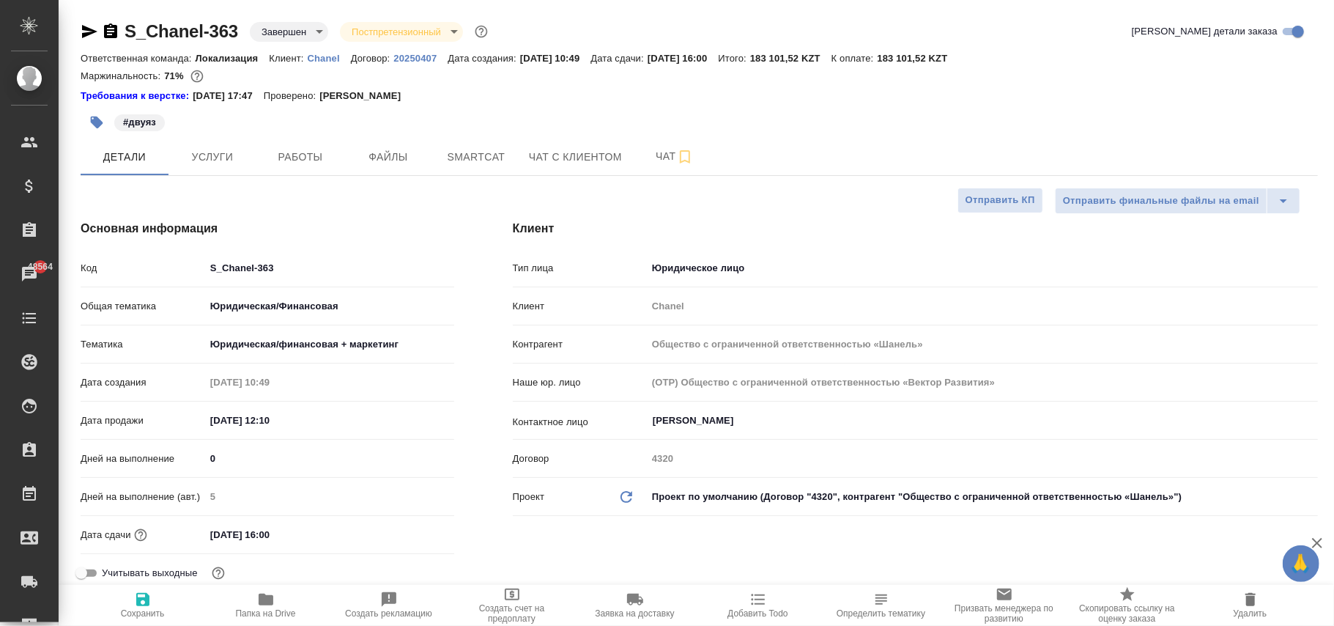
type textarea "x"
click at [138, 602] on icon "button" at bounding box center [142, 599] width 13 height 13
type textarea "x"
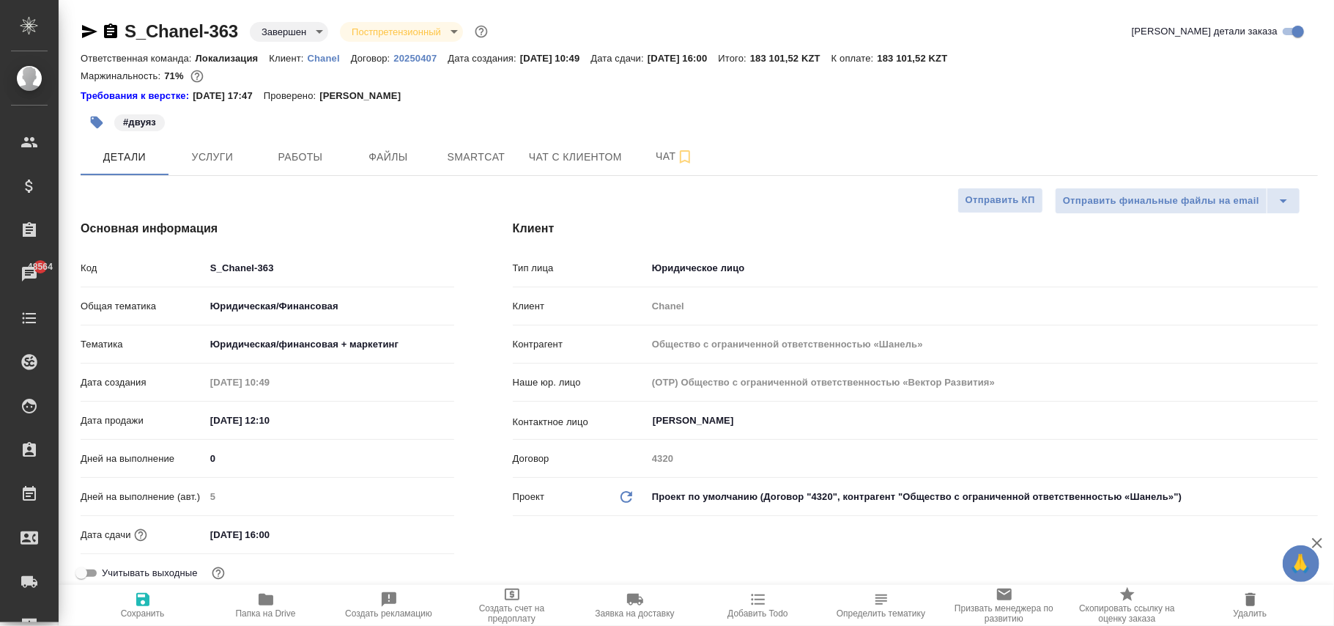
type textarea "x"
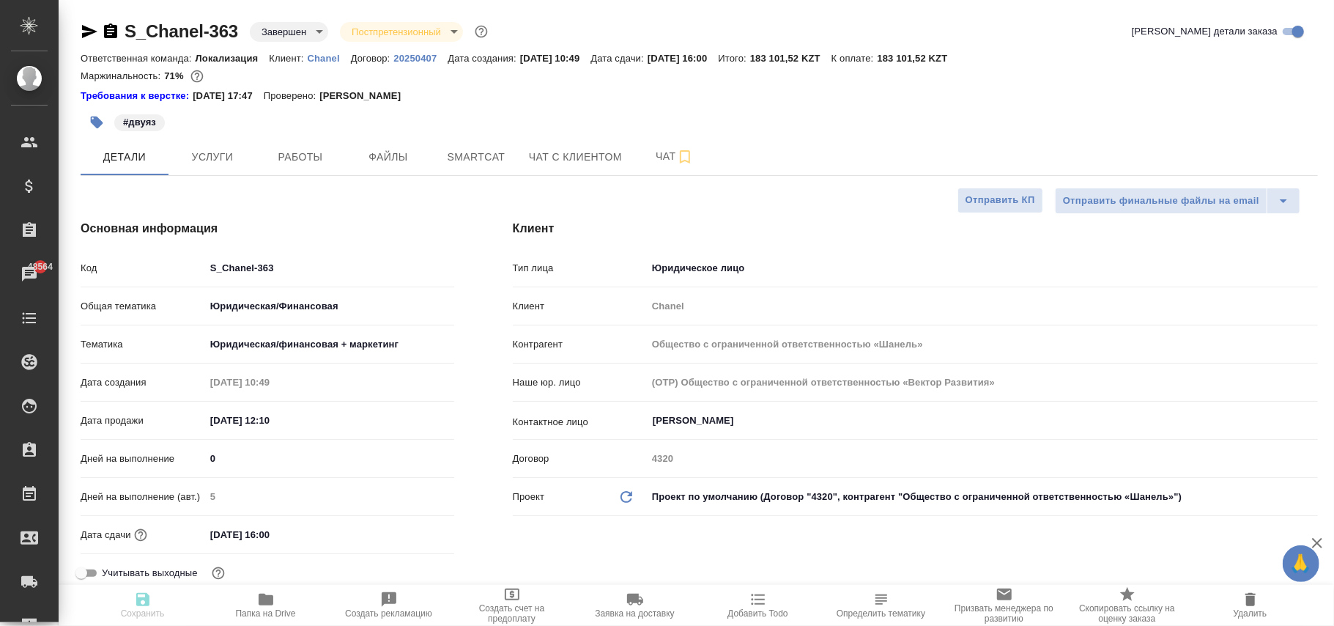
type textarea "x"
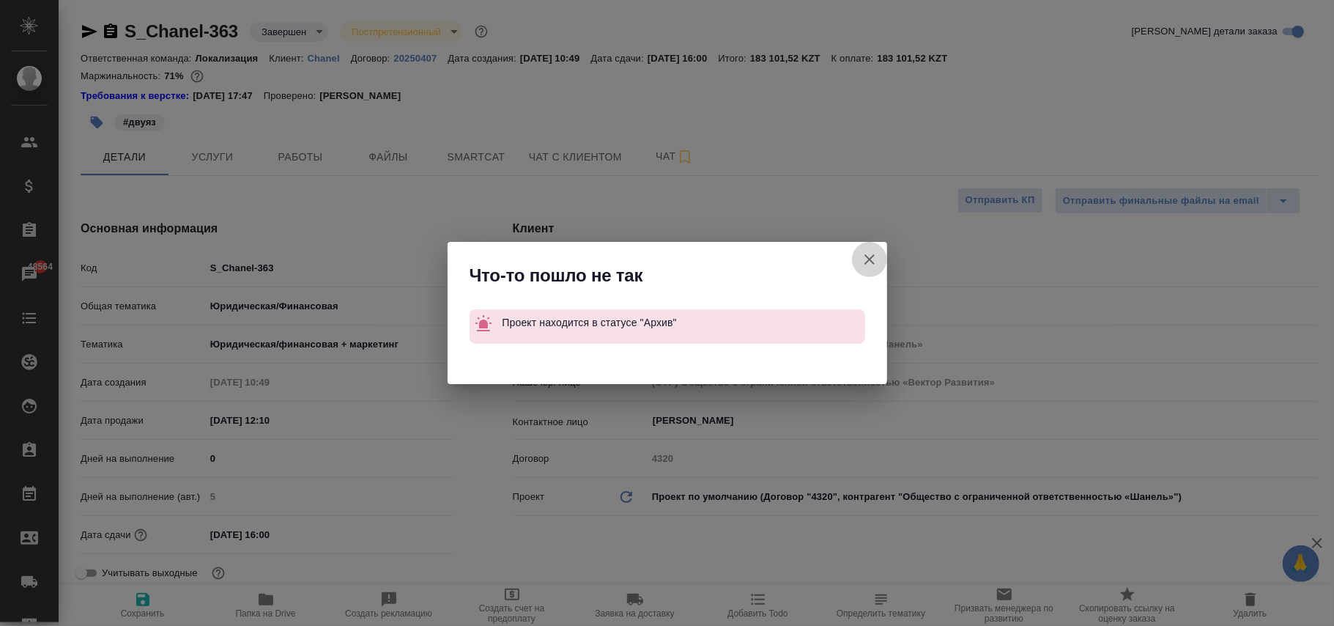
click at [873, 262] on icon "button" at bounding box center [870, 259] width 10 height 10
type textarea "x"
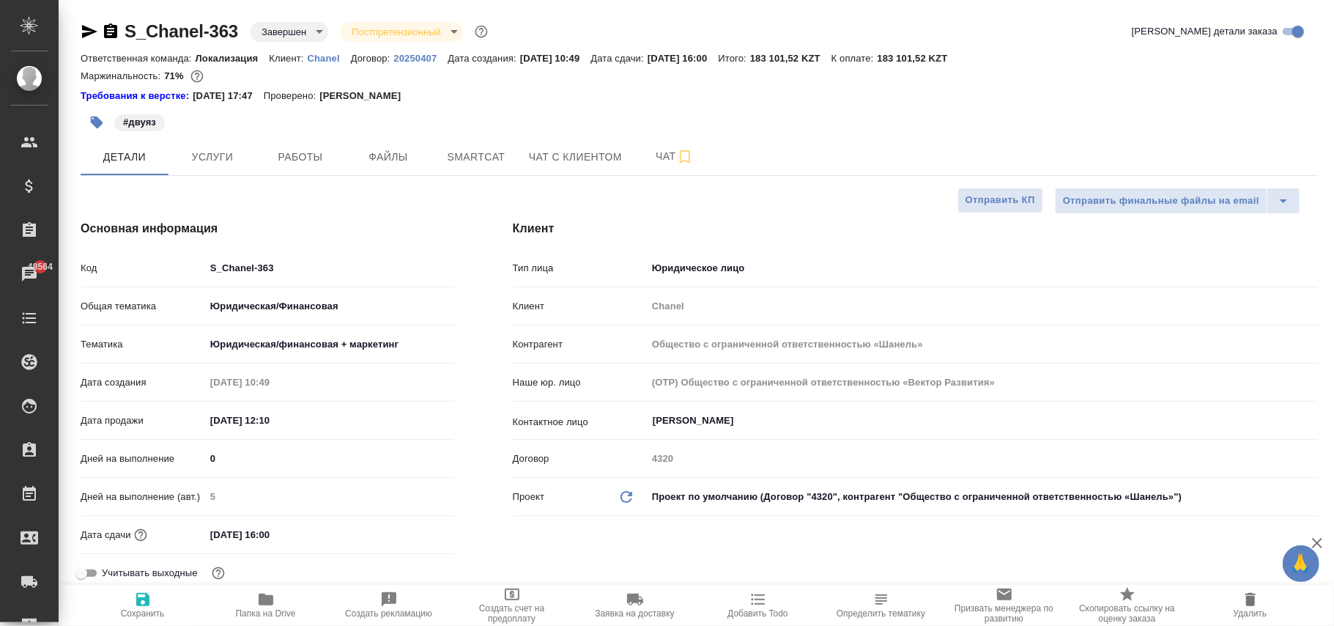
click at [414, 59] on p "20250407" at bounding box center [420, 58] width 54 height 11
type textarea "x"
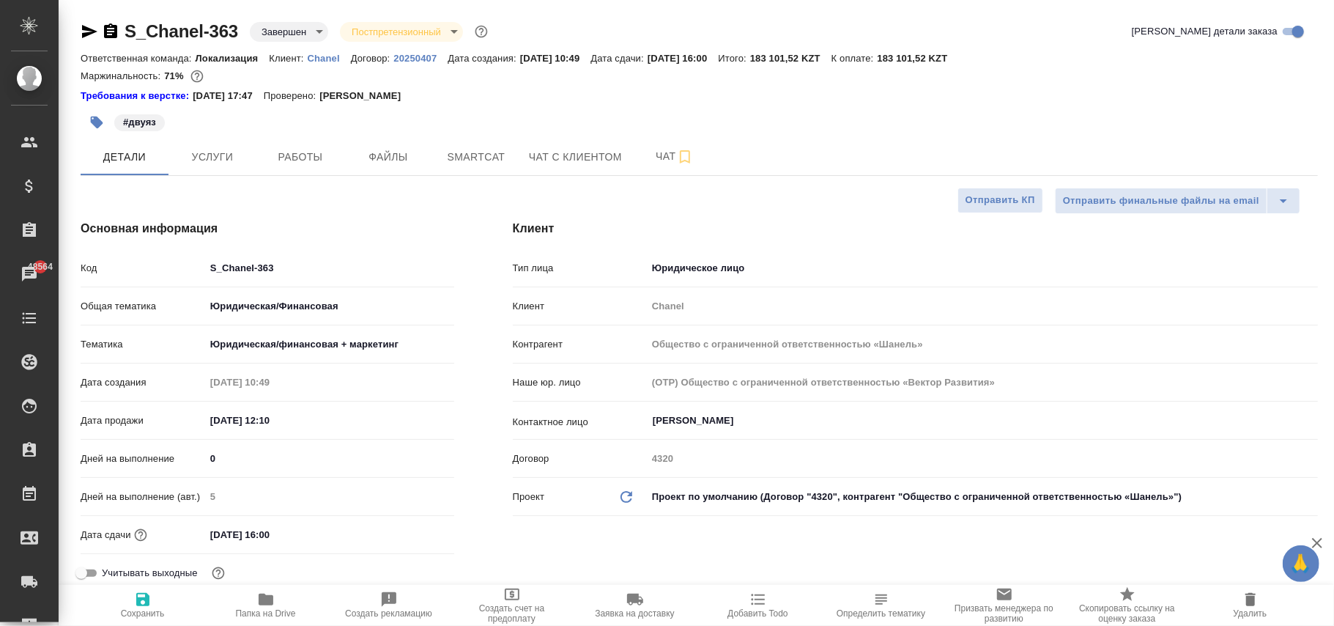
type textarea "x"
click at [628, 494] on icon "Обновить данные" at bounding box center [627, 497] width 18 height 18
type textarea "x"
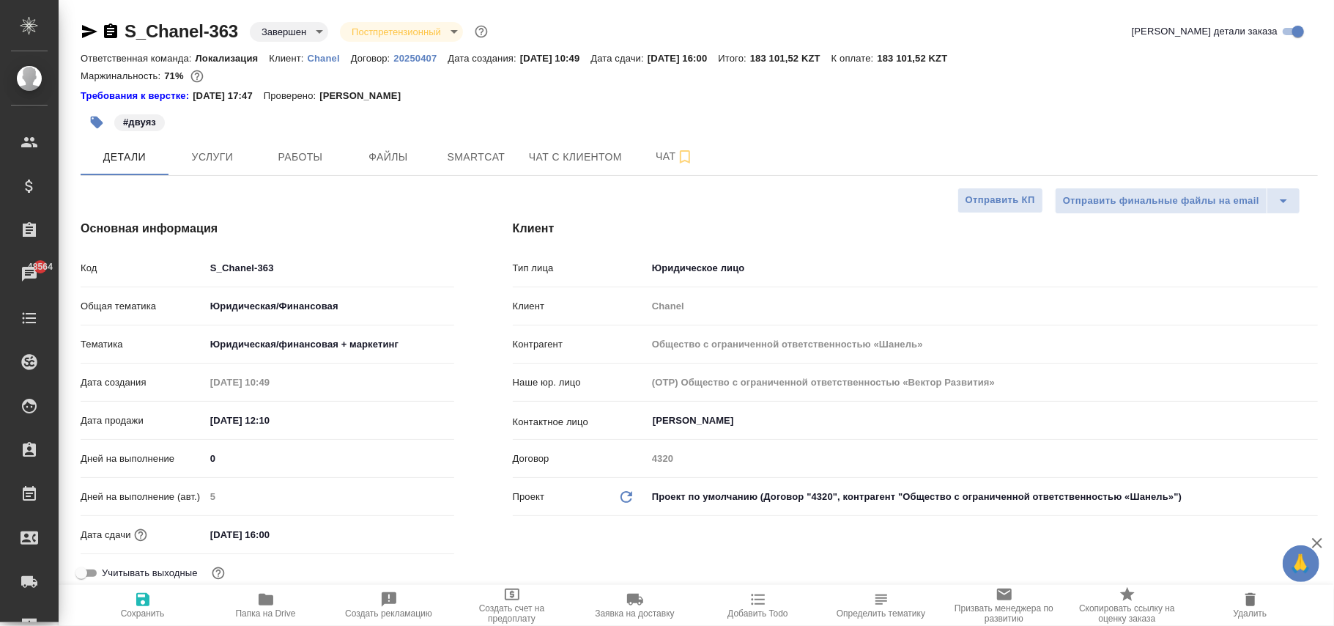
type textarea "x"
click at [628, 494] on icon "Обновить данные" at bounding box center [627, 497] width 18 height 18
type textarea "x"
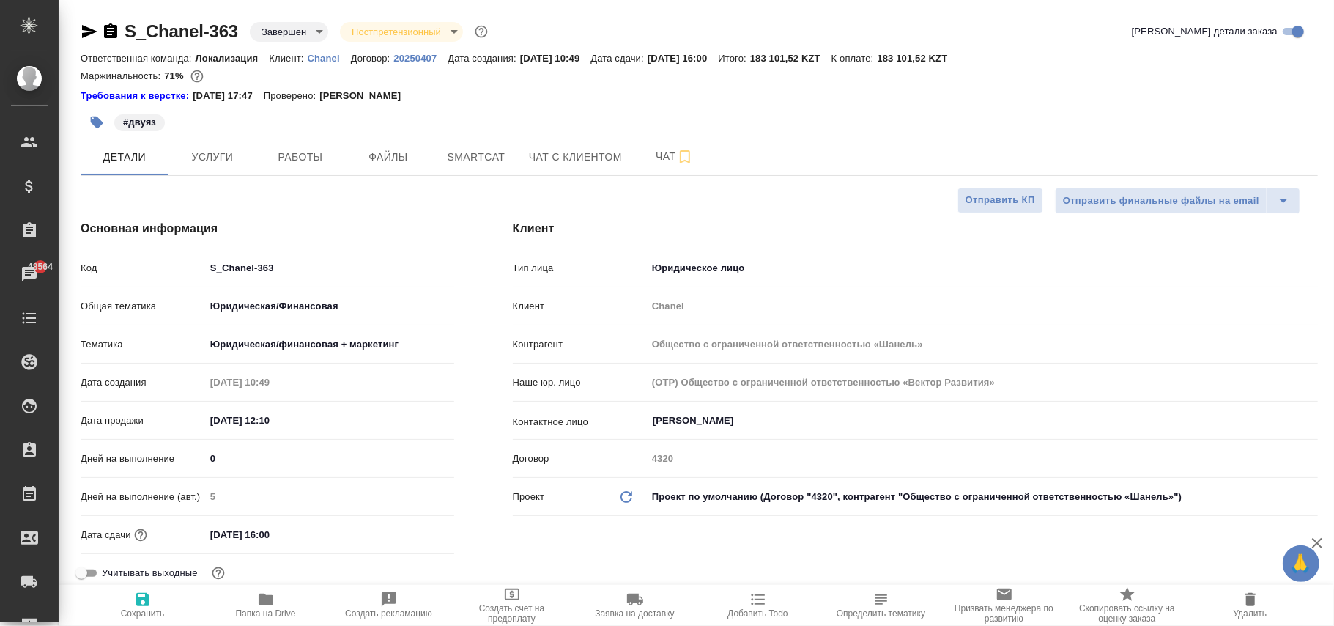
type textarea "x"
click at [139, 604] on icon "button" at bounding box center [142, 599] width 13 height 13
type textarea "x"
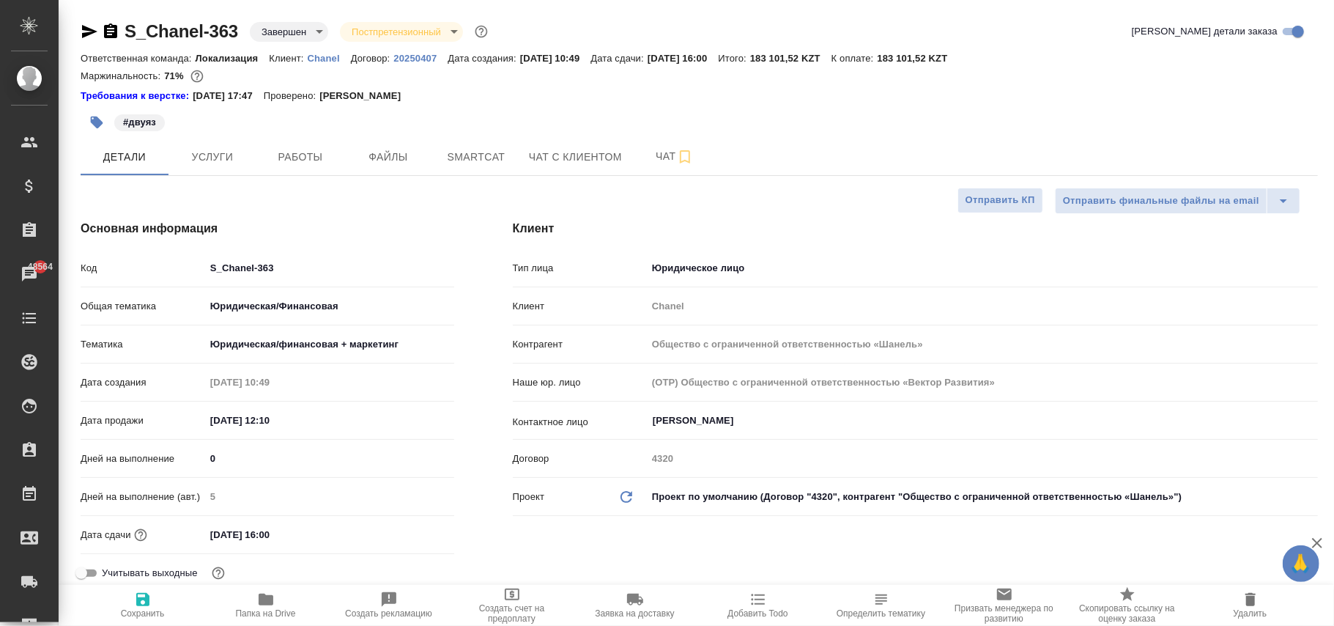
type textarea "x"
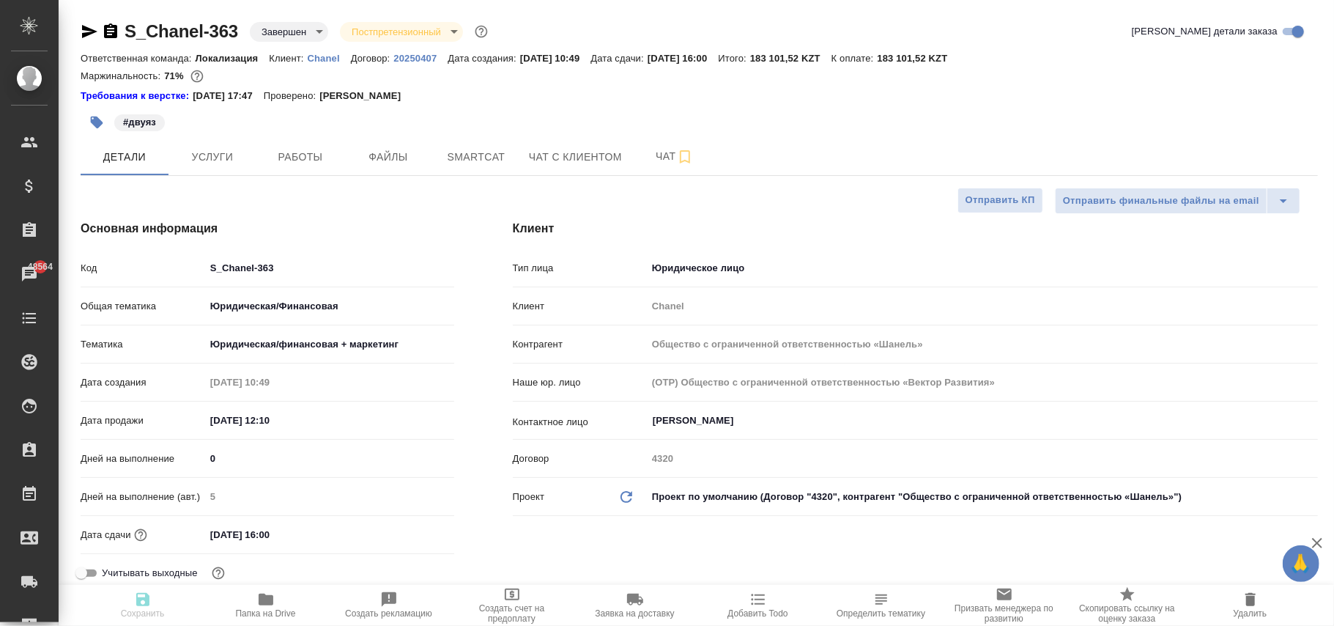
type textarea "x"
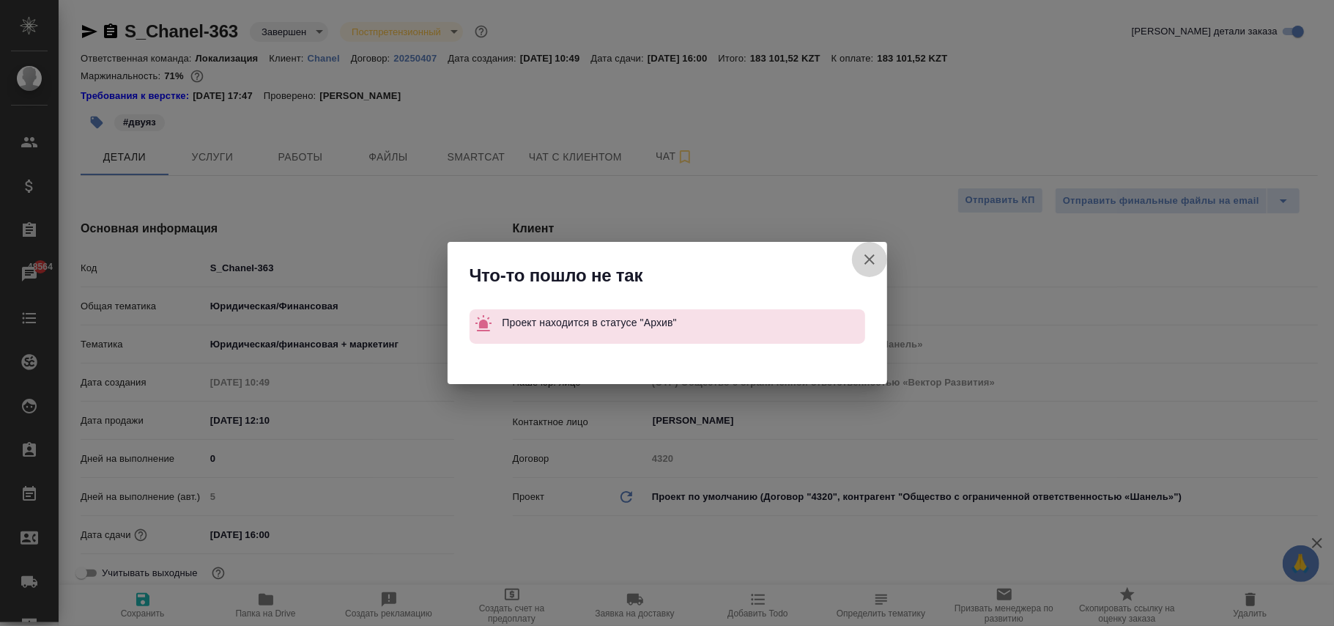
click at [870, 258] on icon "button" at bounding box center [870, 259] width 10 height 10
type textarea "x"
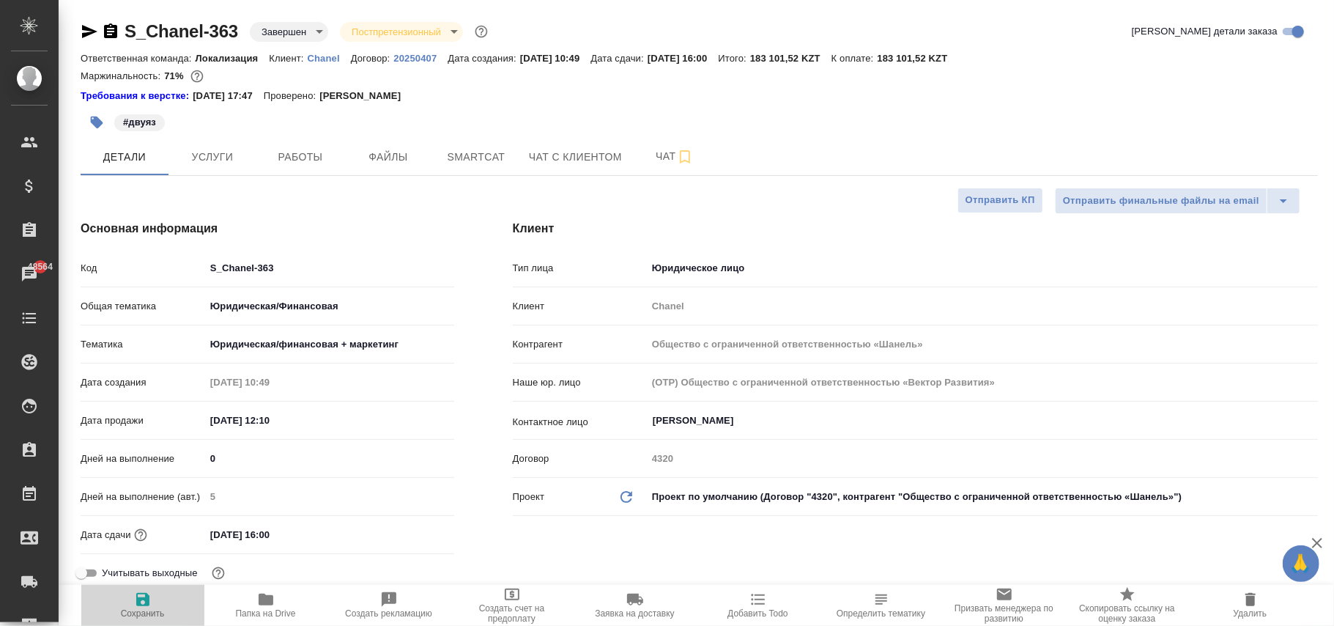
click at [138, 613] on span "Сохранить" at bounding box center [143, 613] width 44 height 10
type textarea "x"
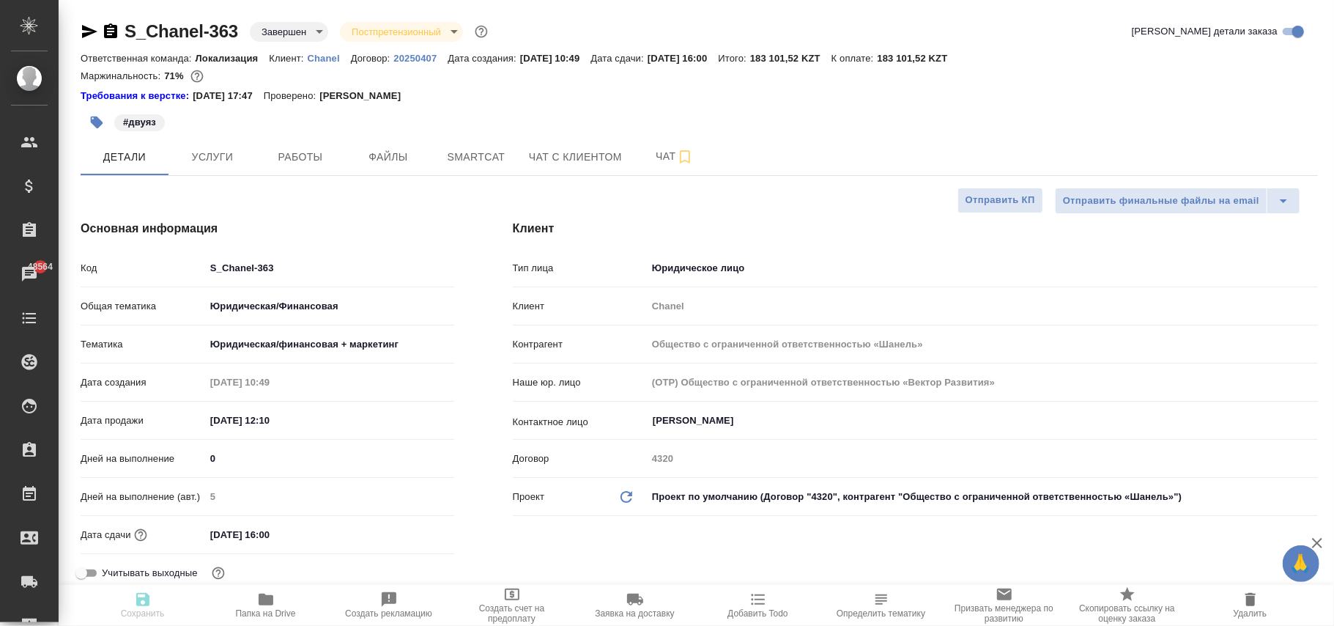
type textarea "x"
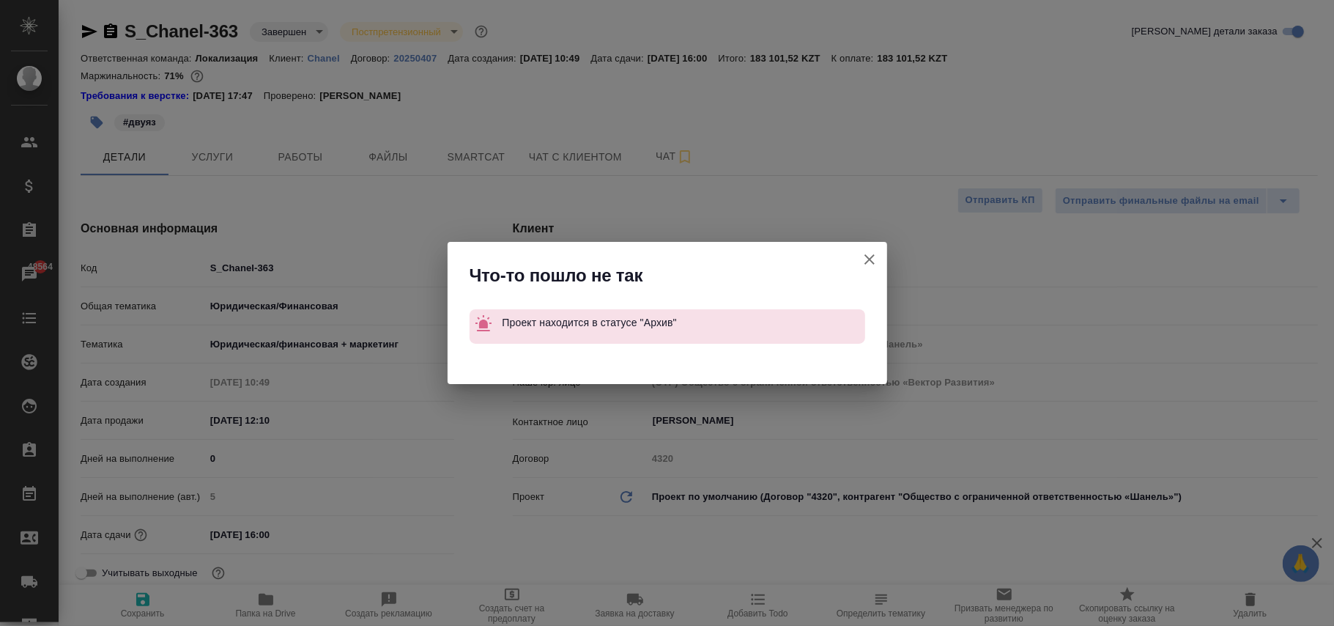
click at [876, 255] on icon "button" at bounding box center [870, 260] width 18 height 18
type textarea "x"
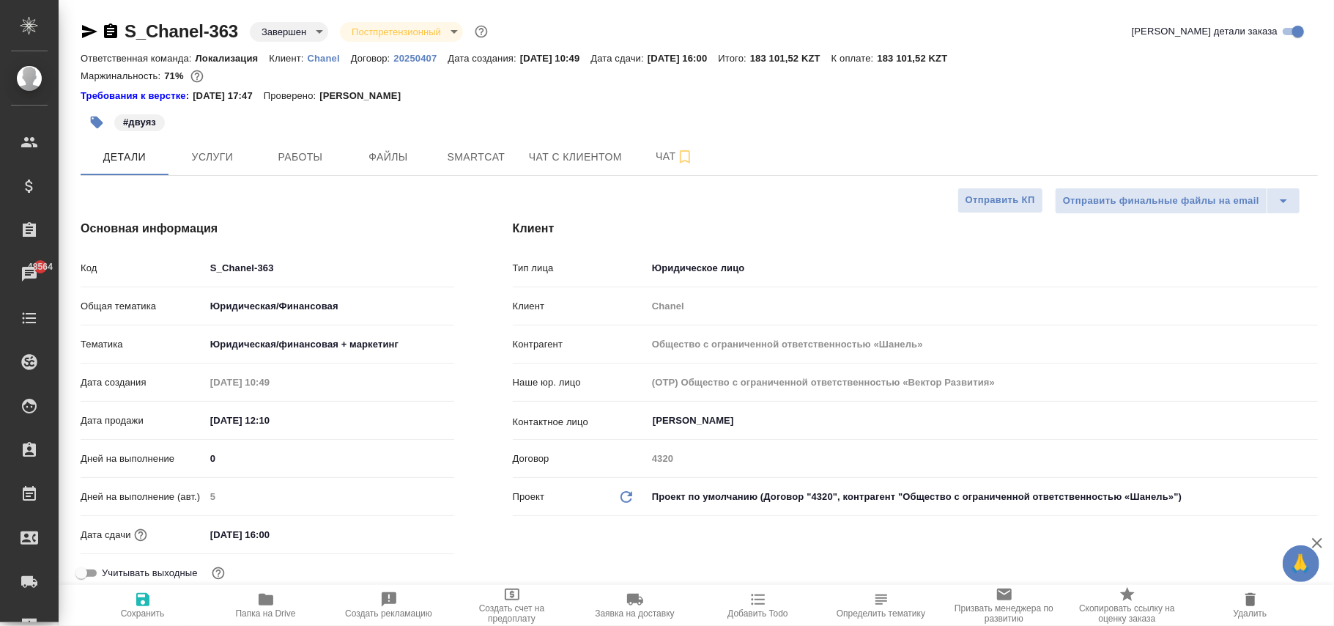
click at [338, 51] on link "Chanel" at bounding box center [329, 57] width 43 height 12
type textarea "x"
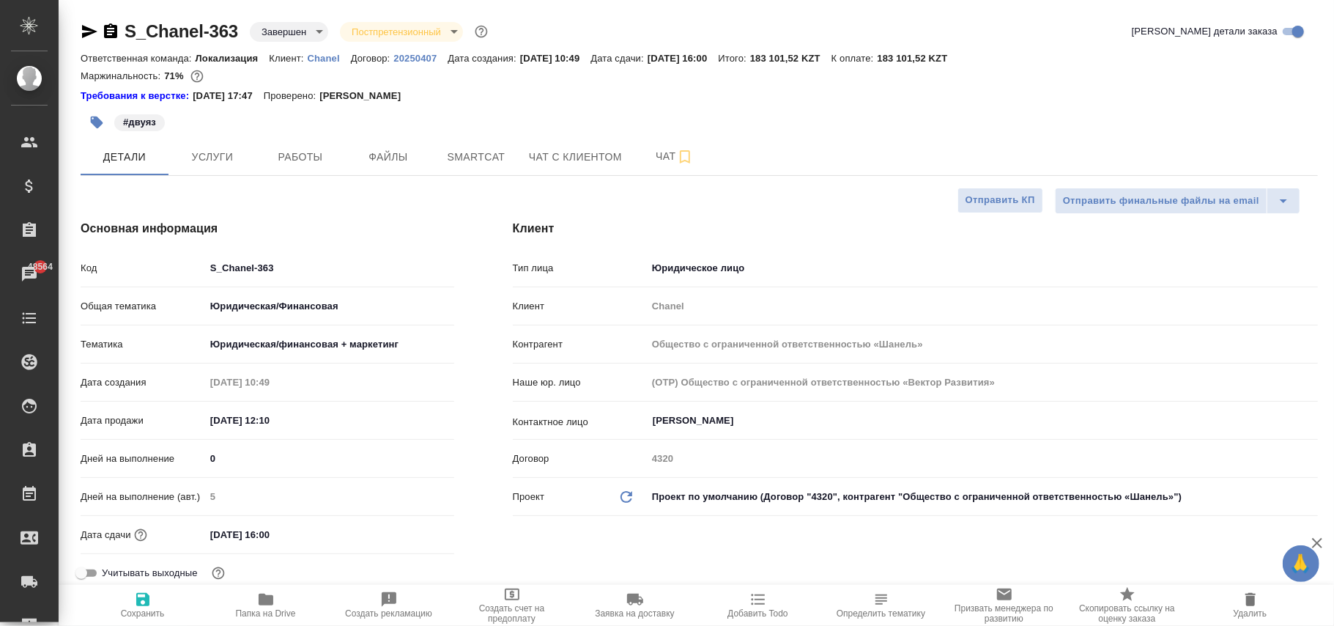
type textarea "x"
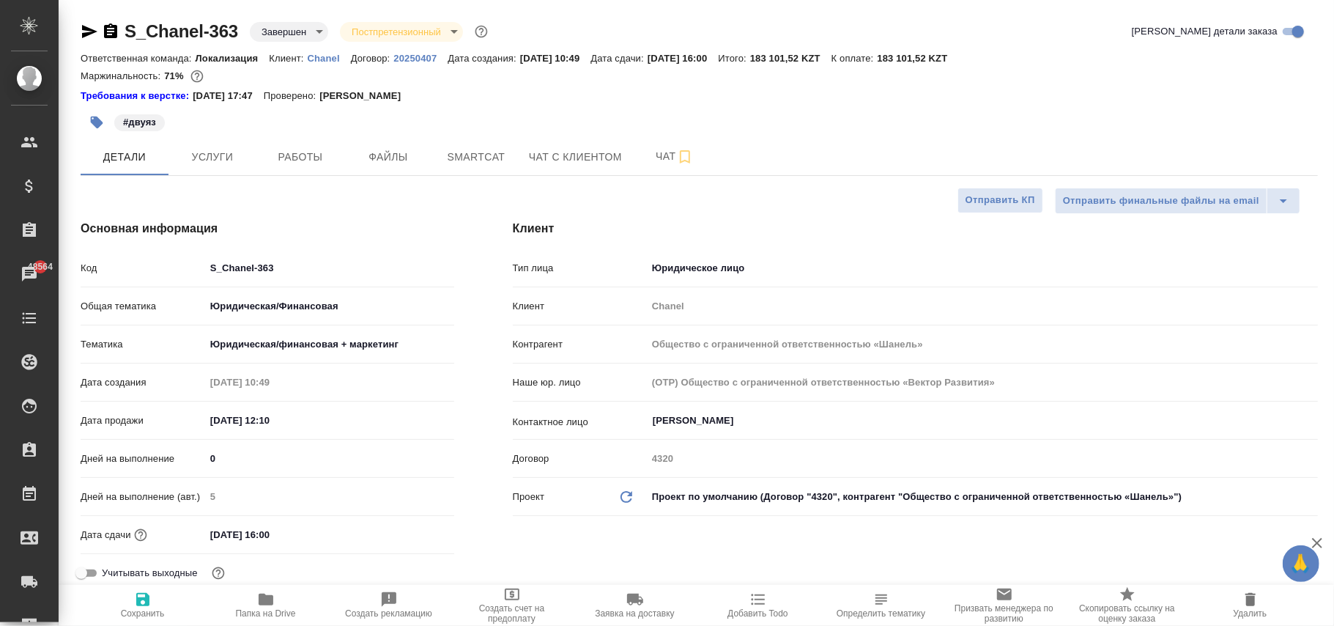
type textarea "x"
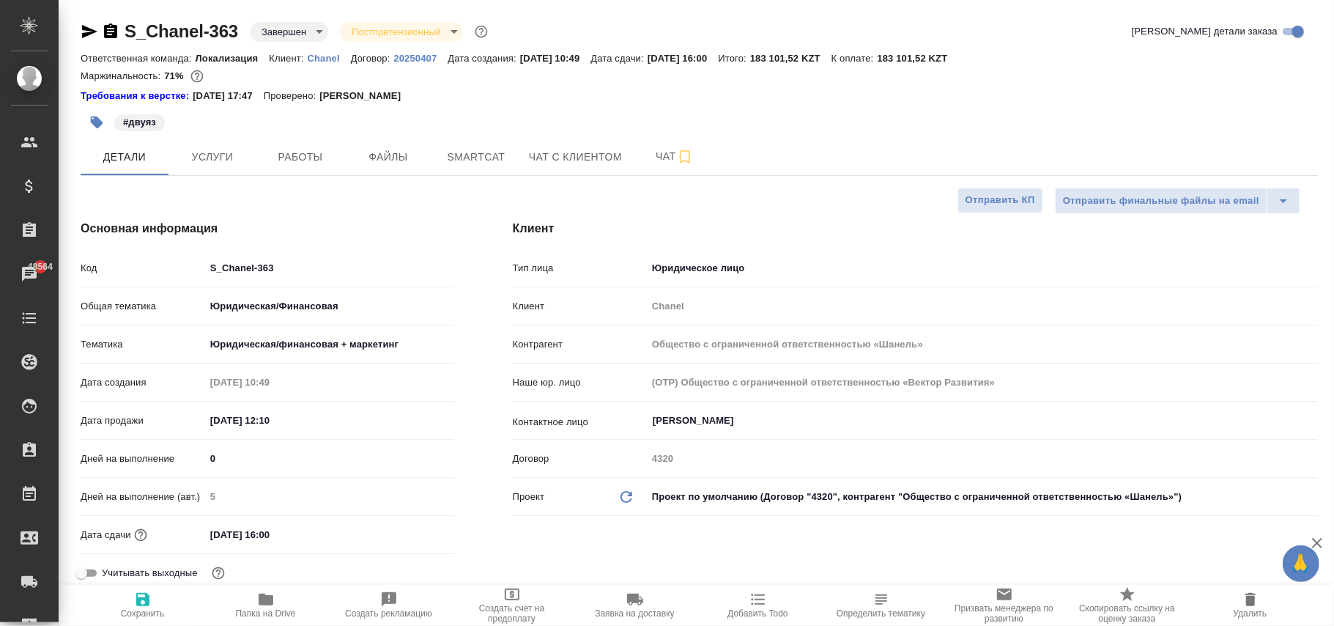
type textarea "x"
click at [627, 495] on icon "Обновить данные" at bounding box center [627, 497] width 18 height 18
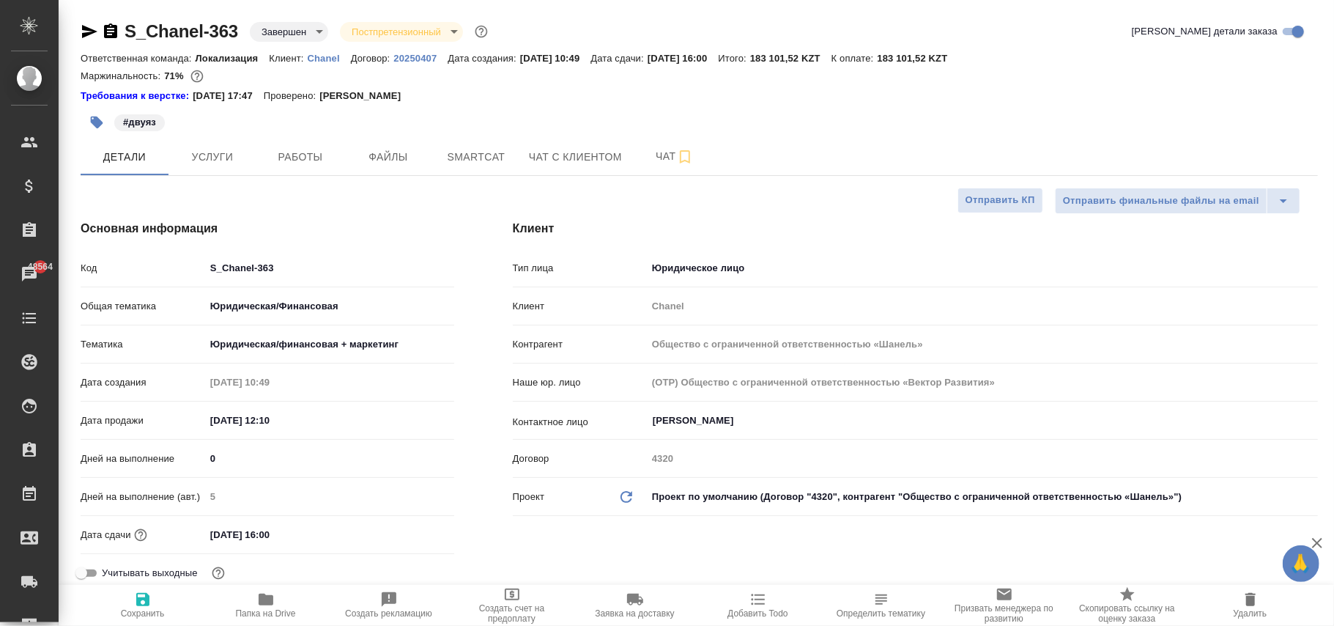
type textarea "x"
click at [627, 495] on icon "Обновить данные" at bounding box center [627, 497] width 18 height 18
type textarea "x"
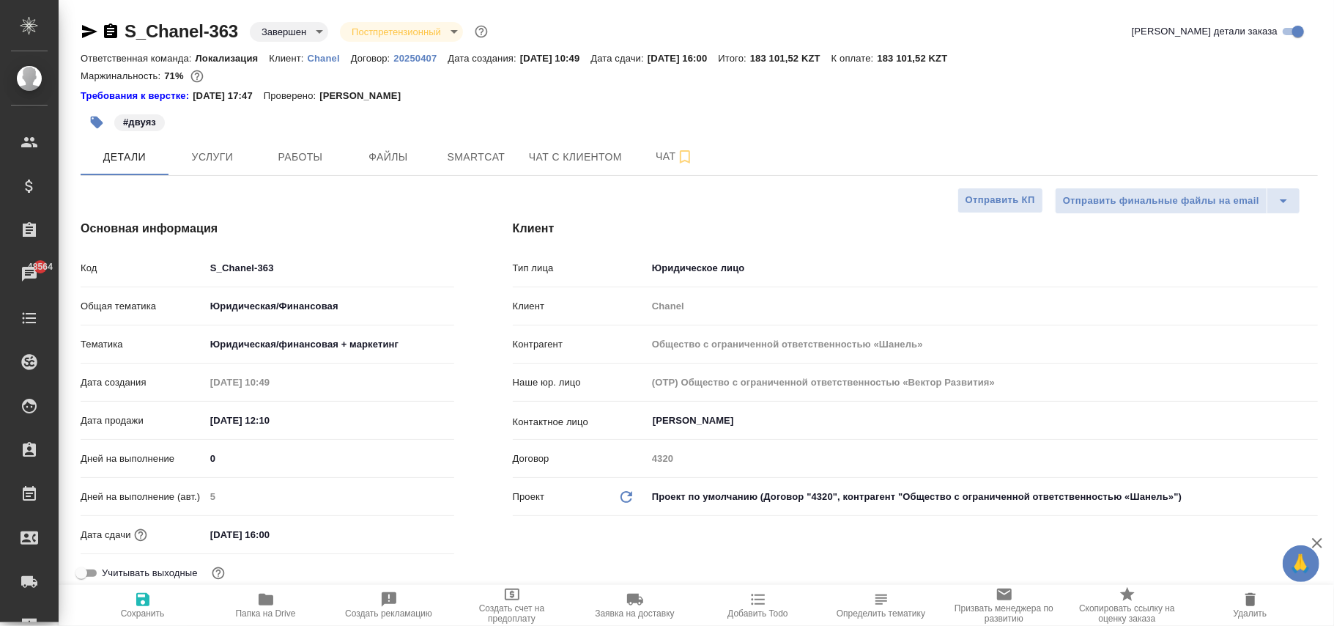
type textarea "x"
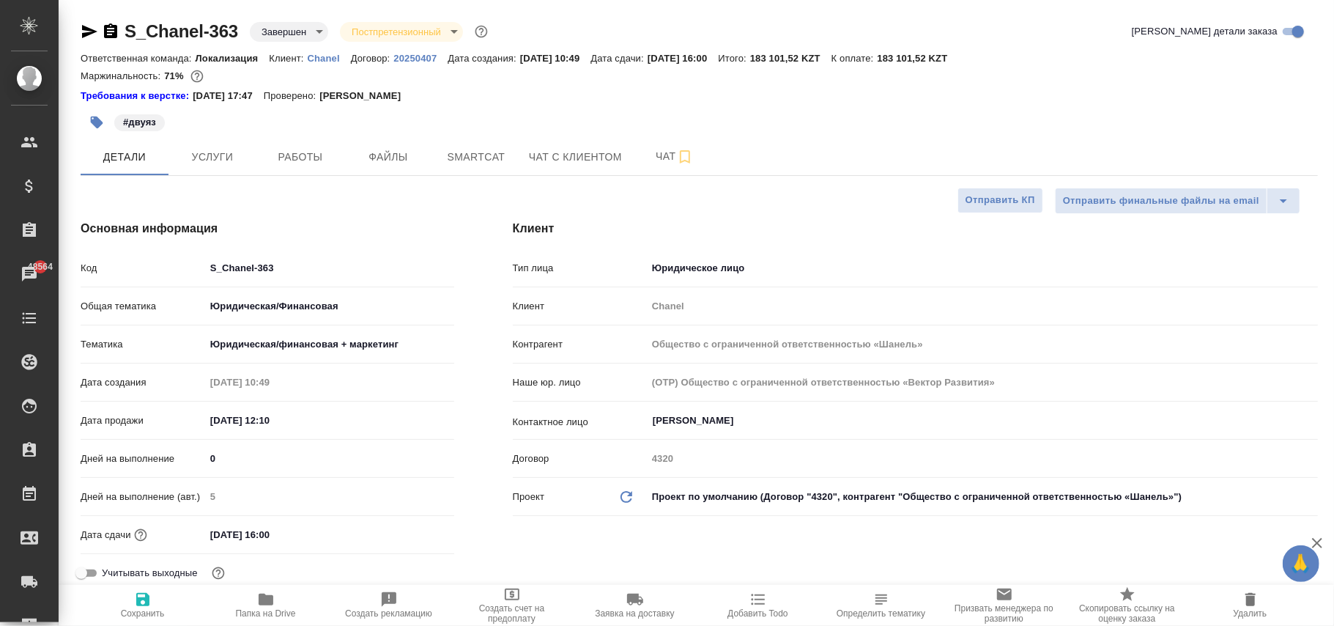
click at [144, 601] on icon "button" at bounding box center [142, 599] width 13 height 13
type textarea "x"
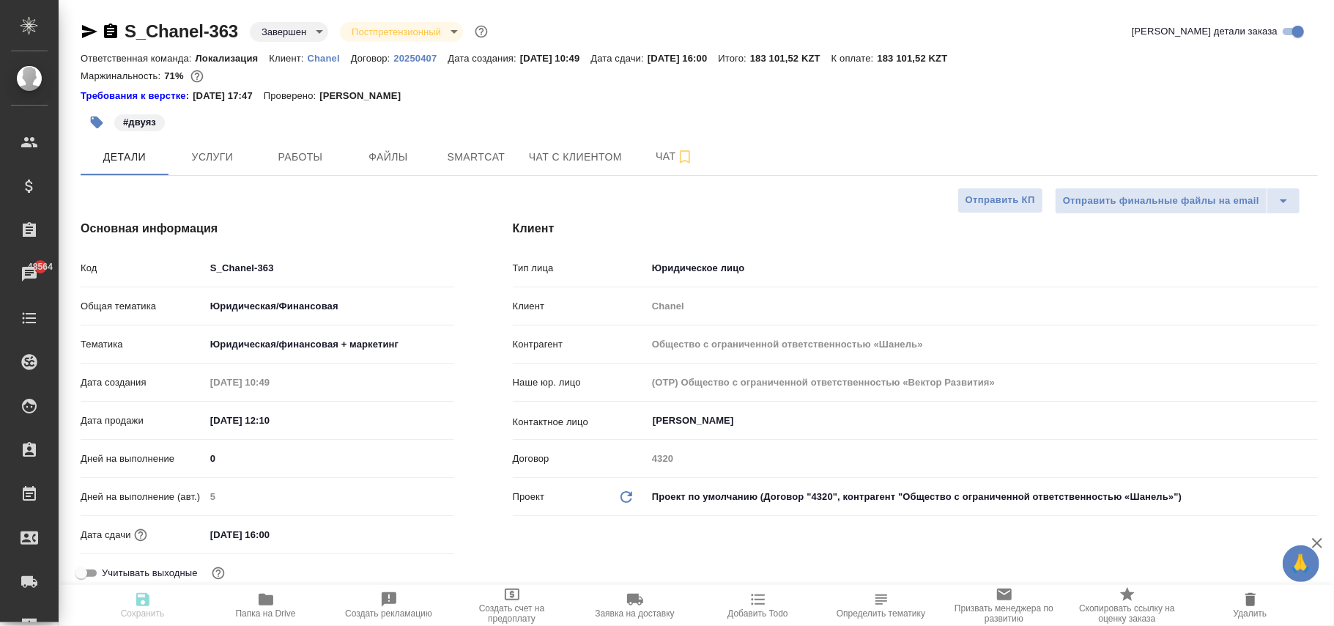
type textarea "x"
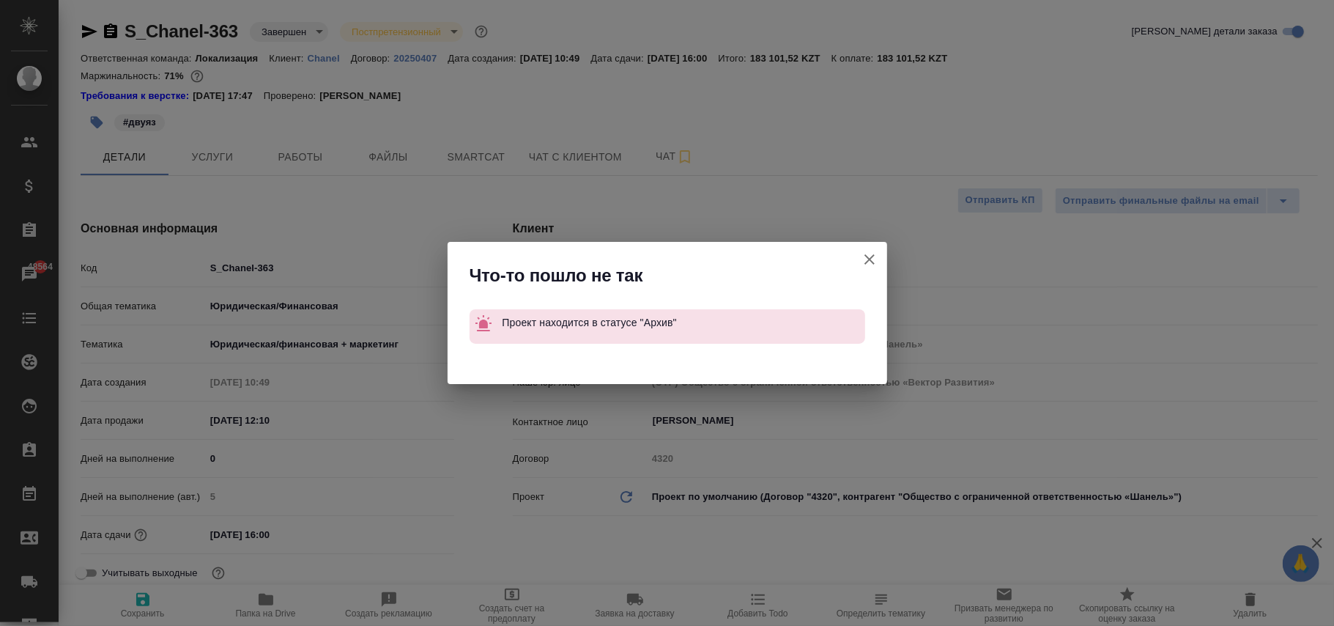
click at [868, 262] on icon "button" at bounding box center [870, 260] width 18 height 18
type textarea "x"
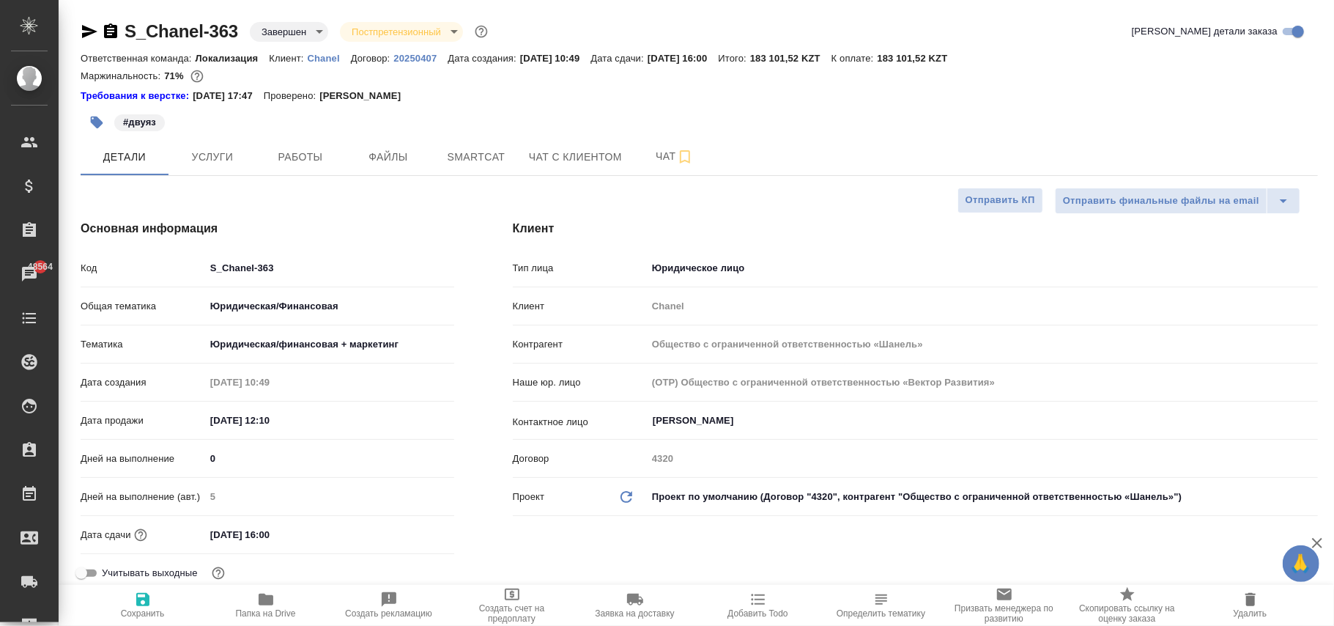
type textarea "x"
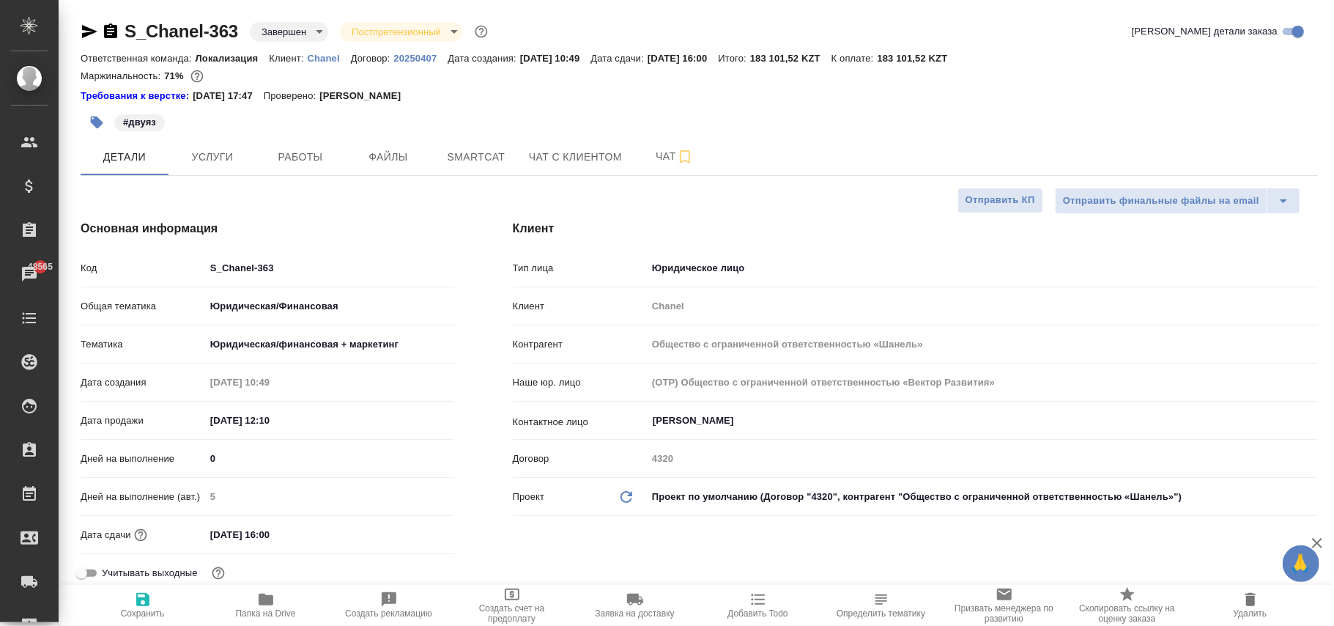
type textarea "x"
click at [695, 497] on body "🙏 .cls-1 fill:#fff; AWATERA Фокина Наталья n.fokina Клиенты Спецификации Заказы…" at bounding box center [667, 313] width 1334 height 626
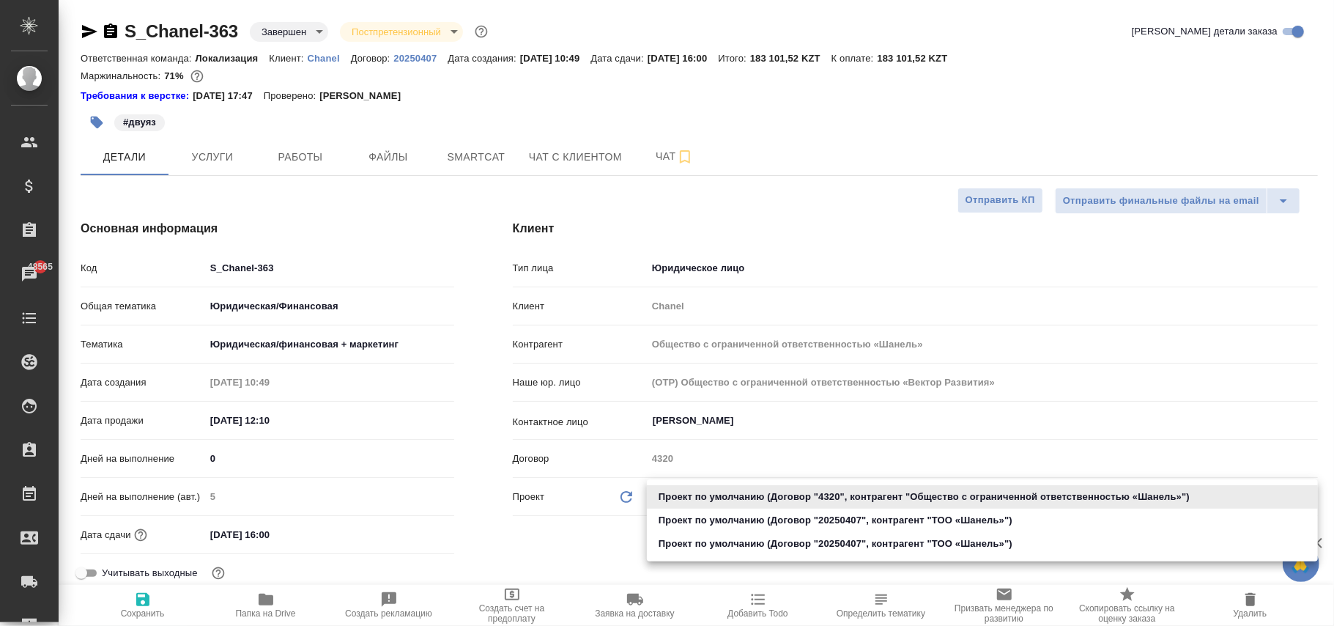
click at [689, 502] on li "Проект по умолчанию (Договор "4320", контрагент "Общество с ограниченной ответс…" at bounding box center [982, 496] width 671 height 23
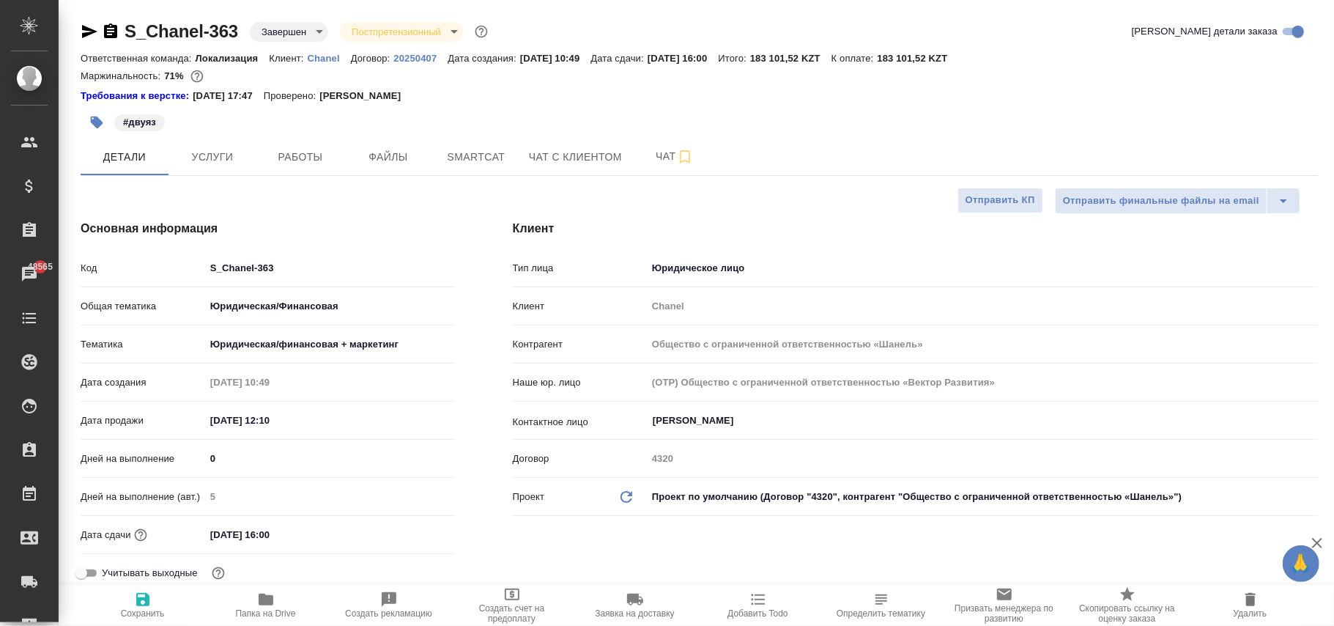
click at [628, 497] on icon "Обновить данные" at bounding box center [627, 497] width 18 height 18
type textarea "x"
click at [628, 497] on icon "Обновить данные" at bounding box center [627, 497] width 18 height 18
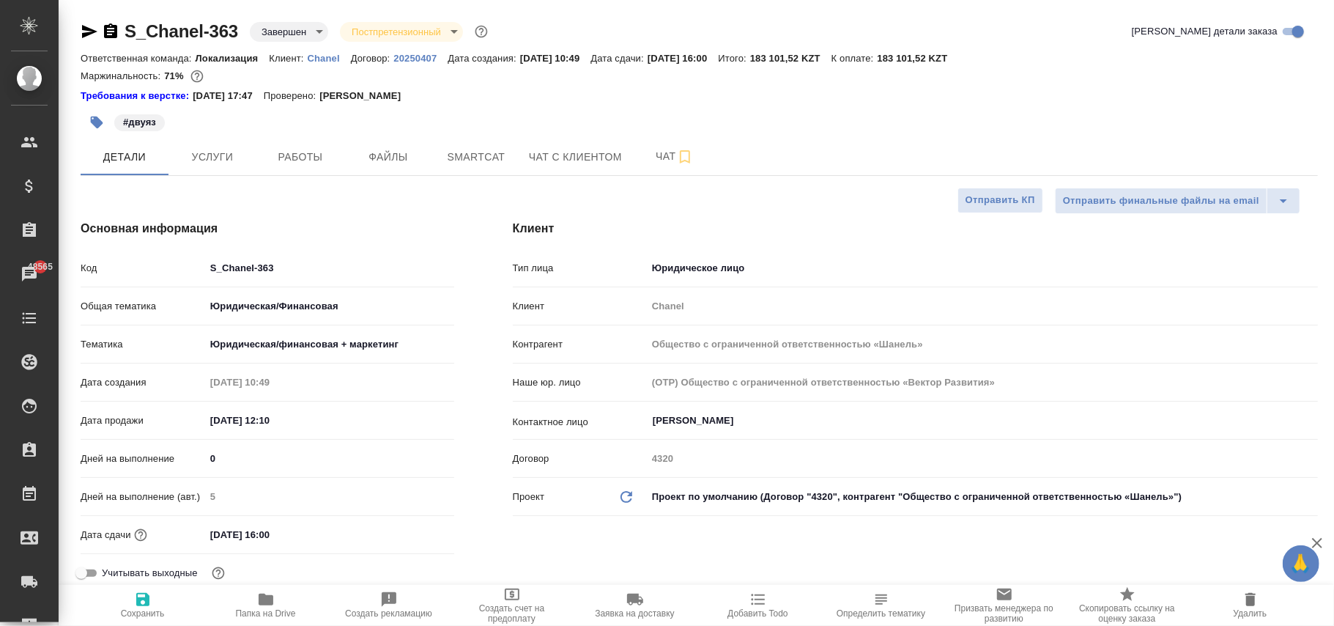
type textarea "x"
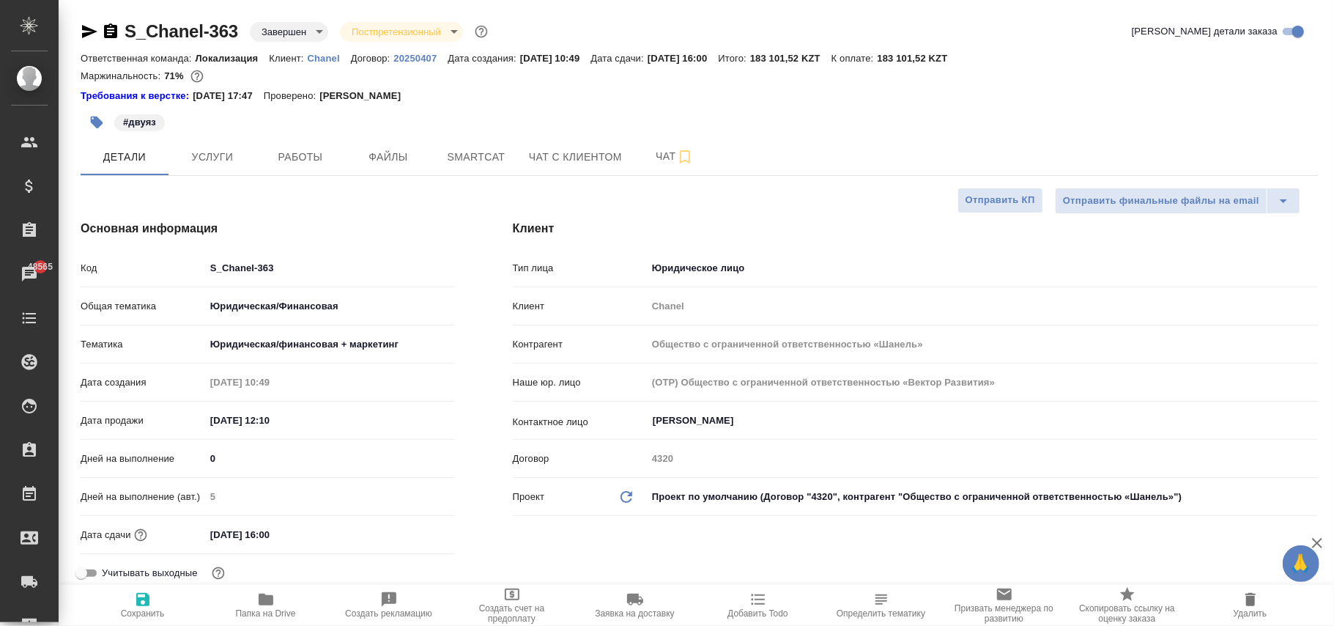
type textarea "x"
click at [152, 605] on span "Сохранить" at bounding box center [143, 605] width 106 height 28
type textarea "x"
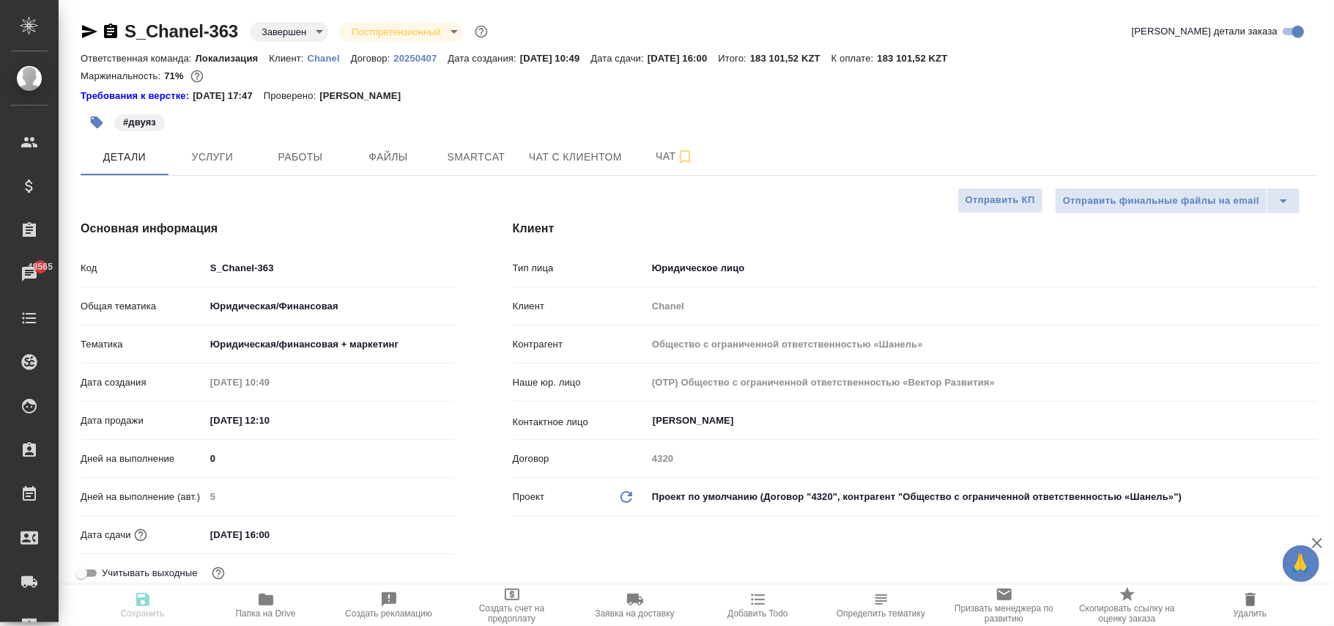
type textarea "x"
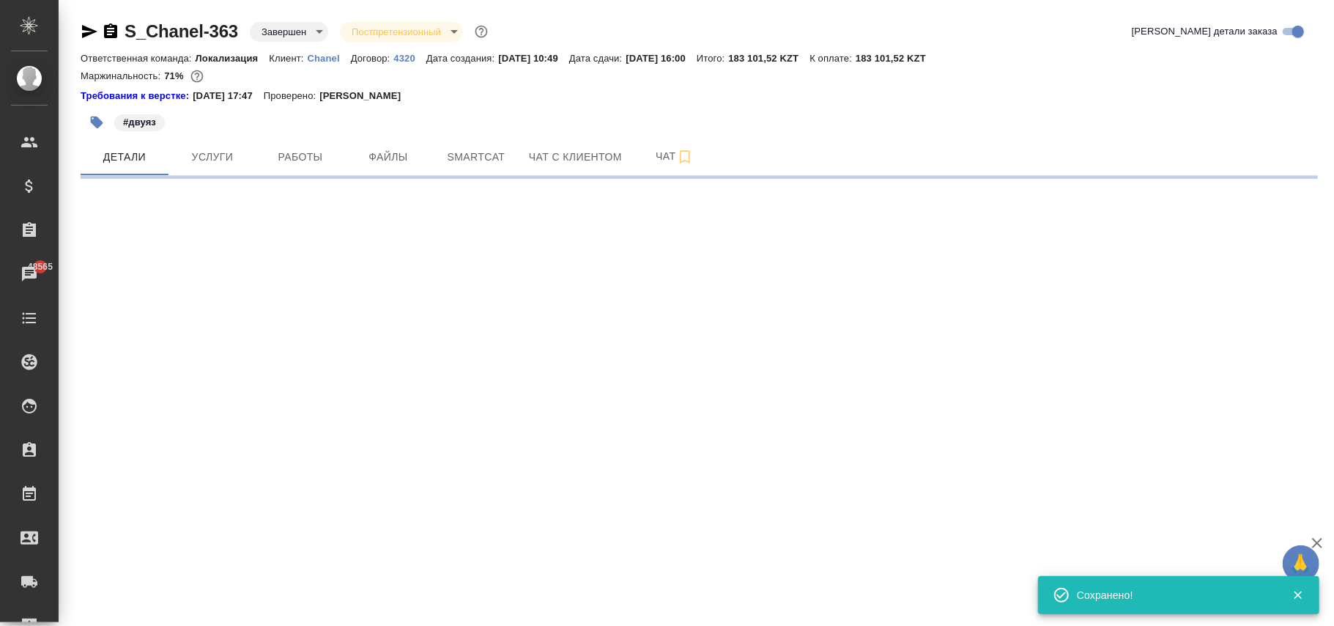
select select "RU"
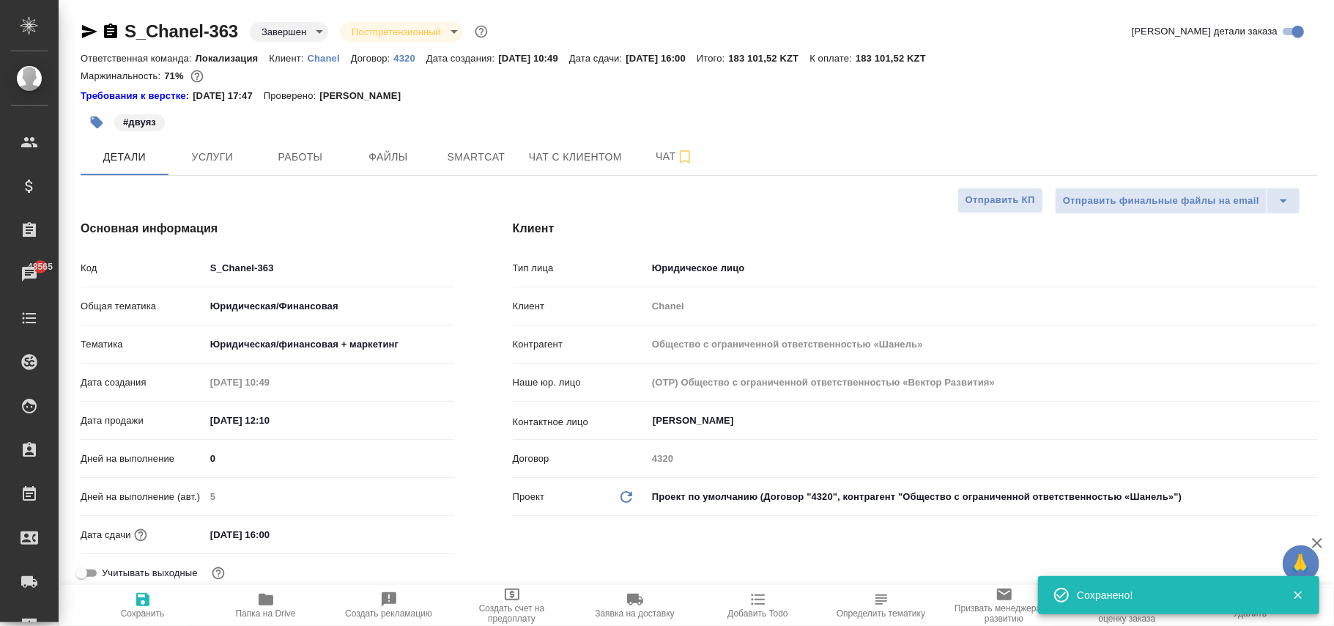
type textarea "x"
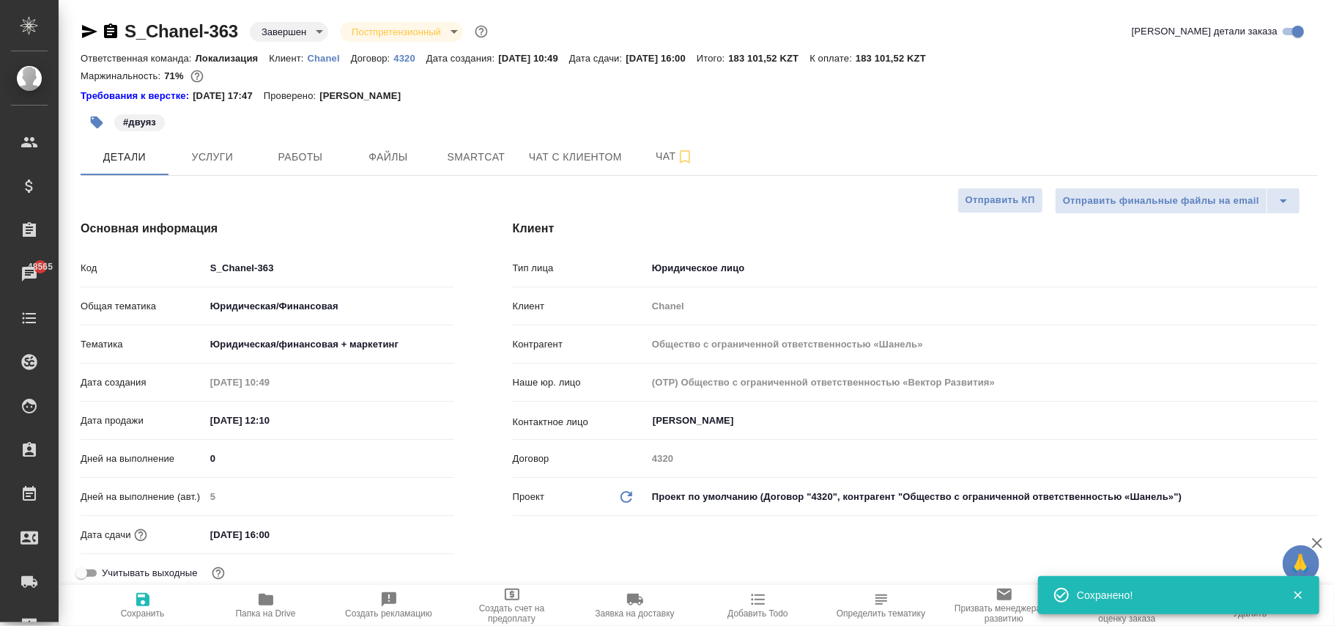
type textarea "x"
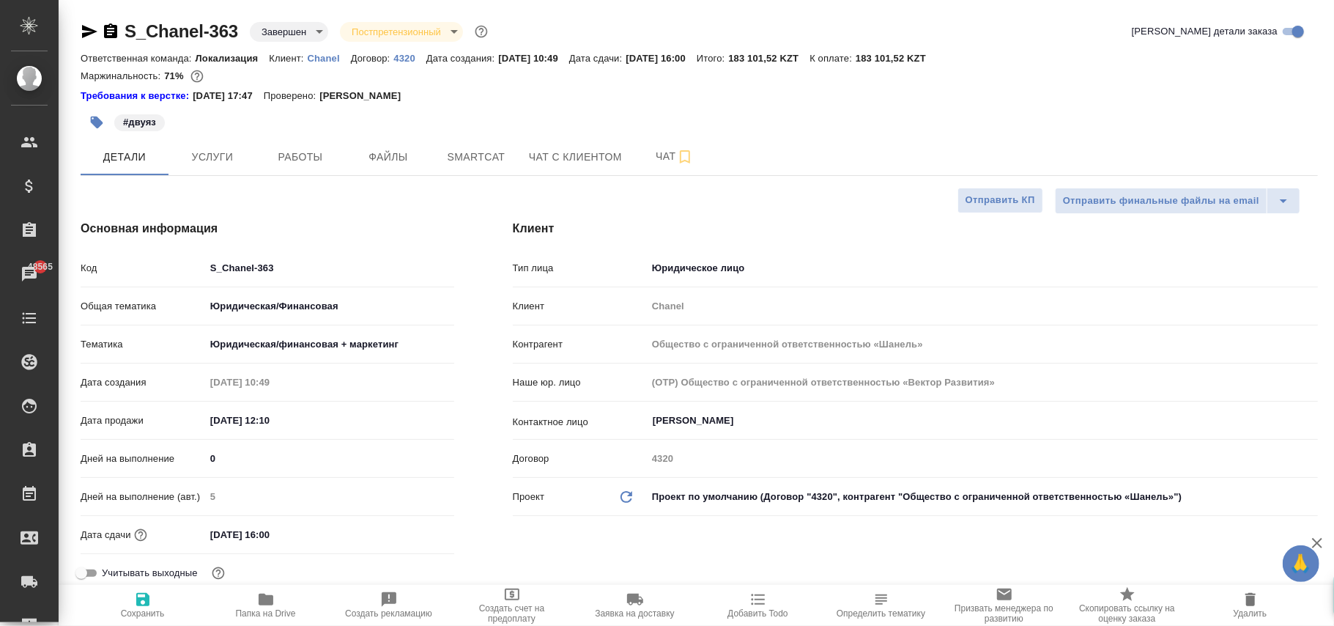
type textarea "x"
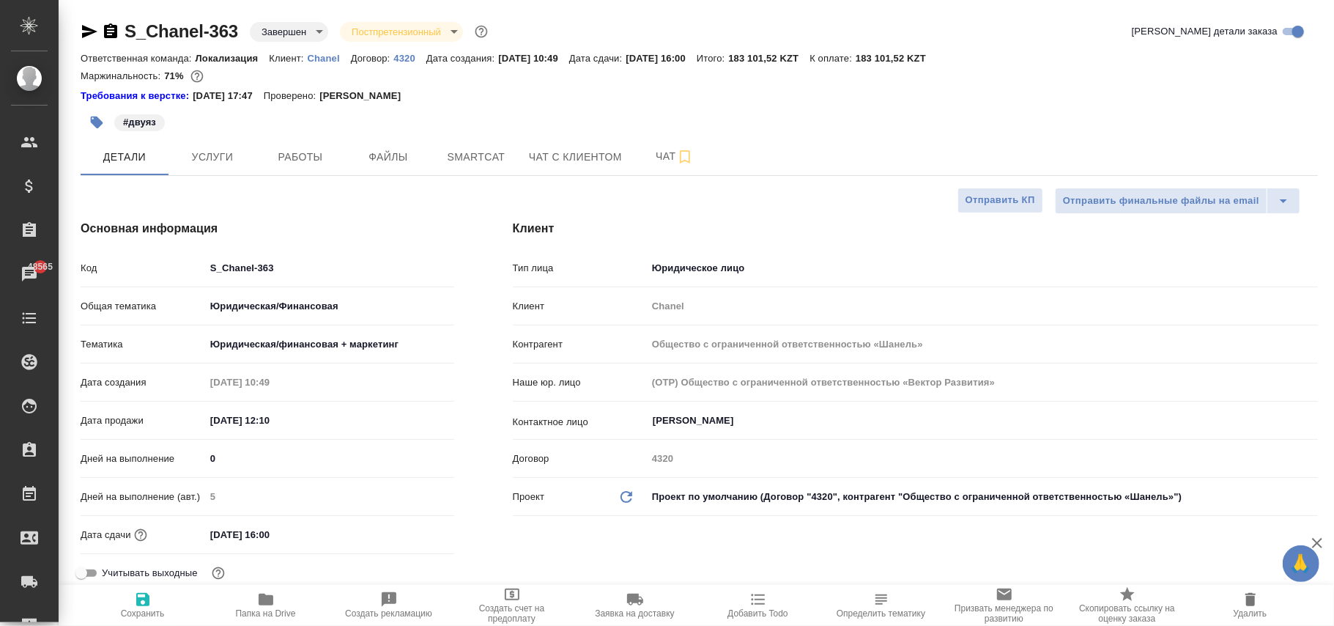
type textarea "x"
click at [761, 495] on body "🙏 .cls-1 fill:#fff; AWATERA Фокина Наталья n.fokina Клиенты Спецификации Заказы…" at bounding box center [667, 313] width 1334 height 626
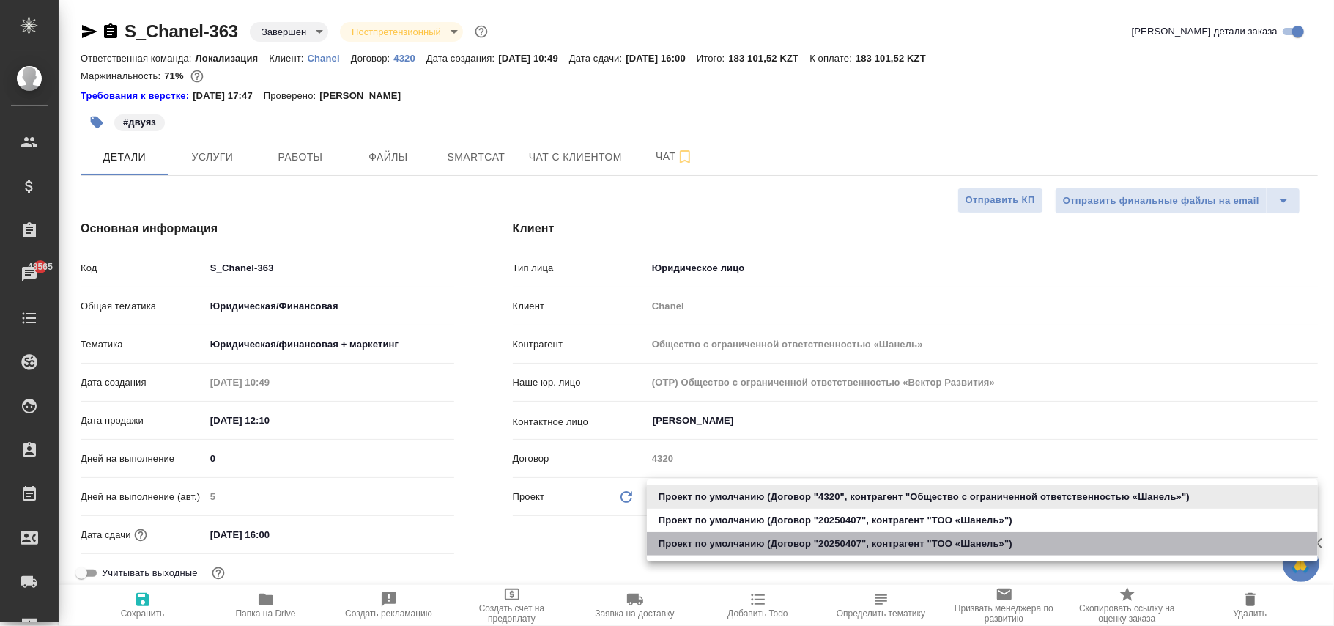
click at [780, 541] on li "Проект по умолчанию (Договор "20250407", контрагент "ТОО «Шaнель»")" at bounding box center [982, 543] width 671 height 23
type input "68ecc7e2b6bfaa7a9a4390a8"
type textarea "x"
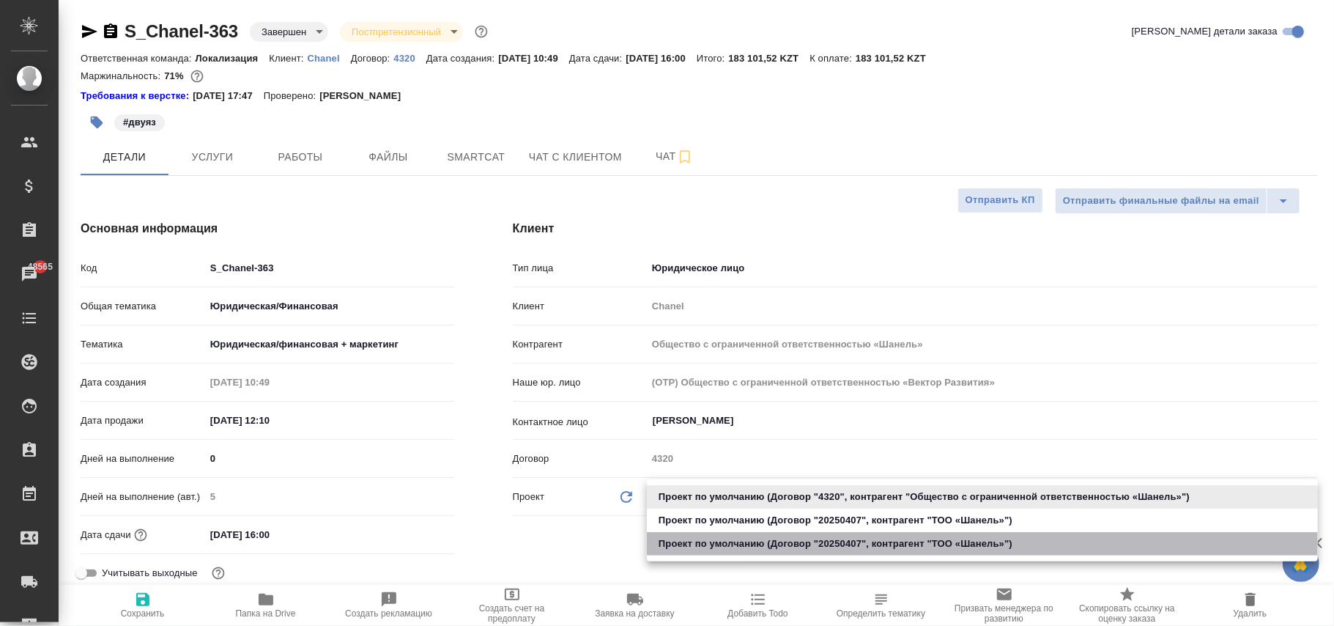
type input "ТОО «Шaнель»"
type input "(KZ) ТОО «Атлас Лэнгвидж Сервисез»"
type input "20250407"
type textarea "x"
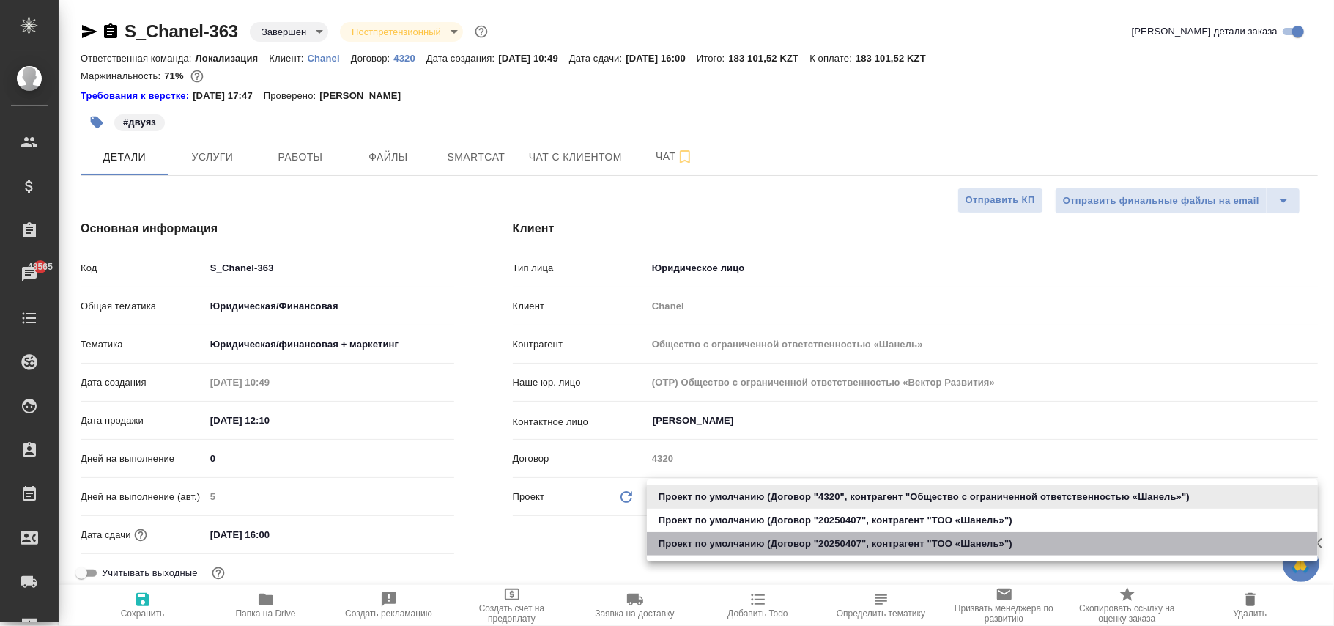
type textarea "x"
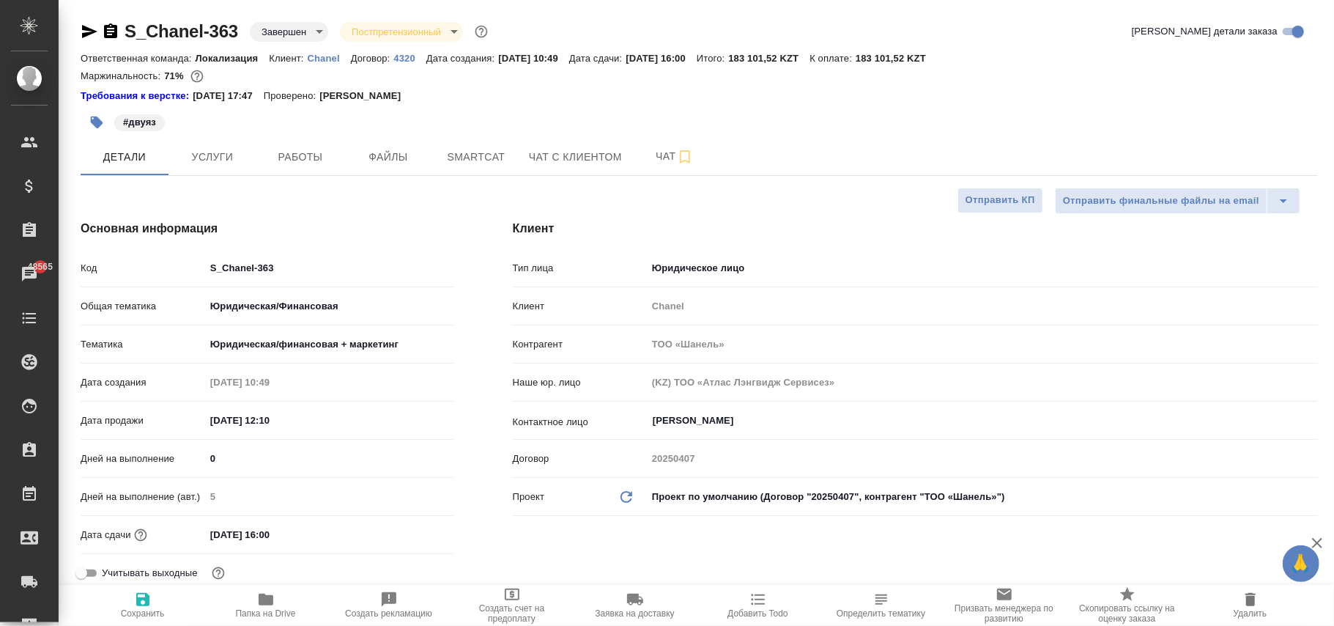
click at [625, 494] on icon "Обновить данные" at bounding box center [627, 497] width 18 height 18
type textarea "x"
click at [625, 494] on icon "Обновить данные" at bounding box center [627, 497] width 18 height 18
click at [153, 599] on span "Сохранить" at bounding box center [143, 605] width 106 height 28
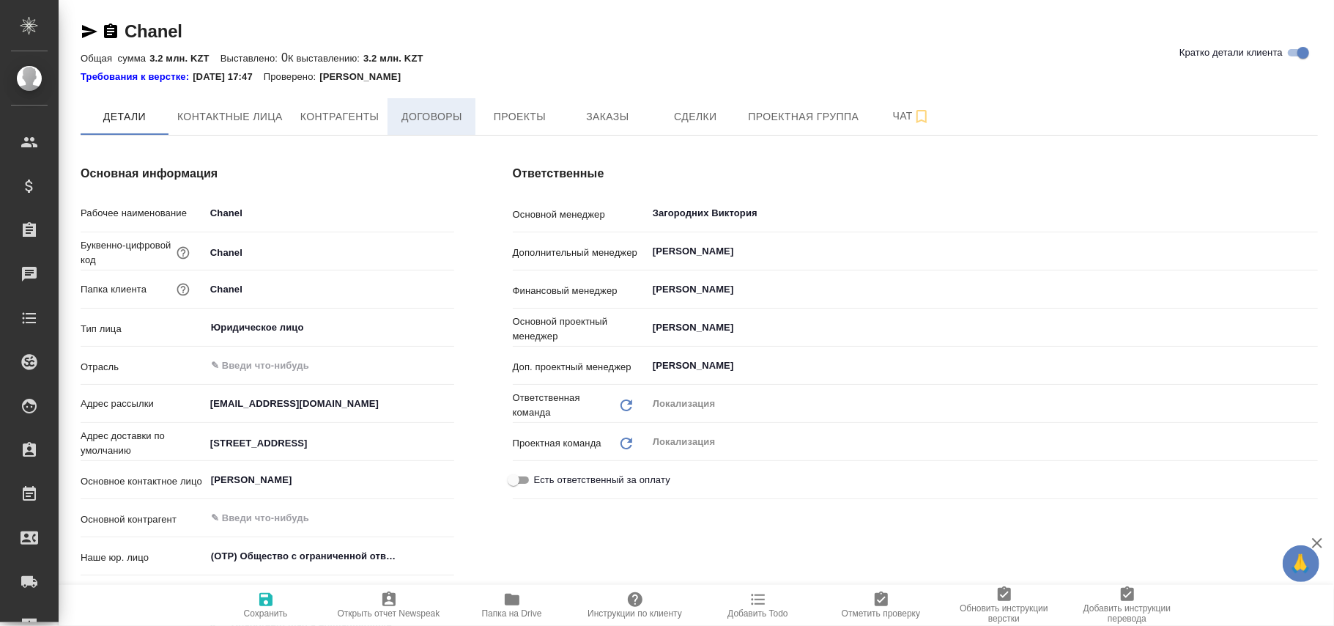
click at [432, 114] on span "Договоры" at bounding box center [431, 117] width 70 height 18
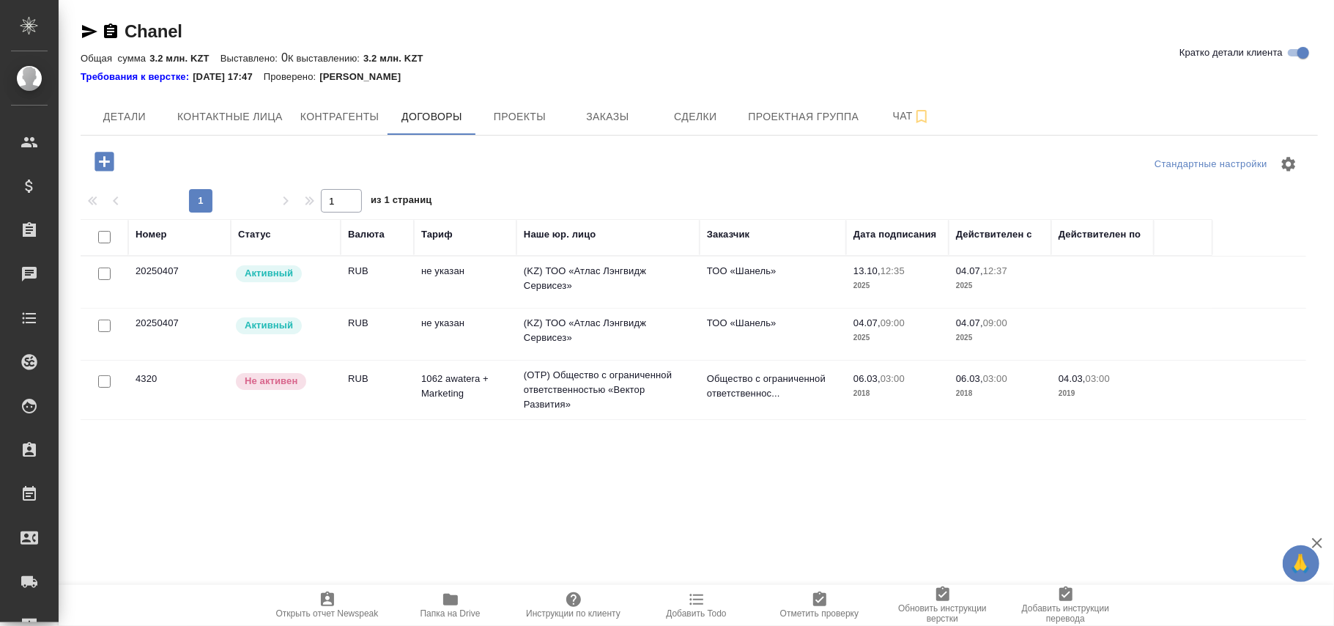
click at [422, 381] on td "1062 awatera + Marketing" at bounding box center [465, 389] width 103 height 51
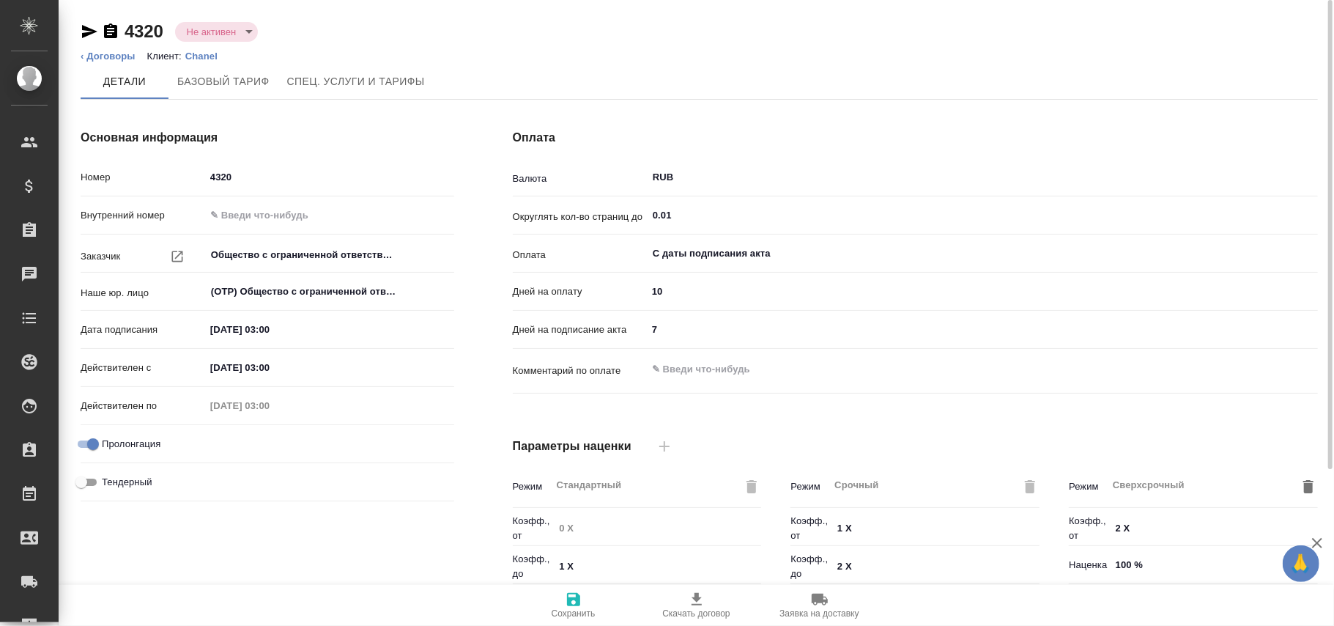
click at [230, 34] on body "🙏 .cls-1 fill:#fff; AWATERA [PERSON_NAME]fokina Клиенты Спецификации Заказы Чат…" at bounding box center [667, 313] width 1334 height 626
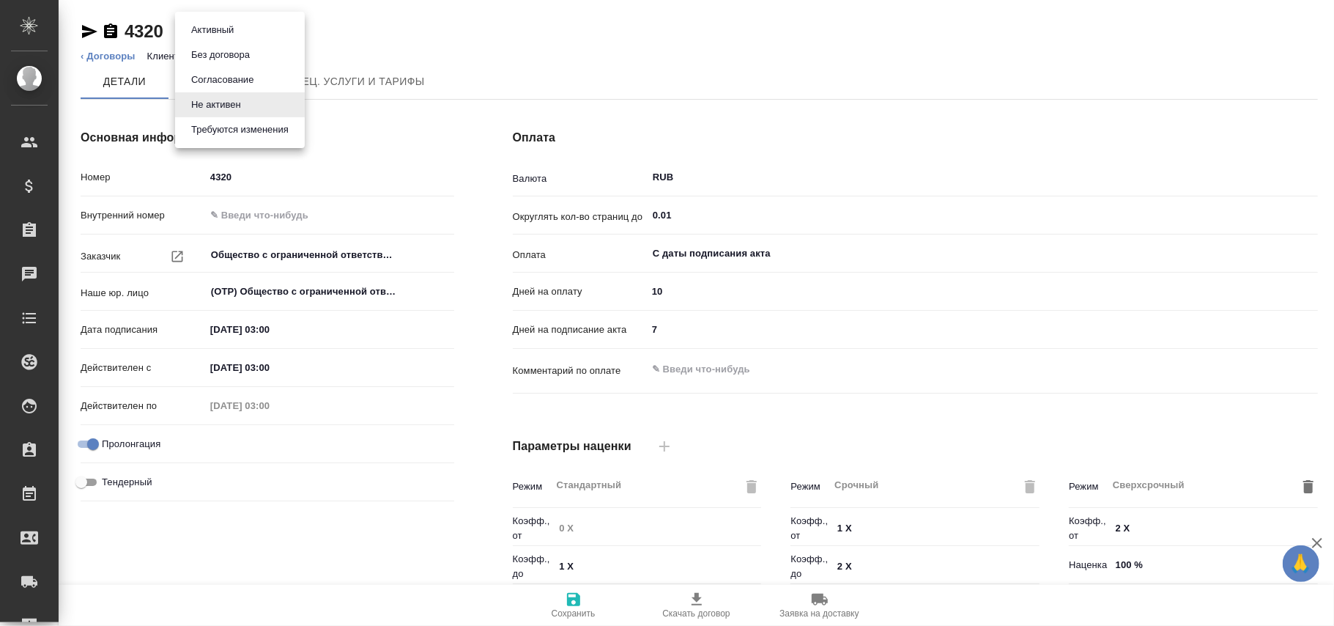
click at [229, 30] on button "Активный" at bounding box center [212, 30] width 51 height 16
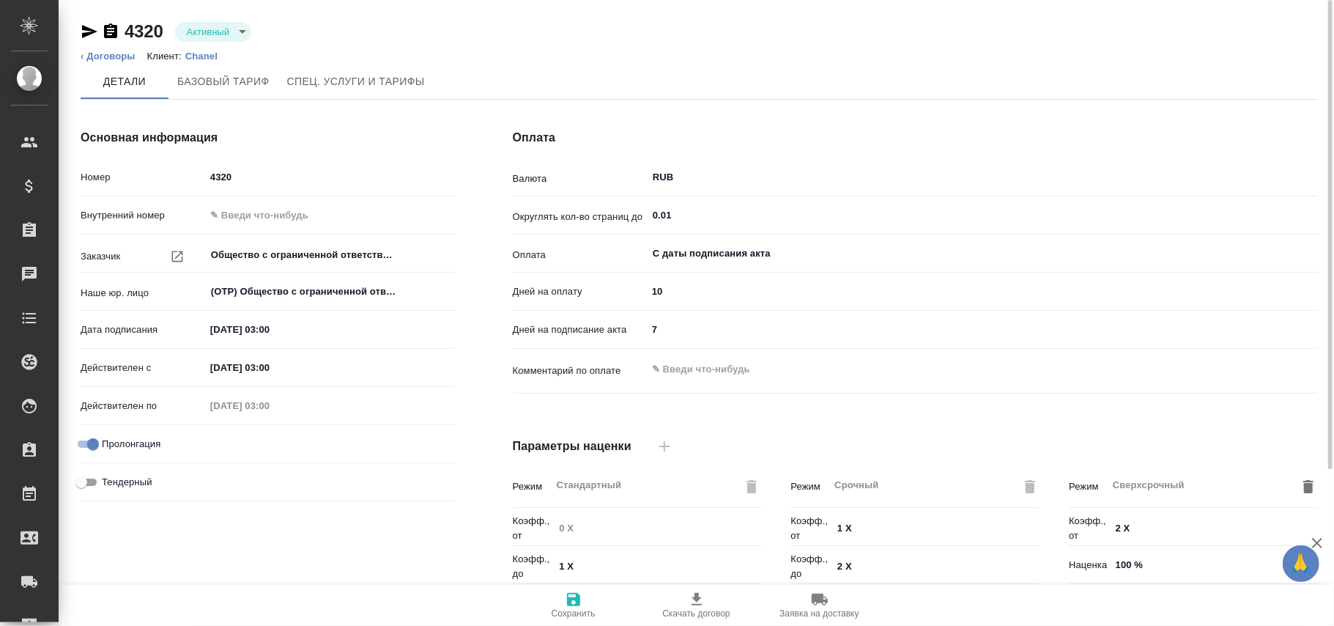
type input "1062 awatera + Marketing"
click at [566, 602] on icon "button" at bounding box center [574, 600] width 18 height 18
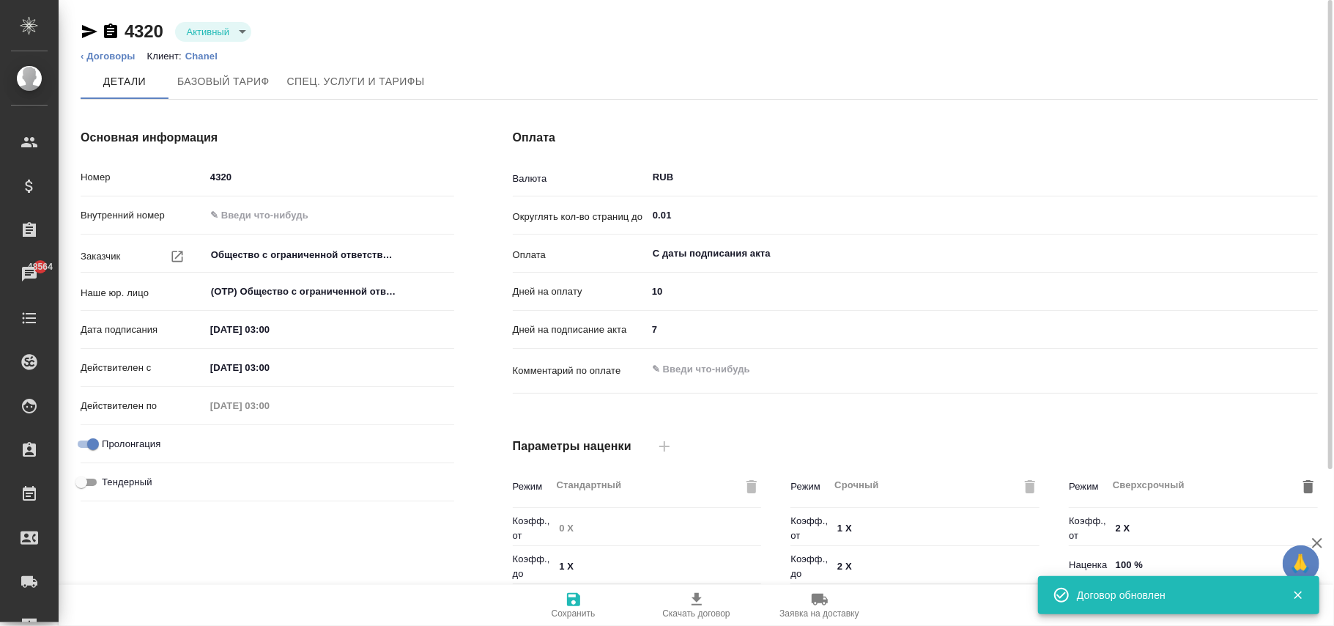
type input "1062 awatera + Marketing"
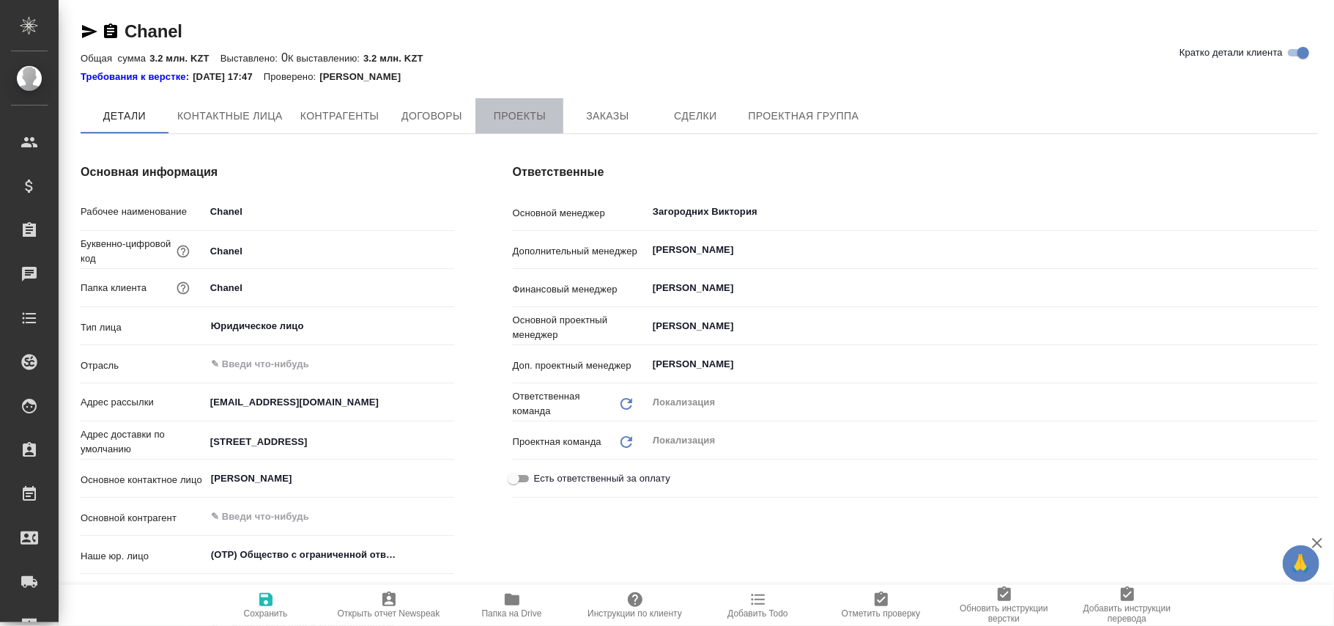
click at [545, 115] on span "Проекты" at bounding box center [519, 116] width 70 height 18
type textarea "x"
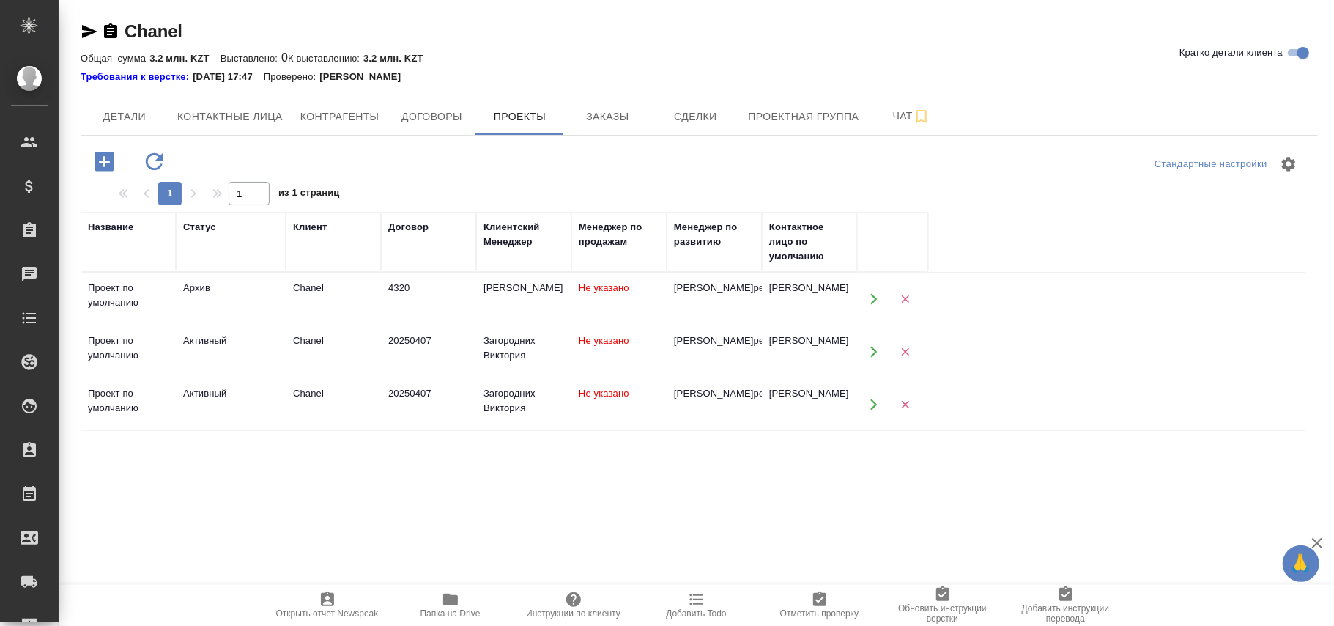
click at [541, 302] on td "[PERSON_NAME]" at bounding box center [523, 298] width 95 height 51
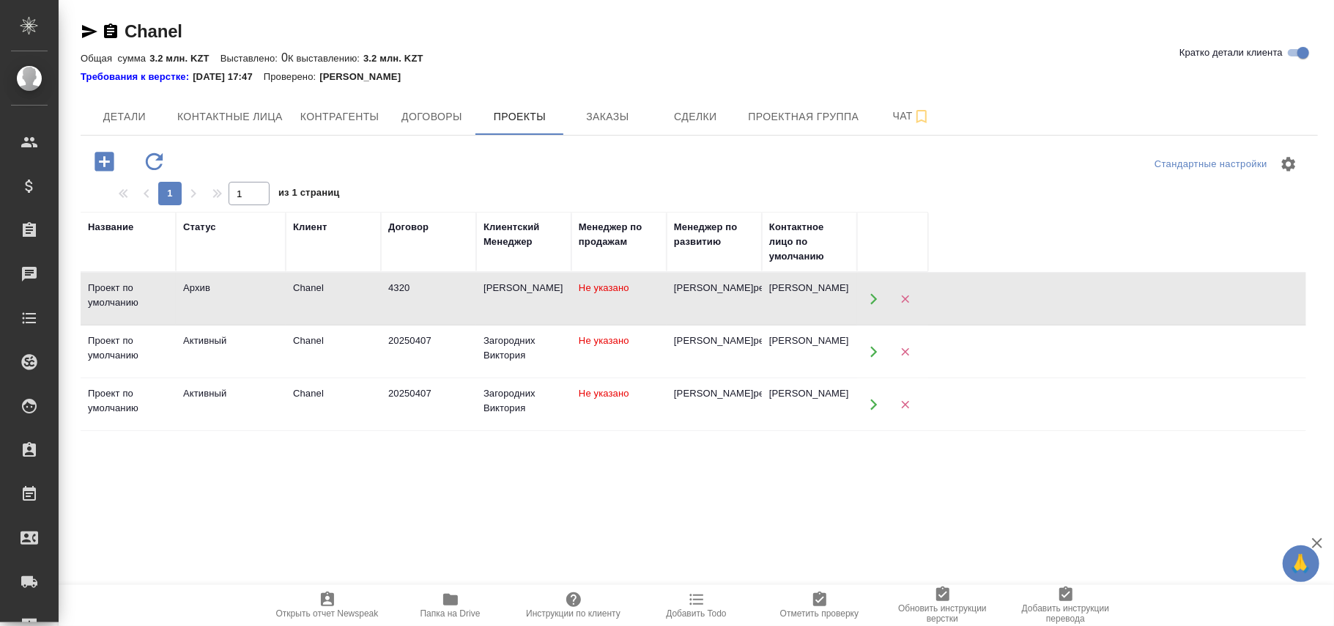
click at [541, 302] on td "[PERSON_NAME]" at bounding box center [523, 298] width 95 height 51
click at [868, 303] on icon "button" at bounding box center [873, 298] width 13 height 13
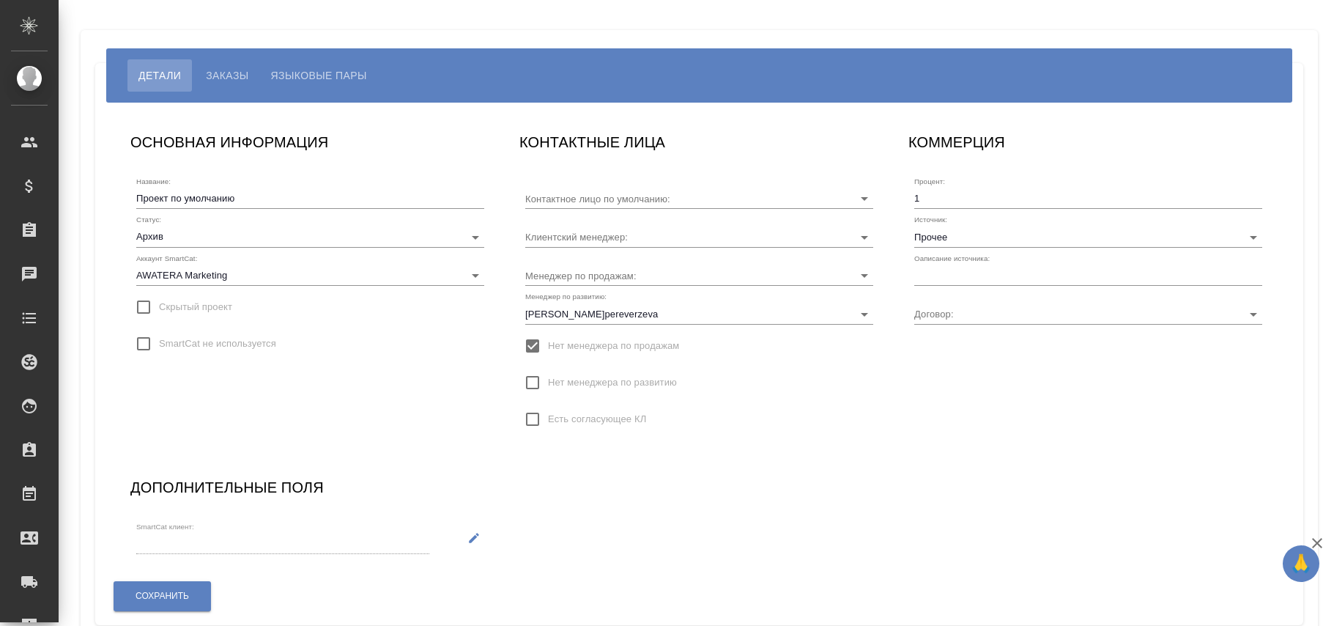
type input "[PERSON_NAME]"
type input "4320"
type input "[PERSON_NAME]"
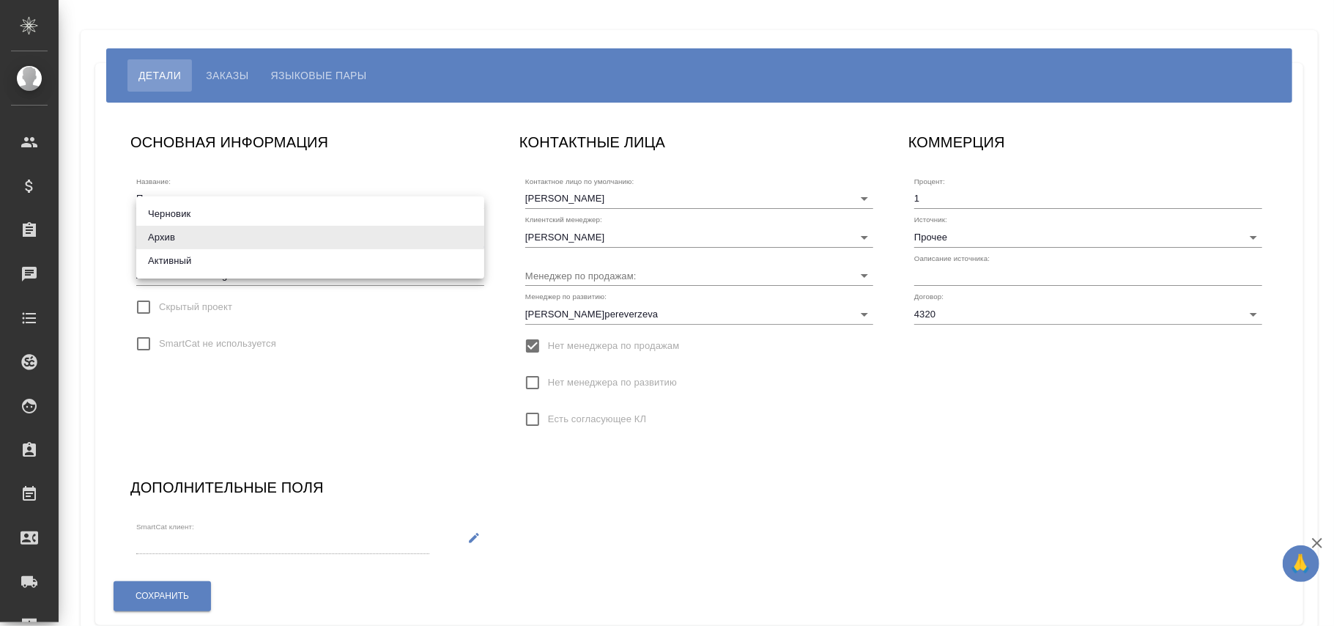
click at [212, 230] on body "🙏 .cls-1 fill:#fff; AWATERA [PERSON_NAME]fokina Клиенты Спецификации Заказы Чат…" at bounding box center [667, 313] width 1334 height 626
click at [202, 259] on li "Активный" at bounding box center [310, 260] width 348 height 23
type input "active"
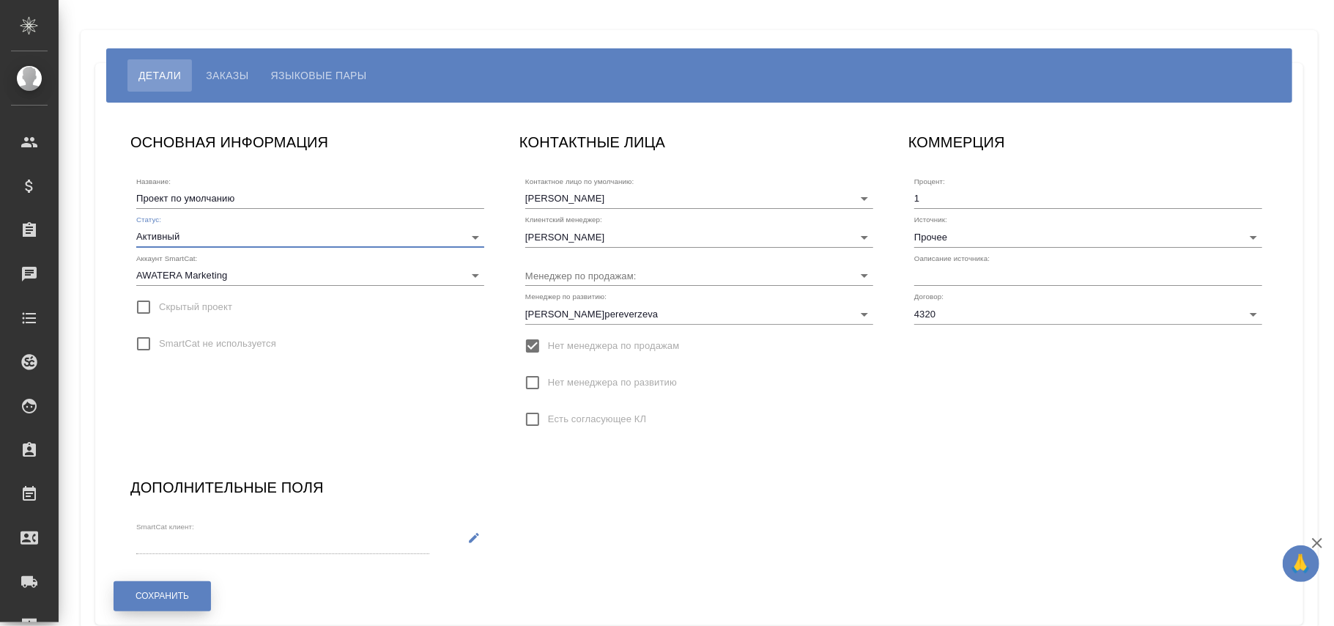
click at [180, 596] on span "Сохранить" at bounding box center [162, 596] width 53 height 12
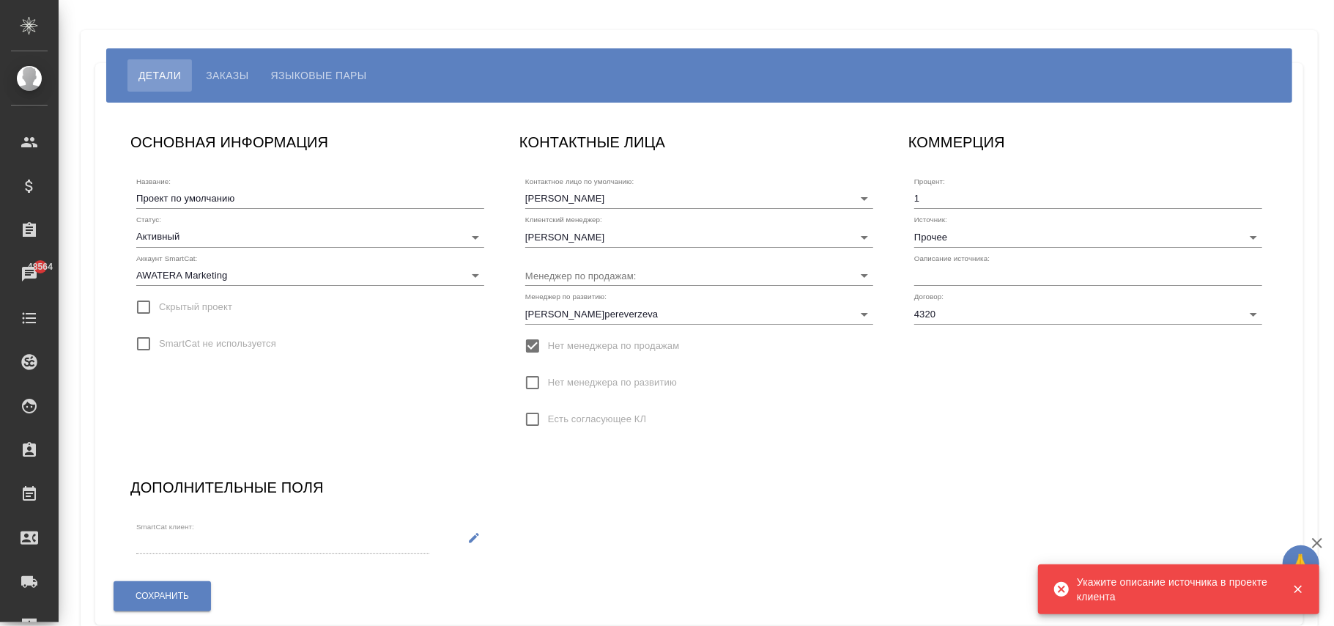
click at [963, 273] on input "text" at bounding box center [1088, 275] width 348 height 21
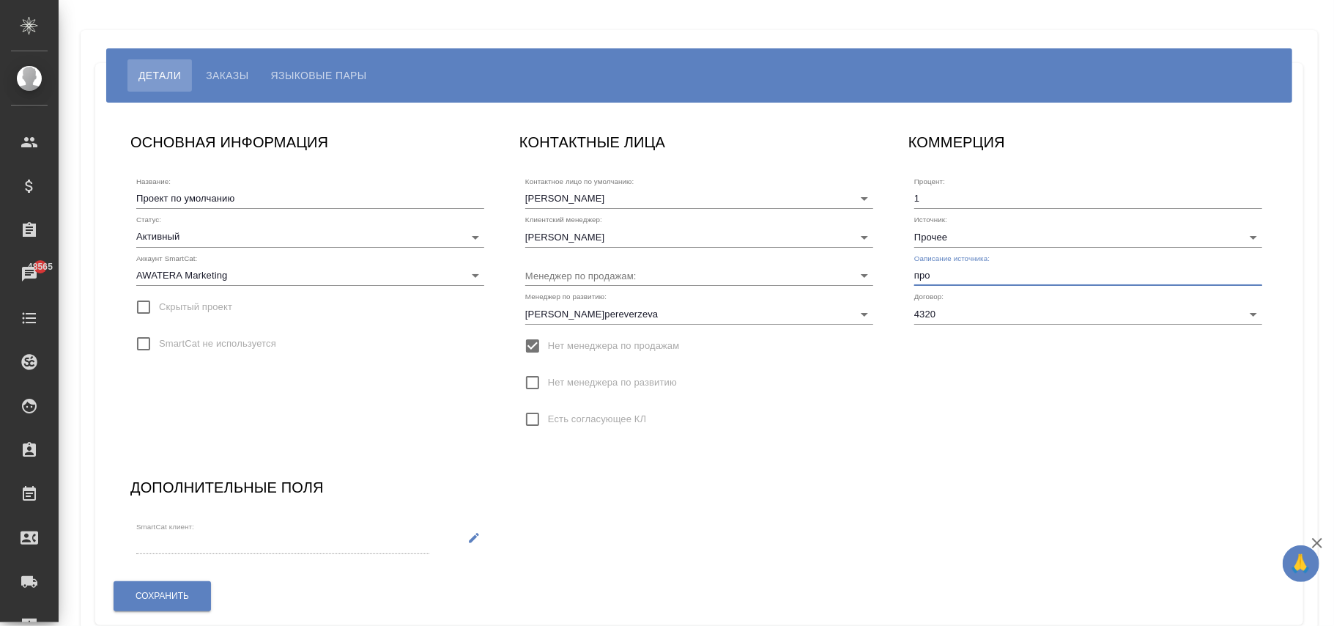
type input "прочее"
click at [177, 579] on div "Сохранить" at bounding box center [162, 595] width 99 height 37
click at [176, 590] on span "Сохранить" at bounding box center [162, 596] width 53 height 12
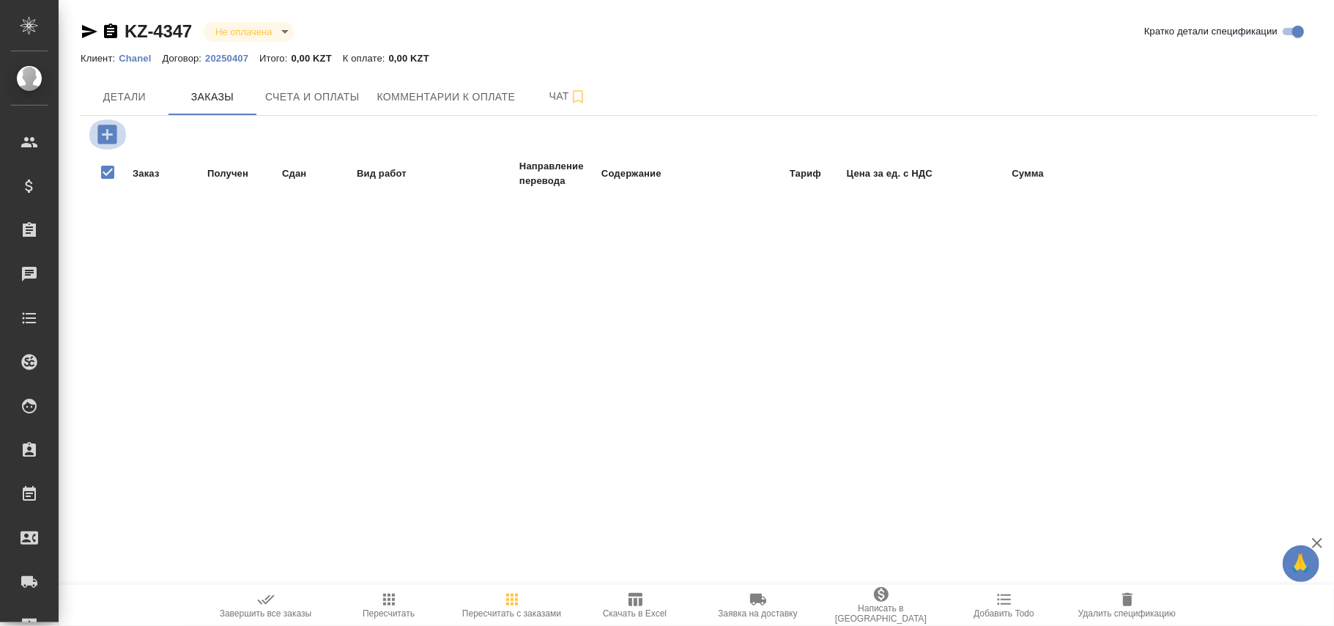
click at [111, 133] on icon "button" at bounding box center [106, 134] width 19 height 19
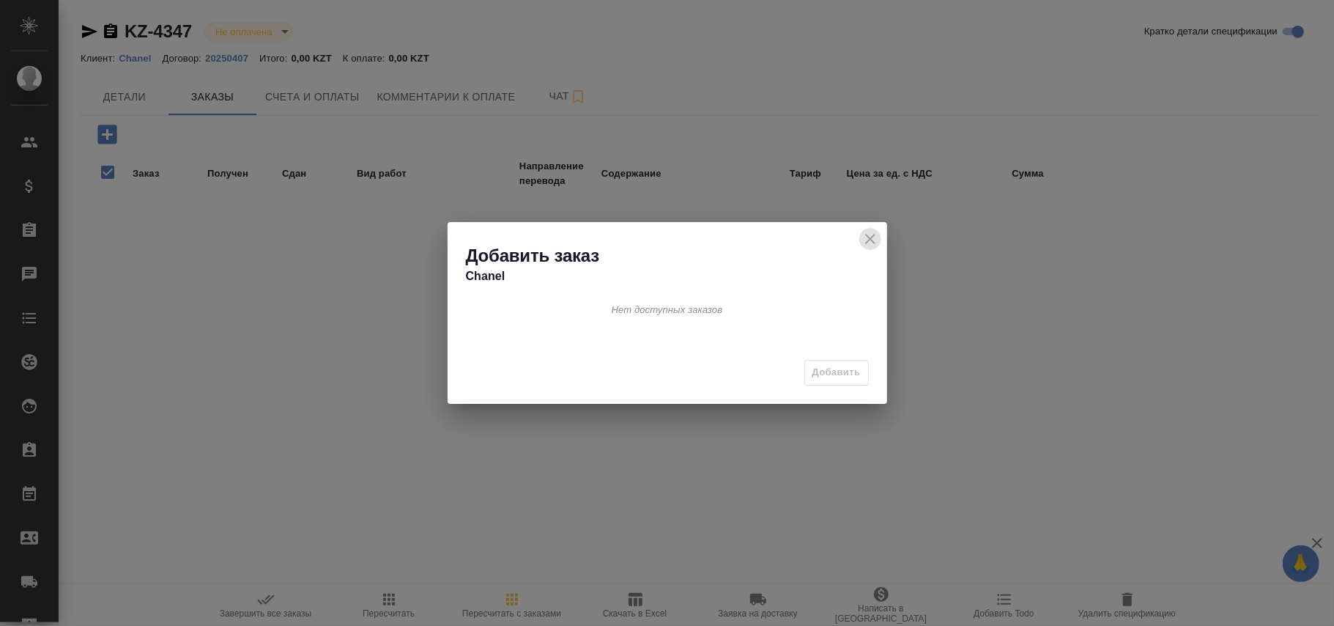
click at [880, 241] on button "close" at bounding box center [870, 239] width 22 height 22
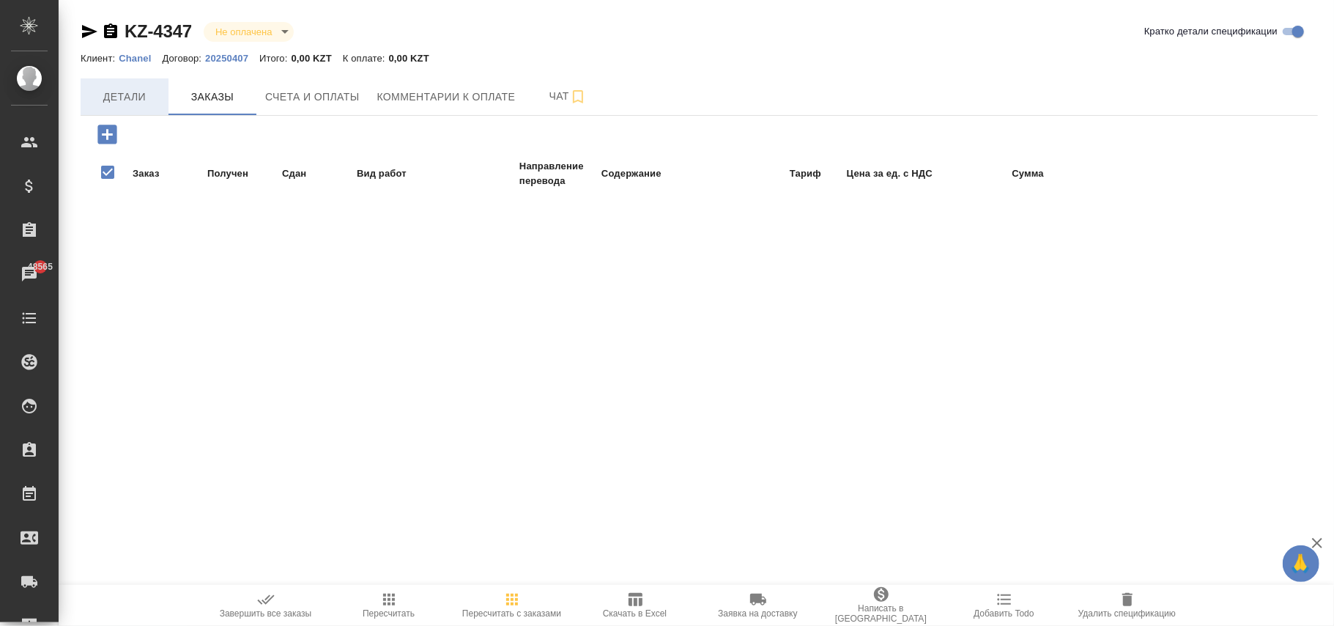
click at [132, 97] on span "Детали" at bounding box center [124, 97] width 70 height 18
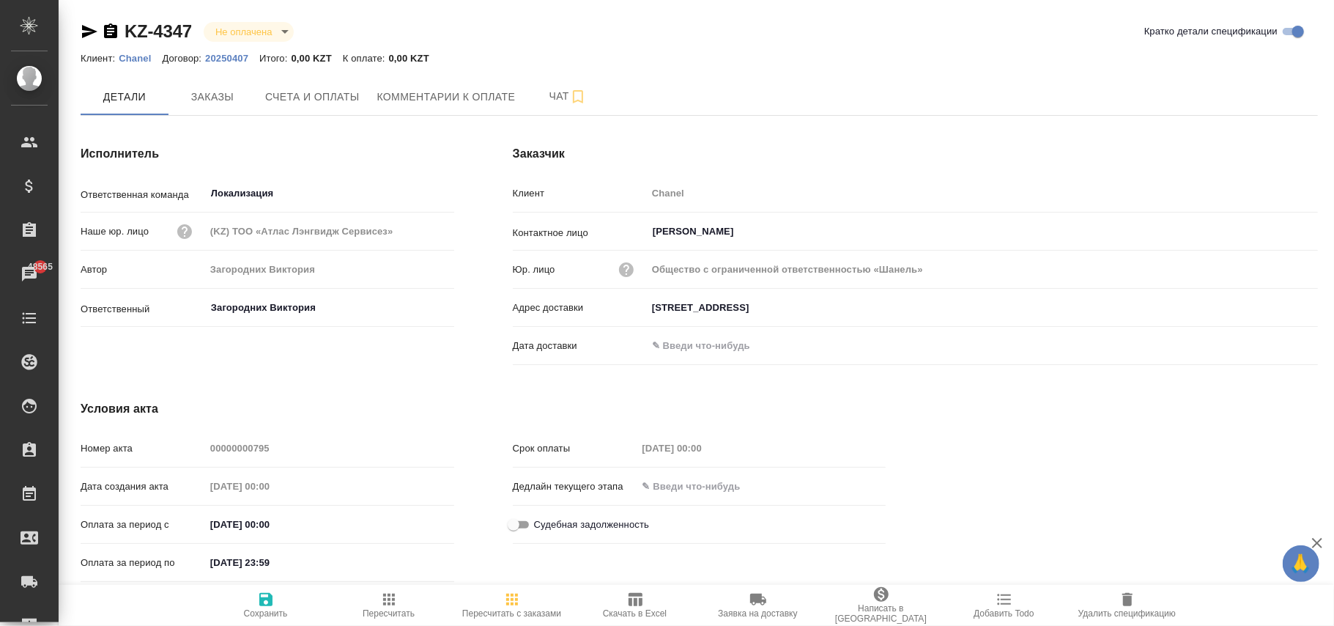
drag, startPoint x: 262, startPoint y: 601, endPoint x: 293, endPoint y: 560, distance: 51.7
click at [264, 601] on icon "button" at bounding box center [265, 599] width 13 height 13
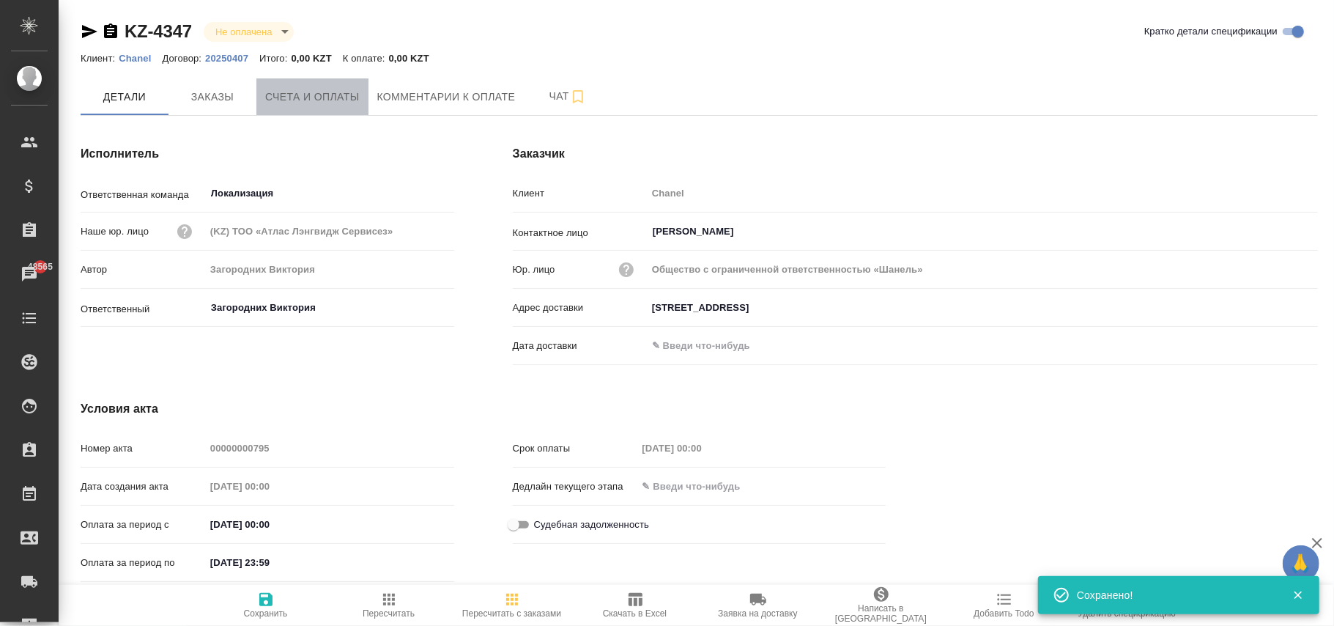
click at [311, 100] on span "Счета и оплаты" at bounding box center [312, 97] width 95 height 18
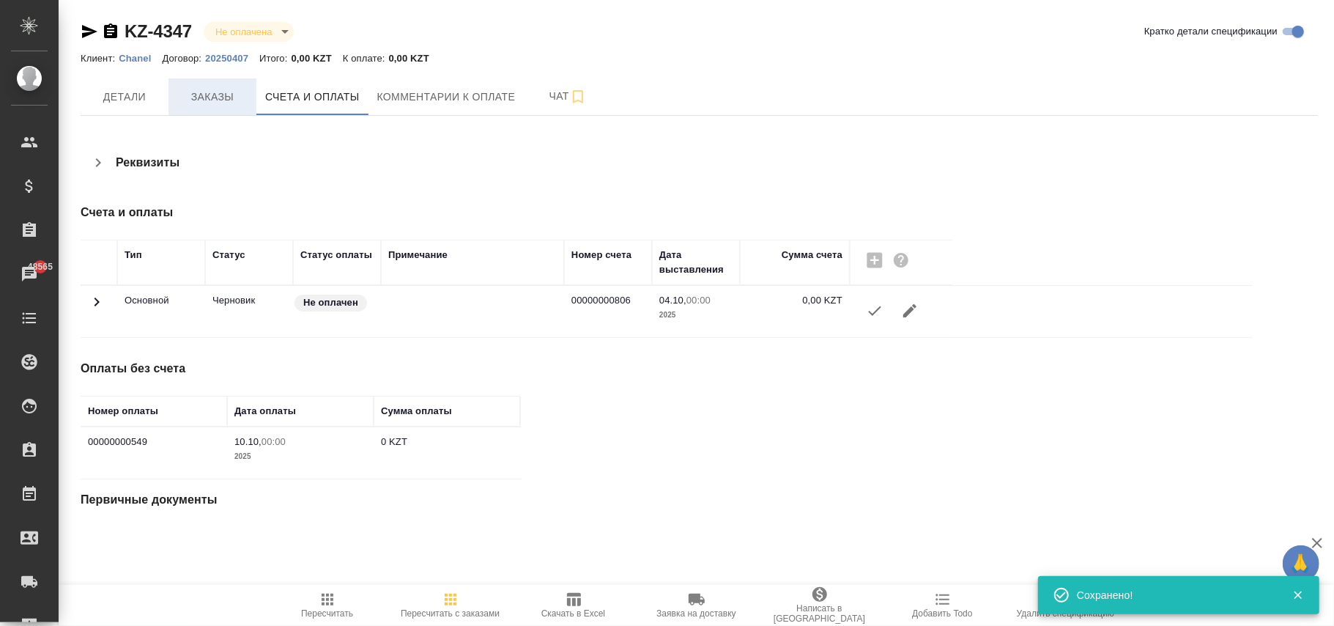
click at [227, 100] on span "Заказы" at bounding box center [212, 97] width 70 height 18
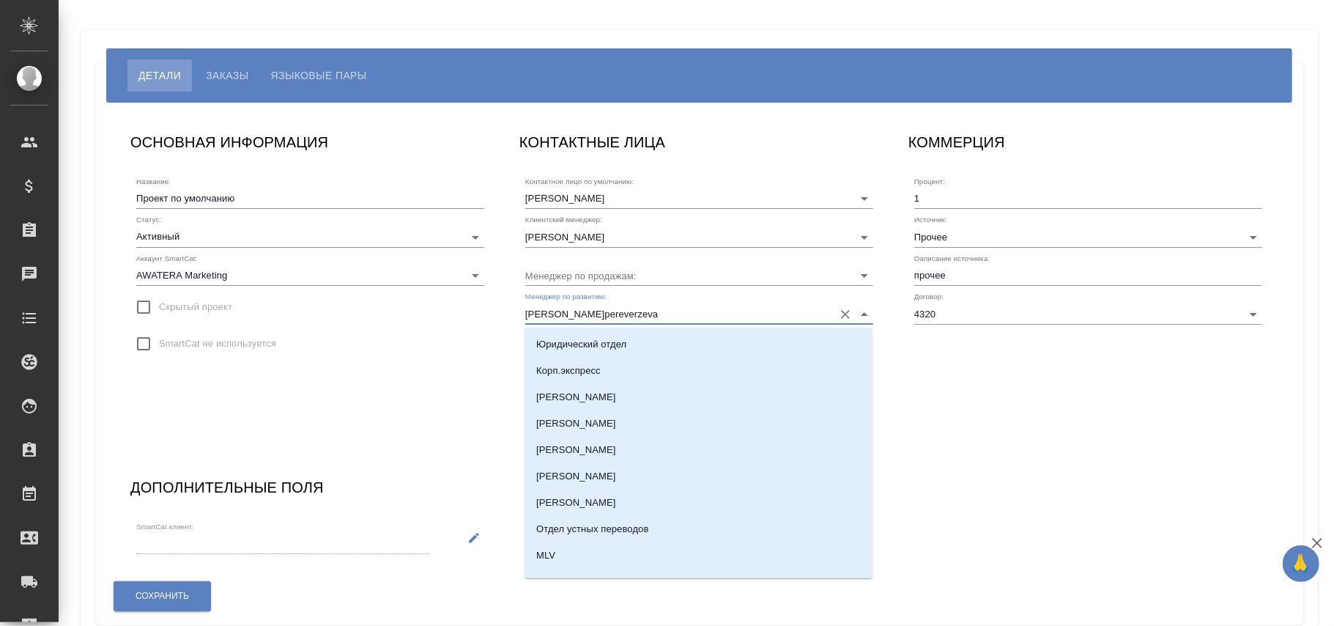
click at [629, 311] on input "[PERSON_NAME]pereverzeva" at bounding box center [675, 313] width 301 height 20
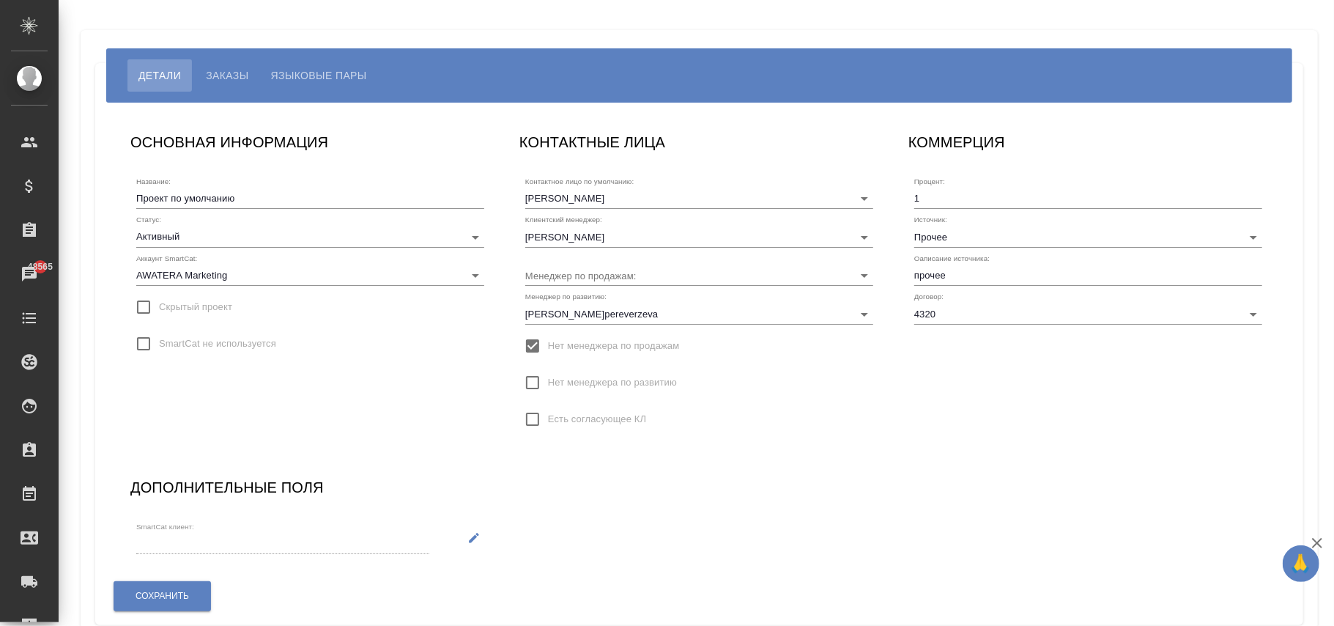
click at [370, 326] on div "Название: Проект по умолчанию Статус: Активный active Аккаунт SmartCat: AWATERA…" at bounding box center [310, 268] width 348 height 194
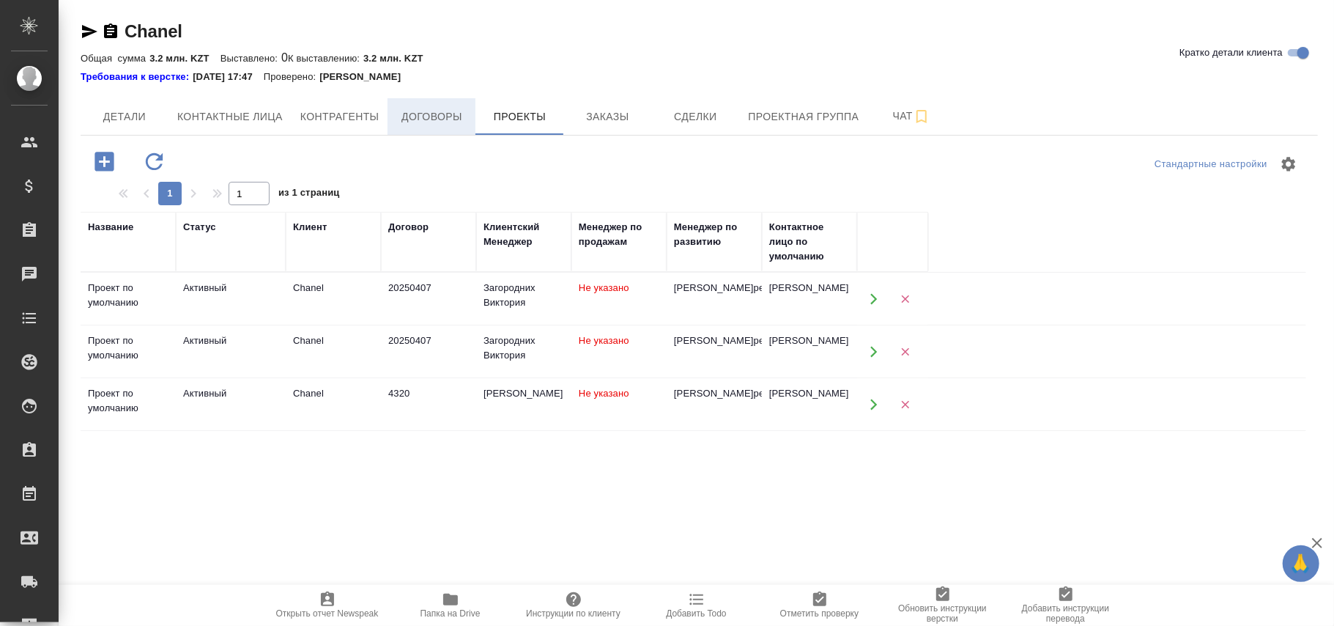
click at [440, 114] on span "Договоры" at bounding box center [431, 117] width 70 height 18
